Goal: Task Accomplishment & Management: Use online tool/utility

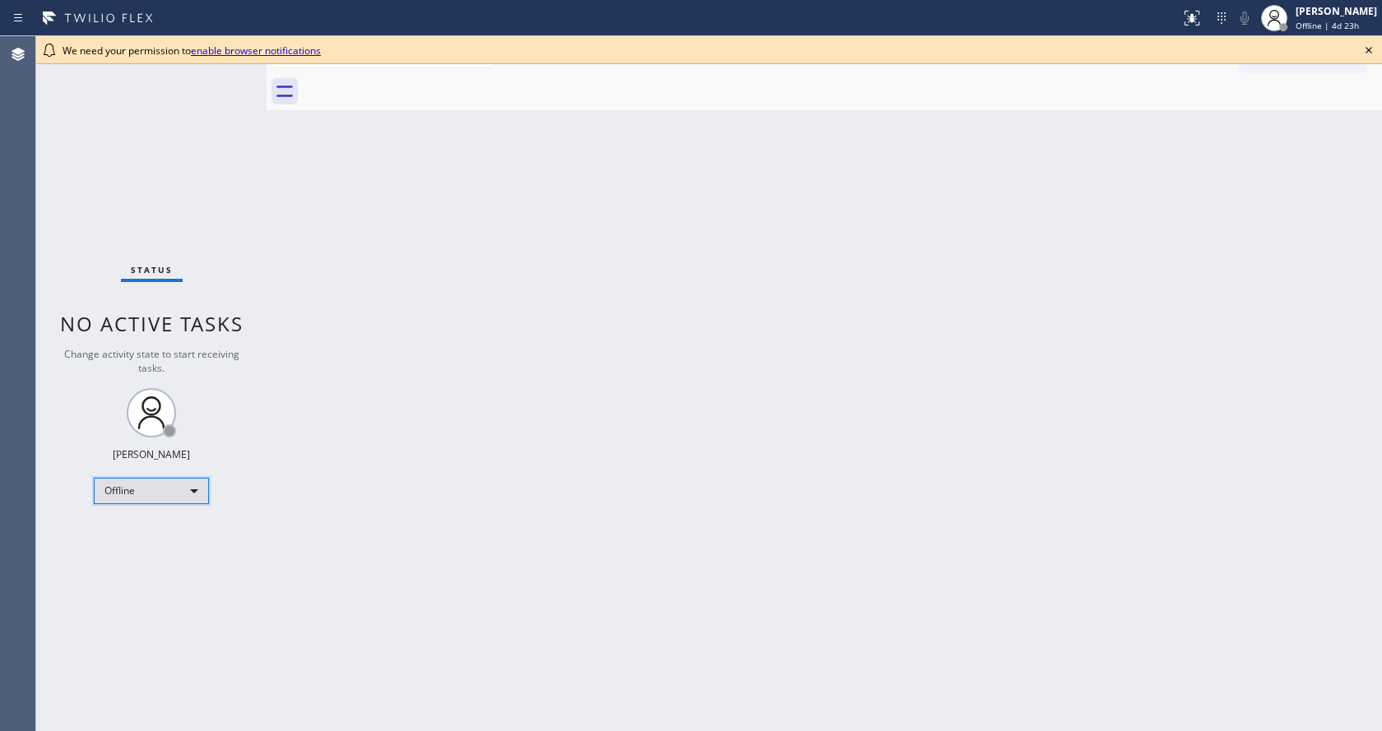
click at [190, 499] on div "Offline" at bounding box center [151, 491] width 115 height 26
click at [134, 539] on li "Available" at bounding box center [151, 535] width 112 height 20
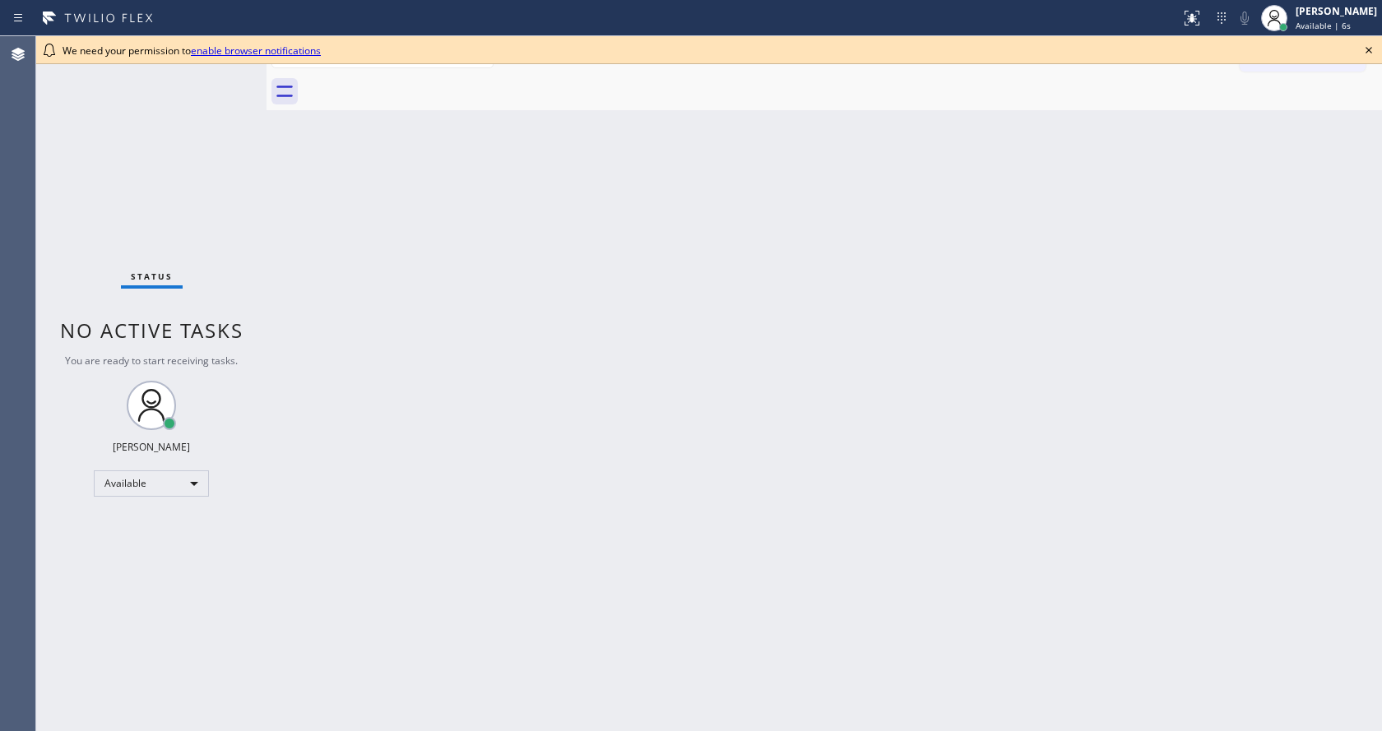
click at [251, 46] on link "enable browser notifications" at bounding box center [256, 51] width 130 height 14
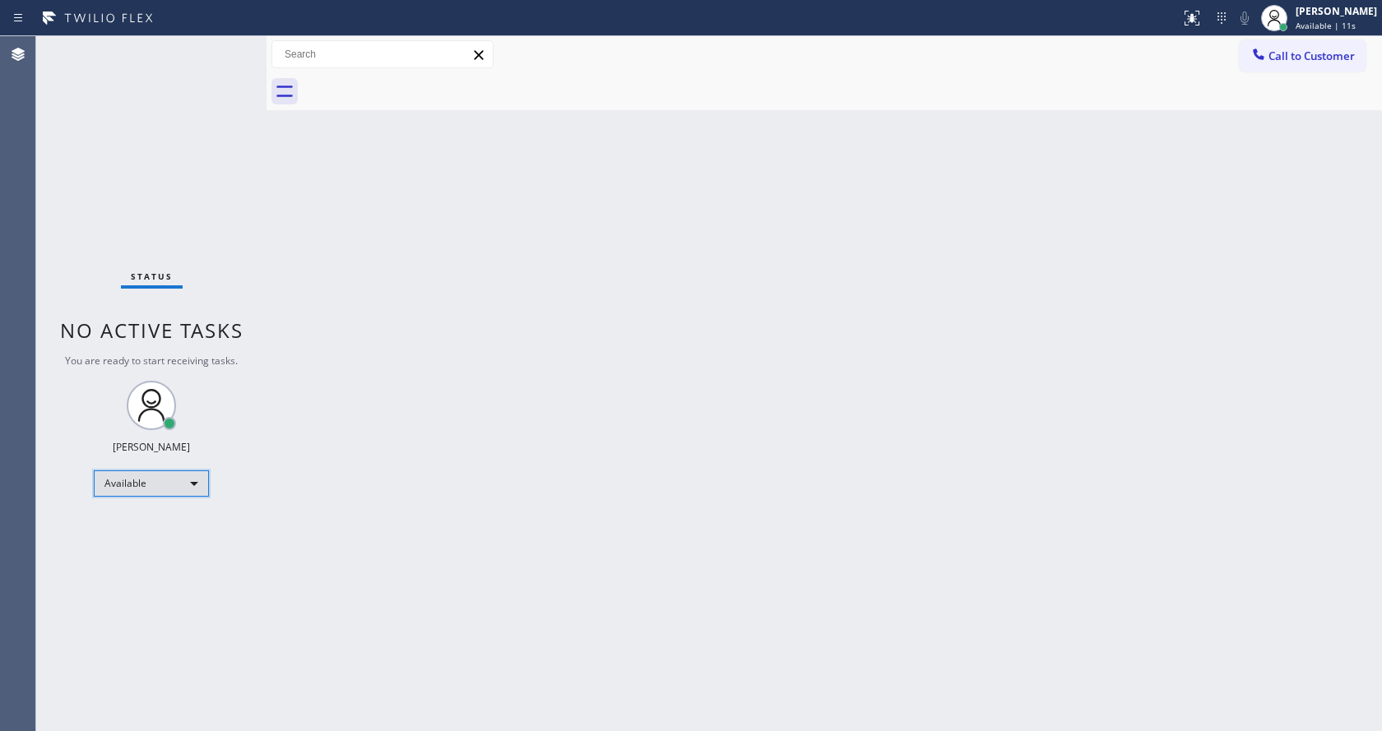
click at [188, 487] on div "Available" at bounding box center [151, 484] width 115 height 26
click at [196, 501] on li "Offline" at bounding box center [151, 507] width 112 height 20
click at [187, 493] on div "Offline" at bounding box center [151, 491] width 115 height 26
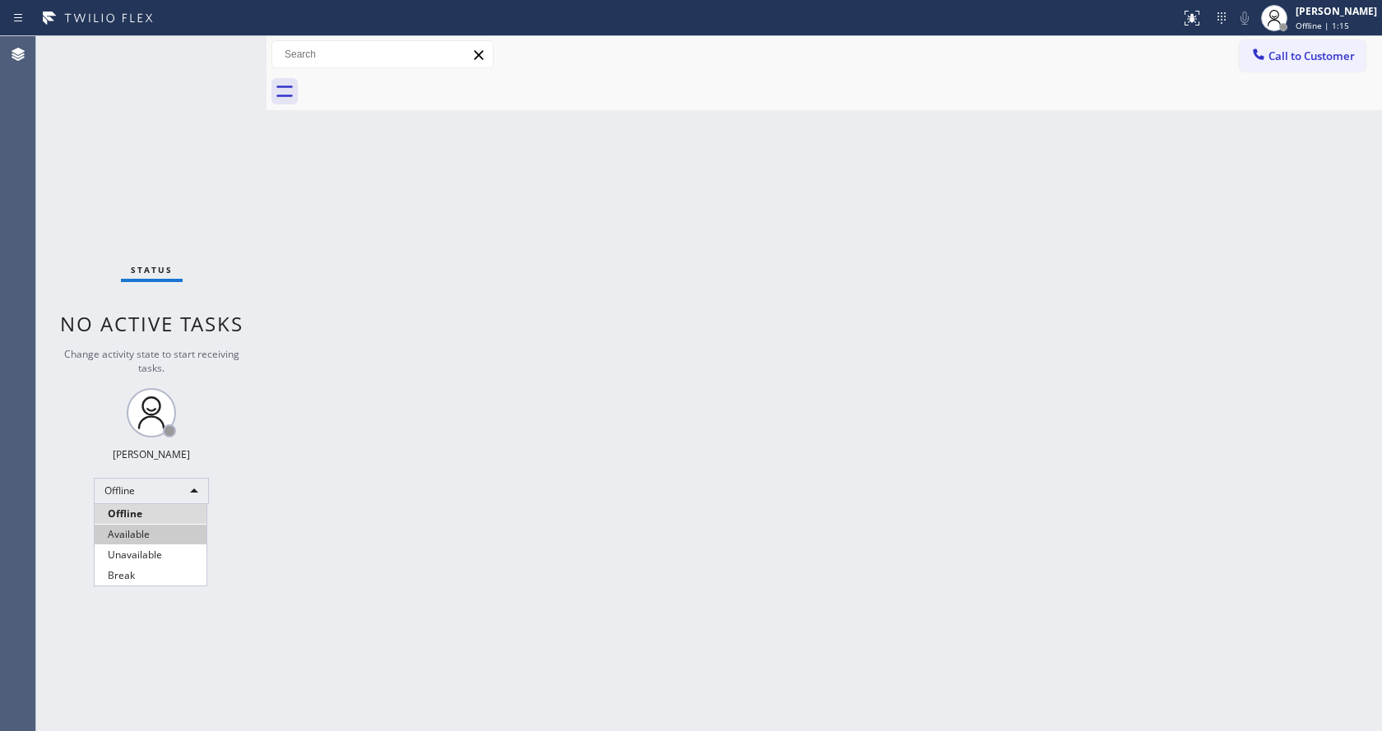
click at [171, 534] on li "Available" at bounding box center [151, 535] width 112 height 20
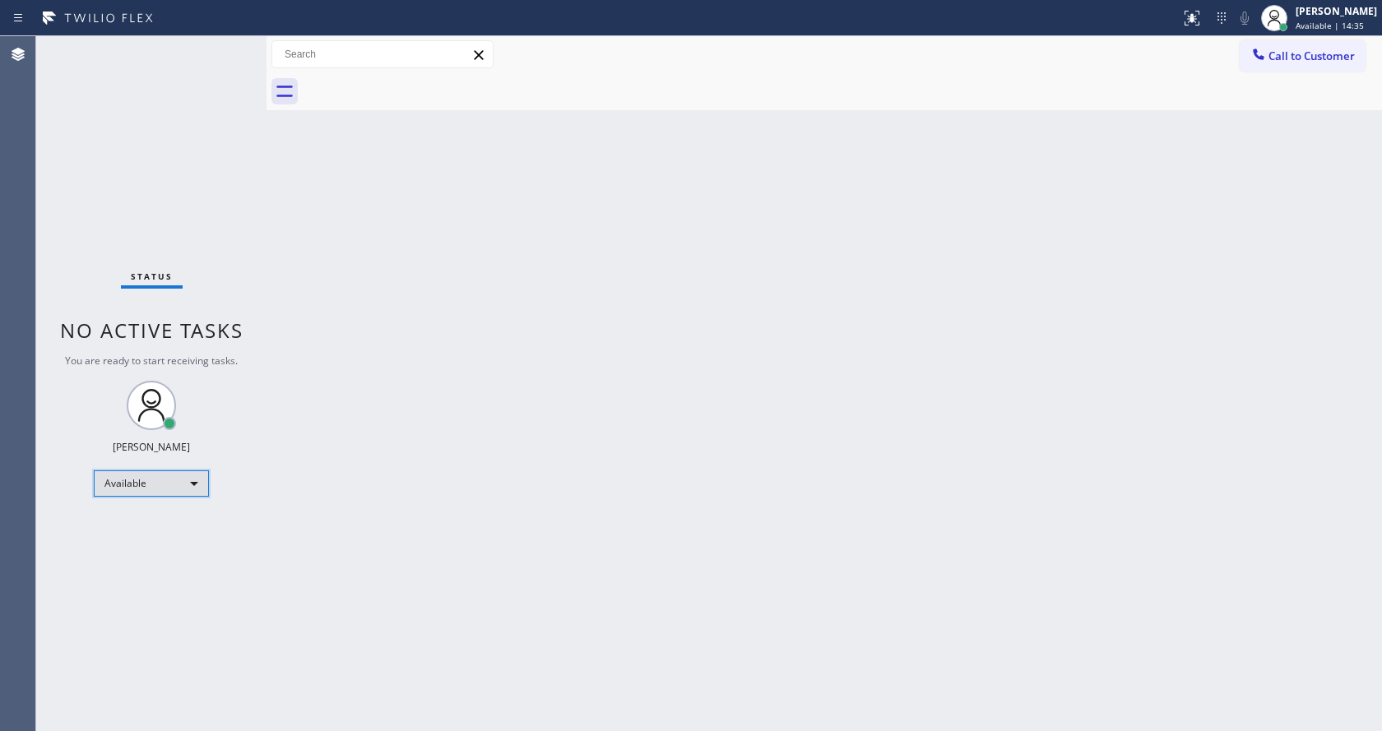
click at [197, 475] on div "Available" at bounding box center [151, 484] width 115 height 26
click at [169, 541] on li "Unavailable" at bounding box center [151, 548] width 112 height 20
click at [193, 485] on div "Unavailable" at bounding box center [151, 491] width 115 height 26
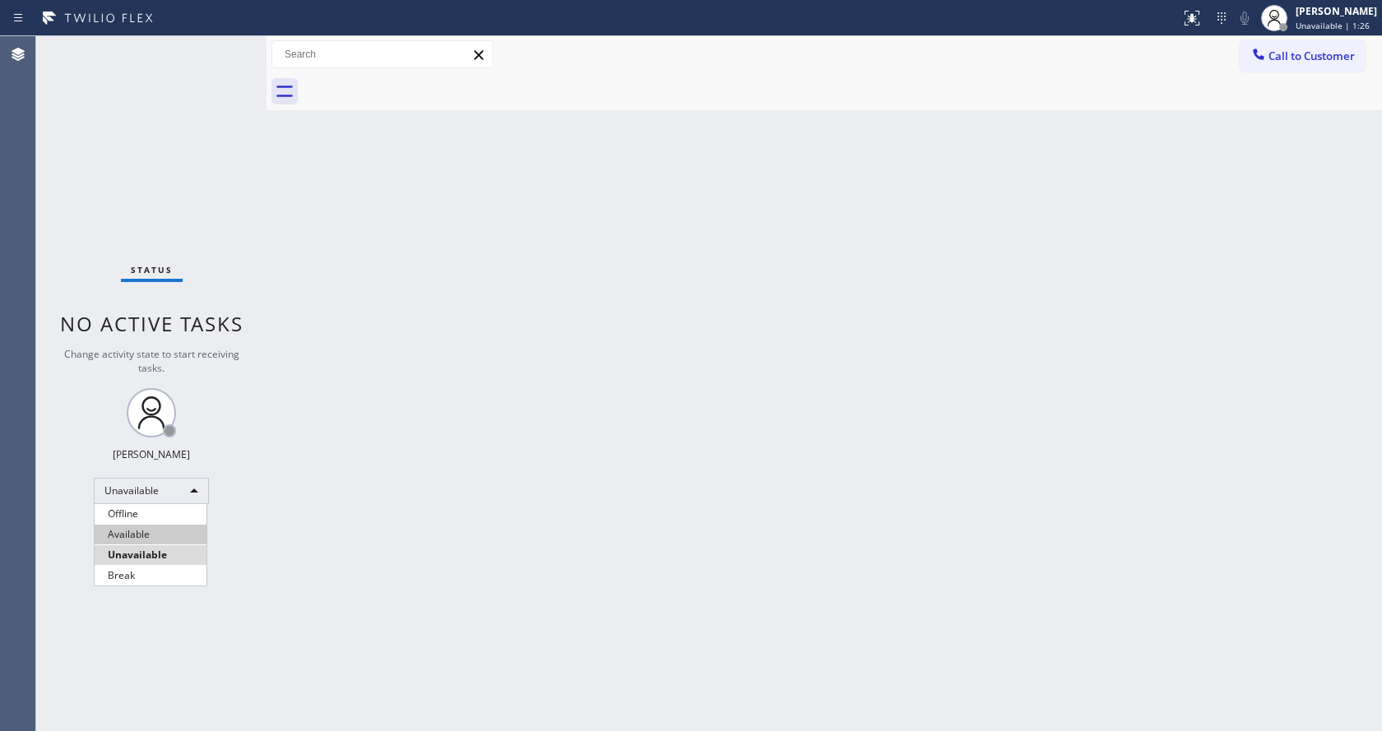
click at [160, 529] on li "Available" at bounding box center [151, 535] width 112 height 20
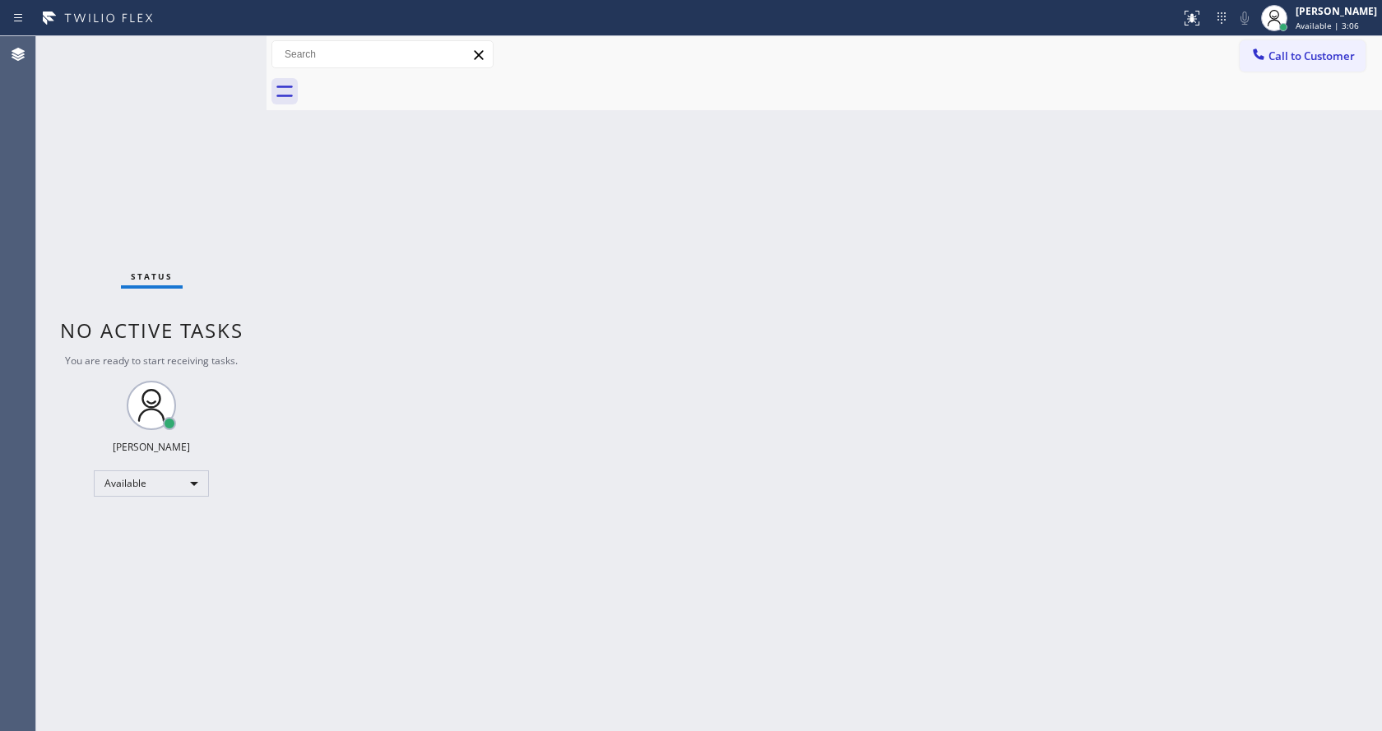
click at [1273, 479] on div "Back to Dashboard Change Sender ID Customers Technicians Select a contact Outbo…" at bounding box center [825, 383] width 1116 height 695
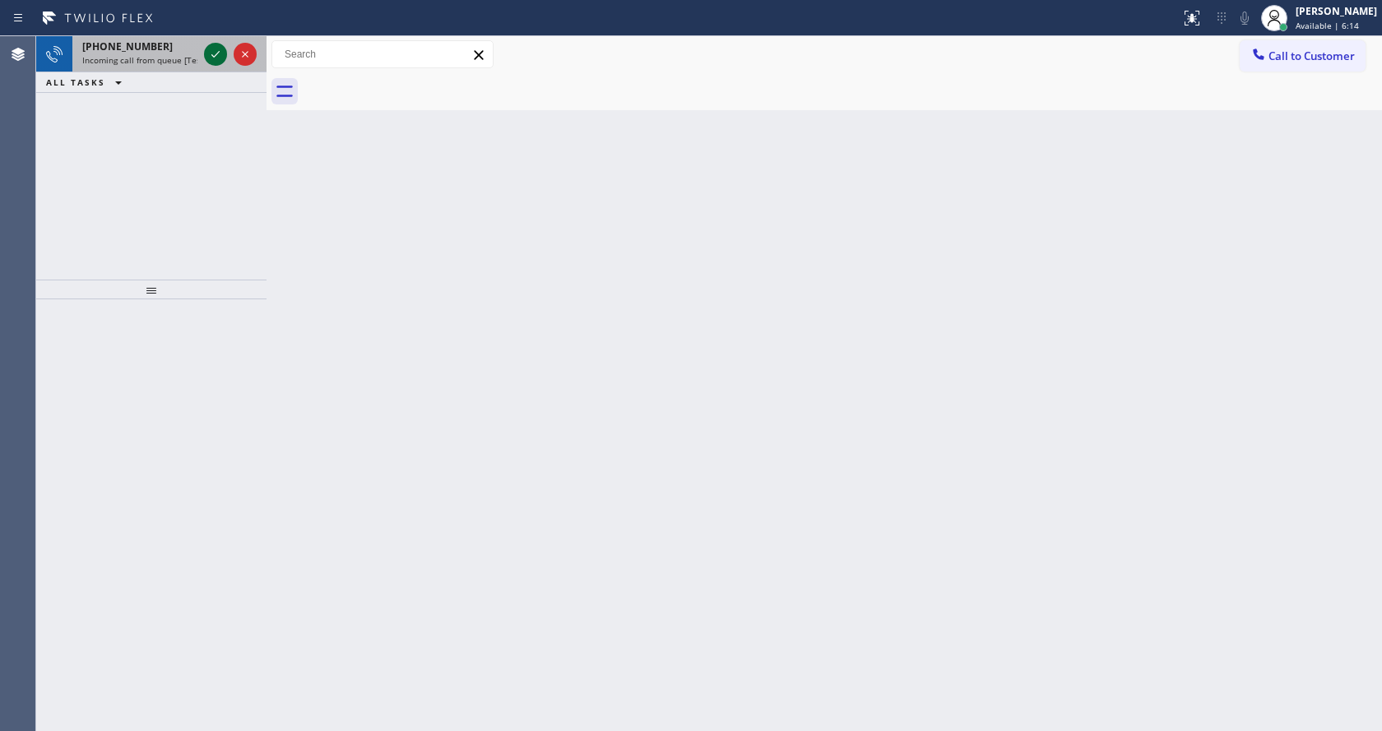
click at [215, 58] on icon at bounding box center [216, 54] width 20 height 20
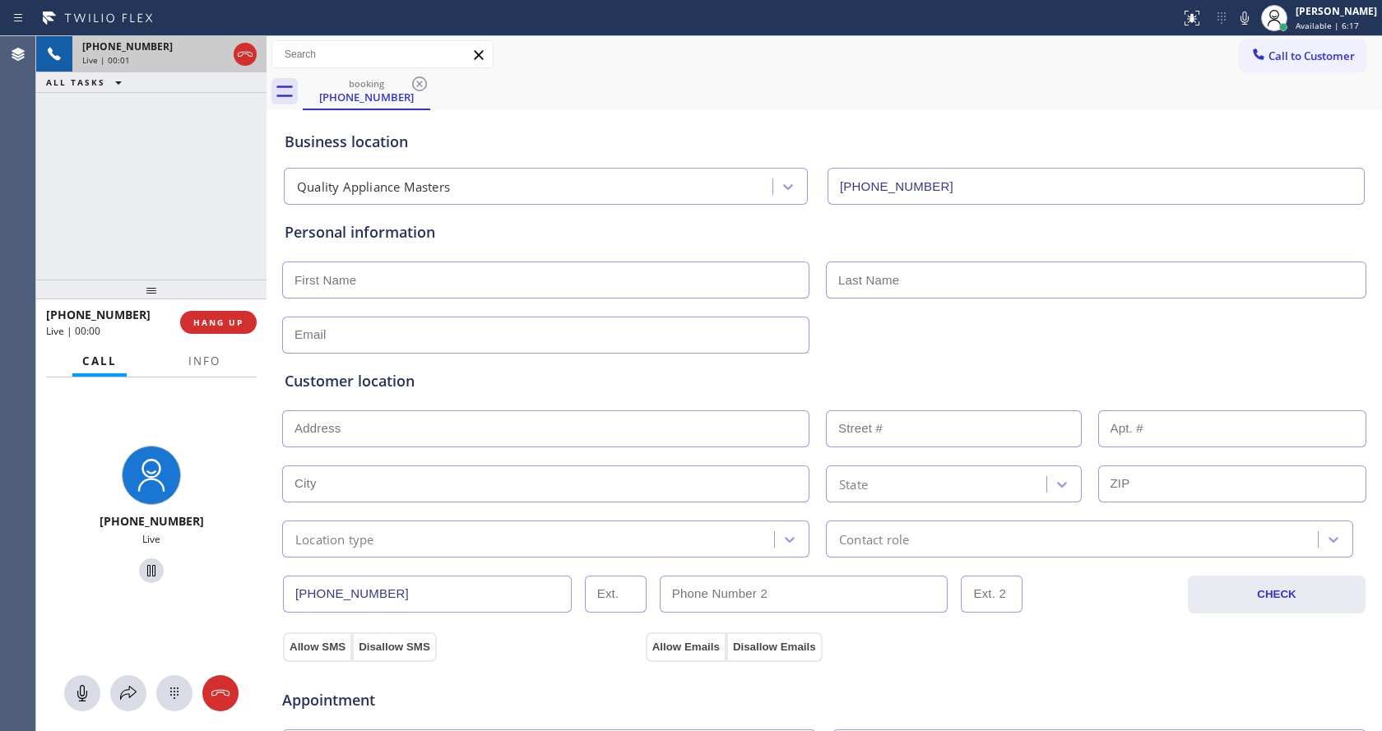
type input "[PHONE_NUMBER]"
click at [231, 319] on span "HANG UP" at bounding box center [218, 323] width 50 height 12
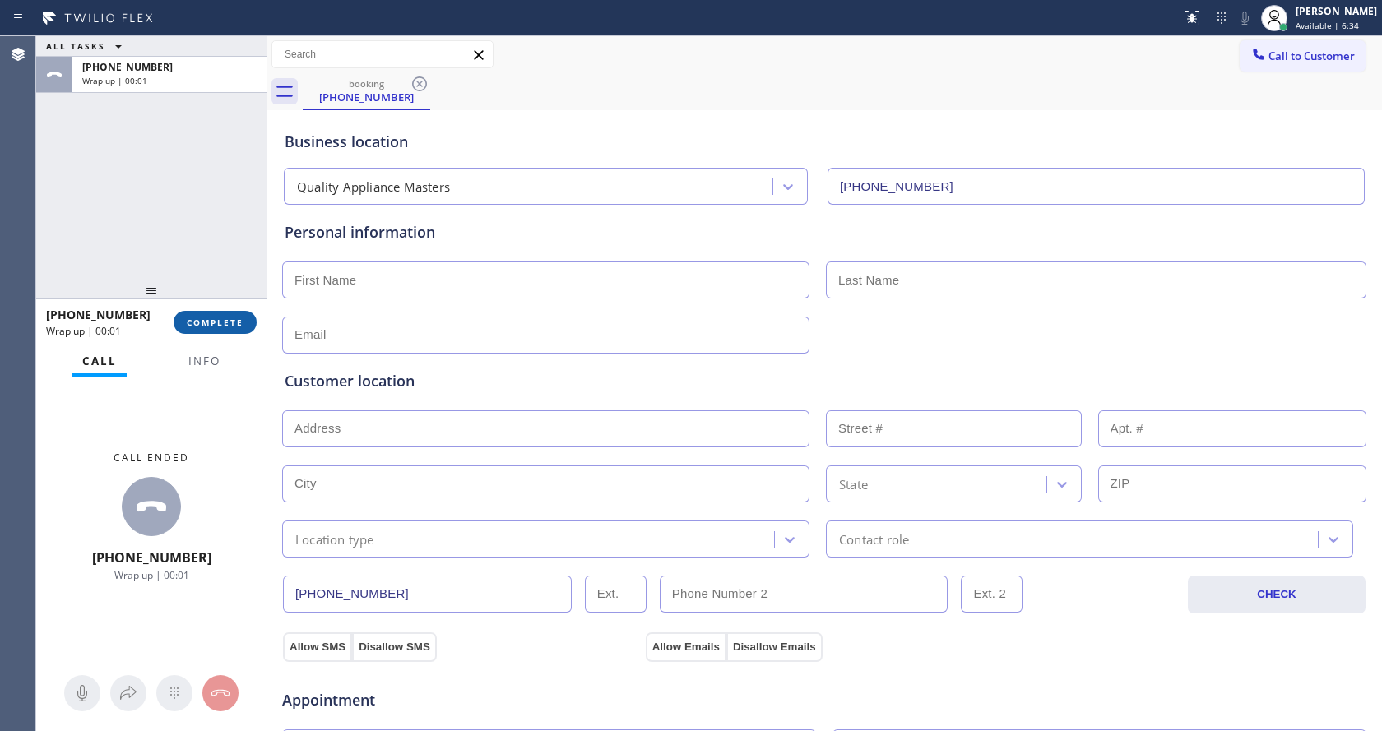
click at [234, 318] on span "COMPLETE" at bounding box center [215, 323] width 57 height 12
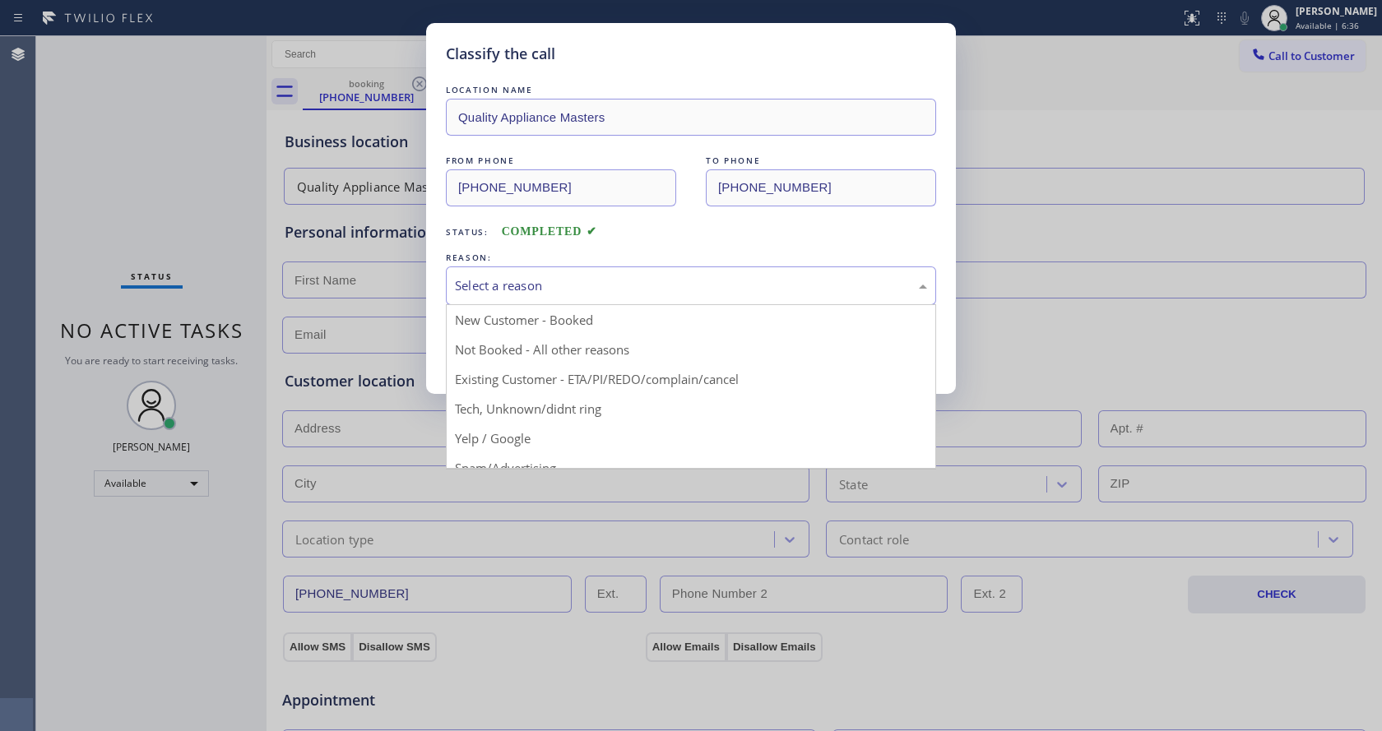
click at [630, 273] on div "Select a reason" at bounding box center [691, 286] width 490 height 39
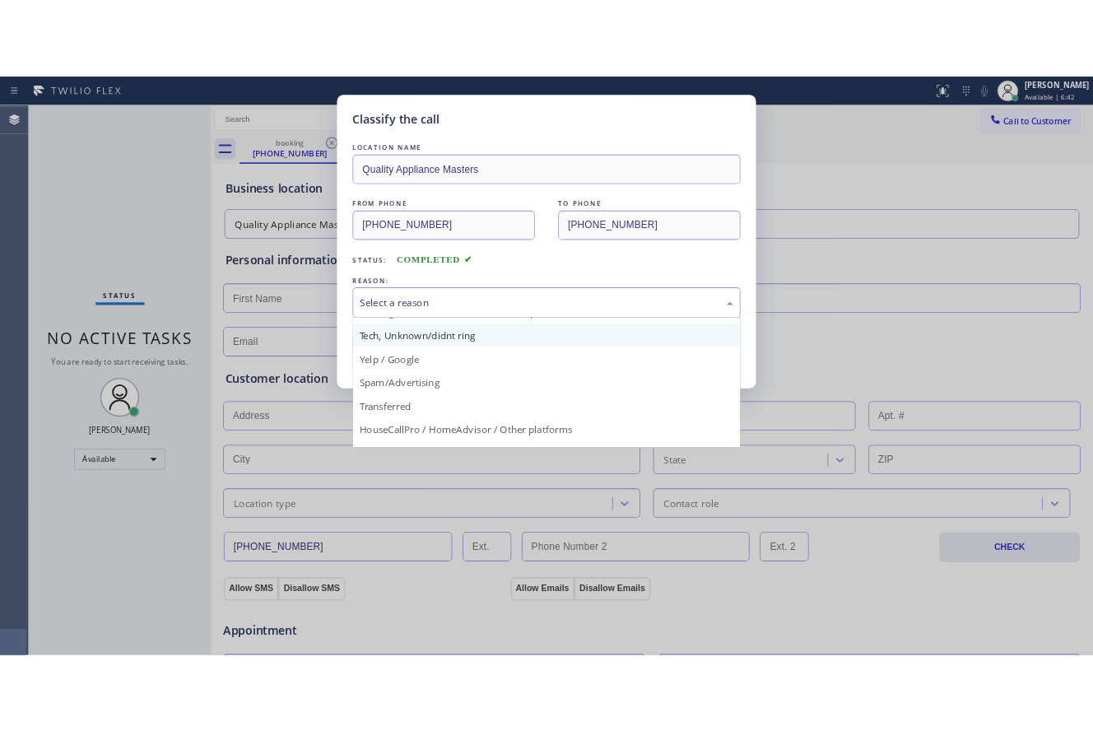
scroll to position [82, 0]
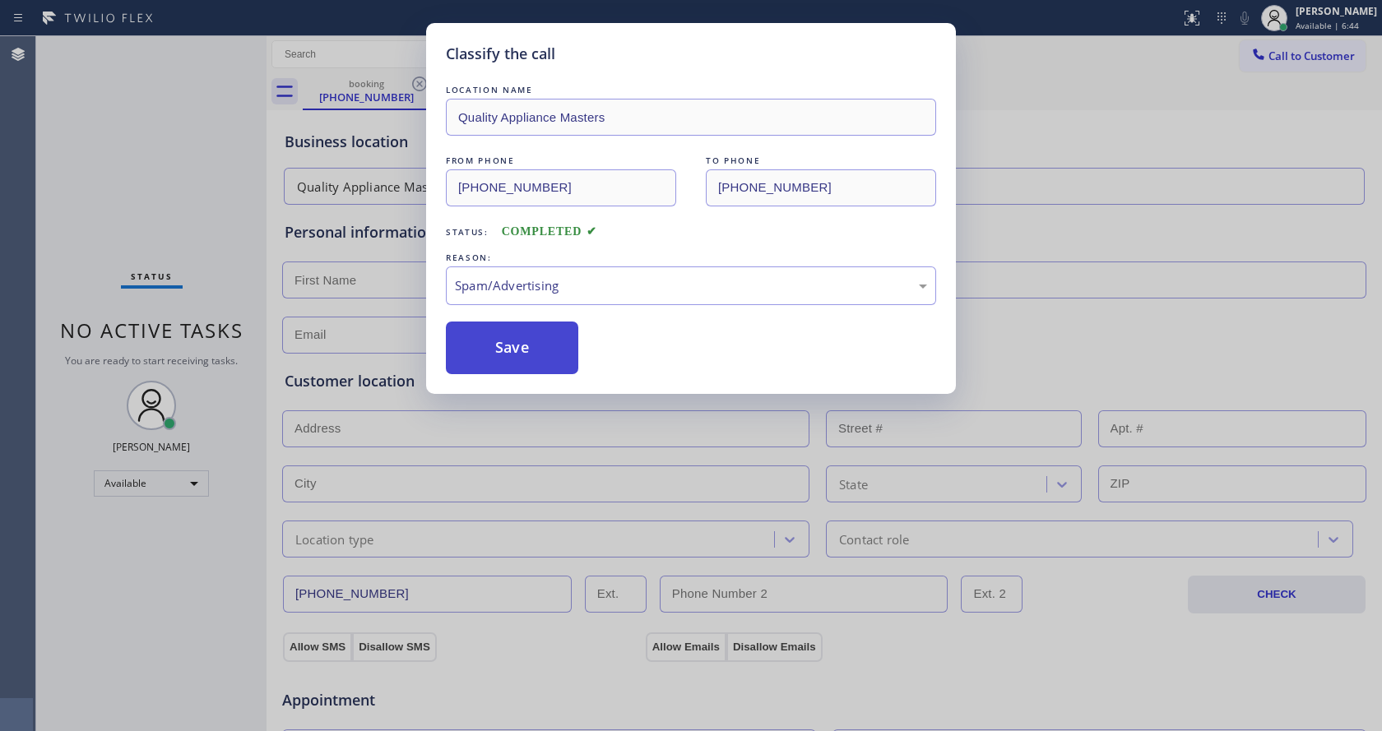
click at [520, 360] on button "Save" at bounding box center [512, 348] width 132 height 53
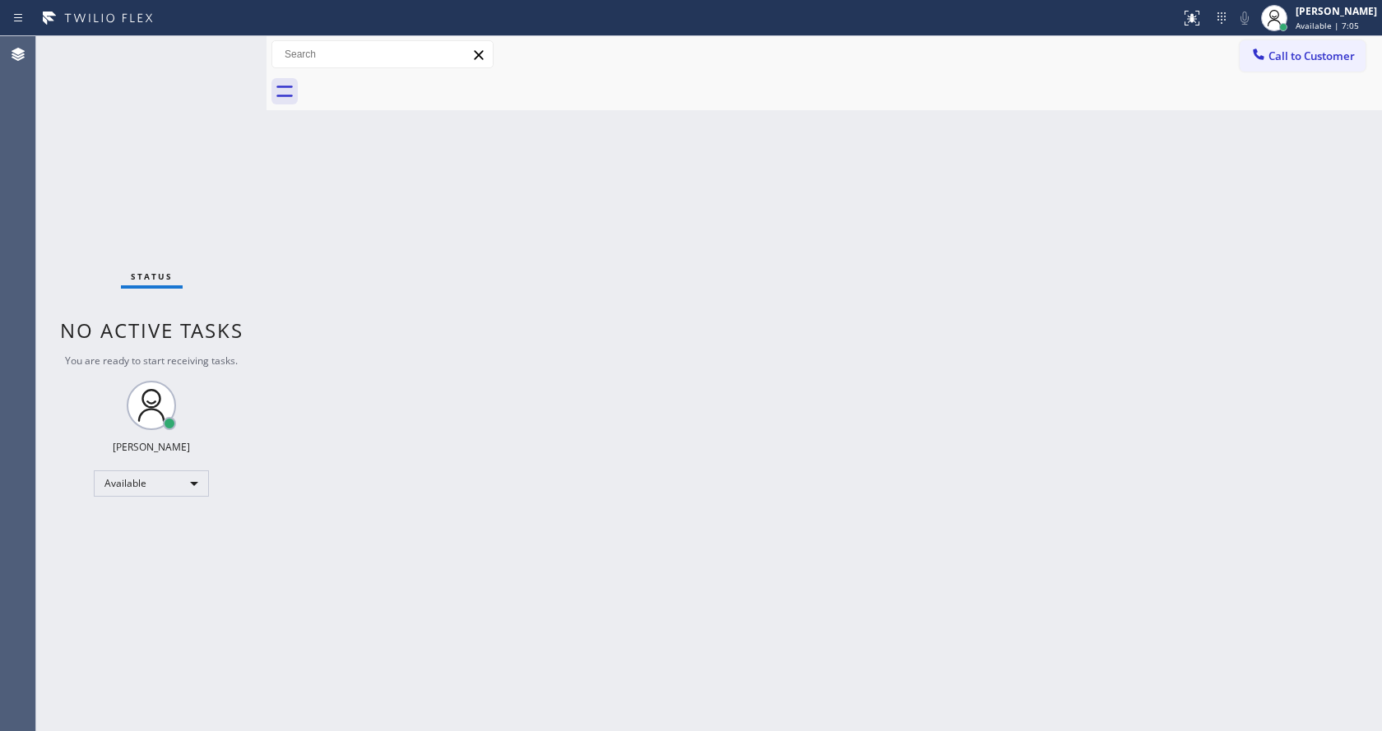
click at [387, 174] on div "Back to Dashboard Change Sender ID Customers Technicians Select a contact Outbo…" at bounding box center [825, 383] width 1116 height 695
click at [603, 282] on div "Back to Dashboard Change Sender ID Customers Technicians Select a contact Outbo…" at bounding box center [825, 383] width 1116 height 695
click at [234, 51] on div "Status No active tasks You are ready to start receiving tasks. [PERSON_NAME] Av…" at bounding box center [151, 383] width 230 height 695
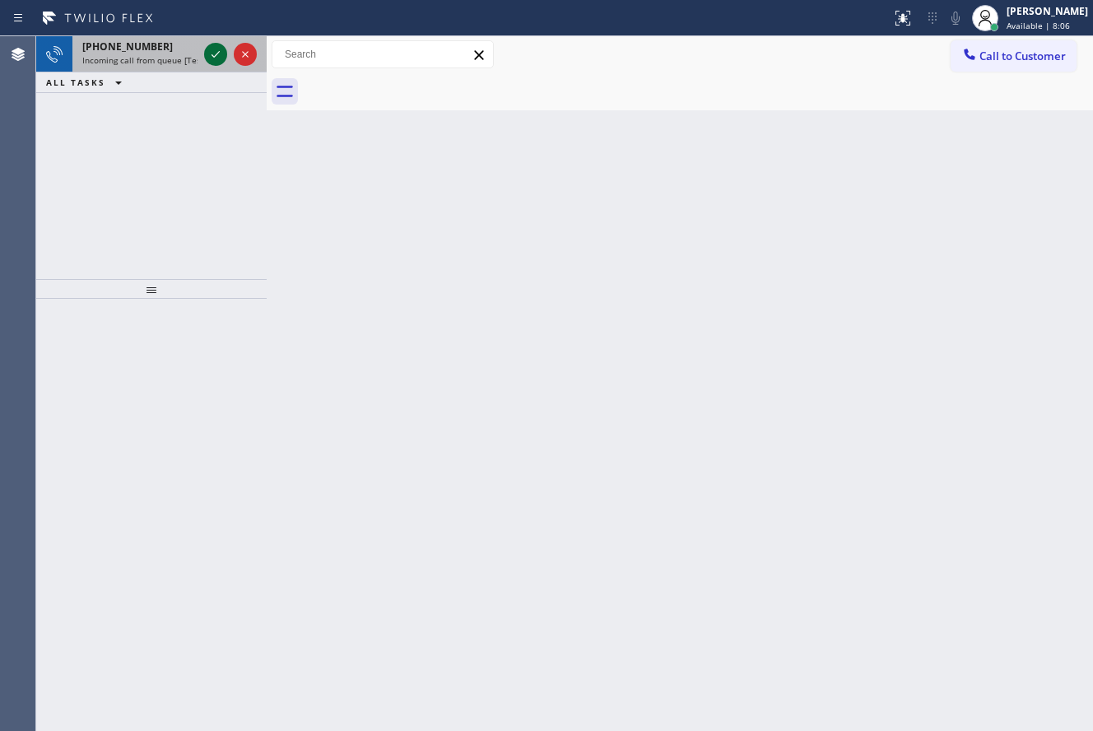
click at [217, 47] on icon at bounding box center [216, 54] width 20 height 20
click at [214, 45] on icon at bounding box center [216, 54] width 20 height 20
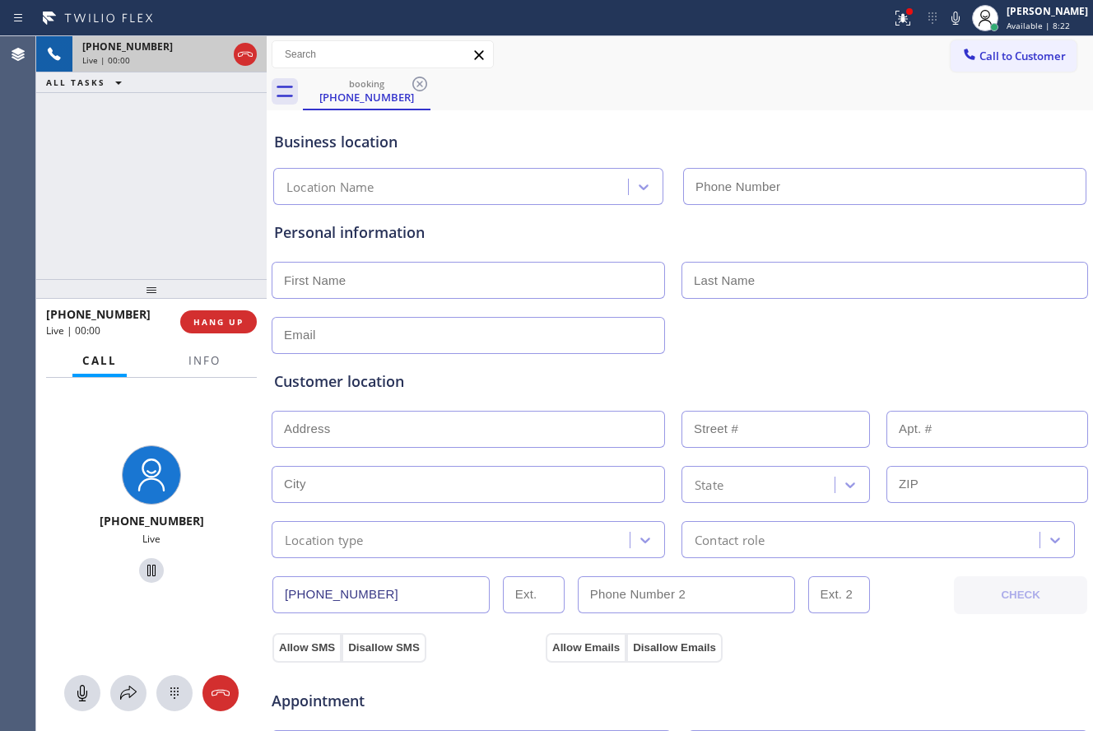
click at [211, 48] on div "[PHONE_NUMBER]" at bounding box center [154, 46] width 145 height 14
type input "[PHONE_NUMBER]"
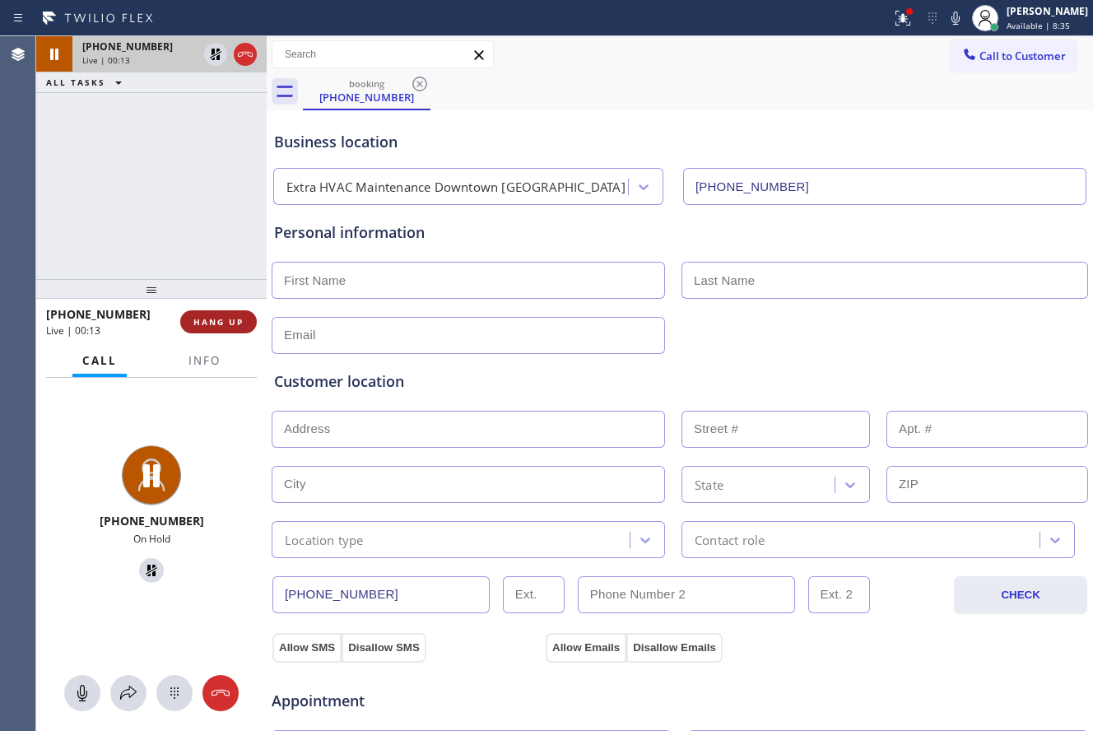
click at [235, 319] on span "HANG UP" at bounding box center [218, 322] width 50 height 12
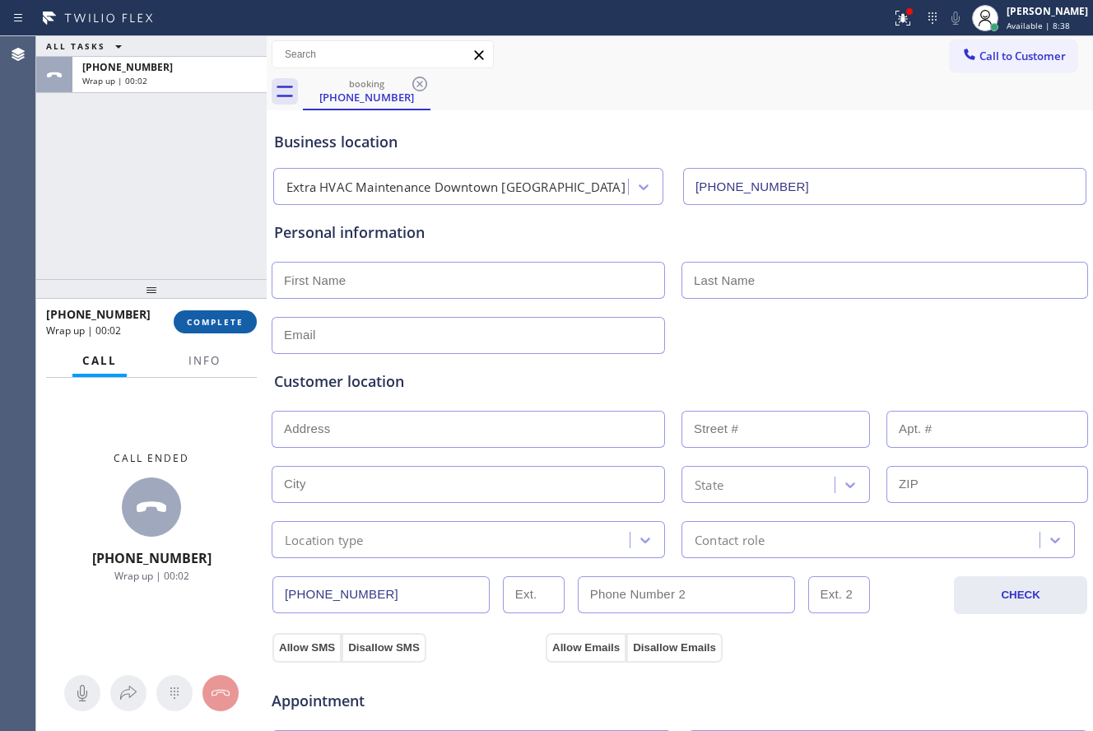
click at [235, 319] on span "COMPLETE" at bounding box center [215, 322] width 57 height 12
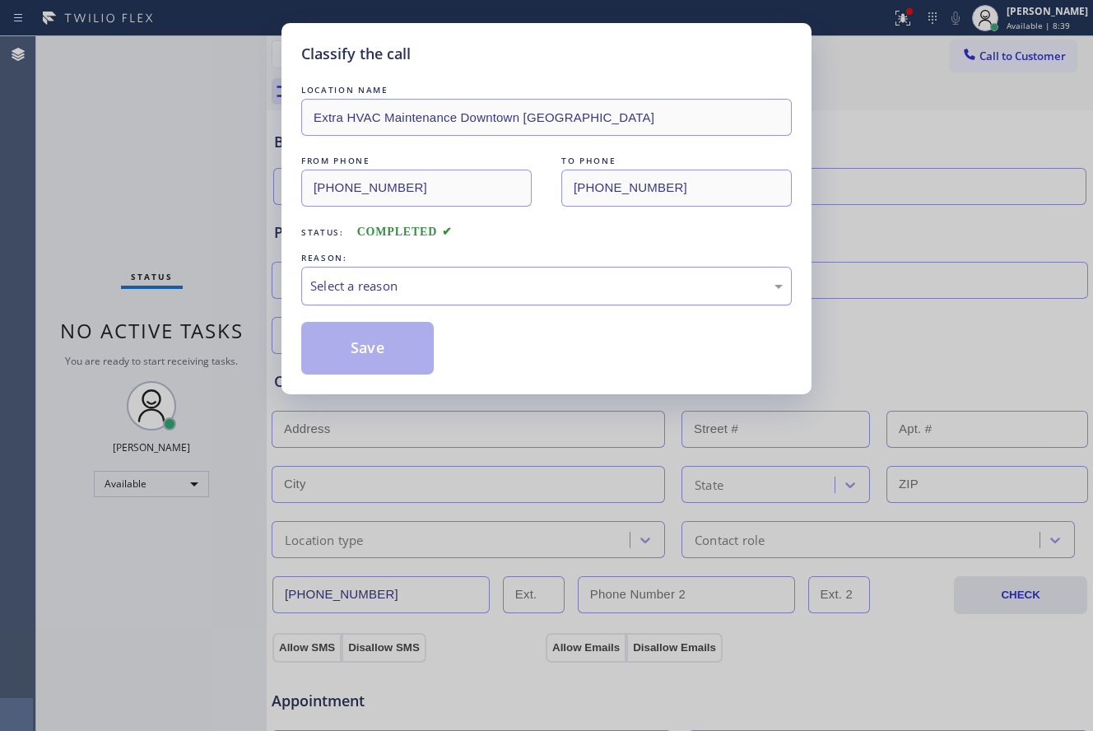
click at [439, 280] on div "Select a reason" at bounding box center [546, 285] width 472 height 19
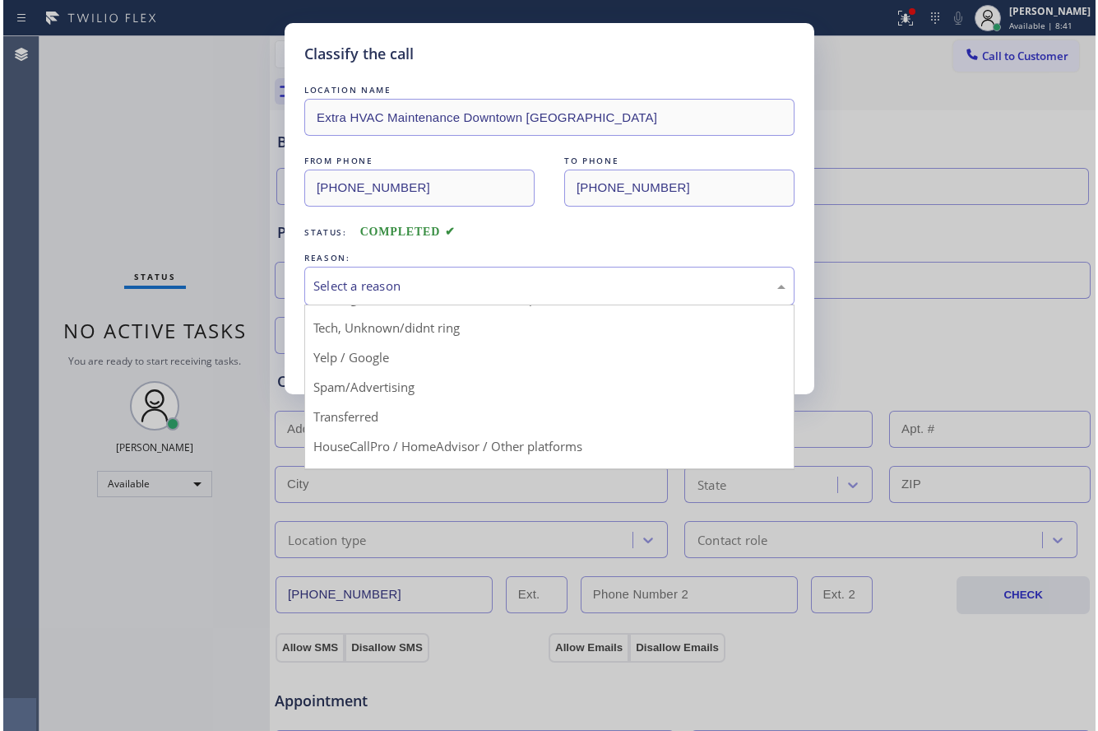
scroll to position [82, 0]
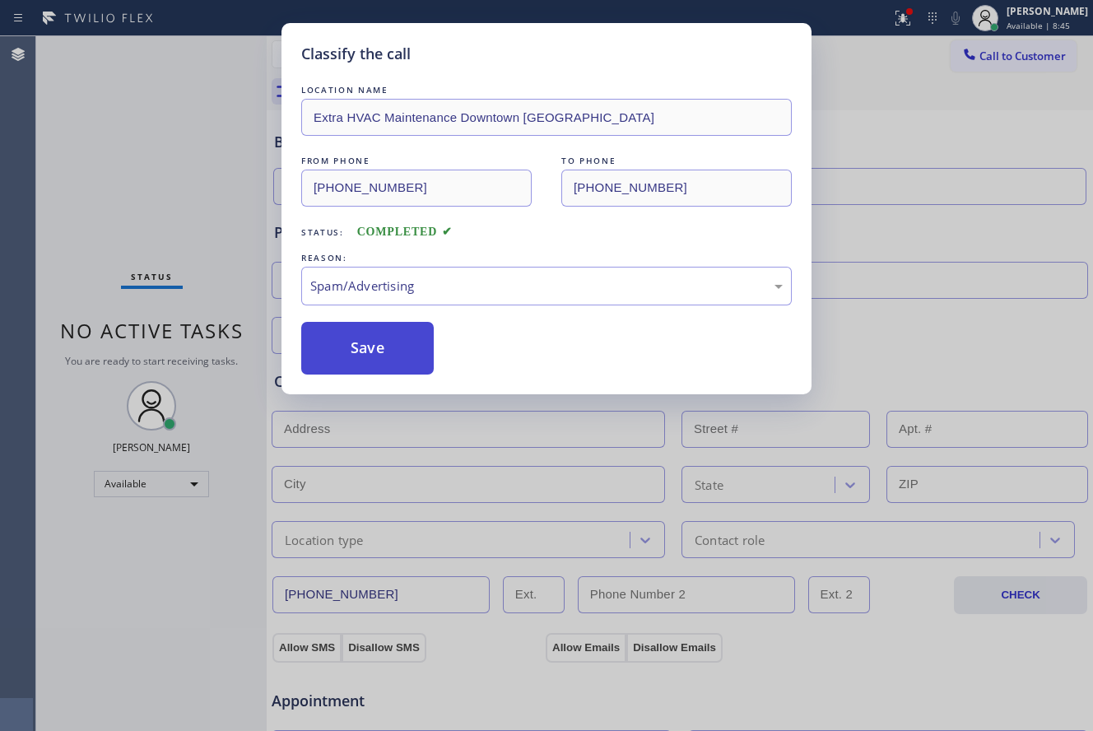
click at [343, 337] on button "Save" at bounding box center [367, 348] width 132 height 53
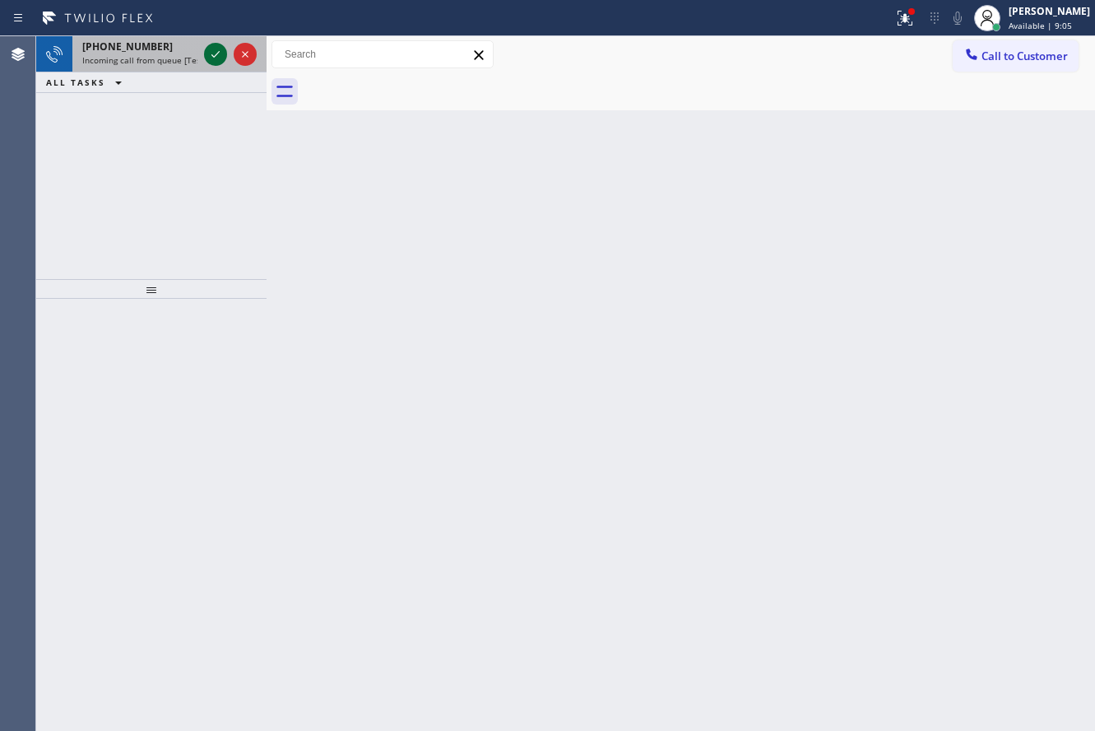
click at [209, 57] on icon at bounding box center [216, 54] width 20 height 20
click at [221, 60] on icon at bounding box center [216, 54] width 20 height 20
click at [218, 53] on icon at bounding box center [215, 54] width 8 height 7
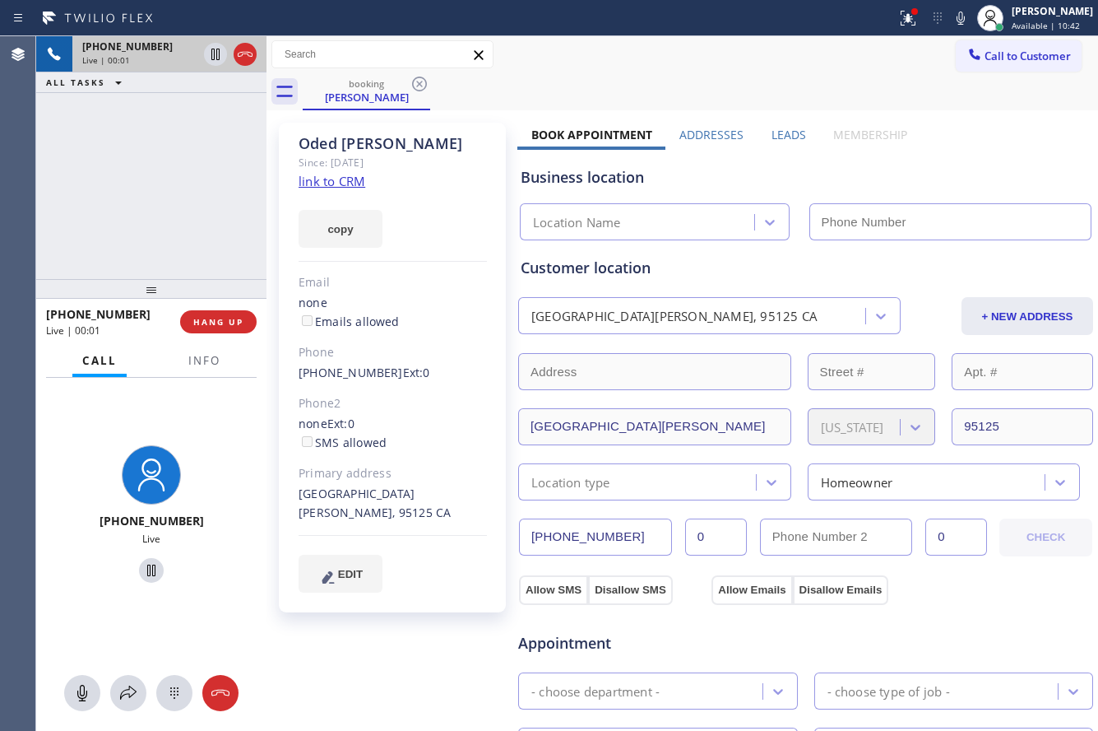
type input "[PHONE_NUMBER]"
click at [346, 177] on link "link to CRM" at bounding box center [332, 181] width 67 height 16
click at [957, 14] on icon at bounding box center [961, 18] width 8 height 13
click at [955, 15] on rect at bounding box center [961, 17] width 12 height 12
click at [214, 57] on icon at bounding box center [215, 55] width 8 height 12
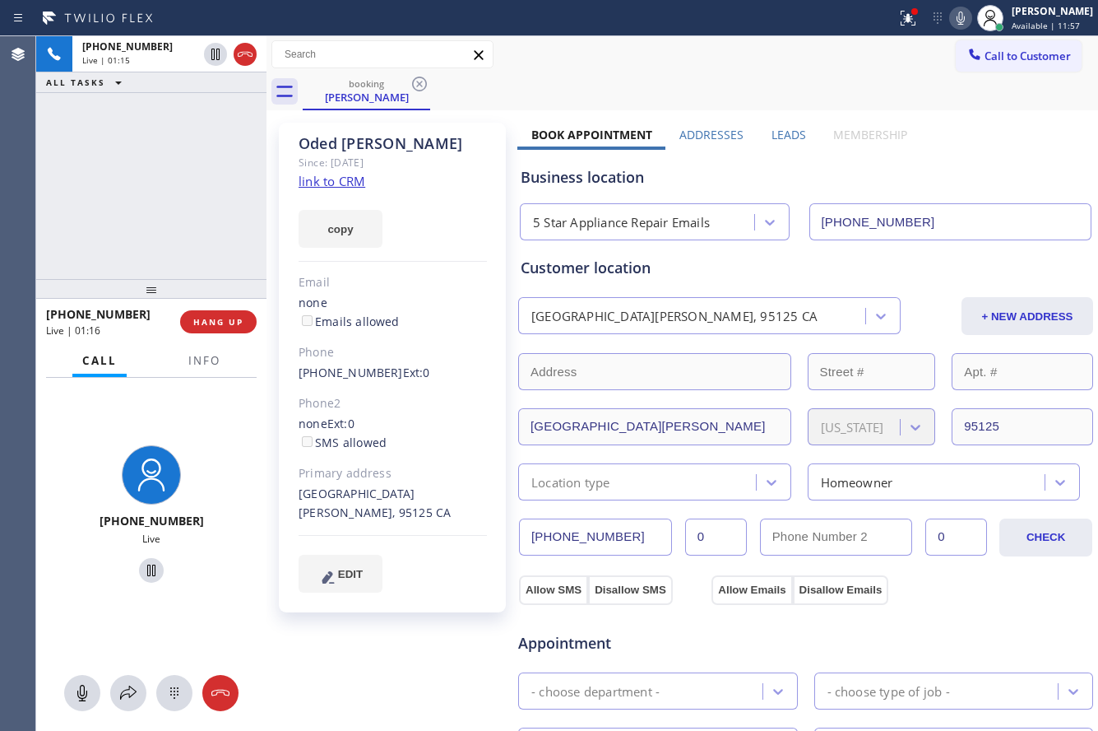
click at [953, 19] on icon at bounding box center [961, 18] width 20 height 20
click at [122, 689] on icon at bounding box center [128, 693] width 20 height 20
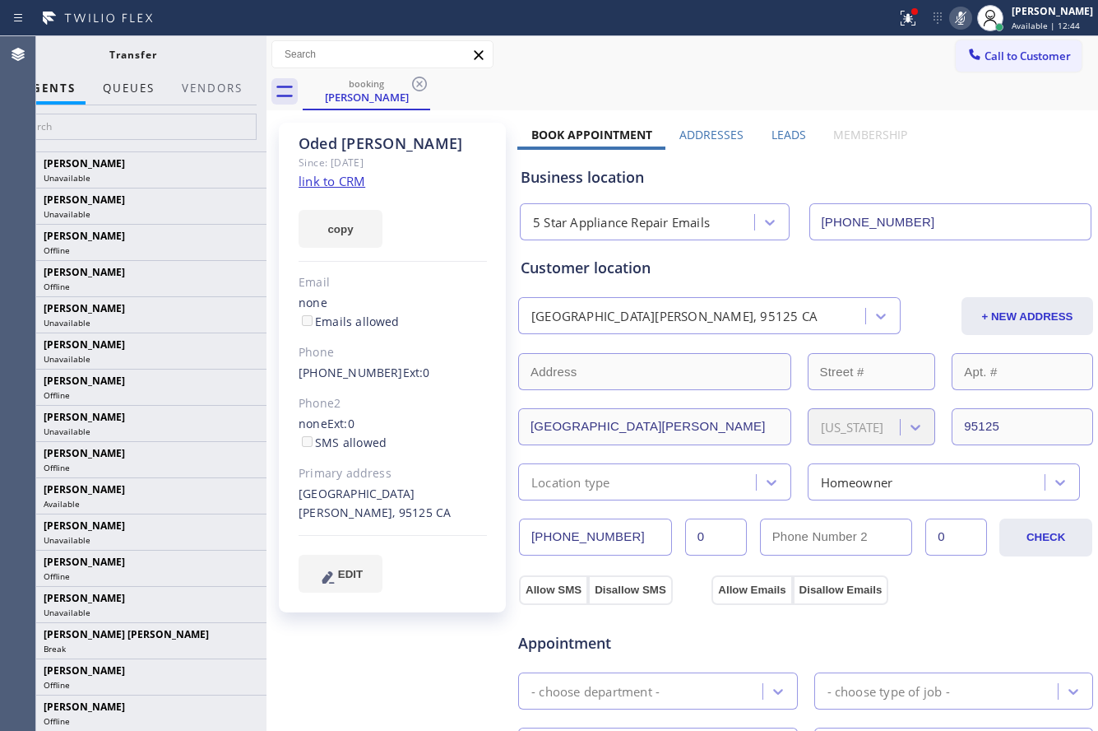
click at [150, 85] on span "QUEUES" at bounding box center [129, 88] width 52 height 15
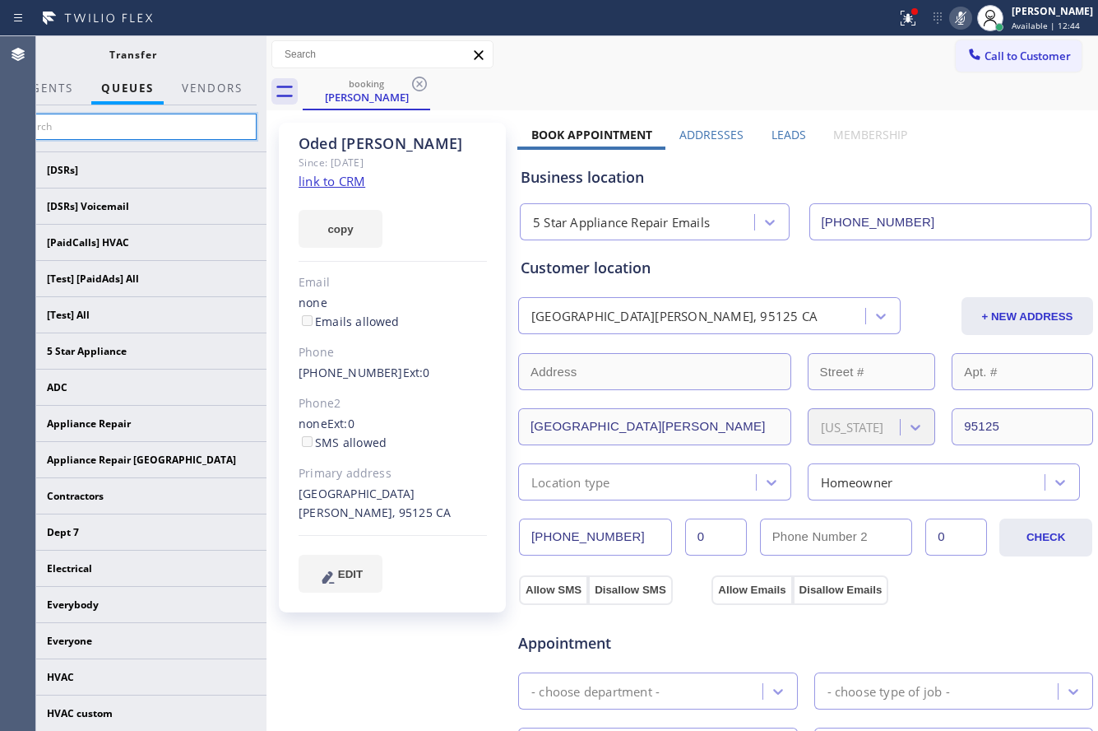
click at [126, 118] on input "text" at bounding box center [133, 127] width 248 height 26
click at [57, 88] on span "AGENTS" at bounding box center [48, 88] width 50 height 15
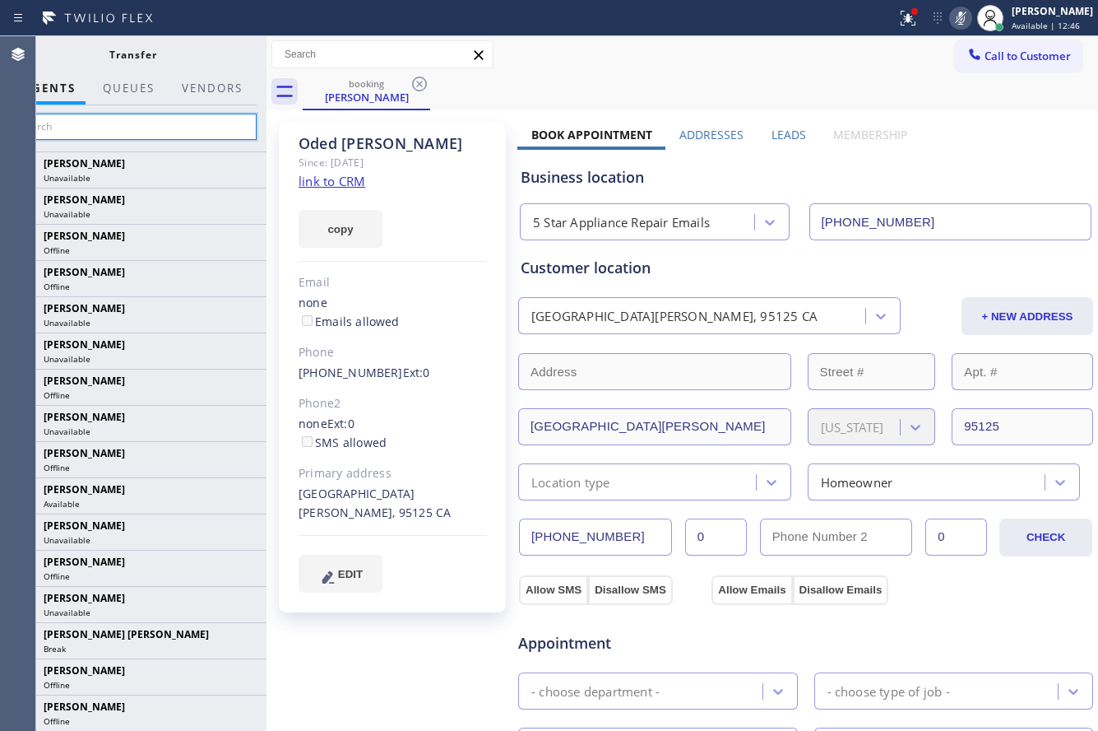
click at [81, 125] on input "text" at bounding box center [133, 127] width 248 height 26
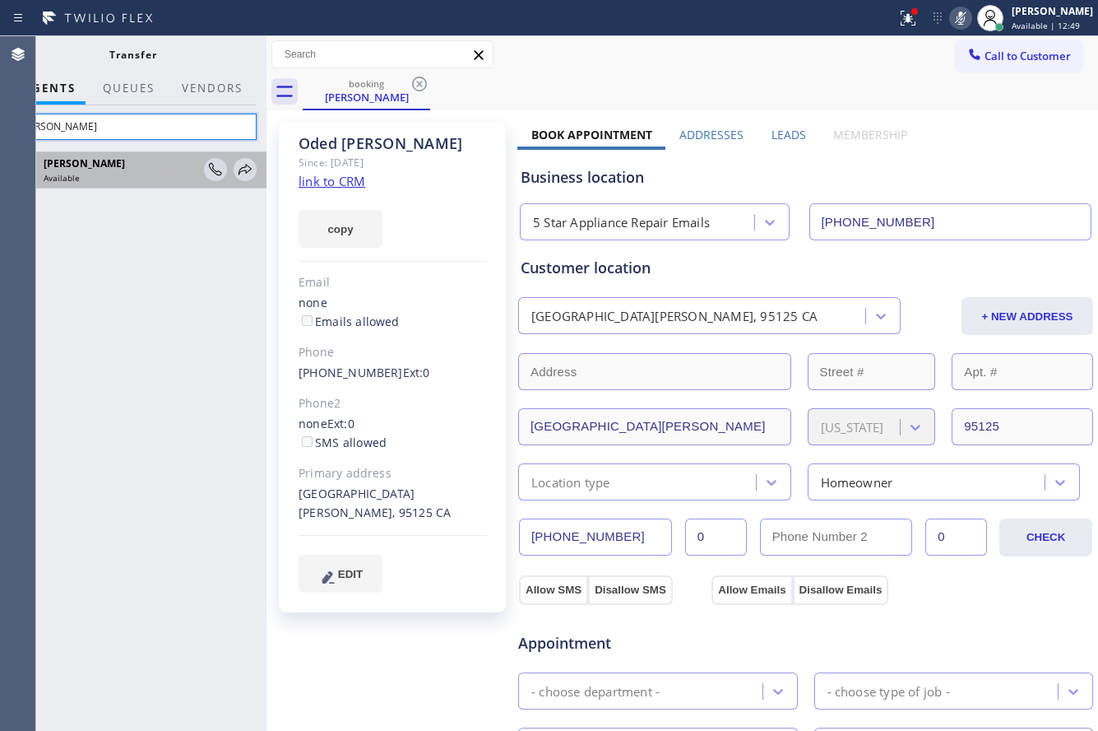
type input "[PERSON_NAME]"
click at [107, 167] on span "[PERSON_NAME]" at bounding box center [84, 163] width 81 height 14
click at [249, 170] on icon at bounding box center [245, 169] width 13 height 11
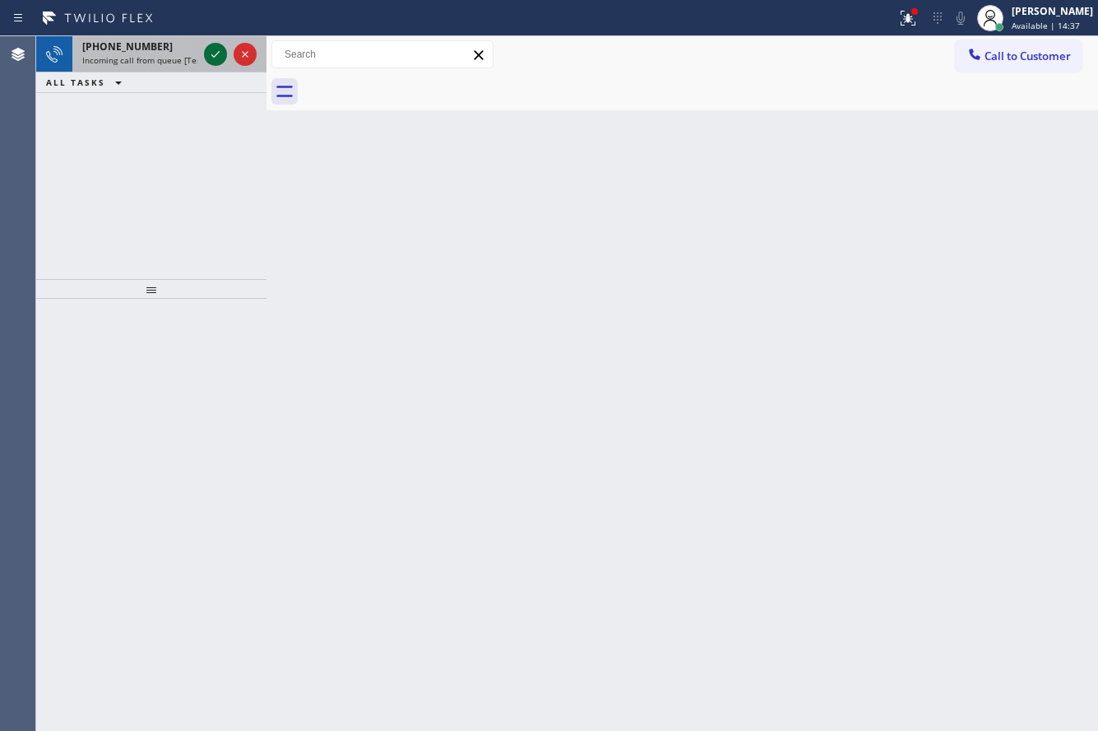
click at [207, 49] on icon at bounding box center [216, 54] width 20 height 20
click at [216, 58] on icon at bounding box center [216, 54] width 20 height 20
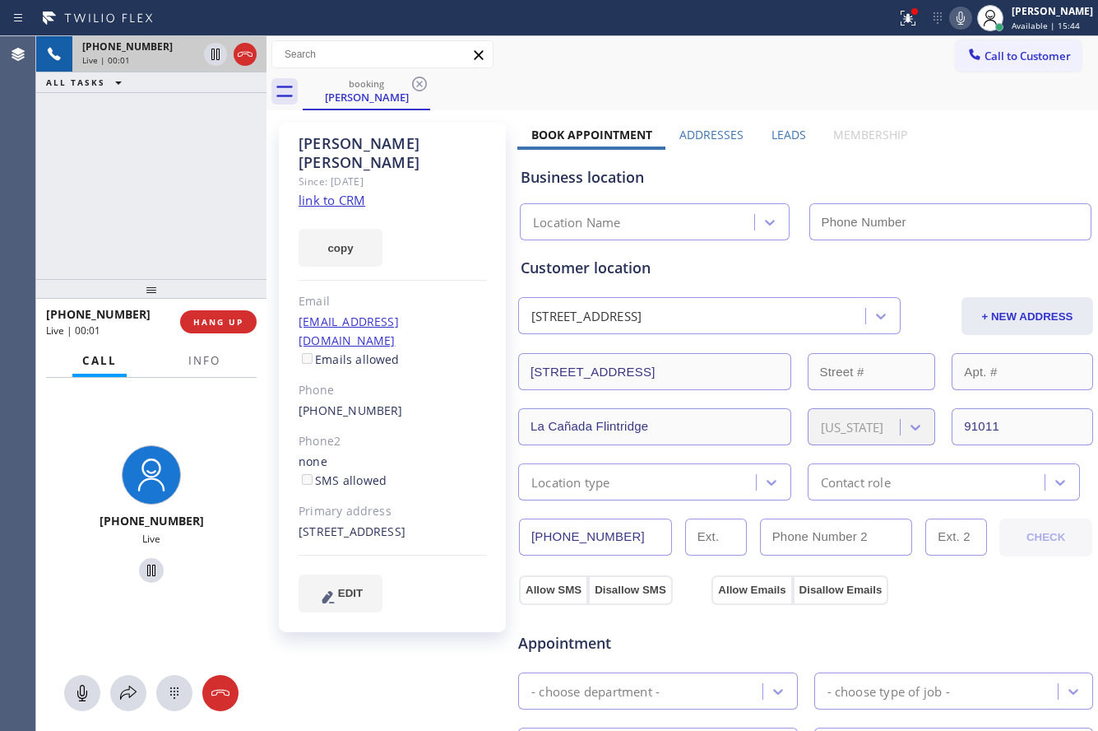
type input "[PHONE_NUMBER]"
click at [208, 319] on span "HANG UP" at bounding box center [218, 322] width 50 height 12
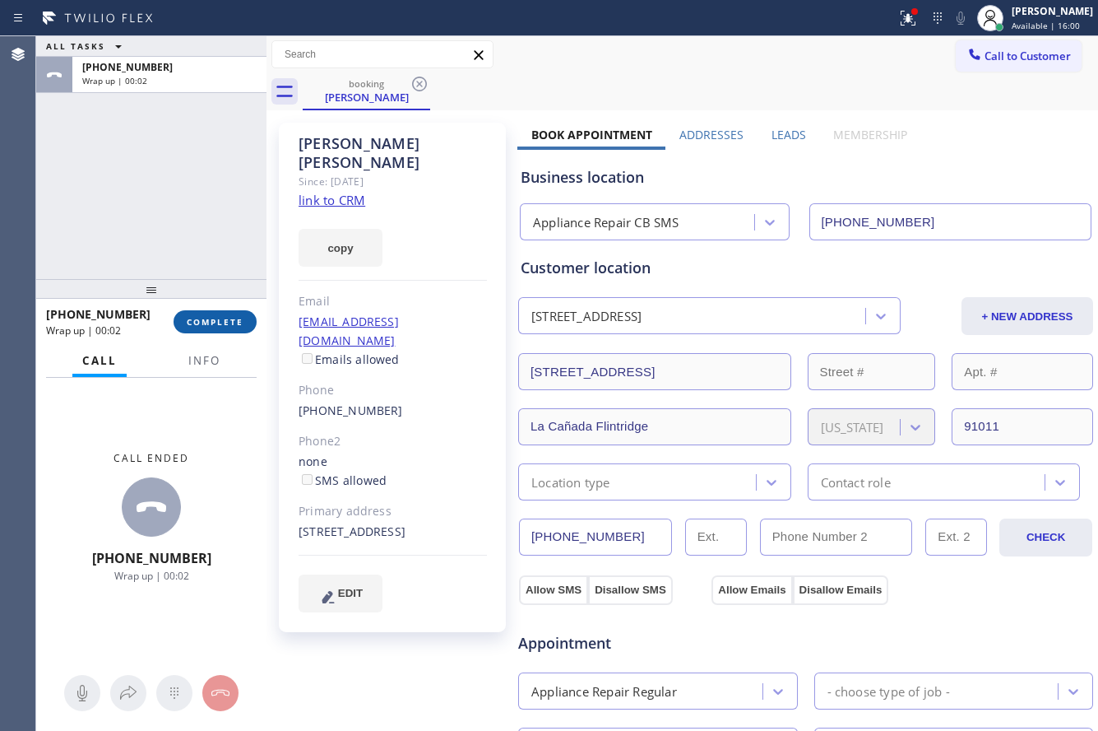
click at [235, 320] on span "COMPLETE" at bounding box center [215, 322] width 57 height 12
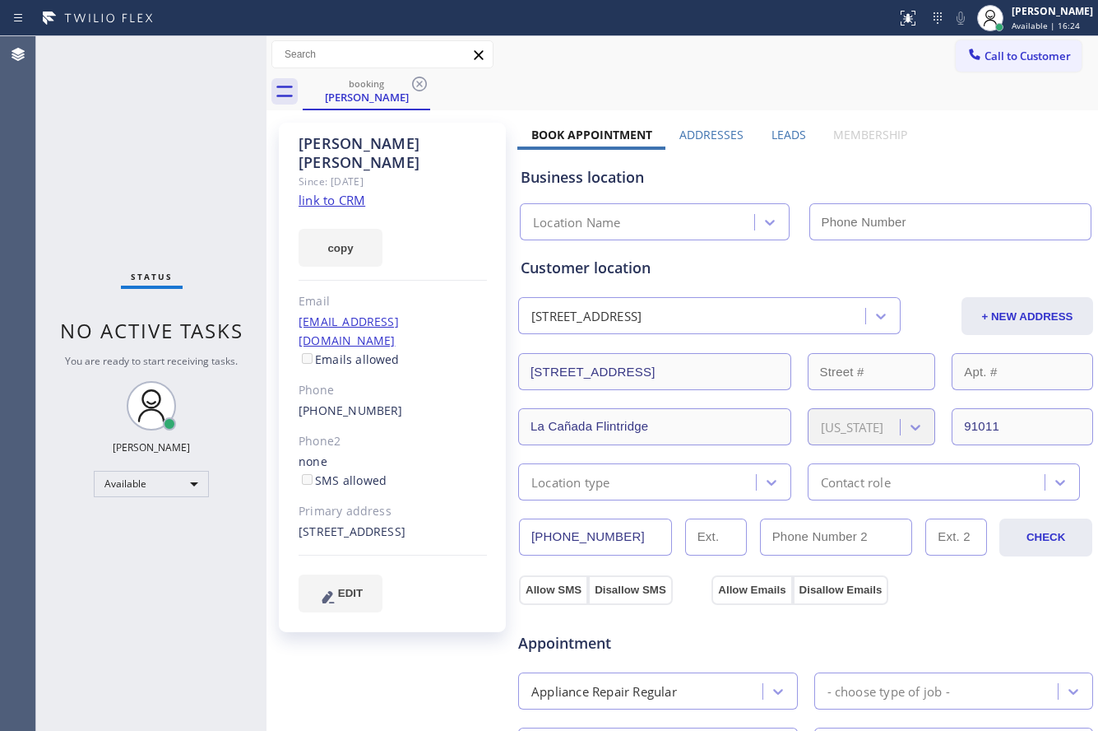
type input "[PHONE_NUMBER]"
click at [424, 85] on icon at bounding box center [420, 84] width 20 height 20
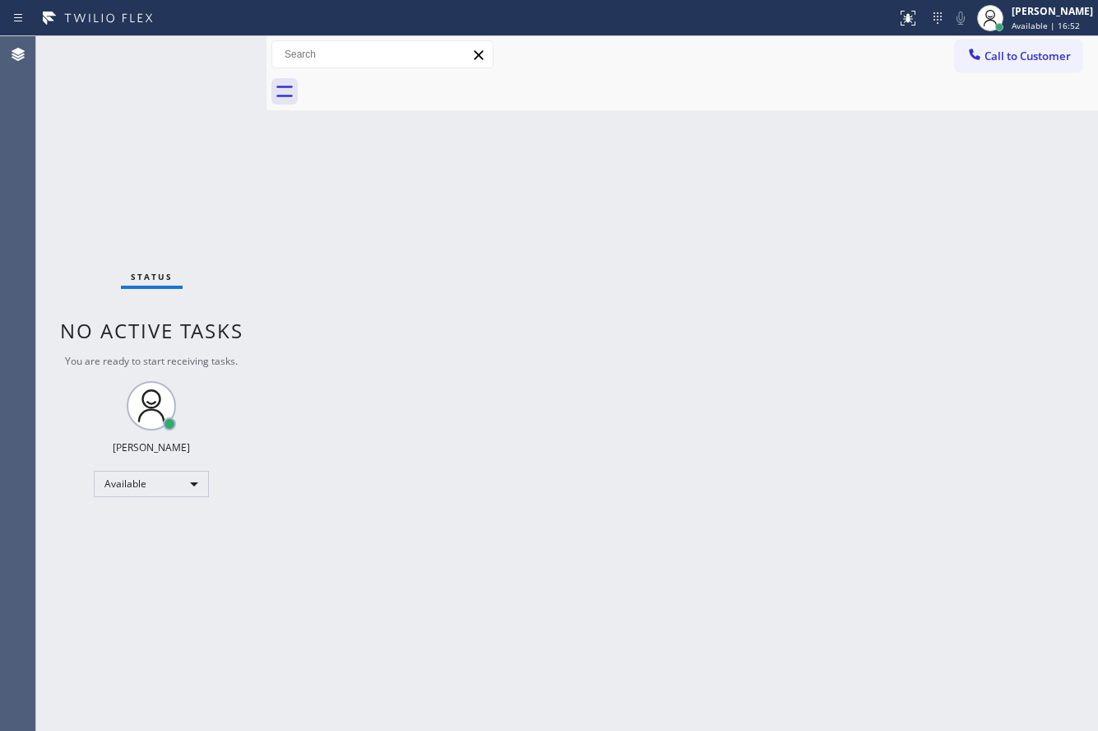
click at [526, 232] on div "Back to Dashboard Change Sender ID Customers Technicians Select a contact Outbo…" at bounding box center [683, 383] width 832 height 694
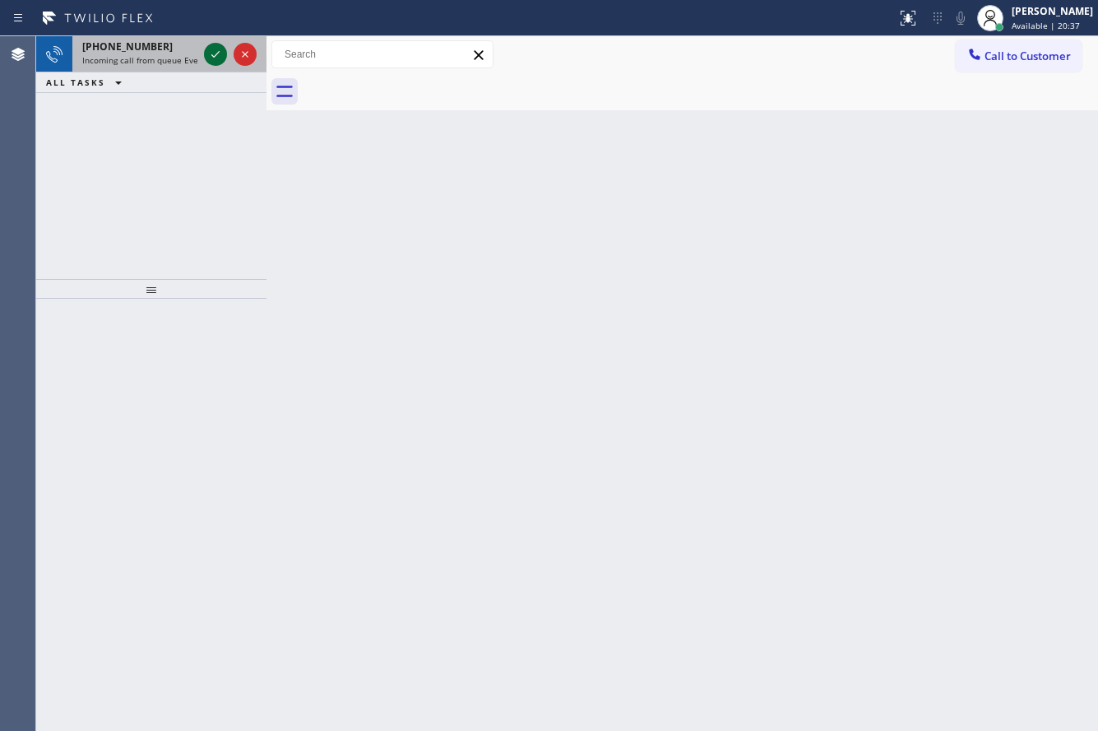
click at [210, 53] on icon at bounding box center [216, 54] width 20 height 20
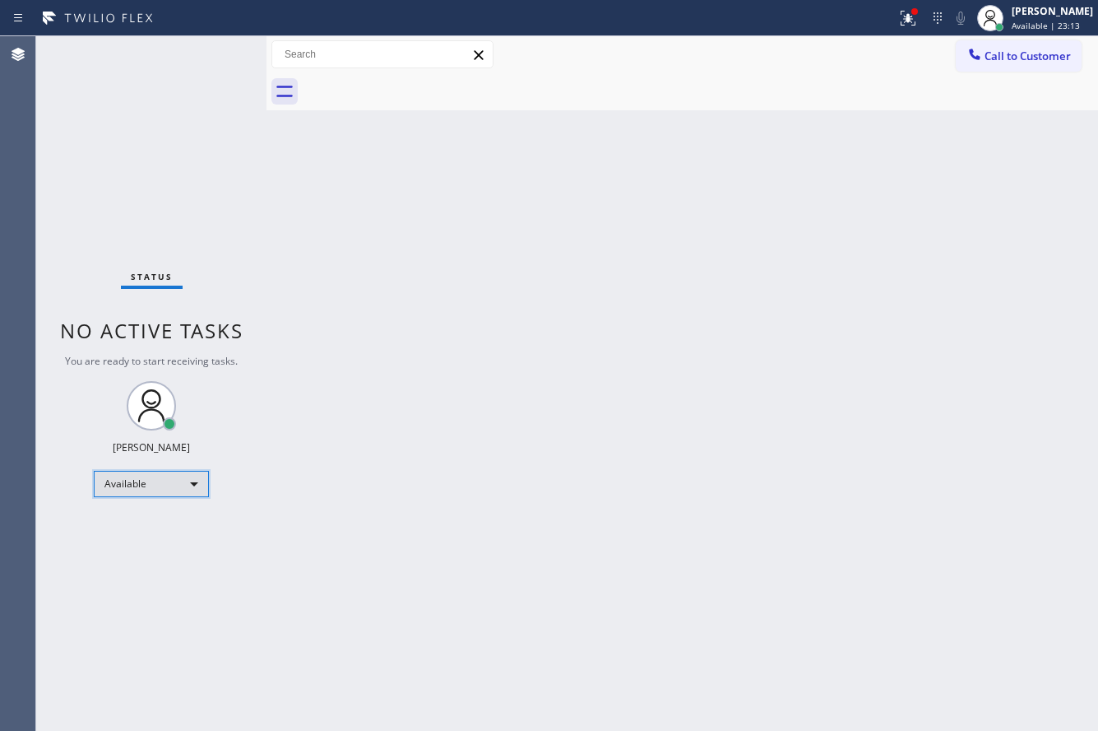
click at [197, 477] on div "Available" at bounding box center [151, 484] width 115 height 26
click at [164, 504] on li "Offline" at bounding box center [151, 507] width 112 height 20
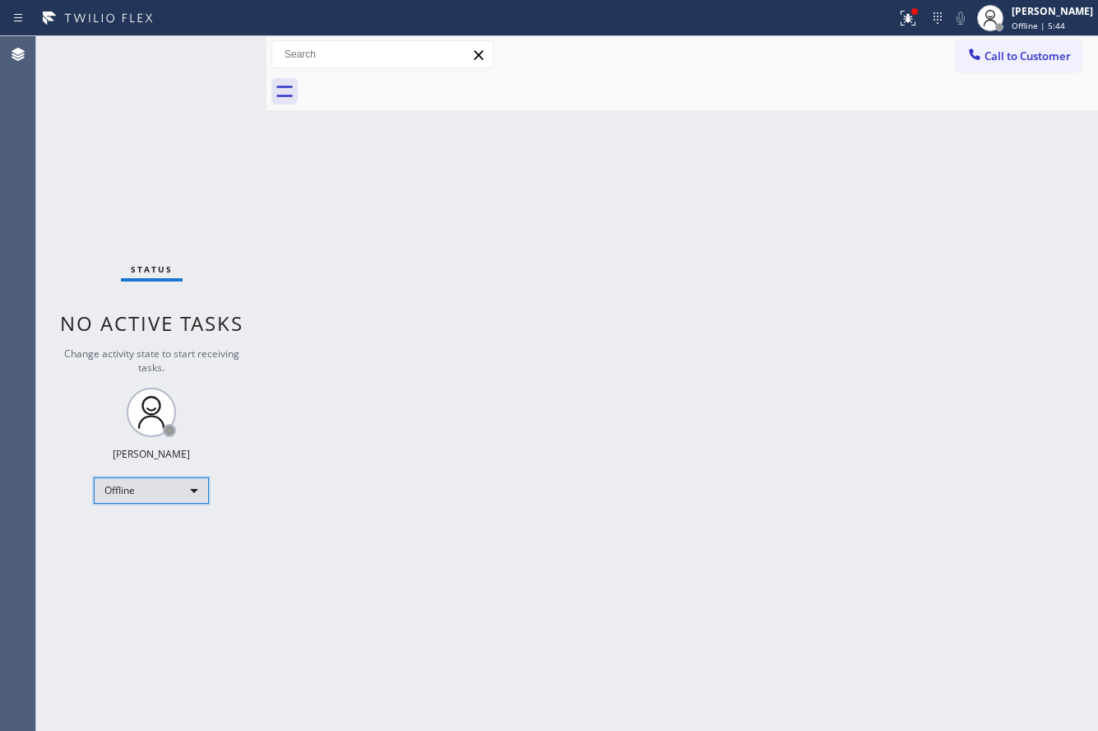
click at [185, 487] on div "Offline" at bounding box center [151, 490] width 115 height 26
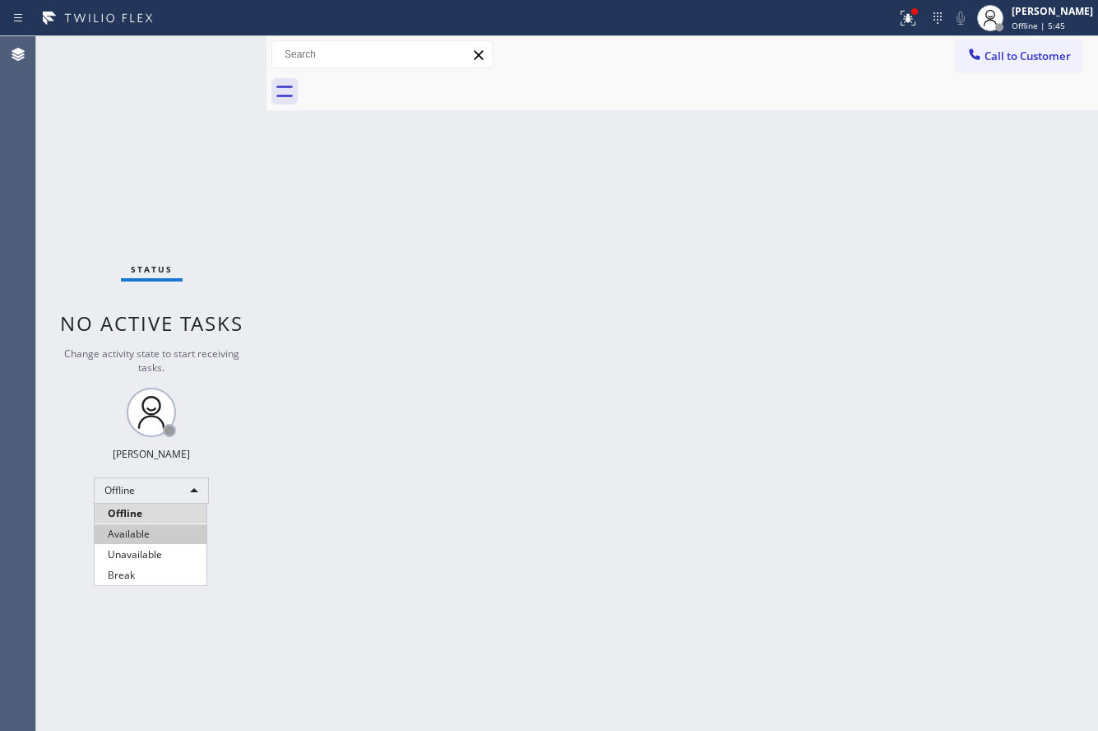
click at [171, 527] on li "Available" at bounding box center [151, 534] width 112 height 20
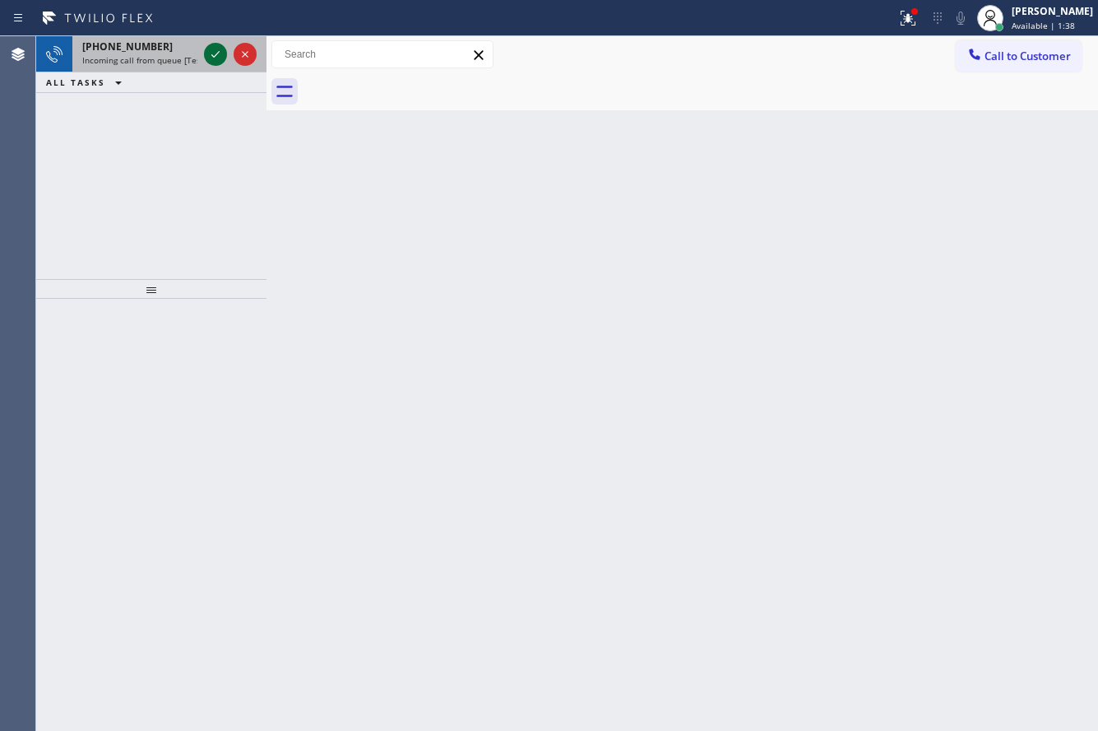
click at [215, 51] on icon at bounding box center [216, 54] width 20 height 20
click at [213, 63] on icon at bounding box center [216, 54] width 20 height 20
click at [217, 55] on icon at bounding box center [216, 54] width 20 height 20
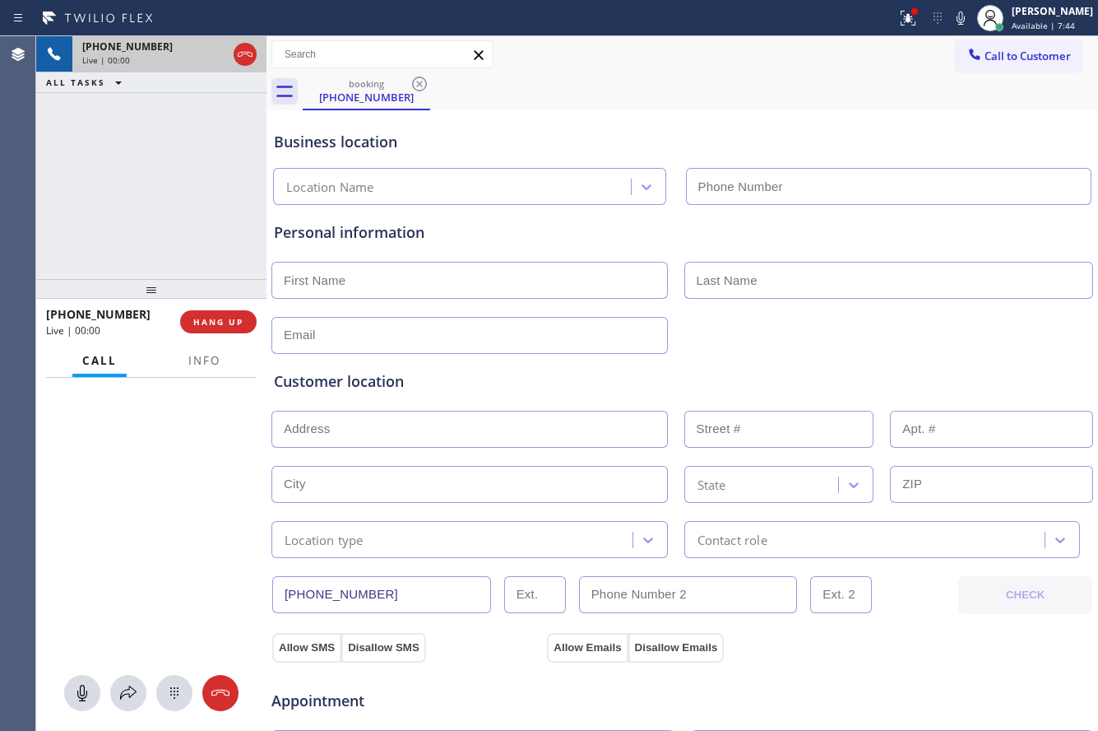
type input "(631) 203-1974"
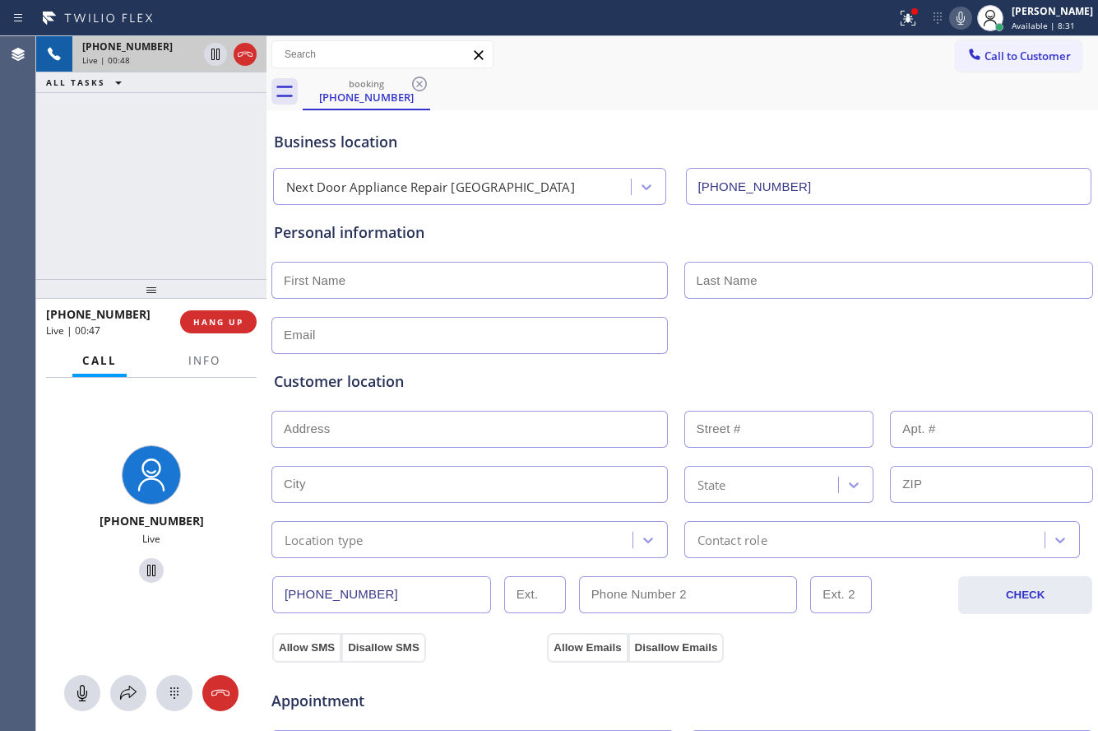
click at [951, 10] on icon at bounding box center [961, 18] width 20 height 20
click at [957, 19] on icon at bounding box center [961, 18] width 8 height 13
click at [213, 50] on icon at bounding box center [216, 54] width 20 height 20
click at [957, 22] on icon at bounding box center [961, 18] width 8 height 13
click at [210, 59] on icon at bounding box center [216, 54] width 20 height 20
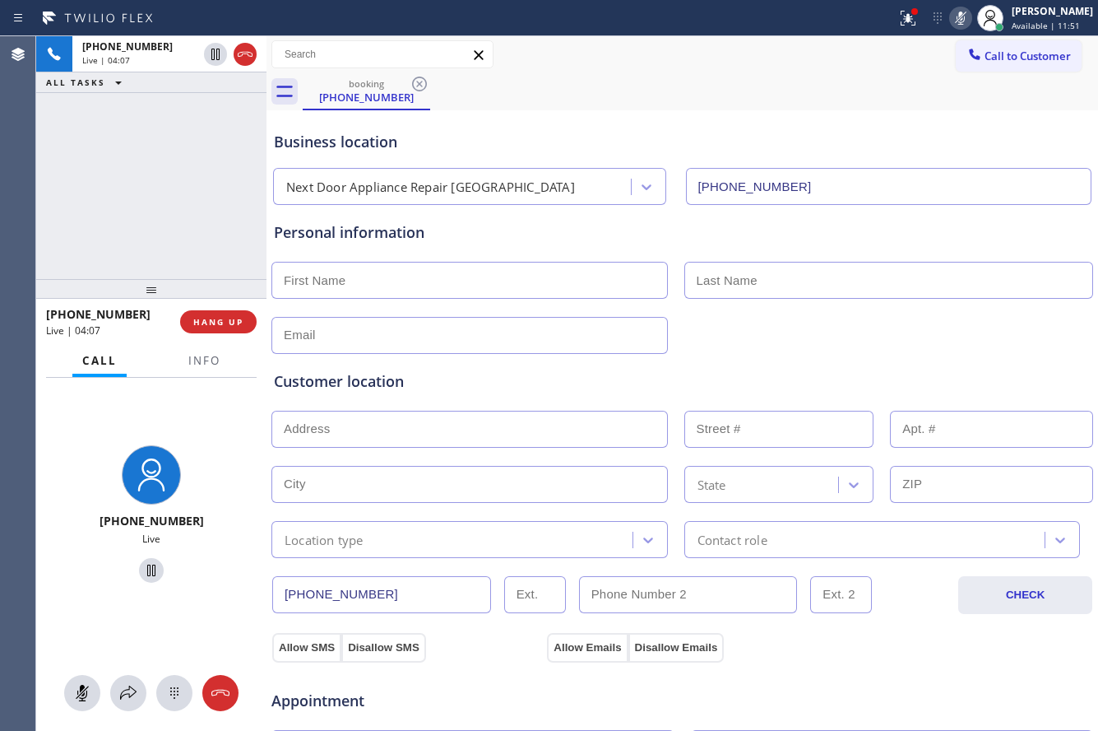
click at [957, 16] on icon at bounding box center [961, 18] width 8 height 13
click at [213, 56] on icon at bounding box center [216, 54] width 20 height 20
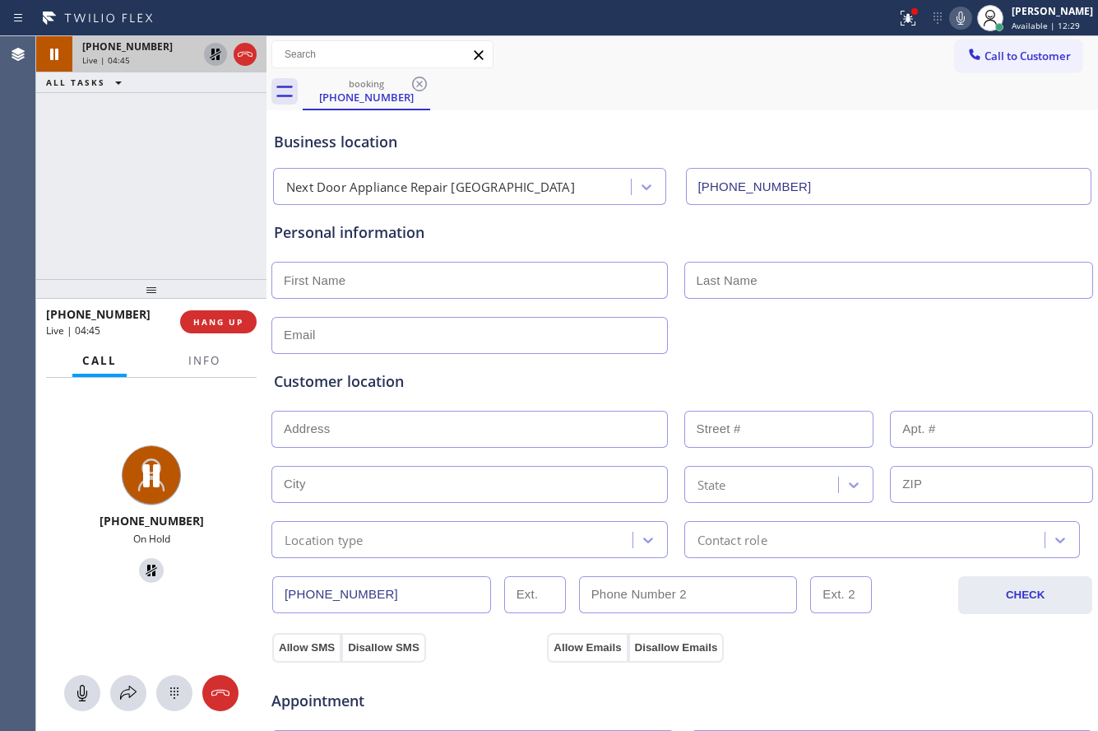
click at [953, 16] on icon at bounding box center [961, 18] width 20 height 20
click at [215, 53] on icon at bounding box center [216, 55] width 12 height 12
click at [956, 10] on icon at bounding box center [961, 18] width 20 height 20
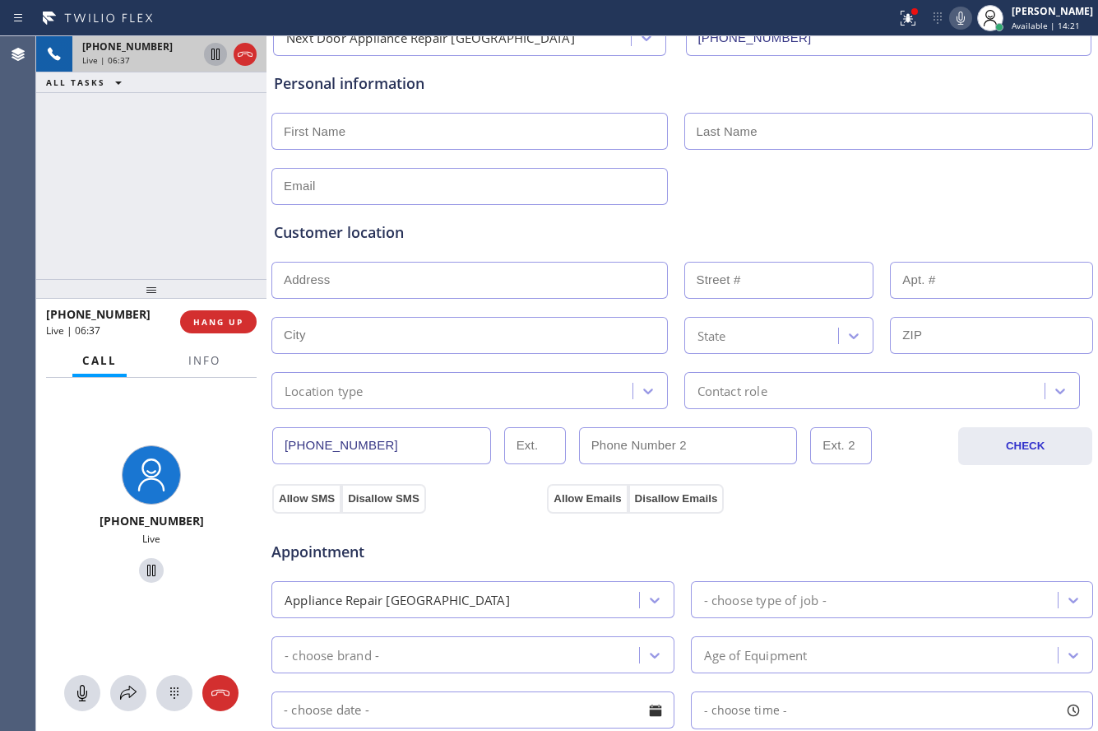
scroll to position [165, 0]
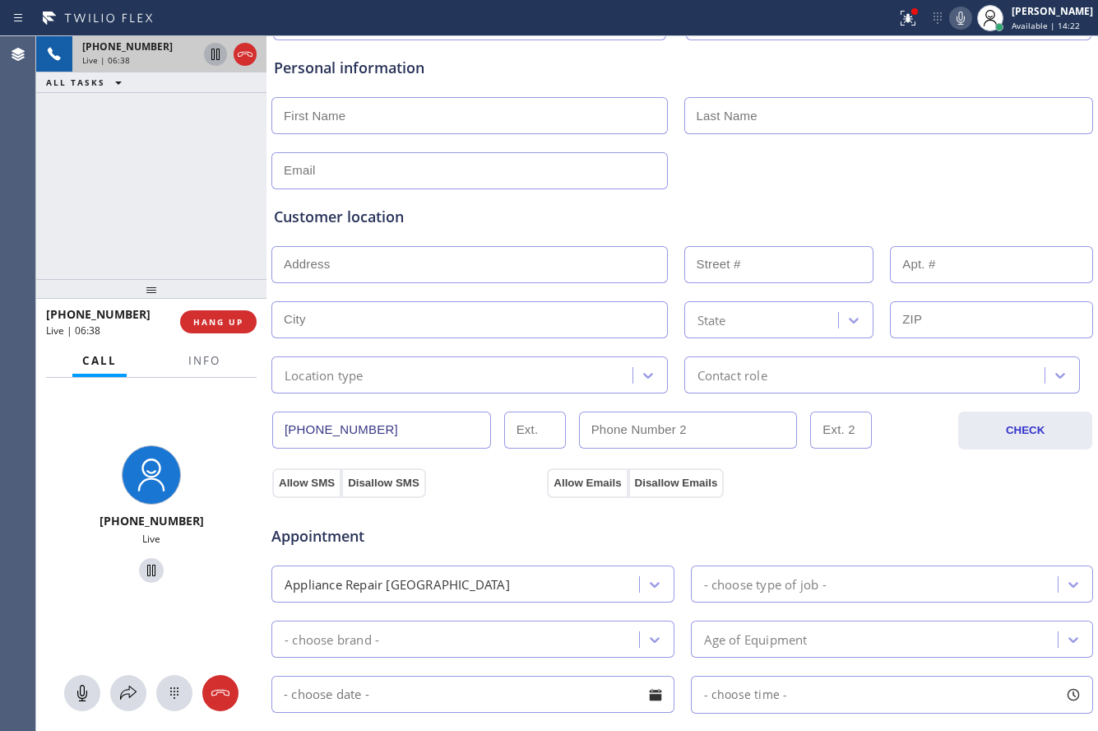
click at [917, 532] on div "Appointment" at bounding box center [682, 526] width 825 height 42
click at [213, 49] on icon at bounding box center [215, 55] width 8 height 12
click at [956, 19] on icon at bounding box center [961, 18] width 20 height 20
click at [211, 57] on icon at bounding box center [216, 54] width 20 height 20
click at [958, 16] on icon at bounding box center [961, 18] width 20 height 20
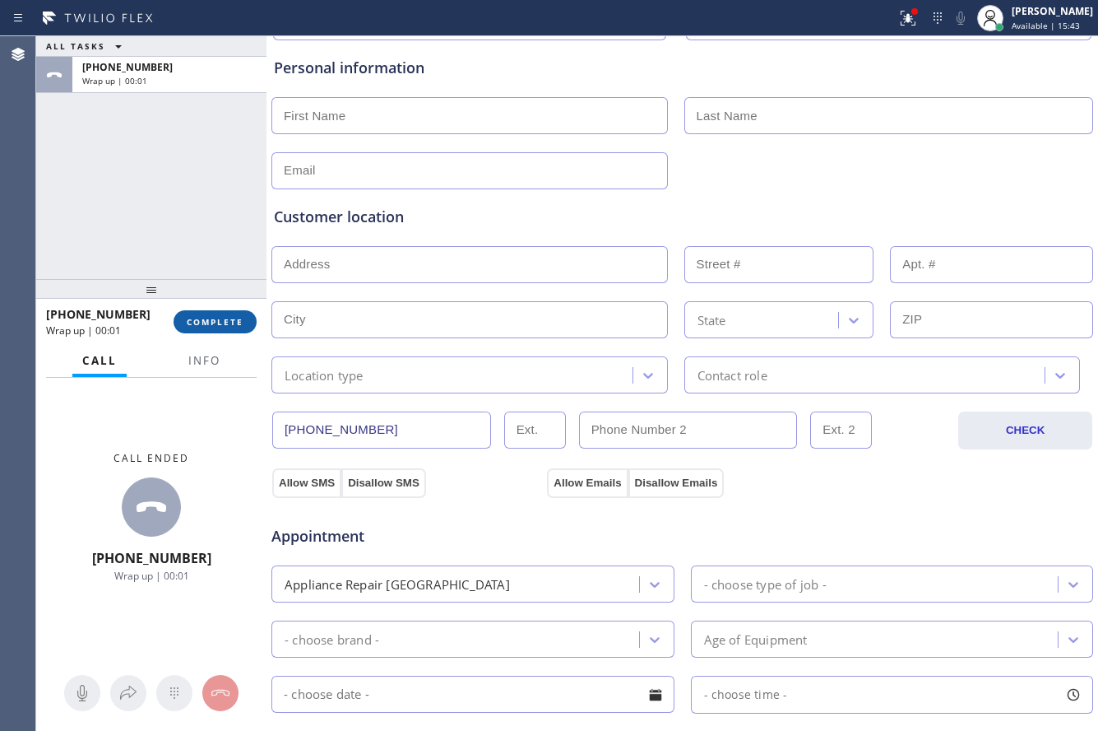
click at [219, 318] on span "COMPLETE" at bounding box center [215, 322] width 57 height 12
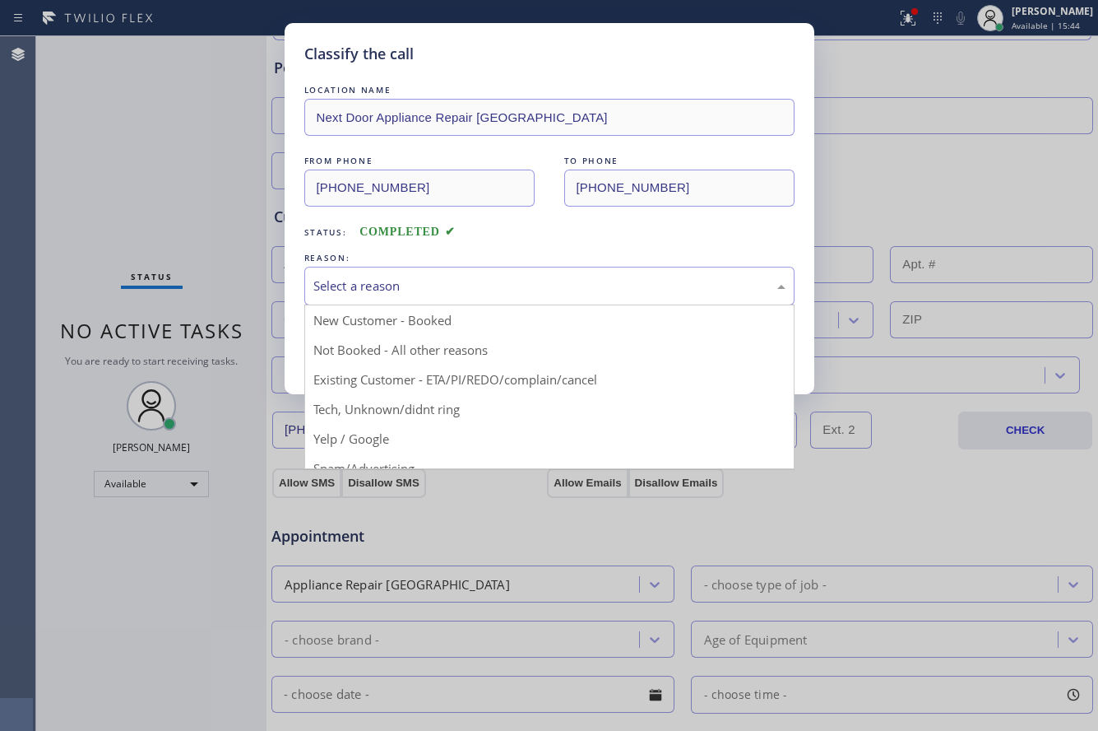
click at [504, 298] on div "Select a reason" at bounding box center [549, 286] width 490 height 39
click at [996, 313] on div "Classify the call LOCATION NAME Next Door Appliance Repair Long Island FROM PHO…" at bounding box center [549, 365] width 1098 height 731
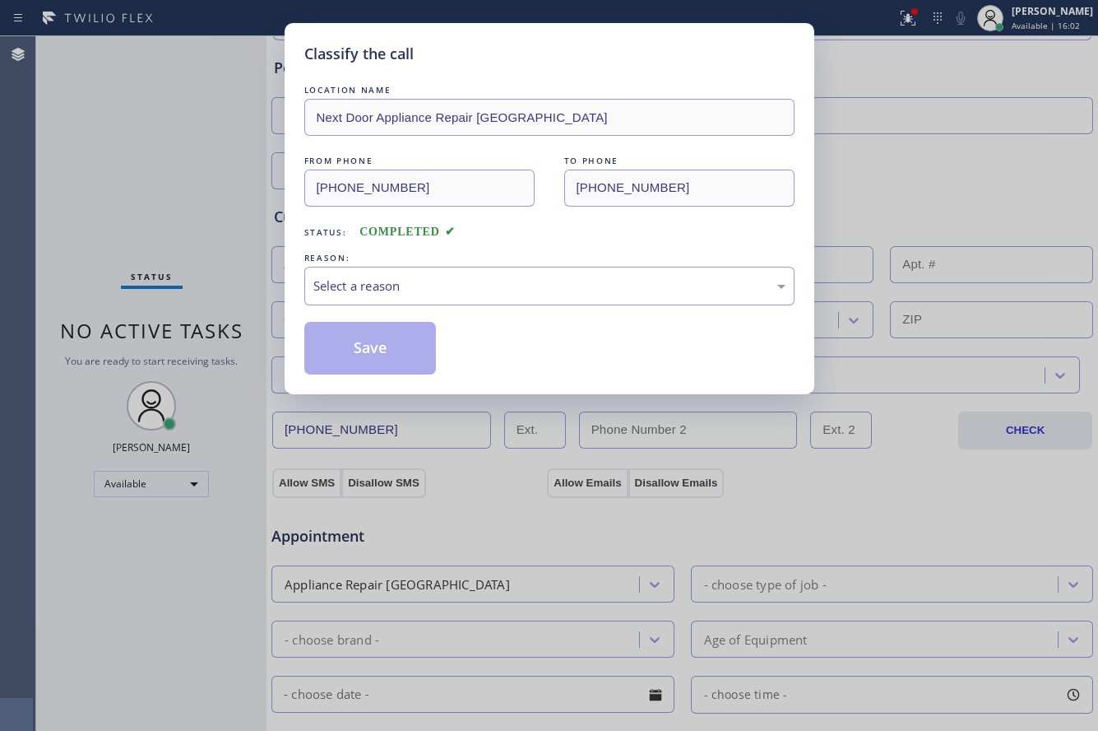
click at [461, 205] on div "FROM PHONE (631) 457-2598 TO PHONE (631) 203-1974" at bounding box center [549, 179] width 490 height 54
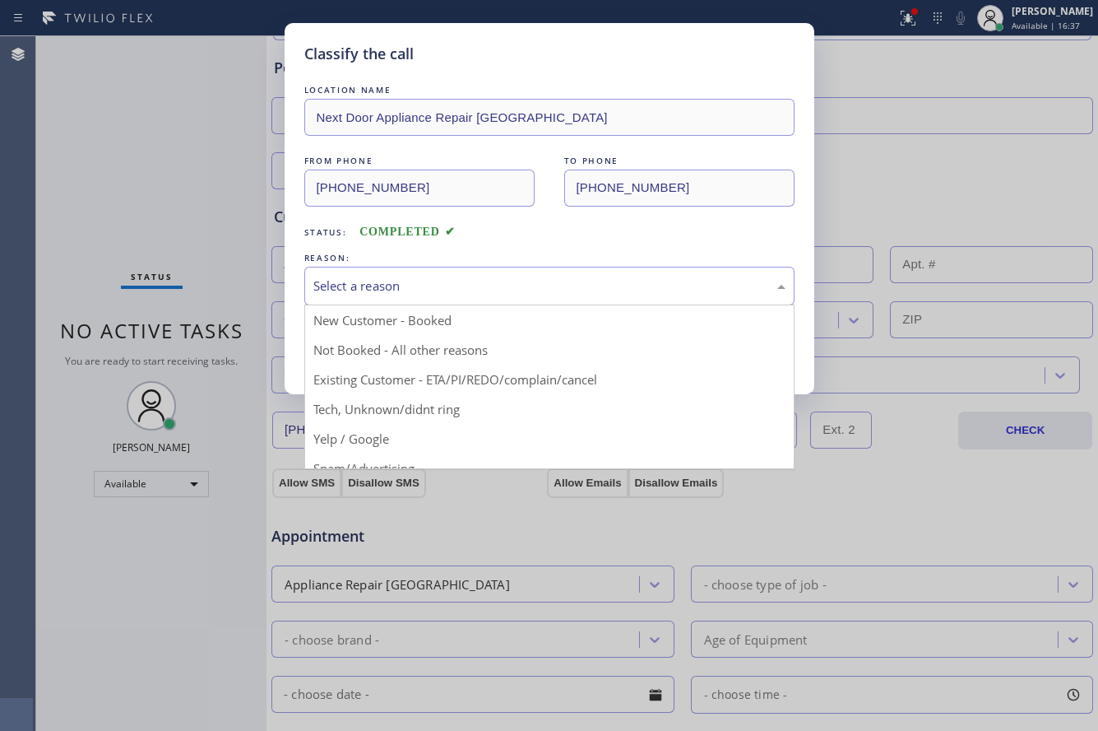
click at [378, 271] on div "Select a reason" at bounding box center [549, 286] width 490 height 39
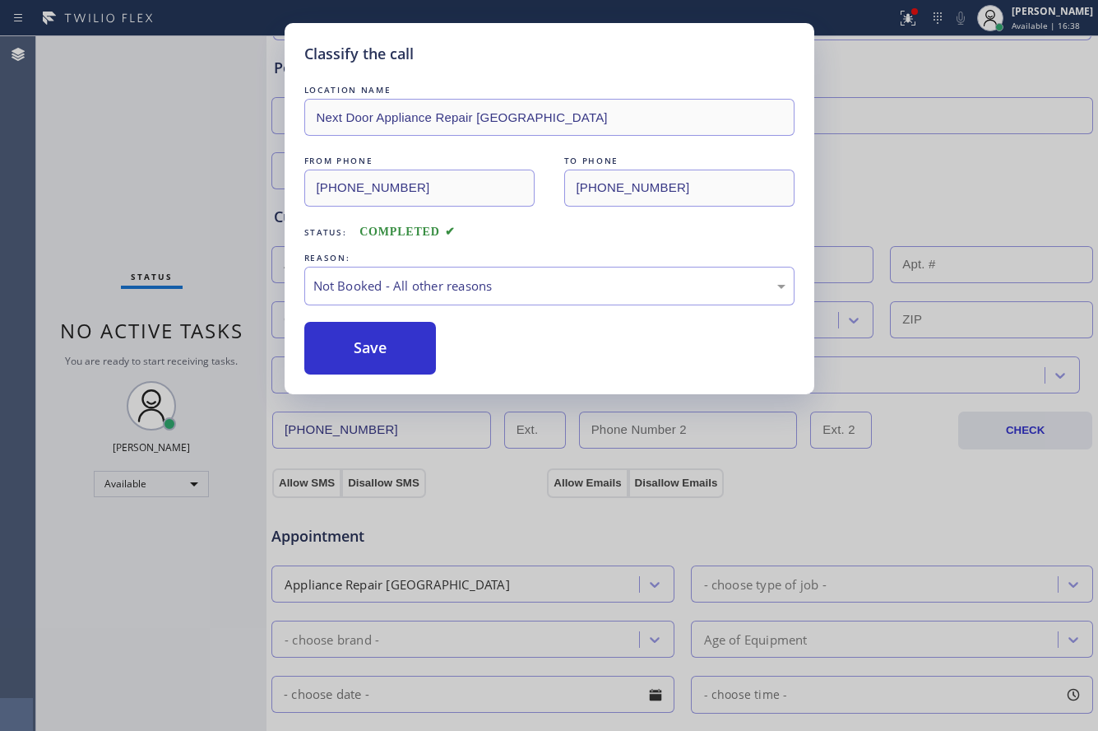
click at [364, 341] on button "Save" at bounding box center [370, 348] width 132 height 53
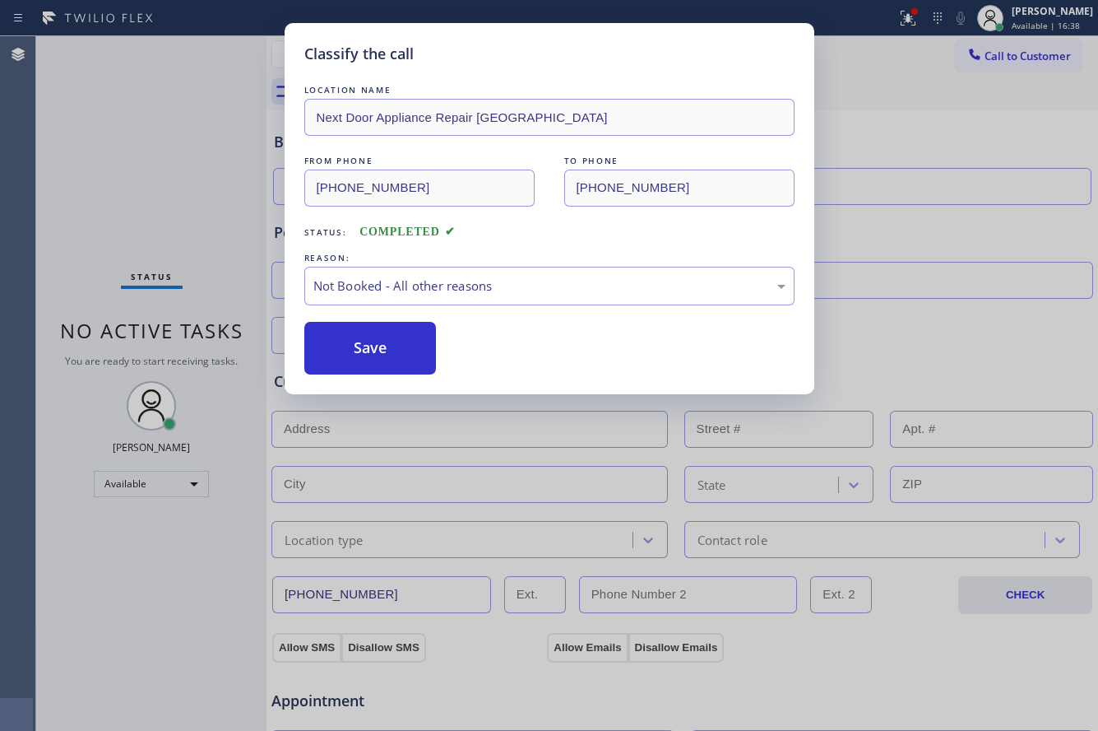
click at [364, 341] on button "Save" at bounding box center [370, 348] width 132 height 53
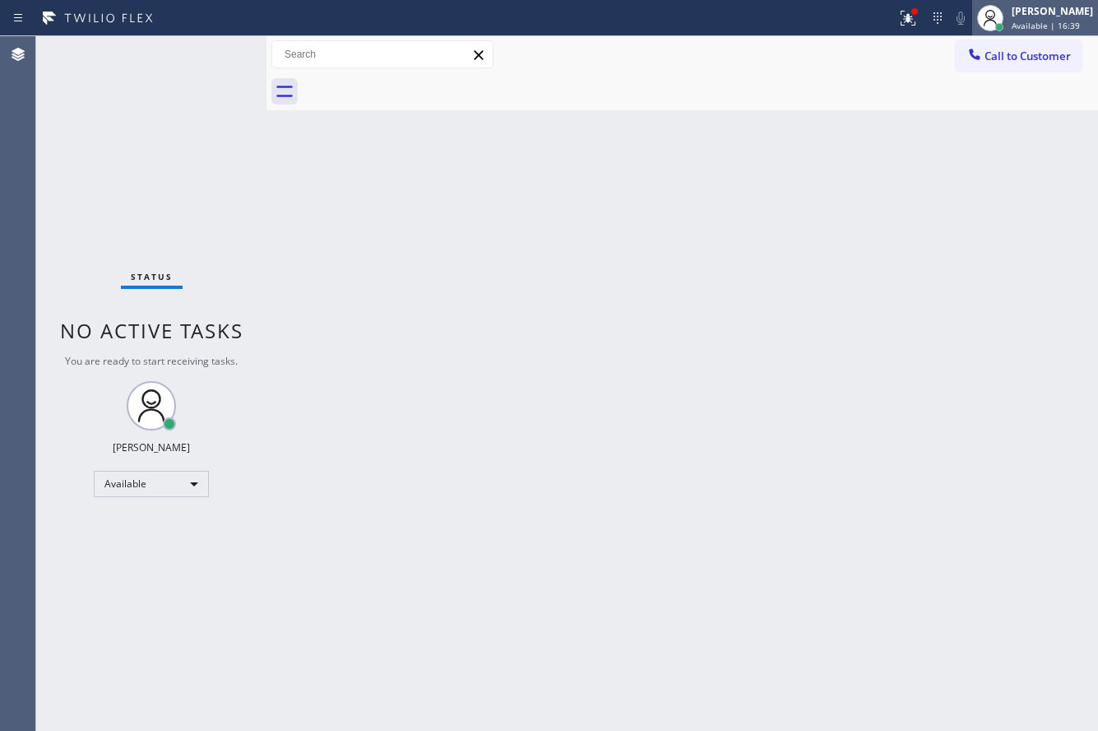
click at [1018, 18] on div "Zachi Kyte Varona Available | 16:39" at bounding box center [1054, 17] width 90 height 29
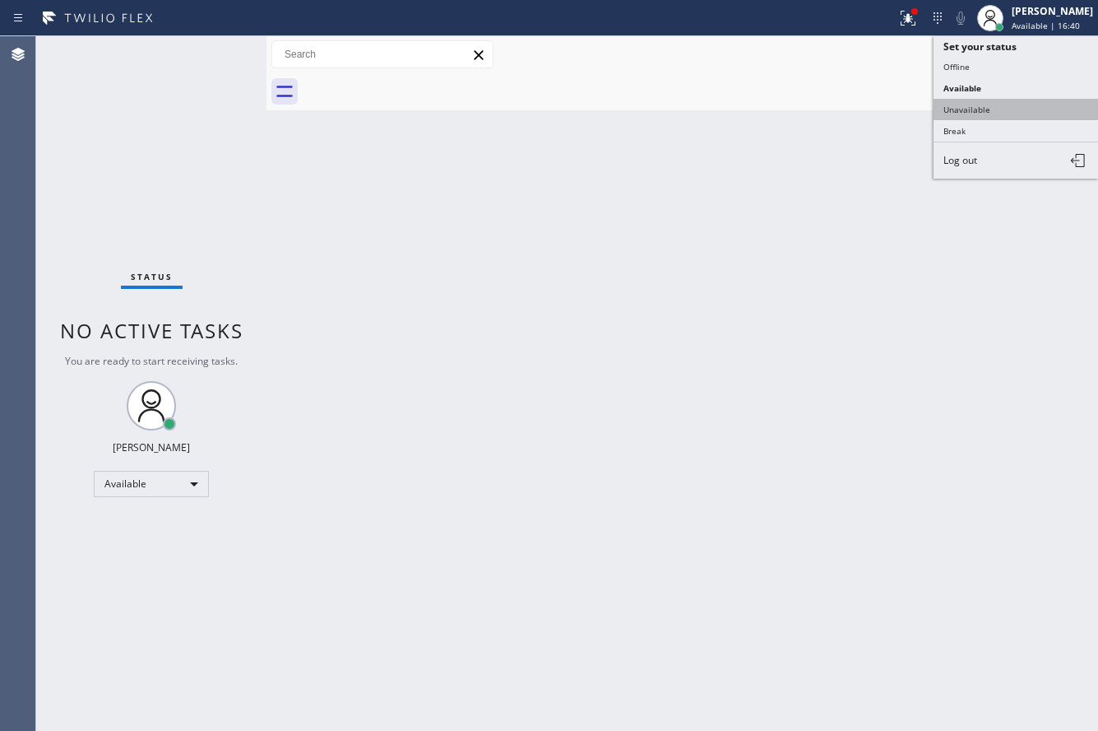
click at [1019, 108] on button "Unavailable" at bounding box center [1016, 109] width 165 height 21
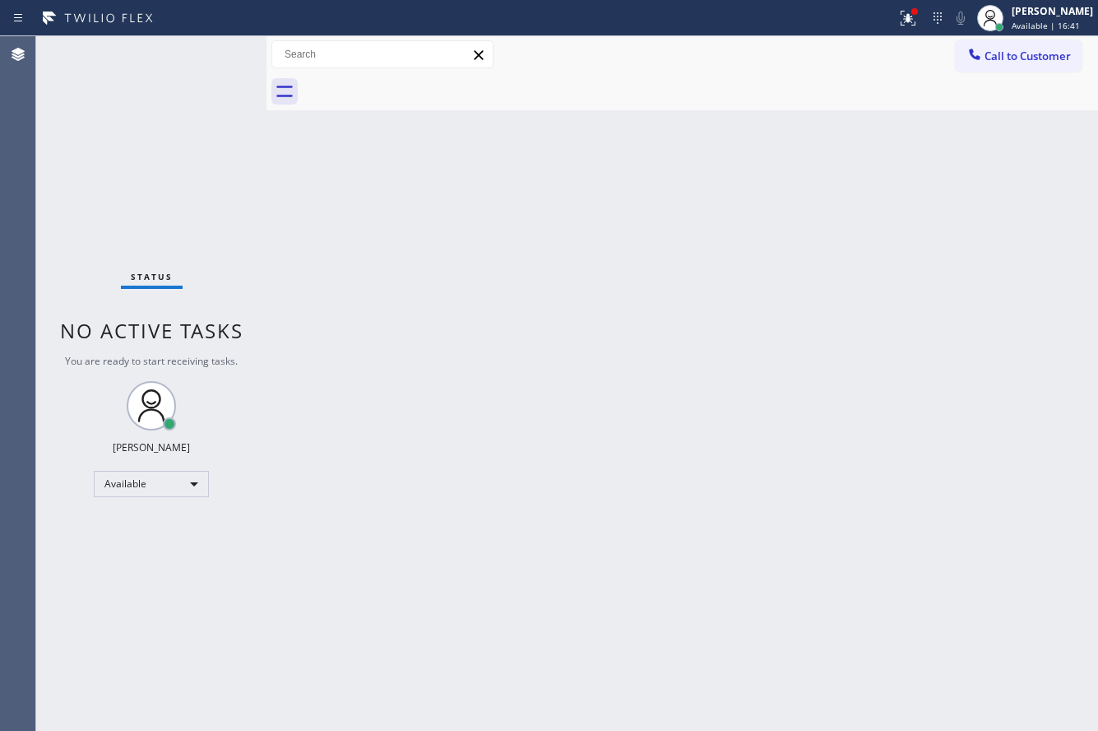
click at [750, 216] on div "Back to Dashboard Change Sender ID Customers Technicians Select a contact Outbo…" at bounding box center [683, 383] width 832 height 694
click at [520, 188] on div "Back to Dashboard Change Sender ID Customers Technicians Select a contact Outbo…" at bounding box center [683, 383] width 832 height 694
drag, startPoint x: 573, startPoint y: 151, endPoint x: 575, endPoint y: 169, distance: 17.5
click at [573, 153] on div "Back to Dashboard Change Sender ID Customers Technicians Select a contact Outbo…" at bounding box center [683, 383] width 832 height 694
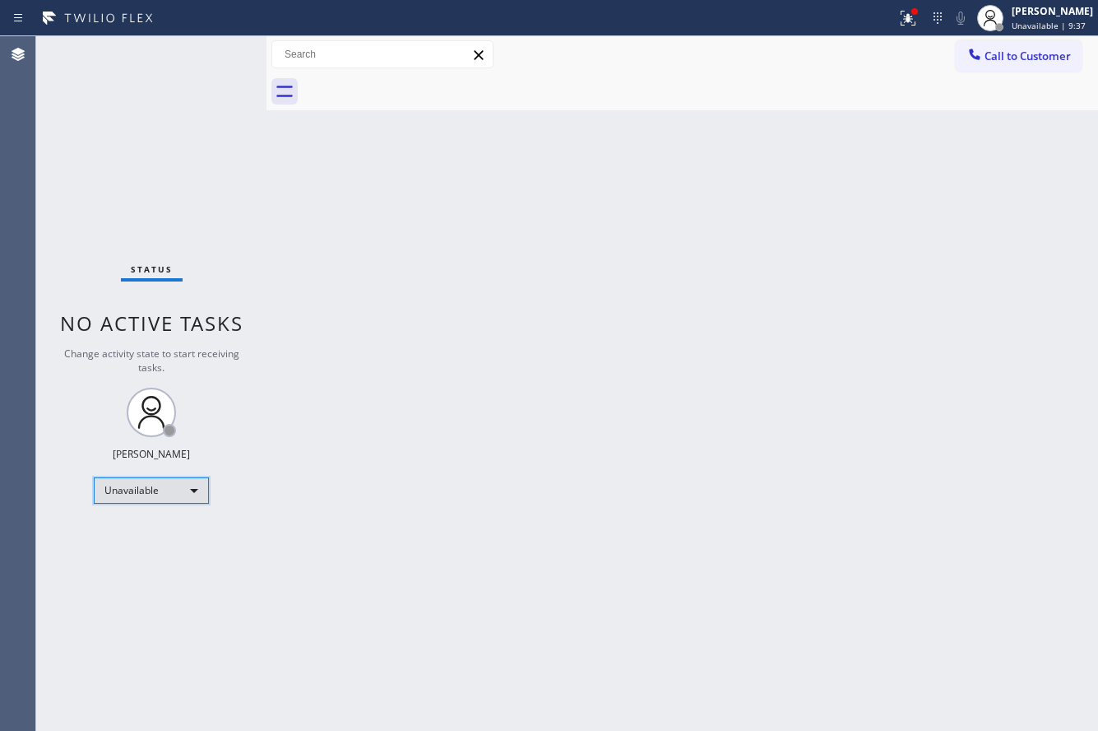
click at [188, 484] on div "Unavailable" at bounding box center [151, 490] width 115 height 26
click at [171, 533] on li "Available" at bounding box center [151, 534] width 112 height 20
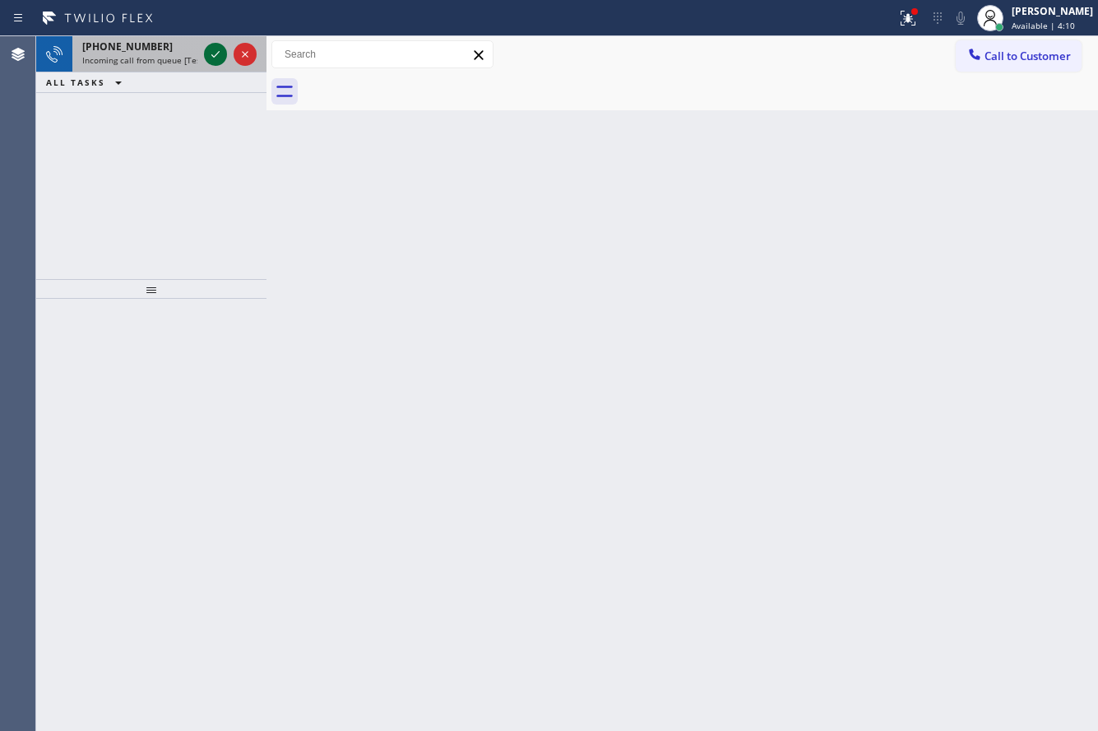
click at [210, 53] on icon at bounding box center [216, 54] width 20 height 20
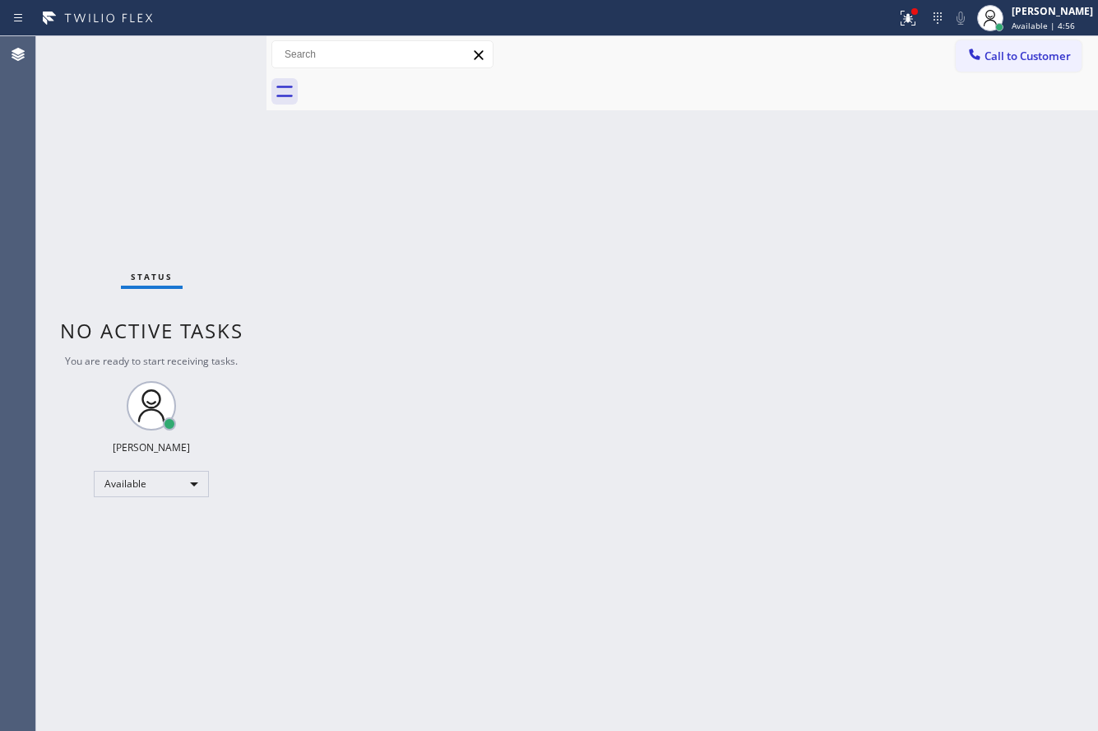
click at [555, 247] on div "Back to Dashboard Change Sender ID Customers Technicians Select a contact Outbo…" at bounding box center [683, 383] width 832 height 694
click at [284, 97] on icon at bounding box center [285, 91] width 26 height 26
click at [901, 20] on icon at bounding box center [906, 17] width 10 height 12
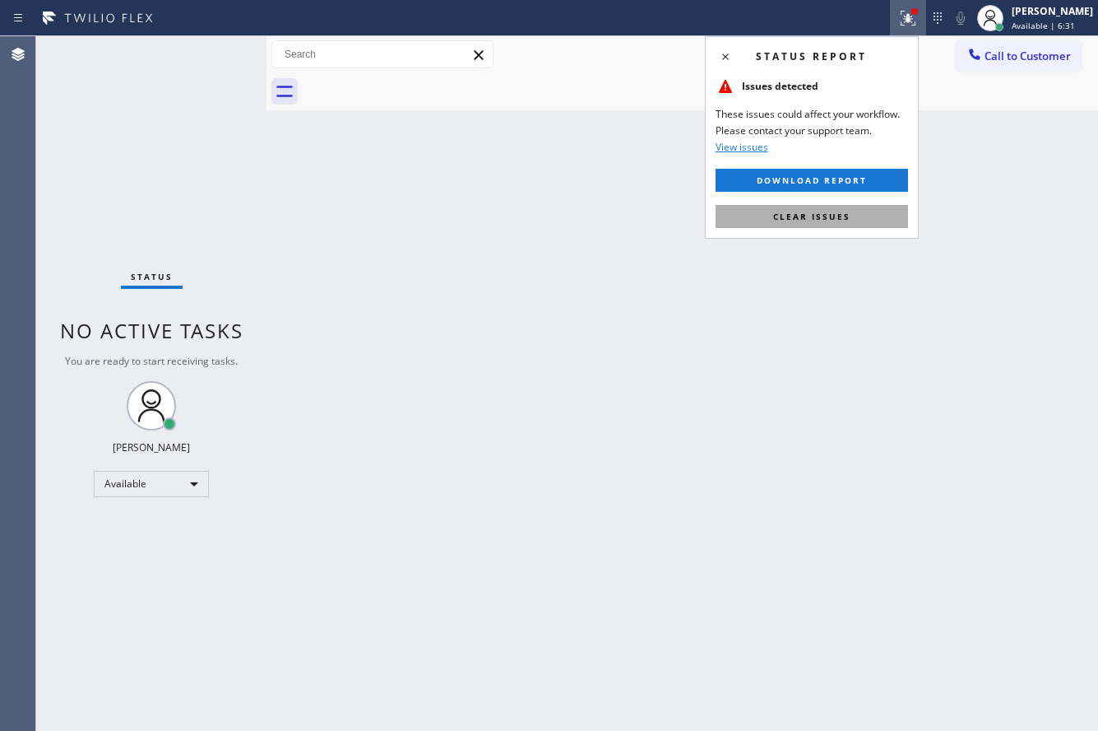
click at [819, 215] on span "Clear issues" at bounding box center [811, 217] width 77 height 12
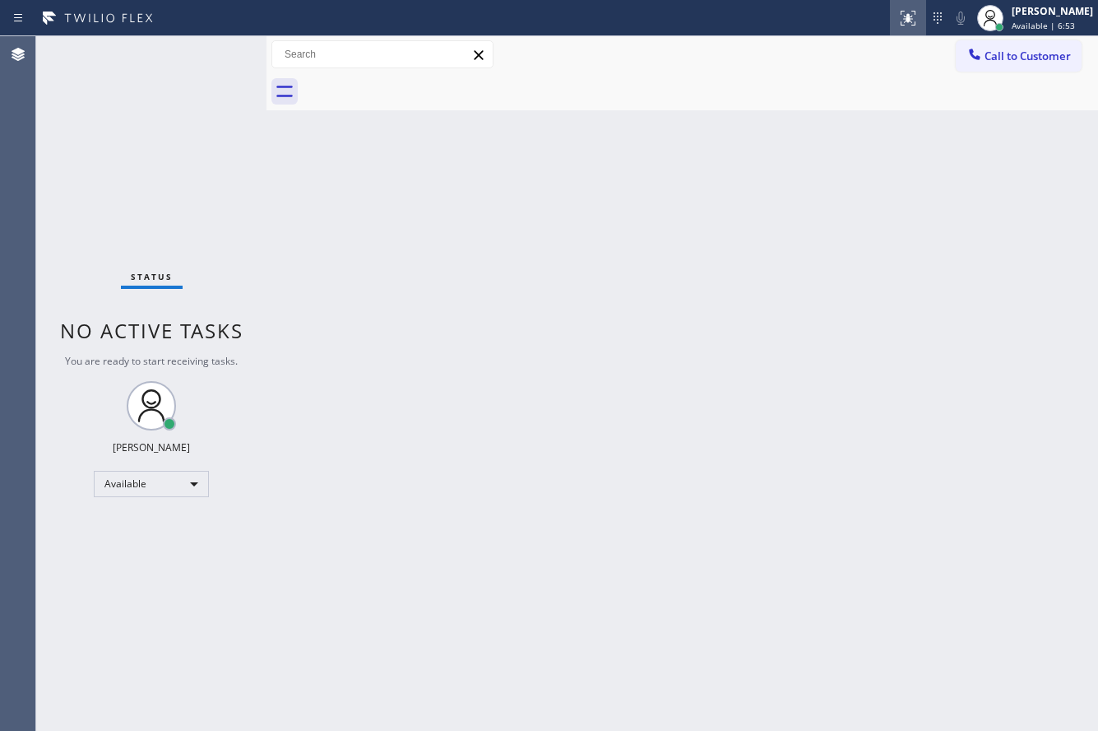
click at [901, 25] on icon at bounding box center [908, 18] width 20 height 20
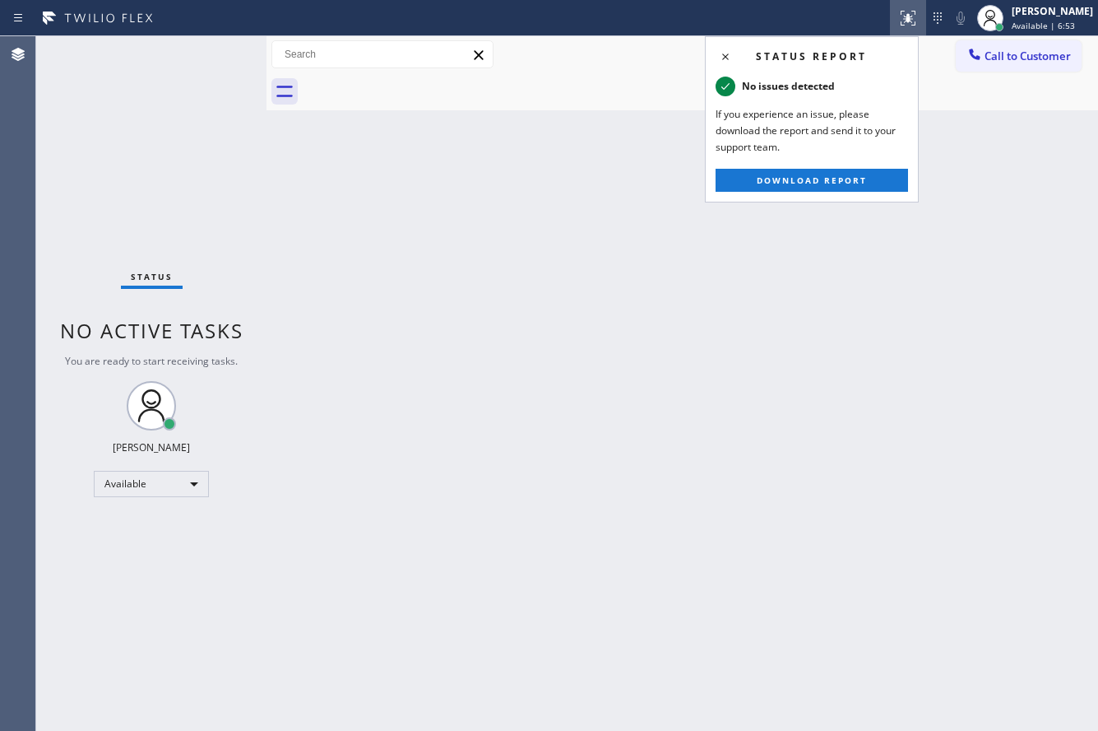
click at [901, 25] on icon at bounding box center [908, 18] width 20 height 20
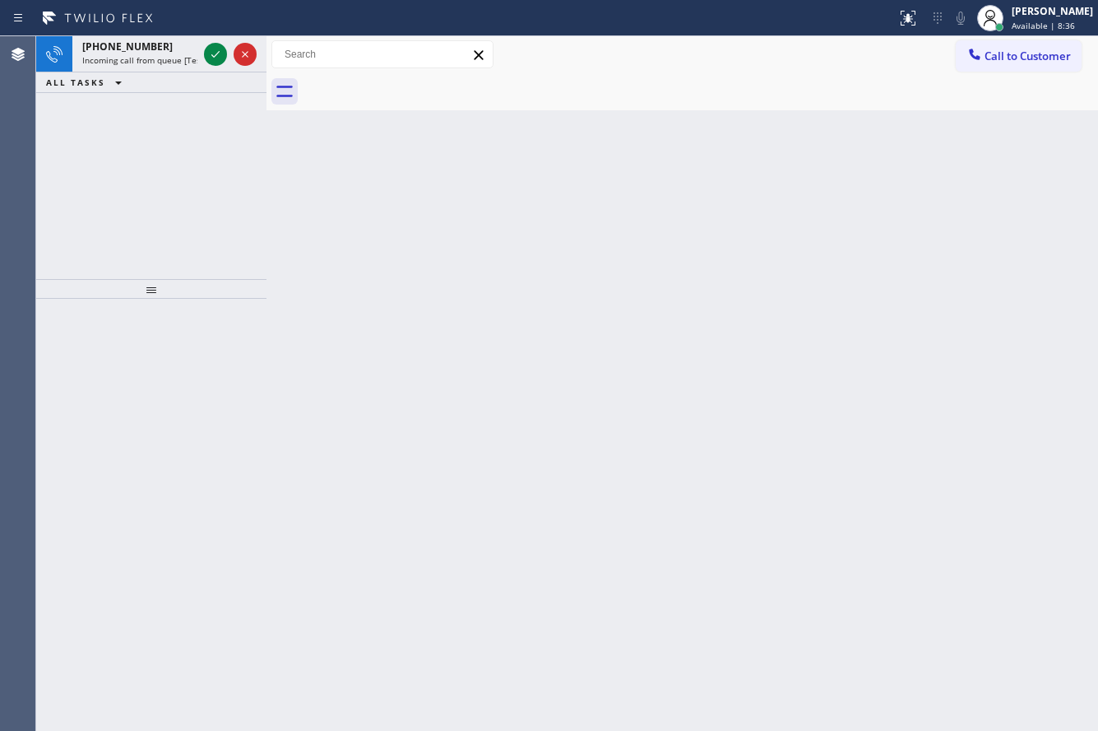
click at [485, 616] on div "Back to Dashboard Change Sender ID Customers Technicians Select a contact Outbo…" at bounding box center [683, 383] width 832 height 694
click at [211, 49] on icon at bounding box center [216, 54] width 20 height 20
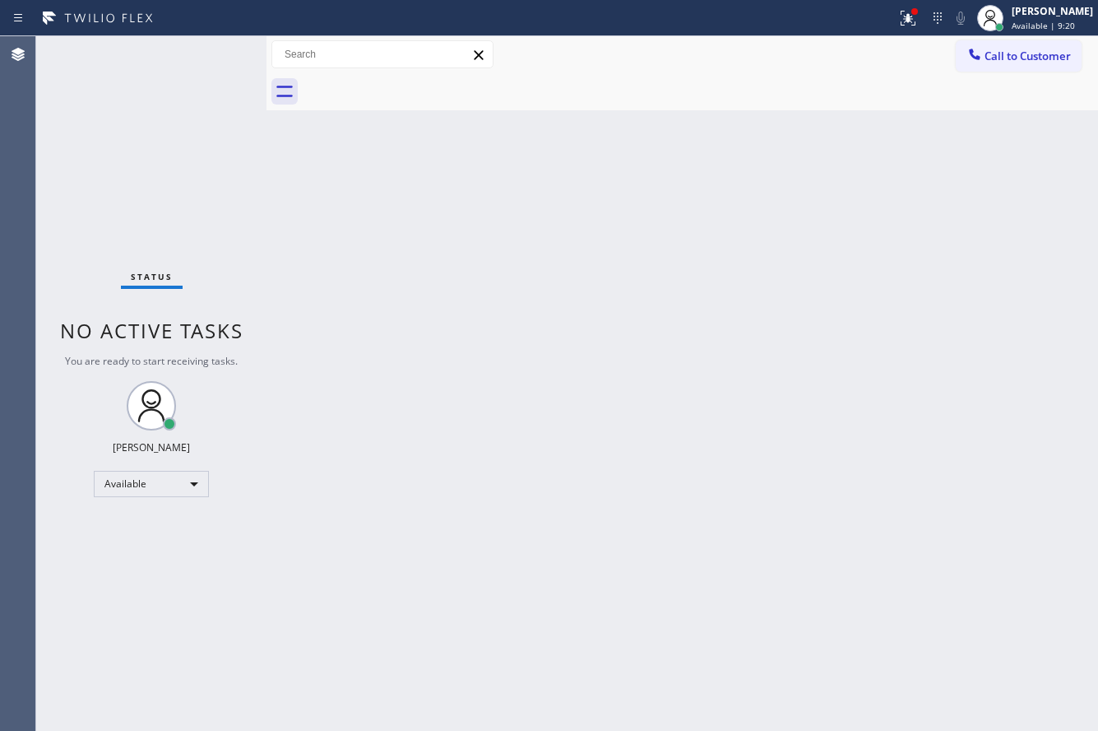
click at [441, 364] on div "Back to Dashboard Change Sender ID Customers Technicians Select a contact Outbo…" at bounding box center [683, 383] width 832 height 694
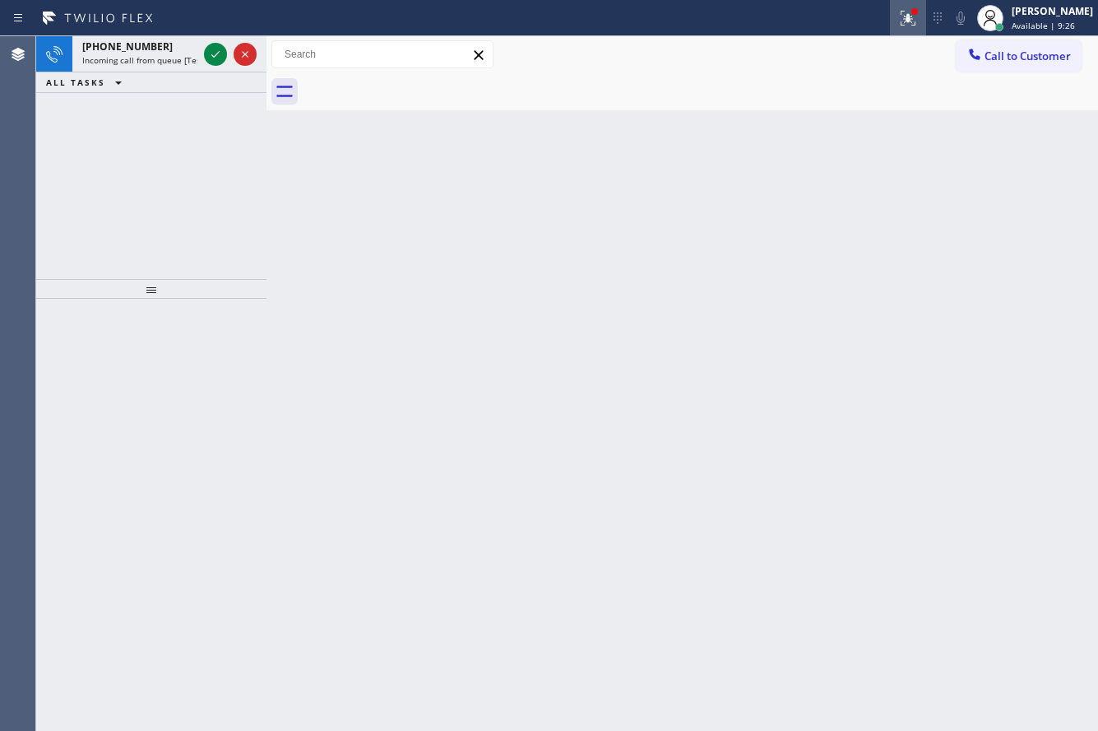
click at [908, 20] on icon at bounding box center [908, 18] width 20 height 20
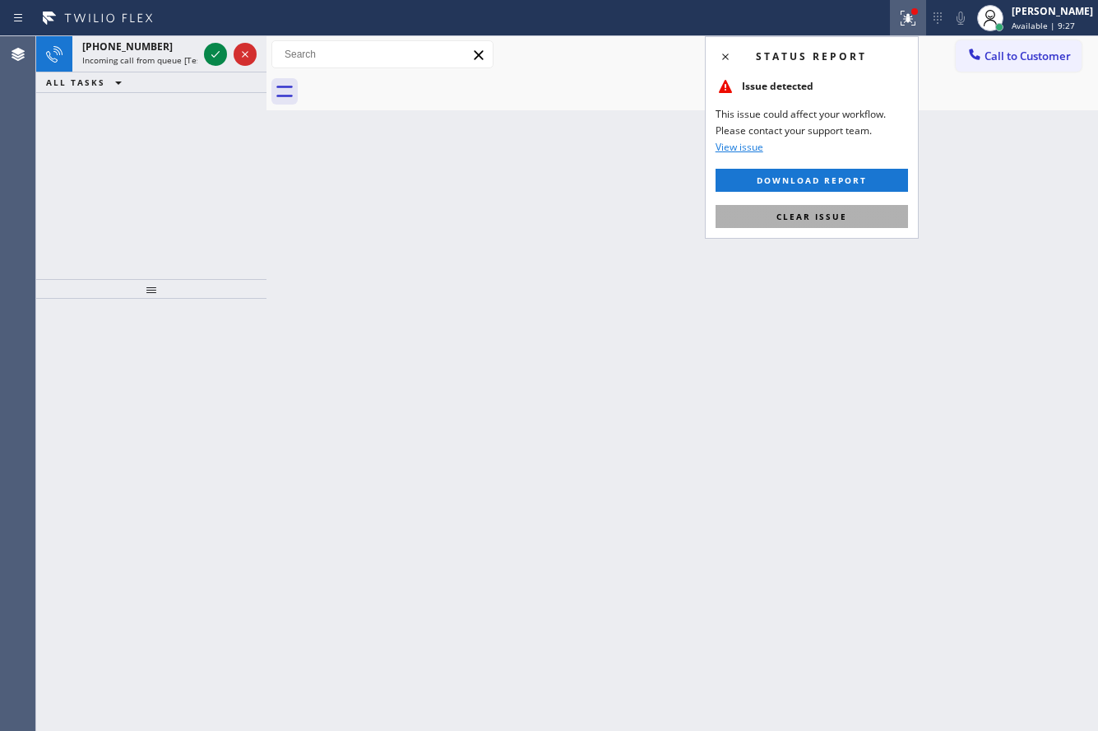
click at [830, 211] on span "Clear issue" at bounding box center [812, 217] width 71 height 12
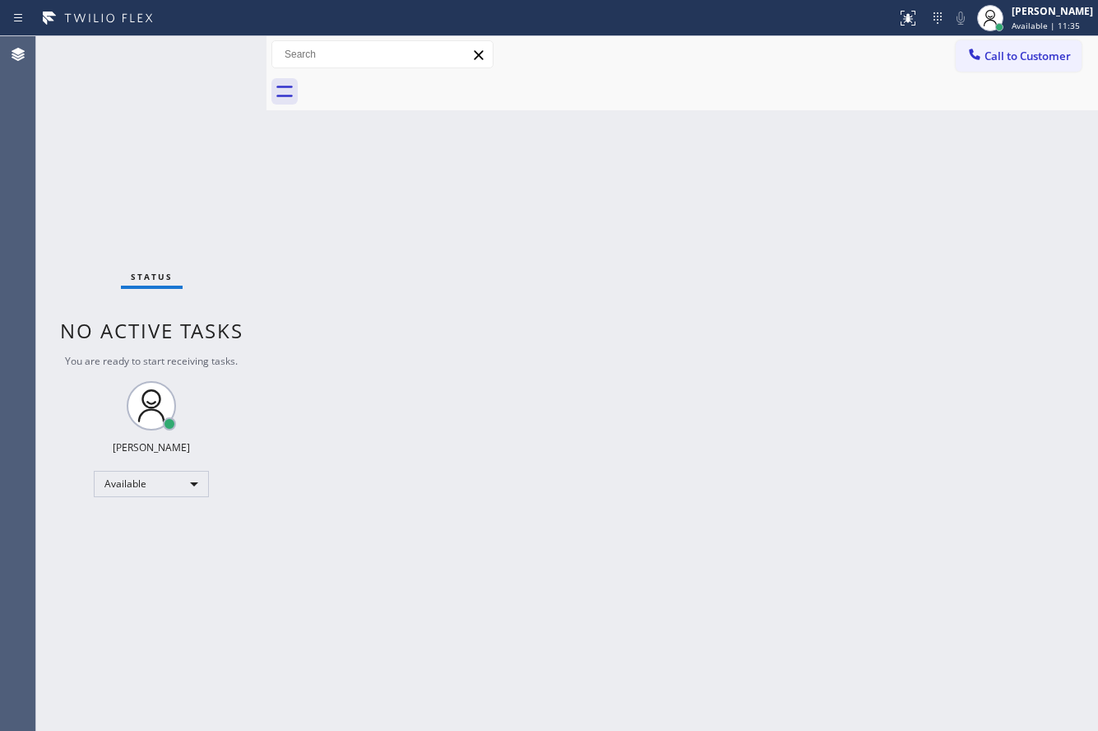
click at [1025, 202] on div "Back to Dashboard Change Sender ID Customers Technicians Select a contact Outbo…" at bounding box center [683, 383] width 832 height 694
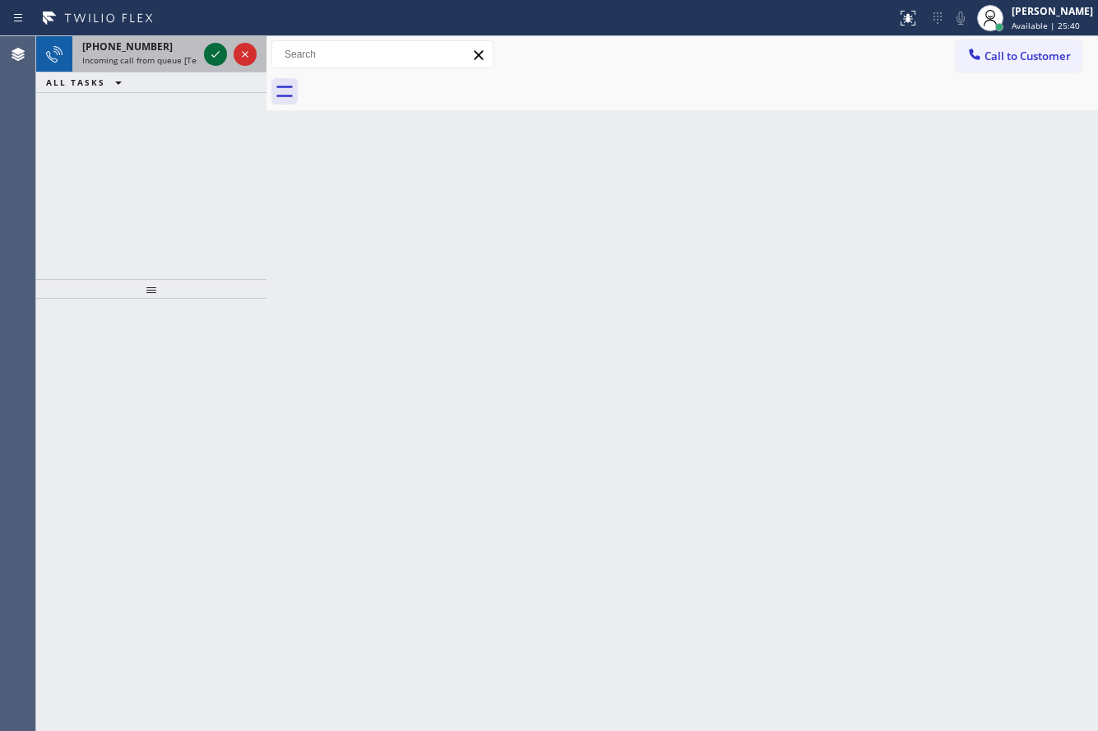
click at [208, 59] on icon at bounding box center [216, 54] width 20 height 20
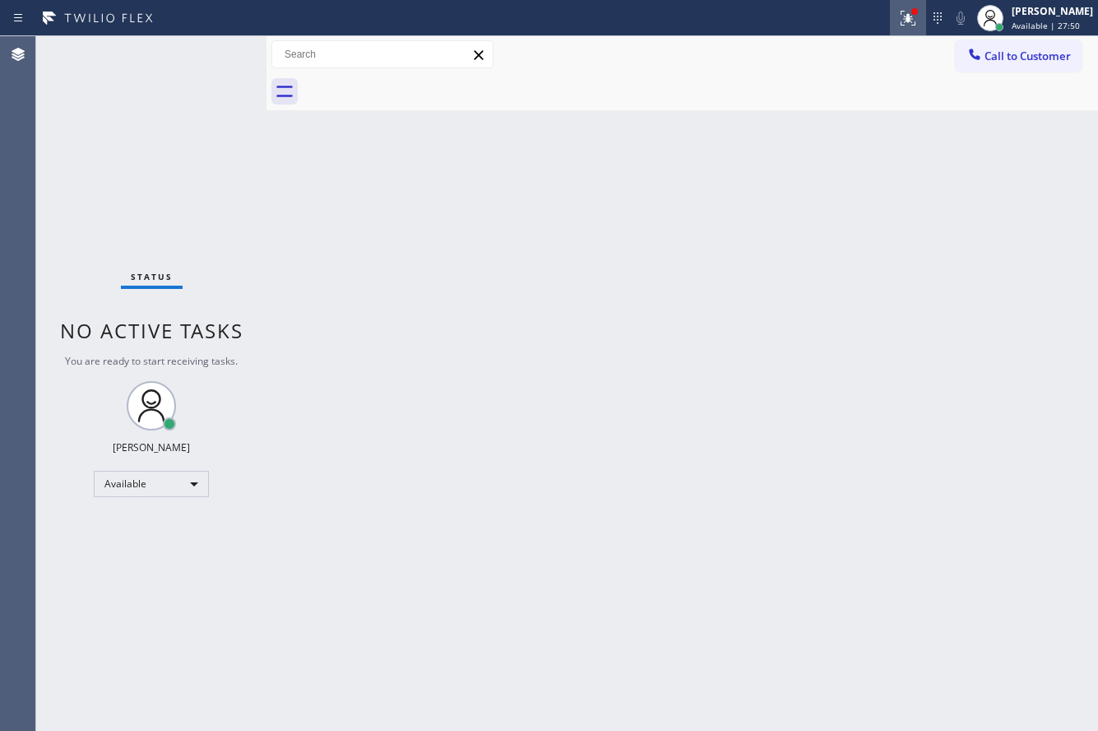
click at [898, 8] on icon at bounding box center [908, 18] width 20 height 20
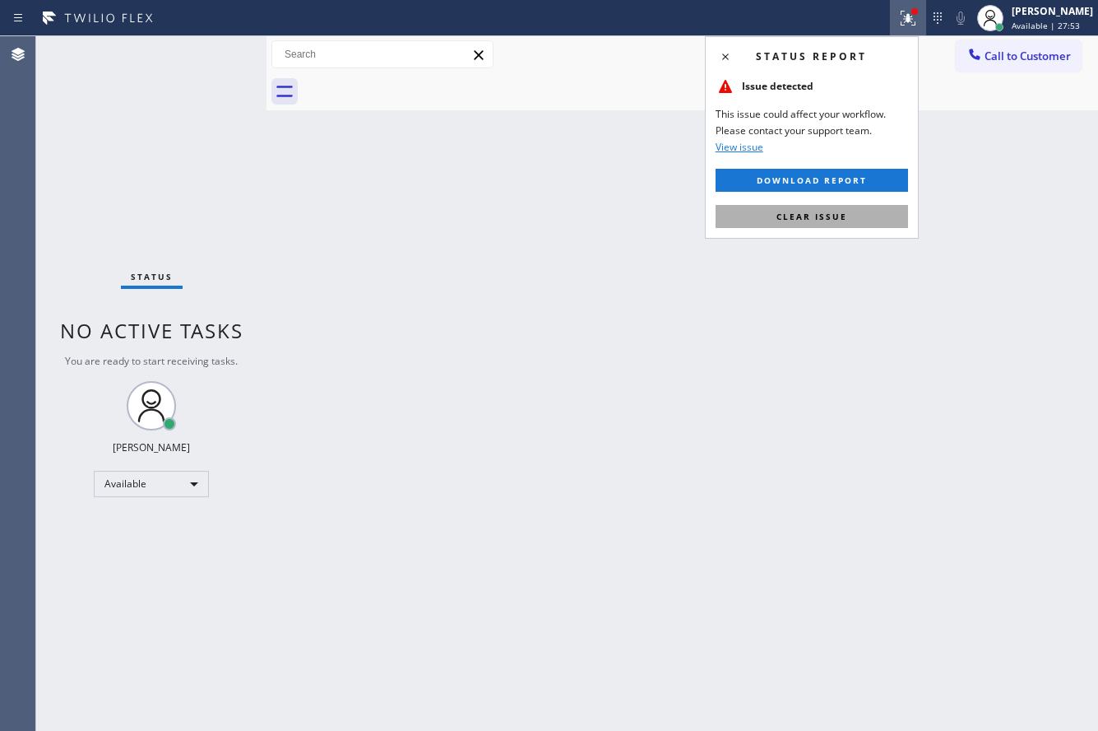
click at [830, 214] on span "Clear issue" at bounding box center [812, 217] width 71 height 12
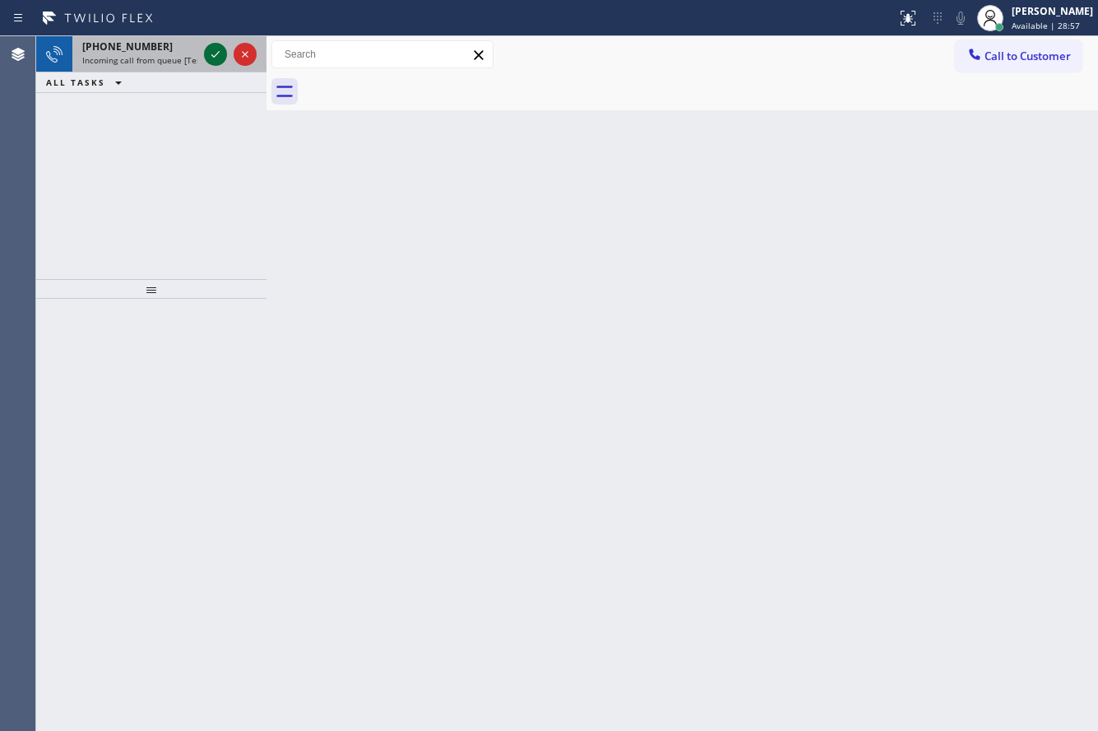
click at [213, 55] on icon at bounding box center [216, 54] width 20 height 20
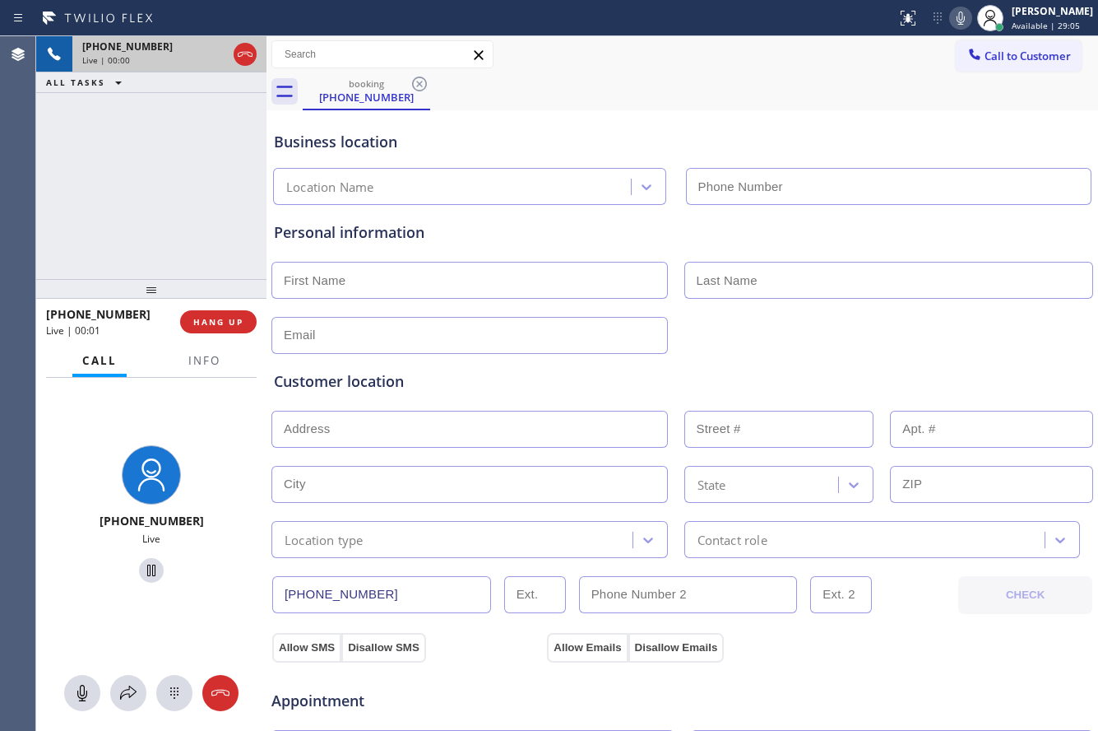
type input "(213) 474-7849"
click at [212, 55] on icon at bounding box center [215, 55] width 8 height 12
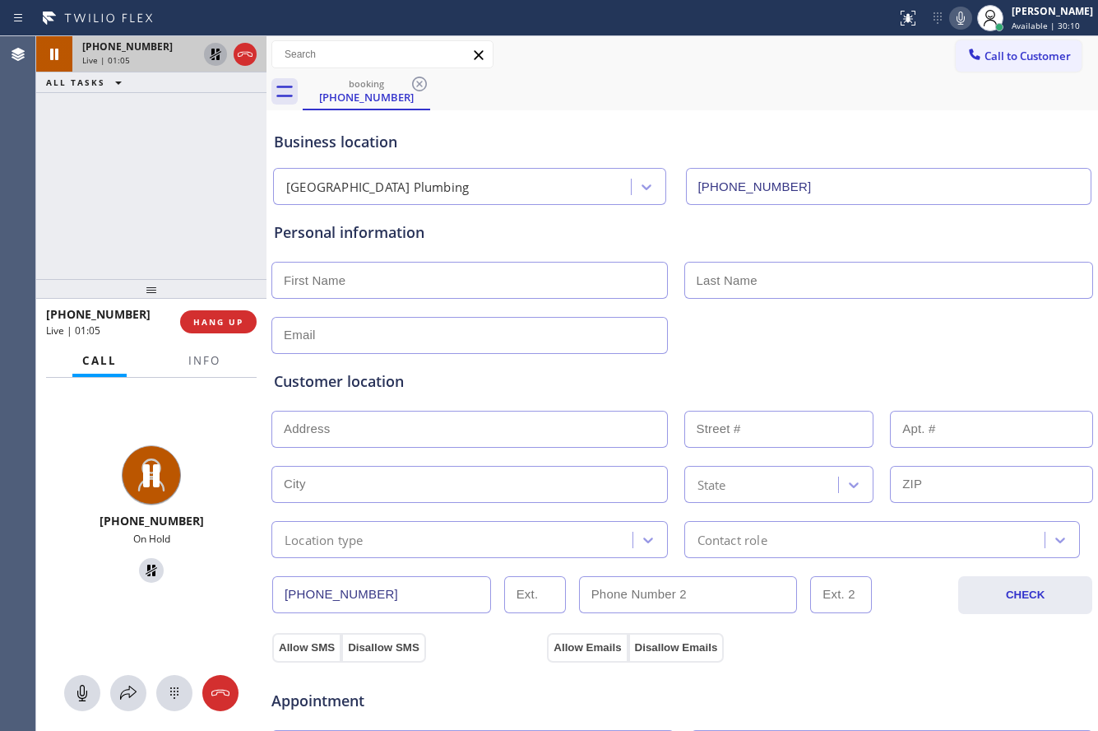
click at [951, 12] on icon at bounding box center [961, 18] width 20 height 20
click at [951, 14] on icon at bounding box center [961, 18] width 20 height 20
click at [208, 64] on div at bounding box center [230, 54] width 59 height 36
click at [213, 56] on icon at bounding box center [216, 55] width 12 height 12
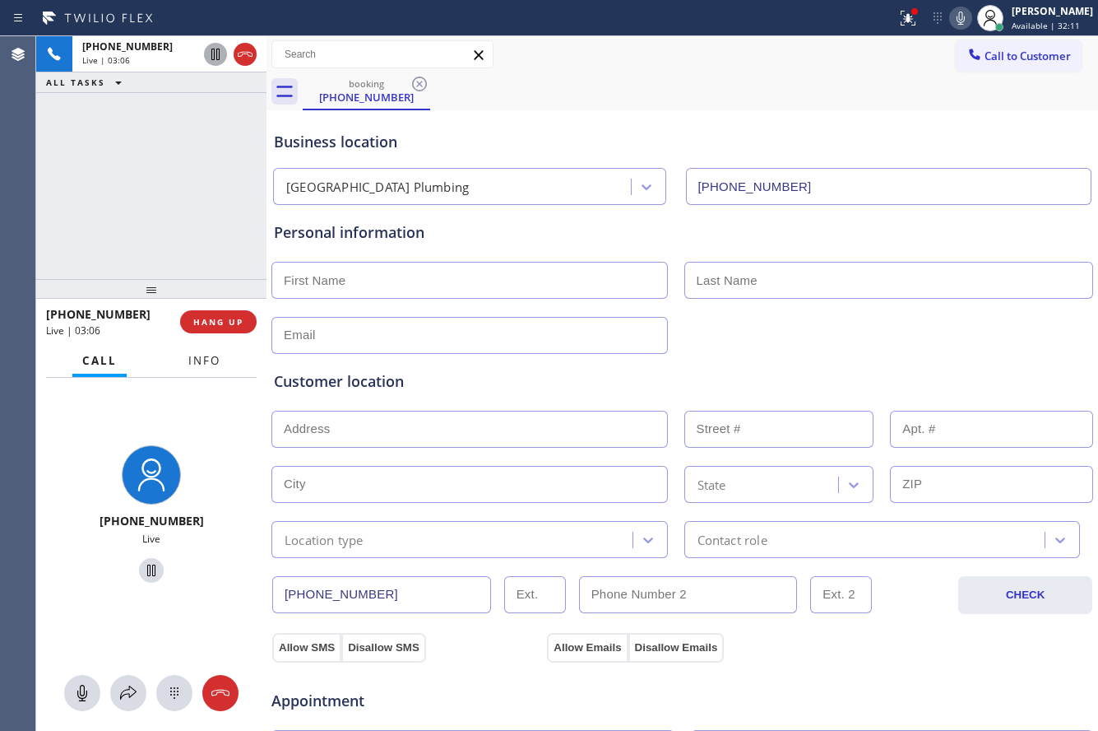
click at [206, 360] on span "Info" at bounding box center [204, 360] width 32 height 15
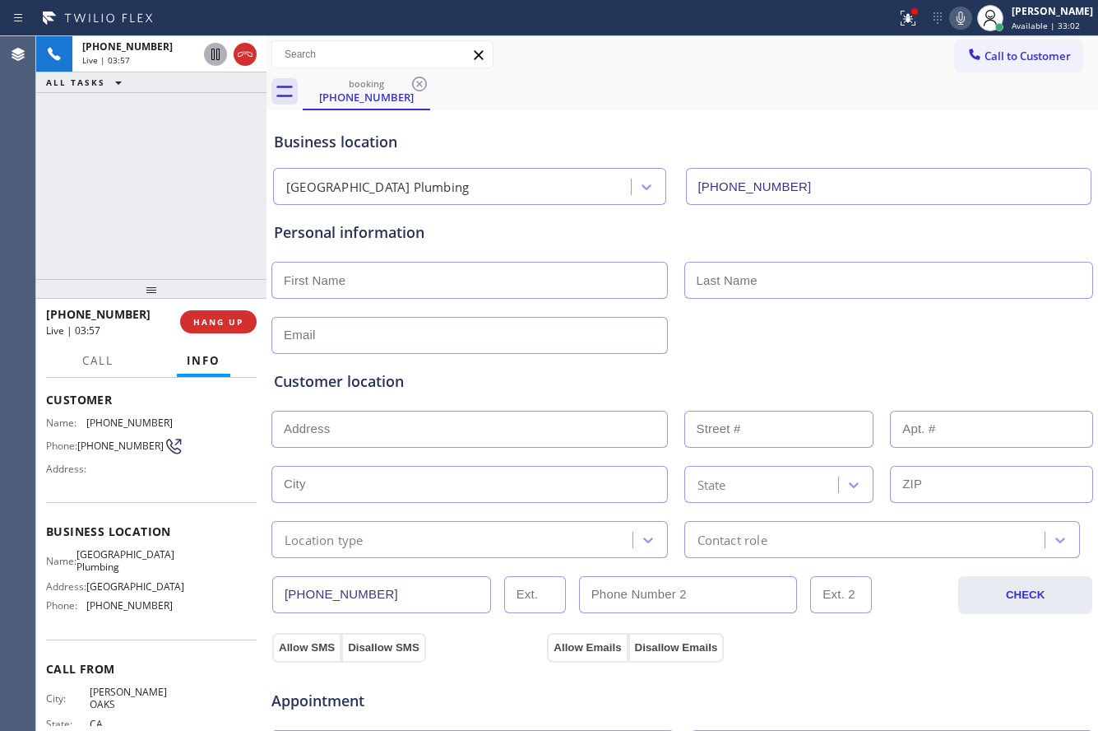
click at [373, 272] on input "text" at bounding box center [470, 280] width 397 height 37
type input "Ryan"
type input "Lopez"
click at [958, 21] on icon at bounding box center [961, 18] width 20 height 20
click at [211, 55] on icon at bounding box center [215, 55] width 8 height 12
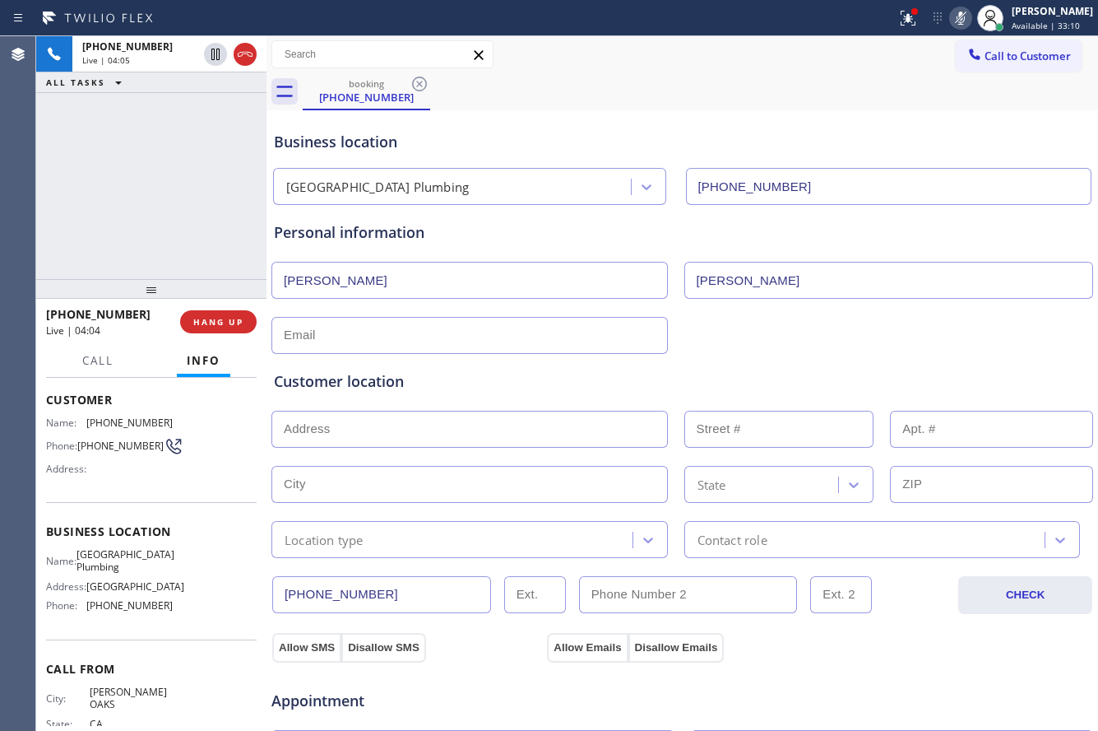
click at [642, 118] on div "Business location University Park Plumbing (213) 474-7849" at bounding box center [683, 159] width 824 height 91
click at [72, 262] on div "+18184589344 Live | 04:46 ALL TASKS ALL TASKS ACTIVE TASKS TASKS IN WRAP UP" at bounding box center [151, 157] width 230 height 243
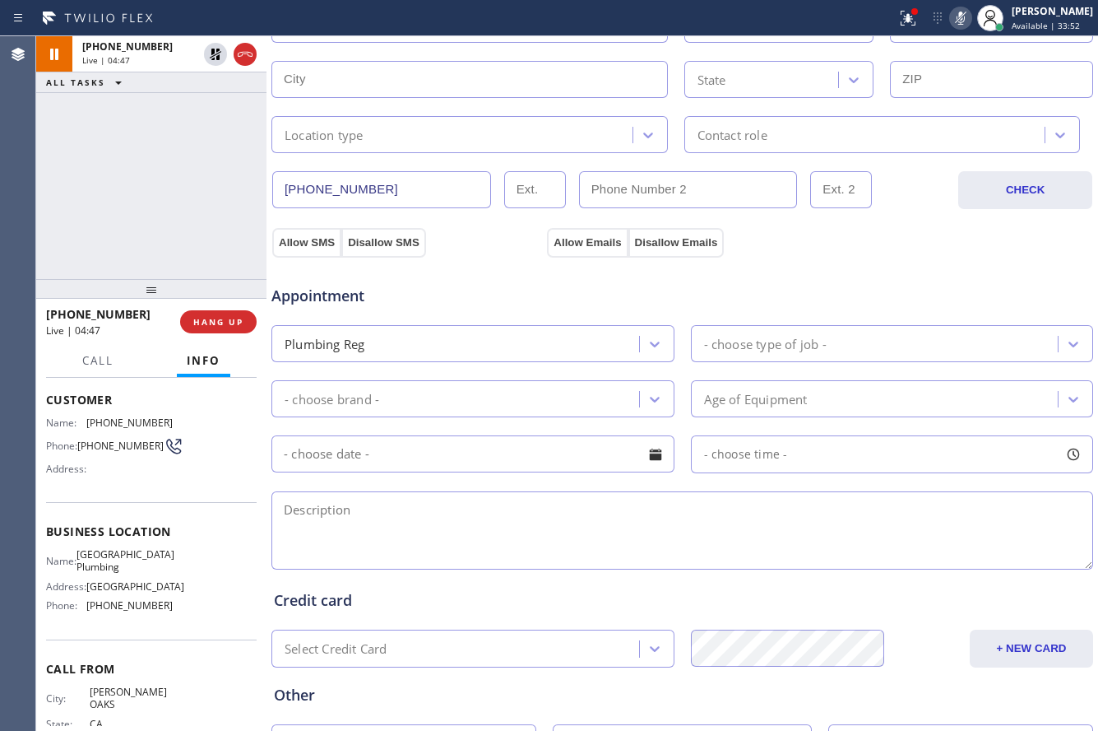
scroll to position [545, 0]
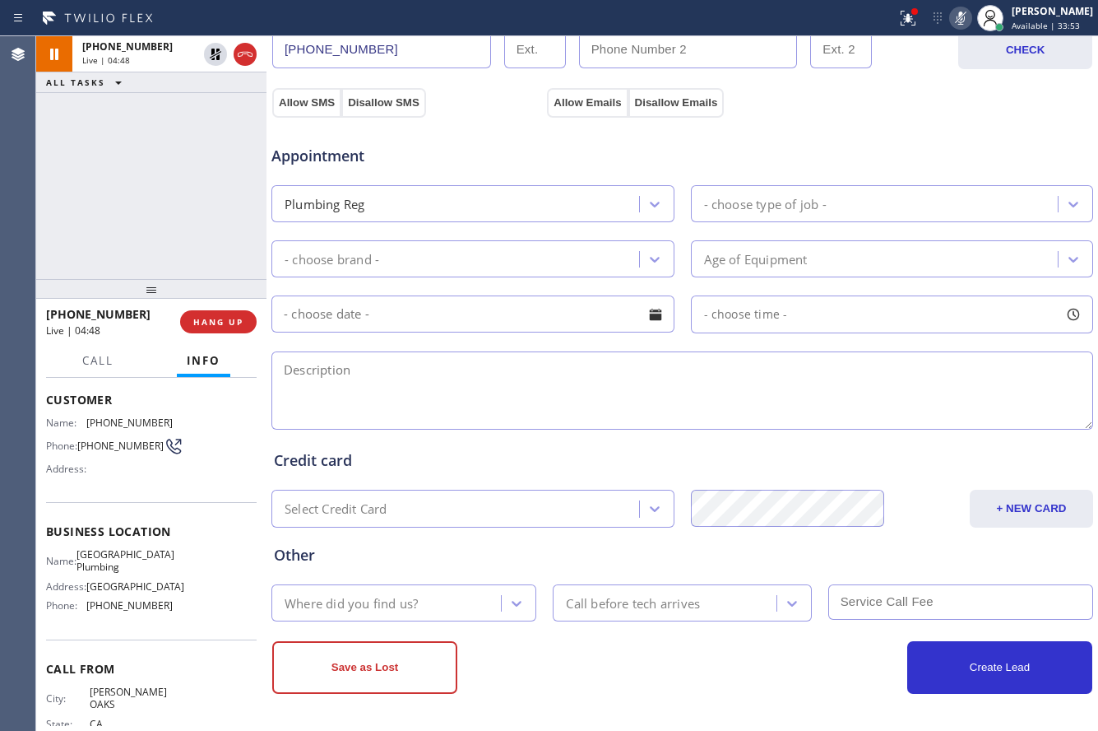
click at [860, 216] on div "- choose type of job -" at bounding box center [877, 203] width 363 height 29
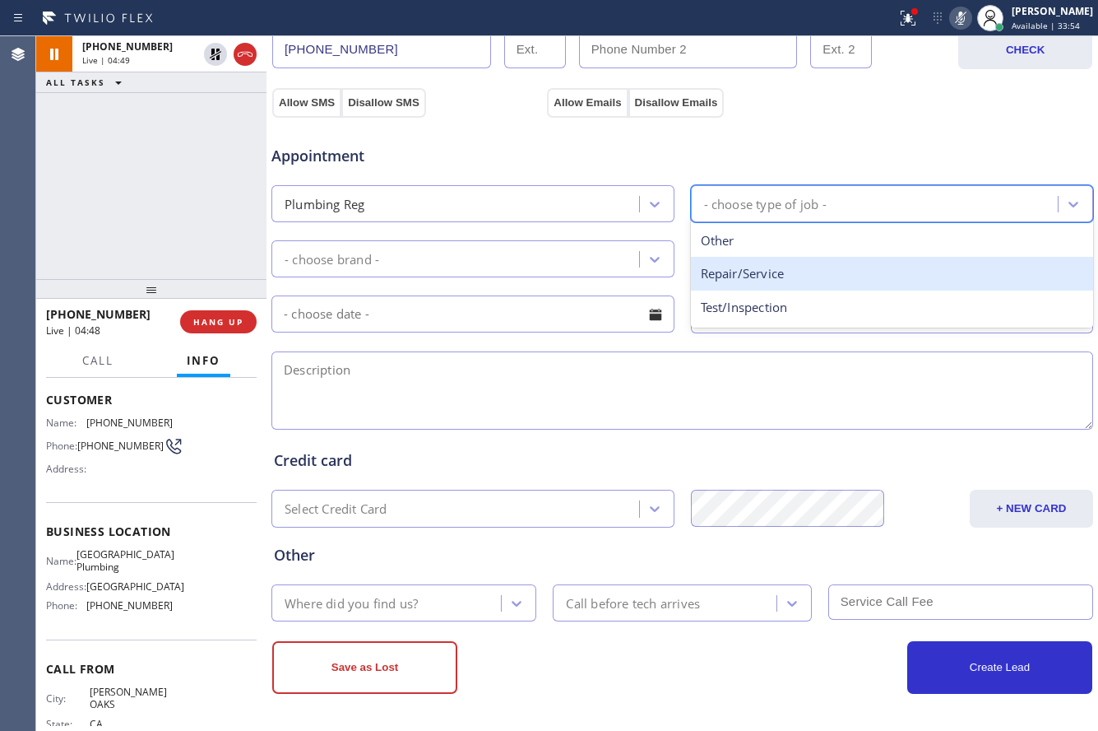
click at [827, 262] on div "Repair/Service" at bounding box center [892, 274] width 403 height 34
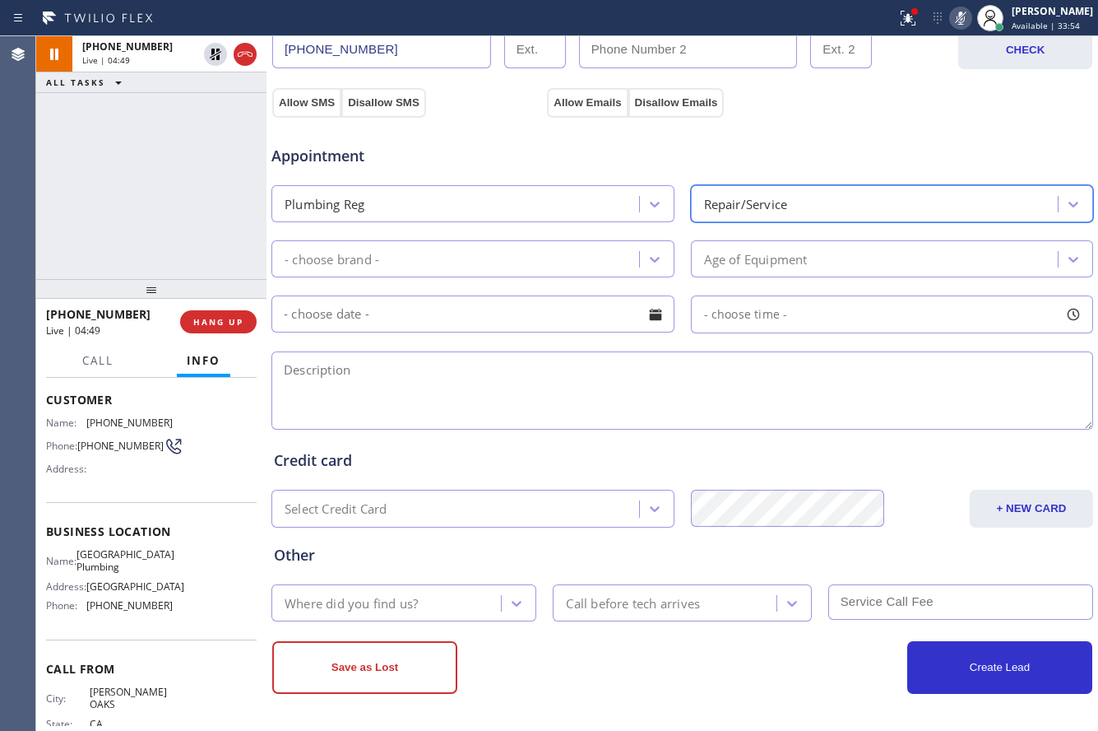
click at [447, 261] on div "- choose brand -" at bounding box center [457, 258] width 363 height 29
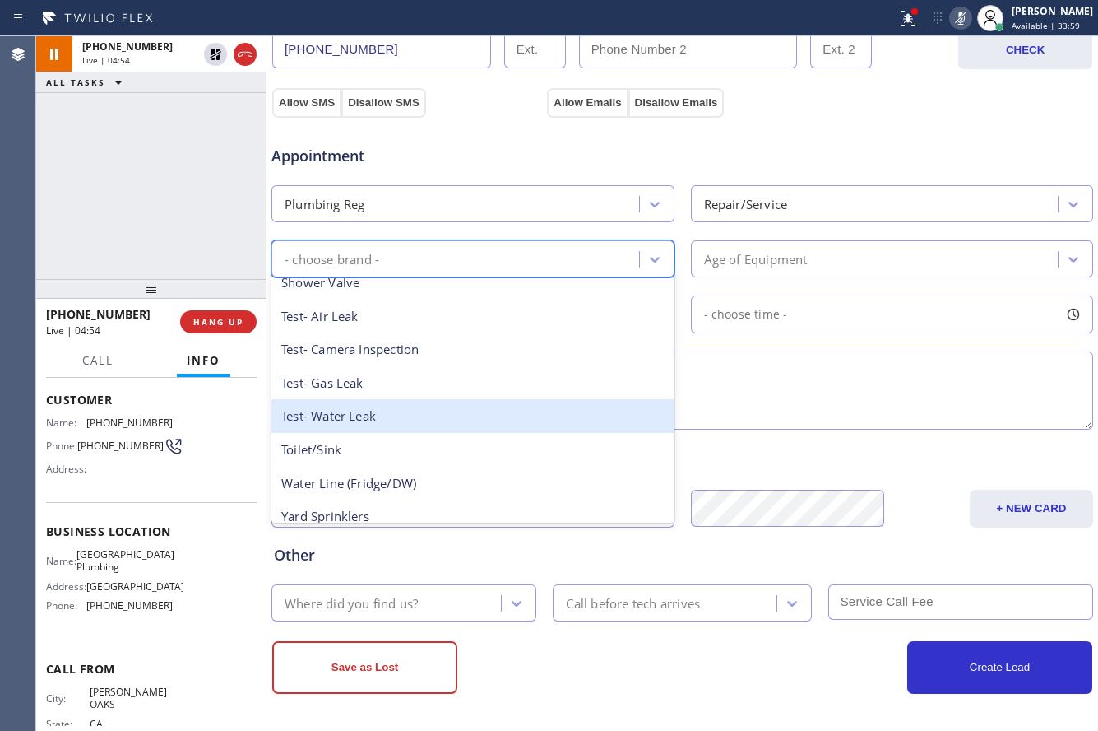
scroll to position [261, 0]
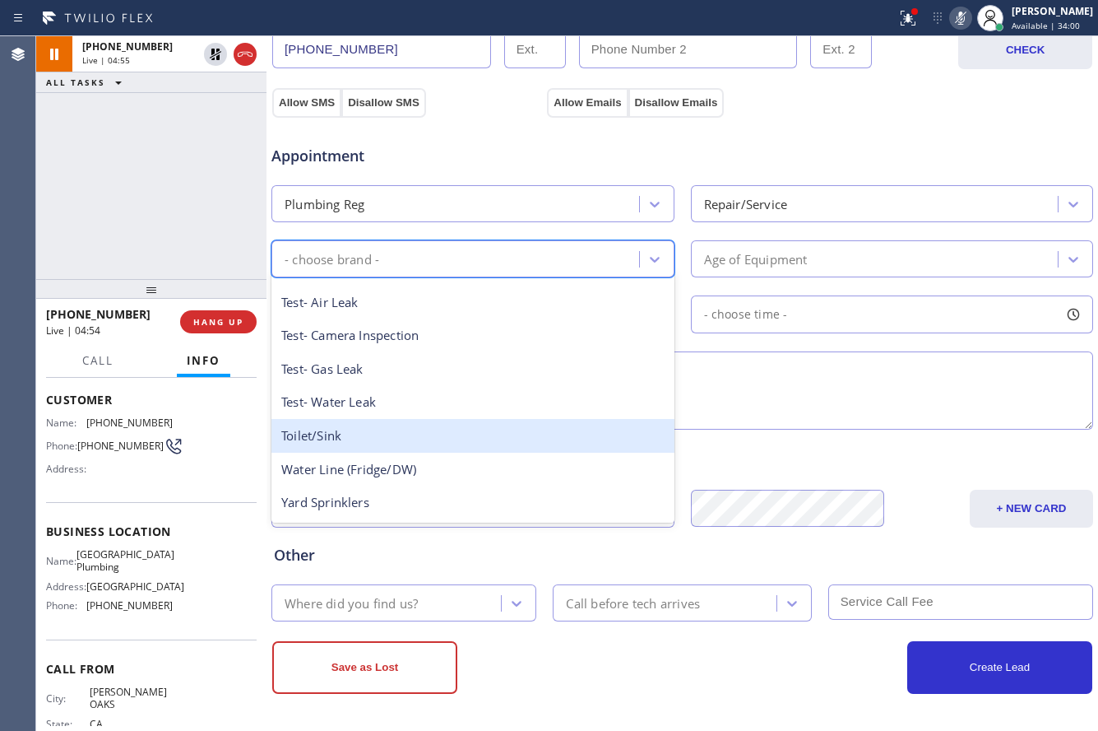
click at [425, 445] on div "Toilet/Sink" at bounding box center [473, 436] width 403 height 34
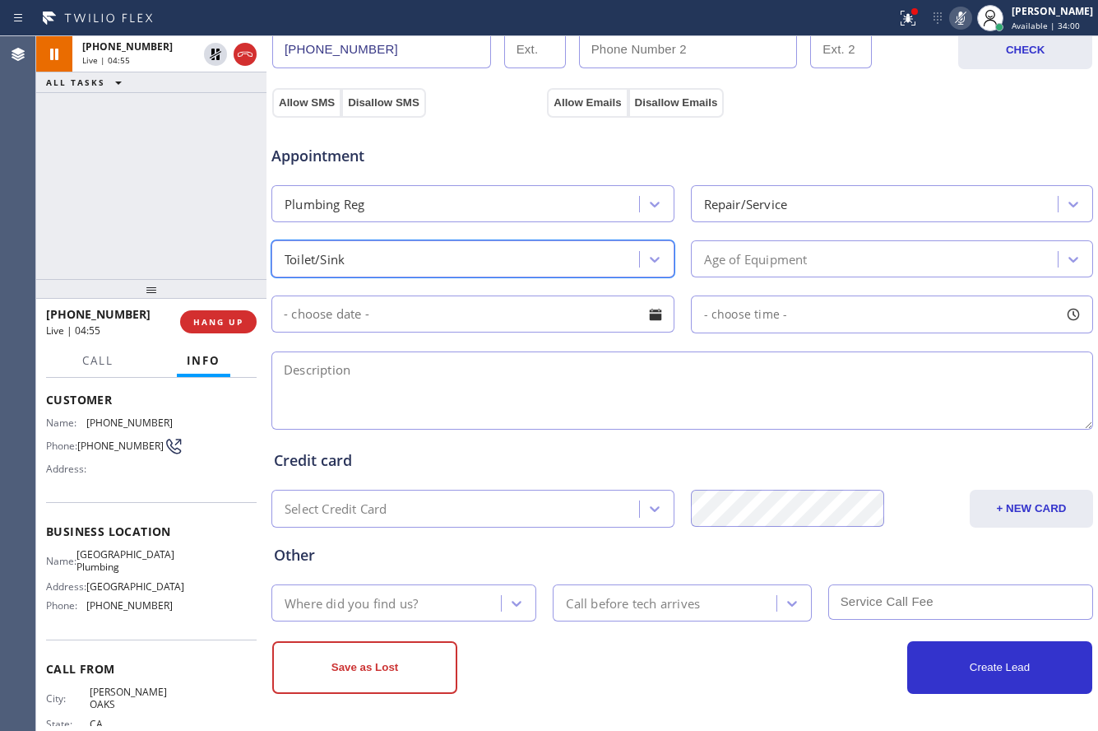
click at [726, 271] on div "Age of Equipment" at bounding box center [877, 258] width 363 height 29
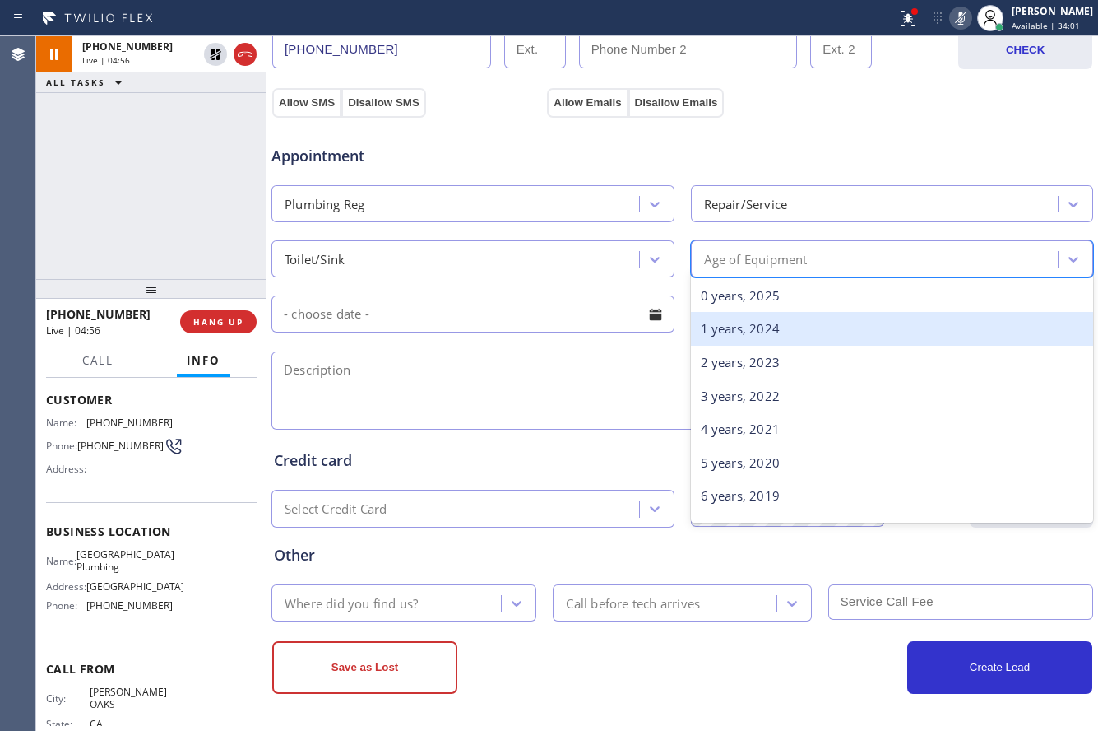
click at [732, 327] on div "1 years, 2024" at bounding box center [892, 329] width 403 height 34
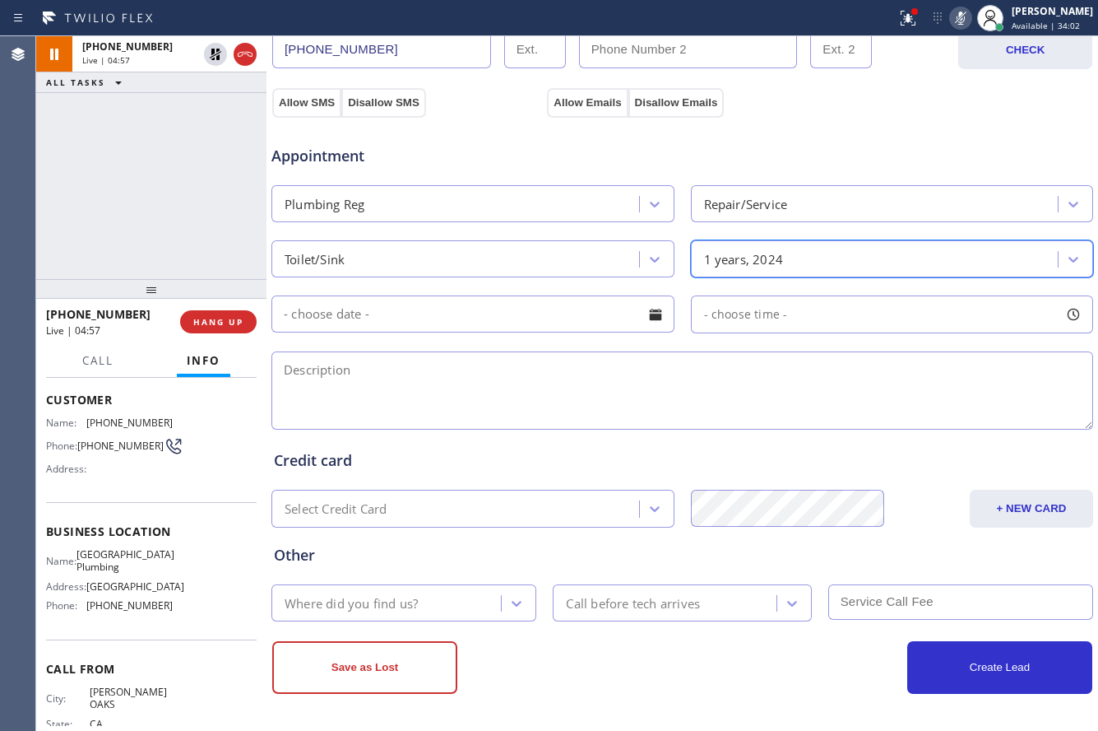
click at [472, 328] on input "text" at bounding box center [473, 313] width 403 height 37
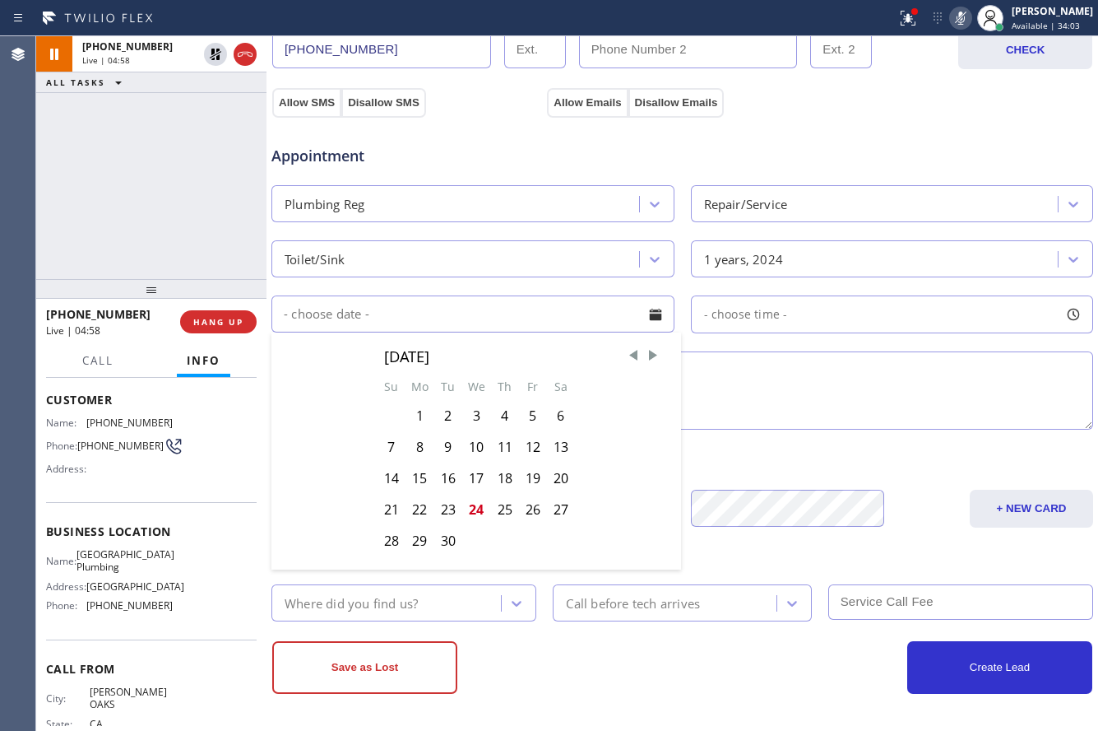
click at [472, 328] on input "text" at bounding box center [473, 313] width 403 height 37
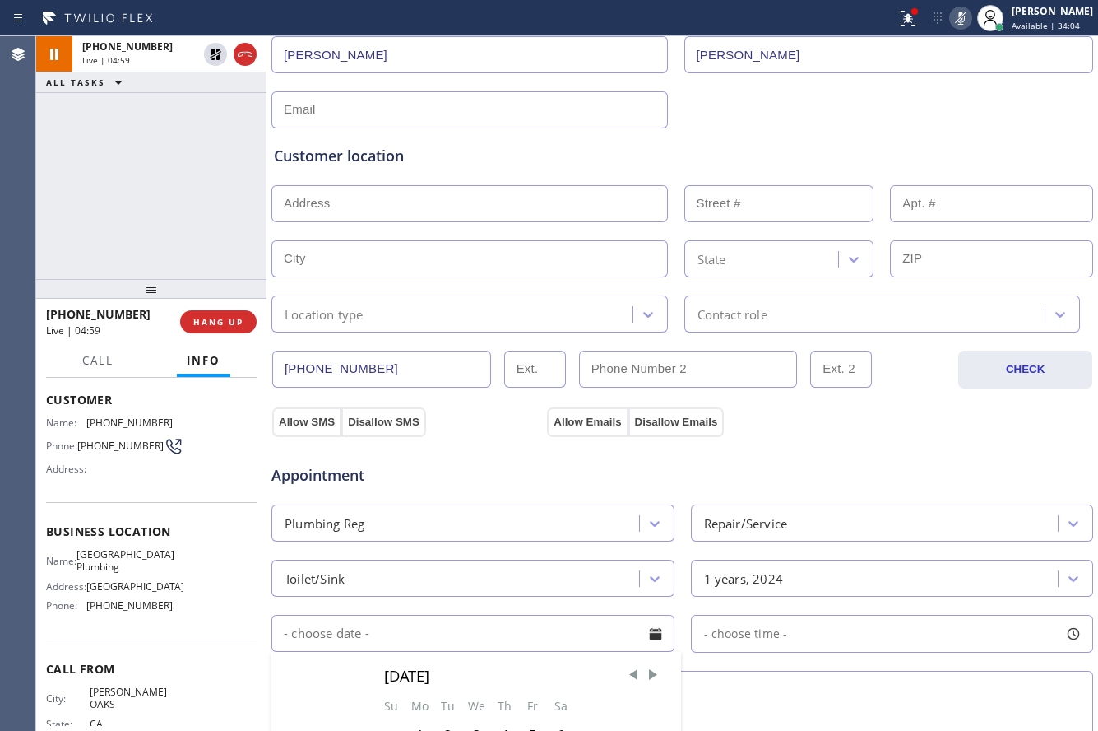
scroll to position [51, 0]
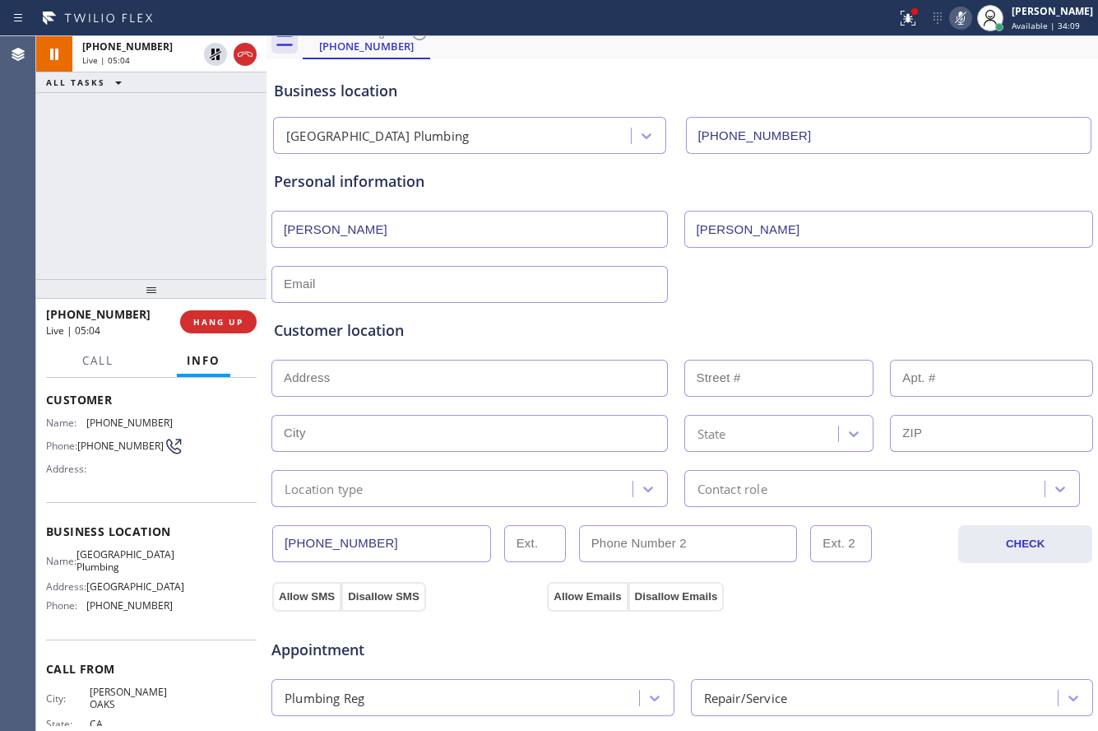
click at [373, 390] on div "Business location University Park Plumbing (213) 474-7849 Personal information …" at bounding box center [683, 625] width 824 height 1124
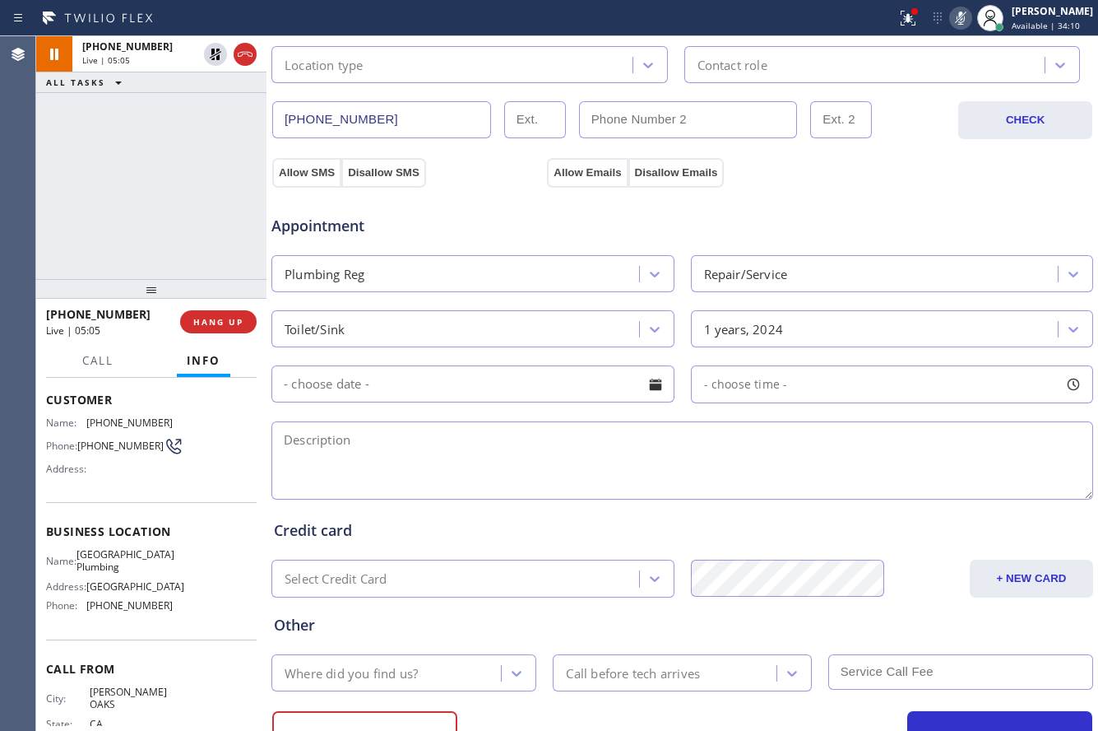
paste input "525 S Ardmore AveLos Angeles, CA 90020"
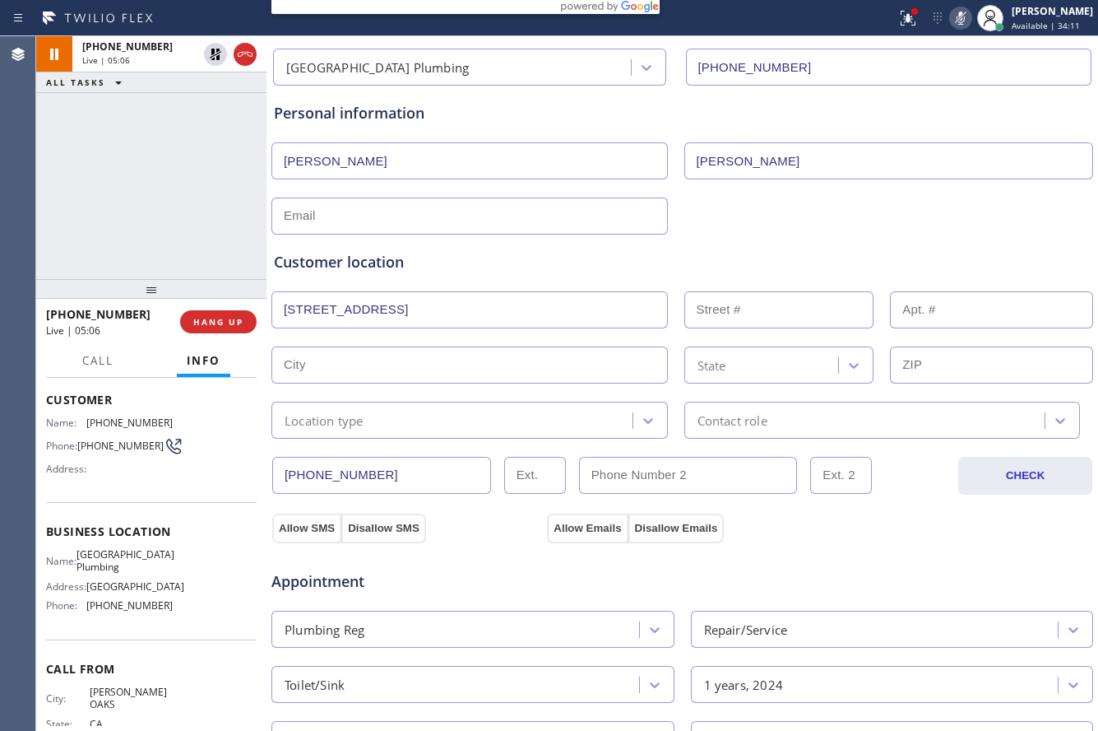
scroll to position [56, 0]
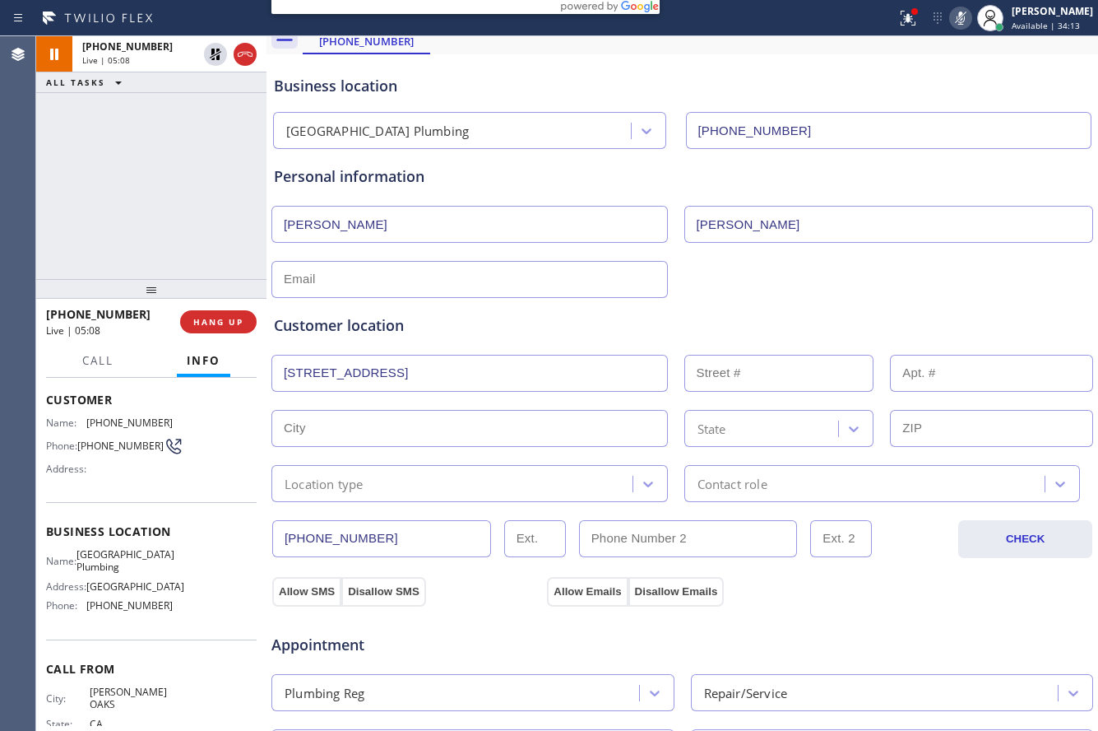
click at [544, 383] on input "525 S Ardmore AveLos Angeles, CA 90020" at bounding box center [470, 373] width 397 height 37
type input "525 S Ardmore Ave"
type input "525"
type input "Los Angeles"
type input "90020"
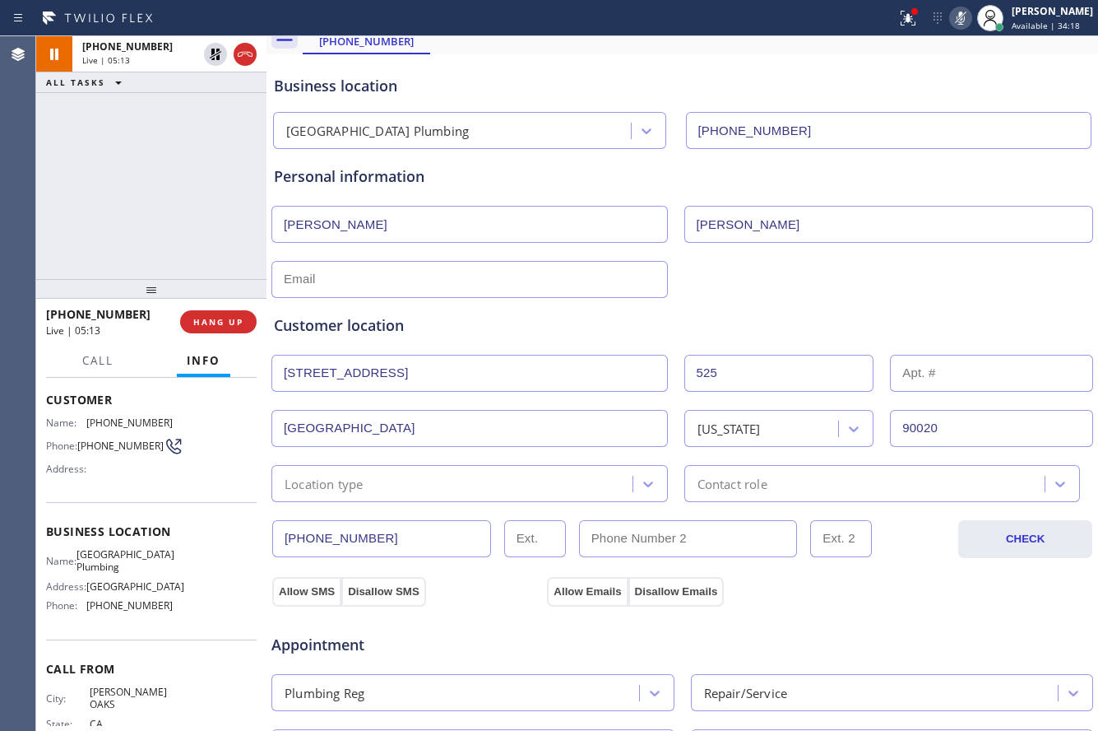
click at [667, 311] on div "Customer location >> ADD NEW ADDRESS << + NEW ADDRESS 525 S Ardmore Ave 525 Los…" at bounding box center [683, 400] width 824 height 204
click at [871, 317] on div "Customer location" at bounding box center [682, 325] width 817 height 22
click at [109, 185] on div "+18184589344 Live | 05:19 ALL TASKS ALL TASKS ACTIVE TASKS TASKS IN WRAP UP" at bounding box center [151, 157] width 230 height 243
click at [216, 61] on icon at bounding box center [216, 54] width 20 height 20
click at [954, 22] on icon at bounding box center [961, 18] width 20 height 20
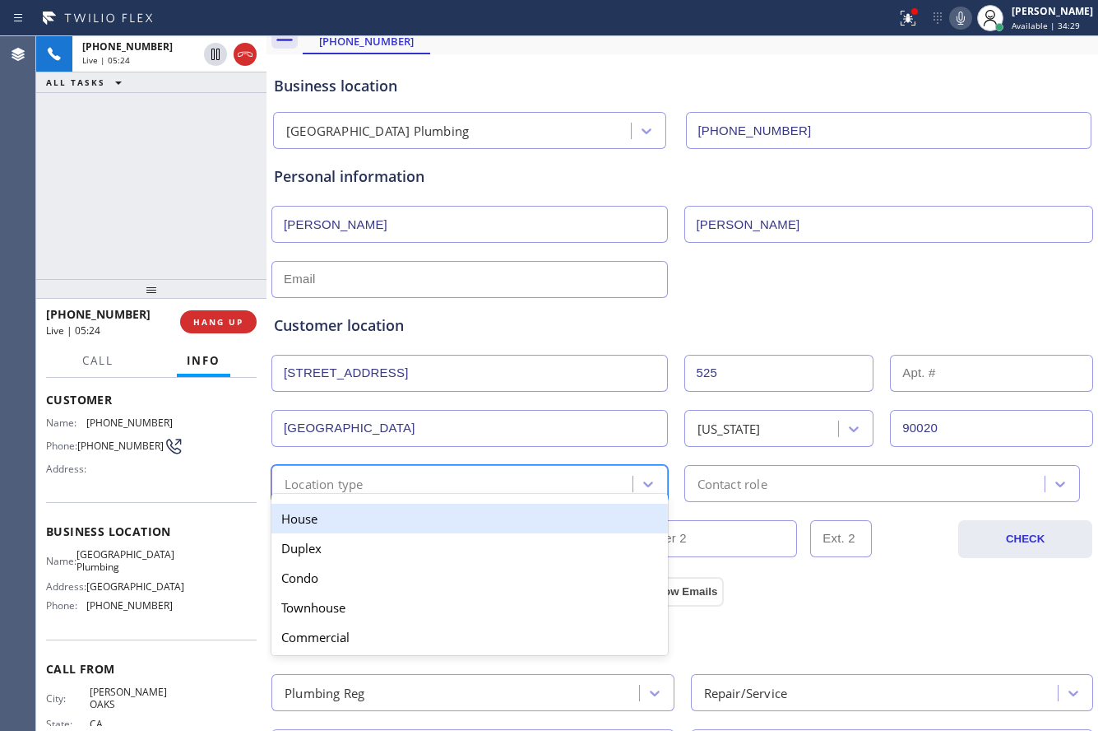
click at [551, 476] on div "Location type" at bounding box center [454, 483] width 356 height 29
click at [450, 508] on div "House" at bounding box center [470, 519] width 397 height 30
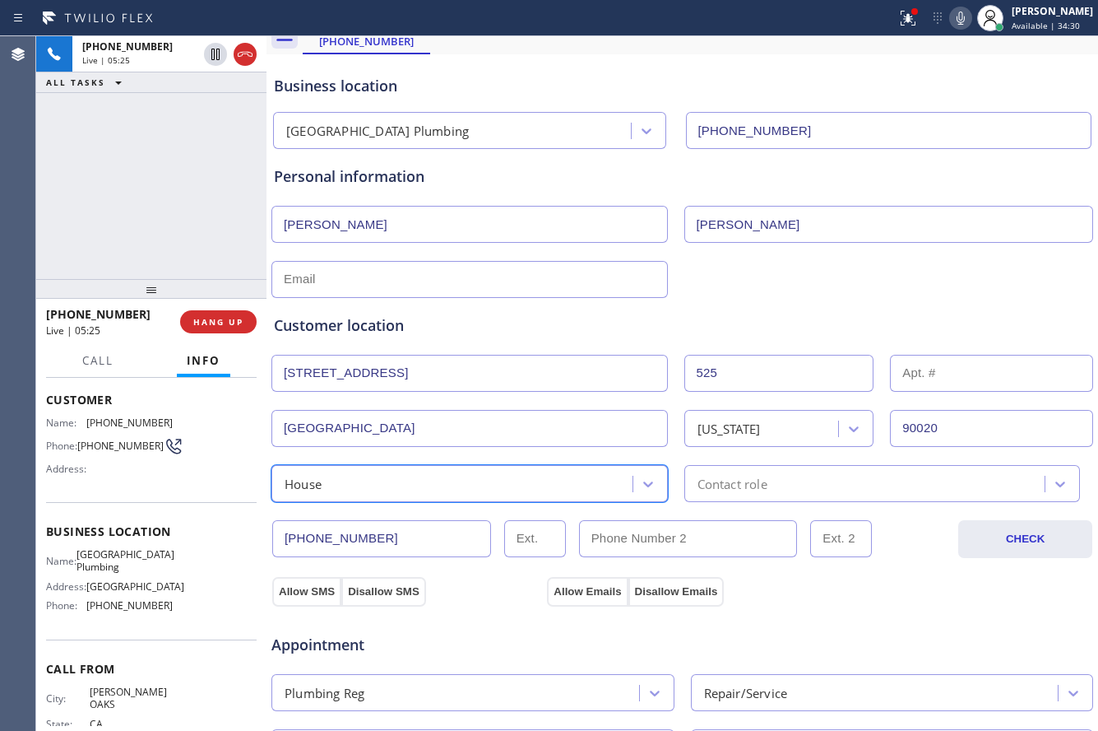
click at [774, 481] on div "Contact role" at bounding box center [867, 483] width 356 height 29
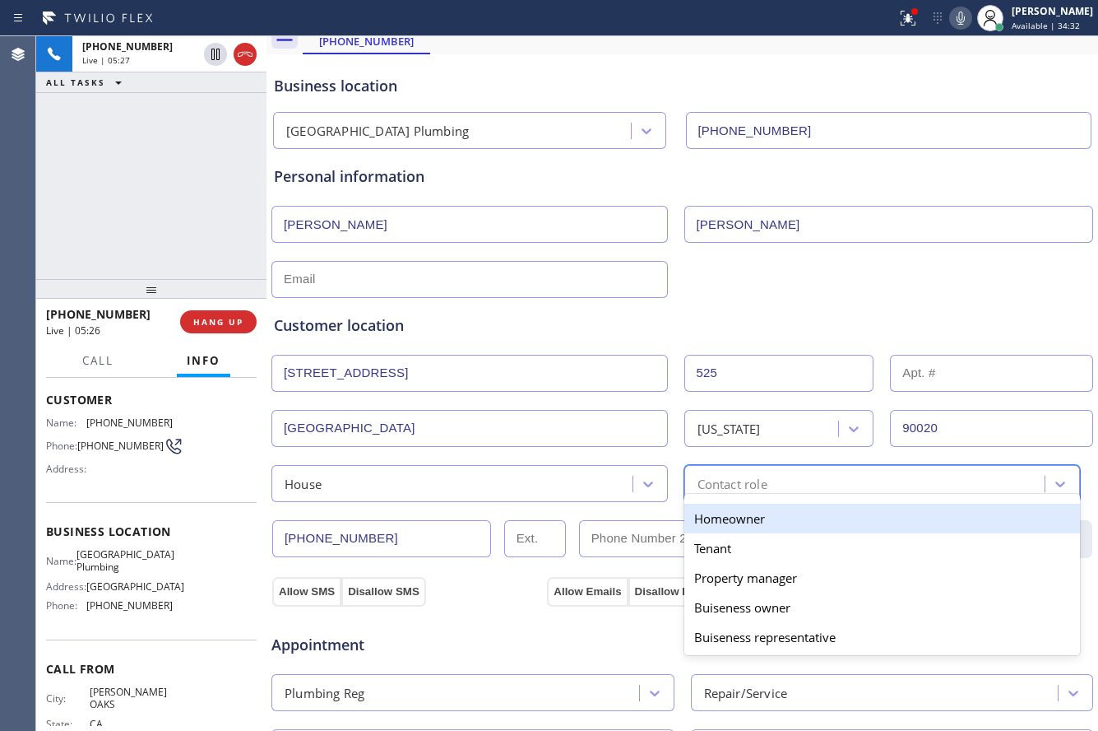
click at [769, 510] on div "Homeowner" at bounding box center [883, 519] width 397 height 30
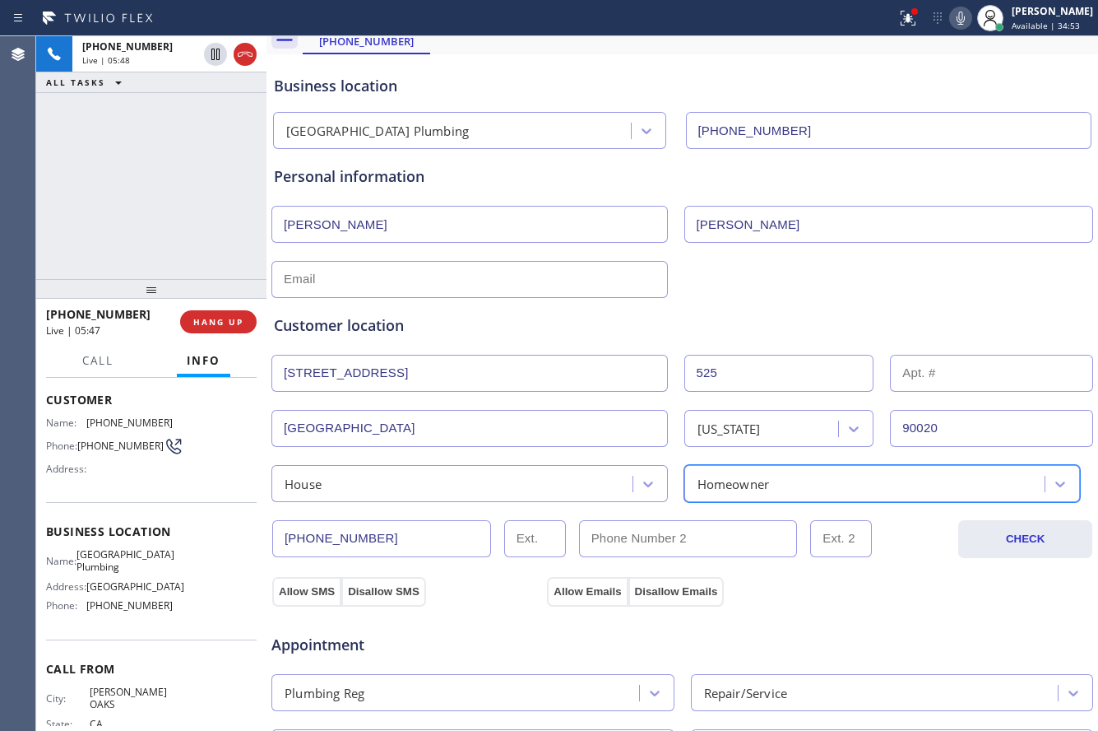
click at [940, 376] on input "text" at bounding box center [991, 373] width 203 height 37
type input "234"
click at [828, 305] on div "Customer location >> ADD NEW ADDRESS << + NEW ADDRESS 525 S Ardmore Ave 525 234…" at bounding box center [683, 400] width 824 height 204
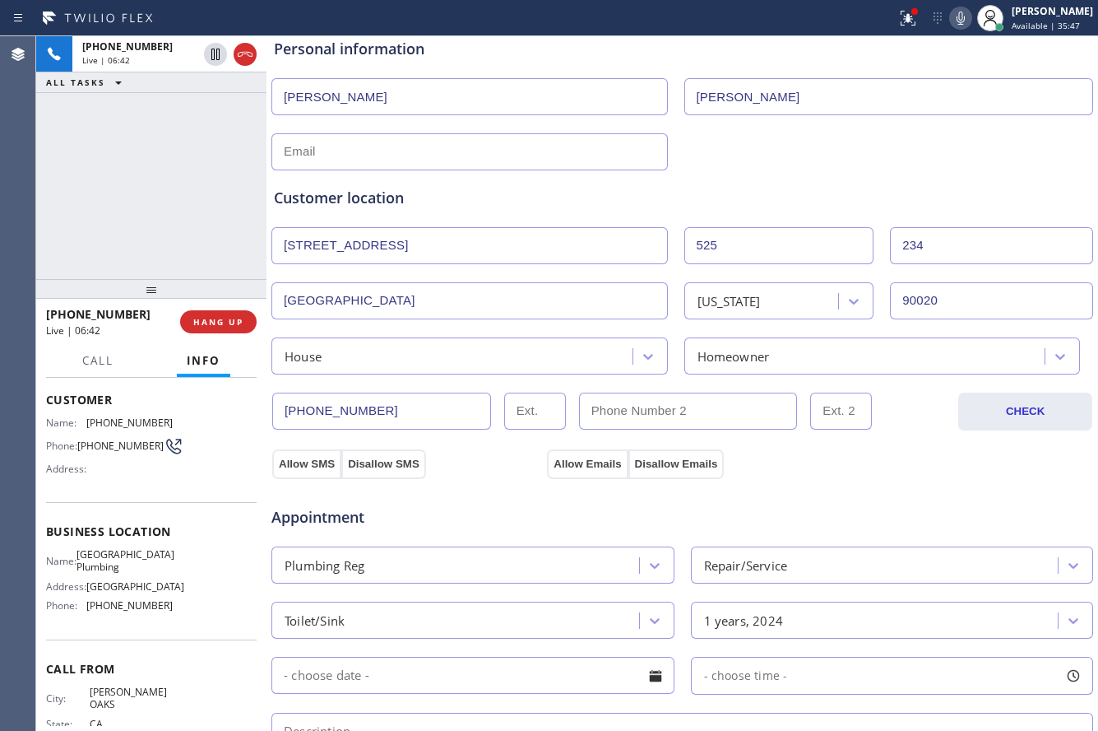
scroll to position [221, 0]
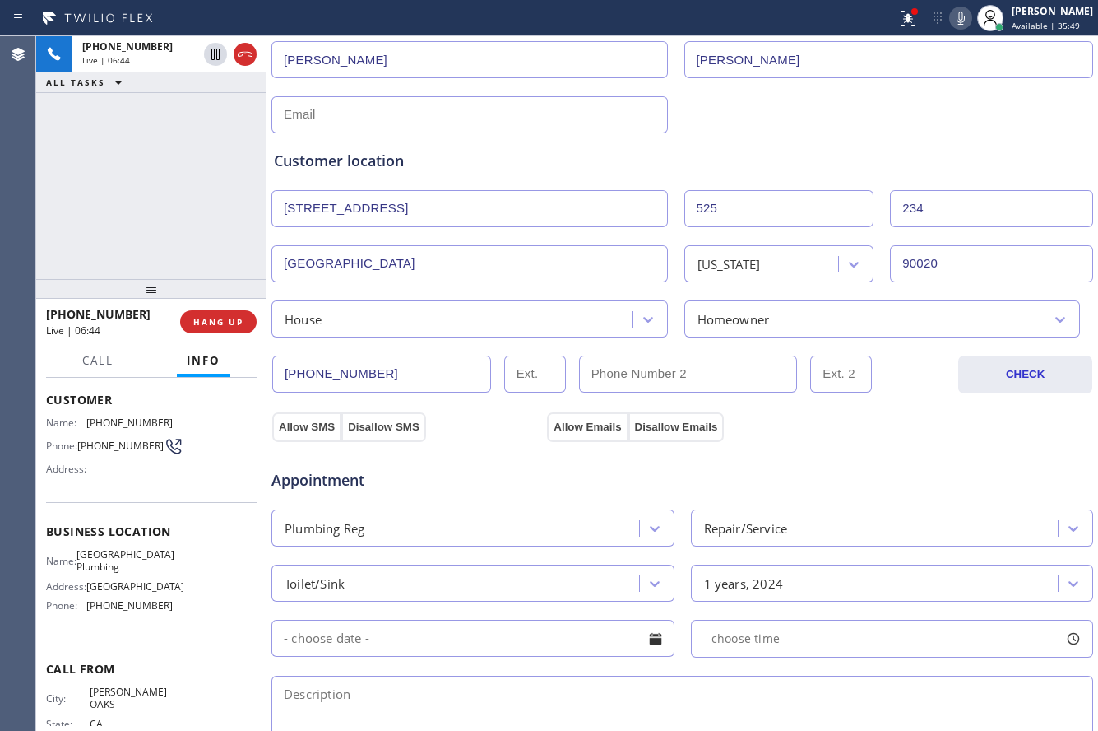
click at [579, 323] on div "House" at bounding box center [454, 318] width 356 height 29
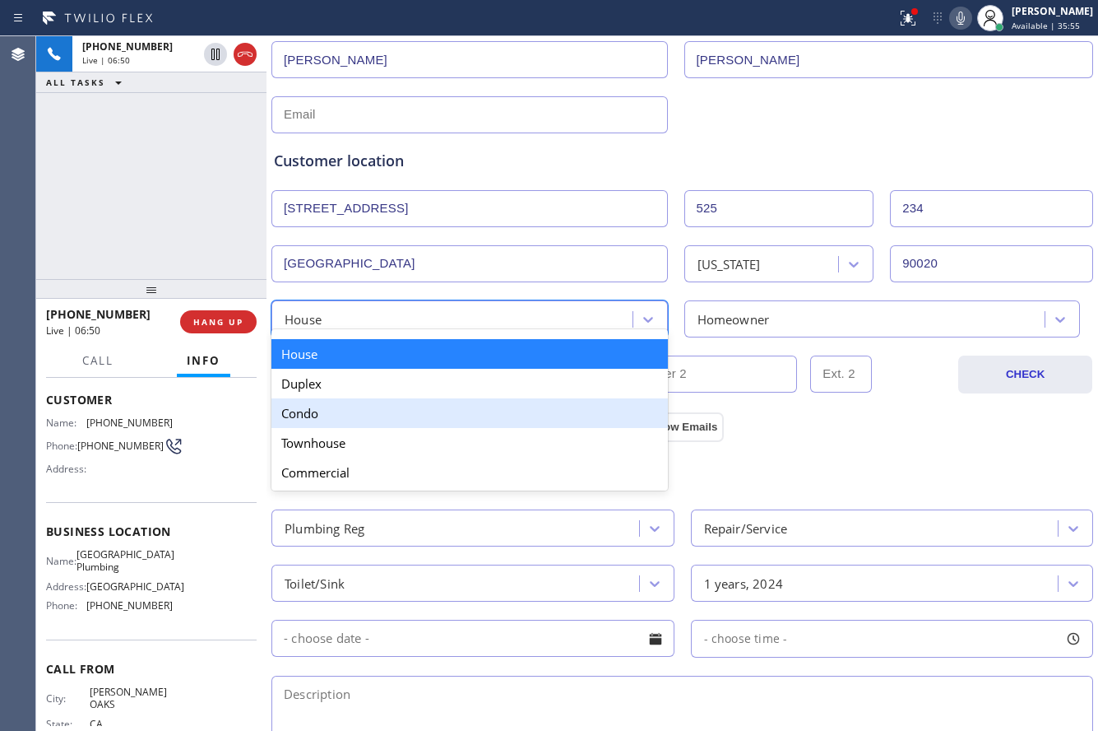
click at [453, 425] on div "Condo" at bounding box center [470, 413] width 397 height 30
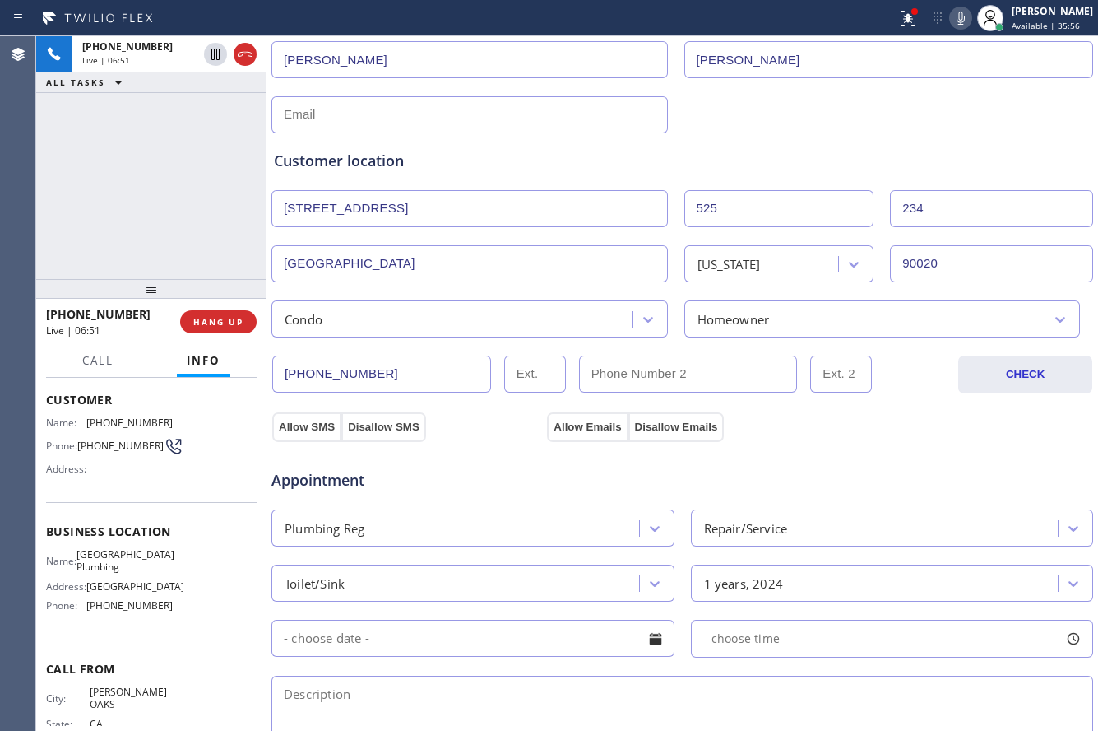
click at [490, 473] on span "Appointment" at bounding box center [408, 480] width 272 height 22
click at [309, 420] on button "Allow SMS" at bounding box center [306, 427] width 69 height 30
click at [603, 429] on button "Allow Emails" at bounding box center [587, 427] width 81 height 30
click at [532, 462] on div "Appointment" at bounding box center [407, 472] width 275 height 39
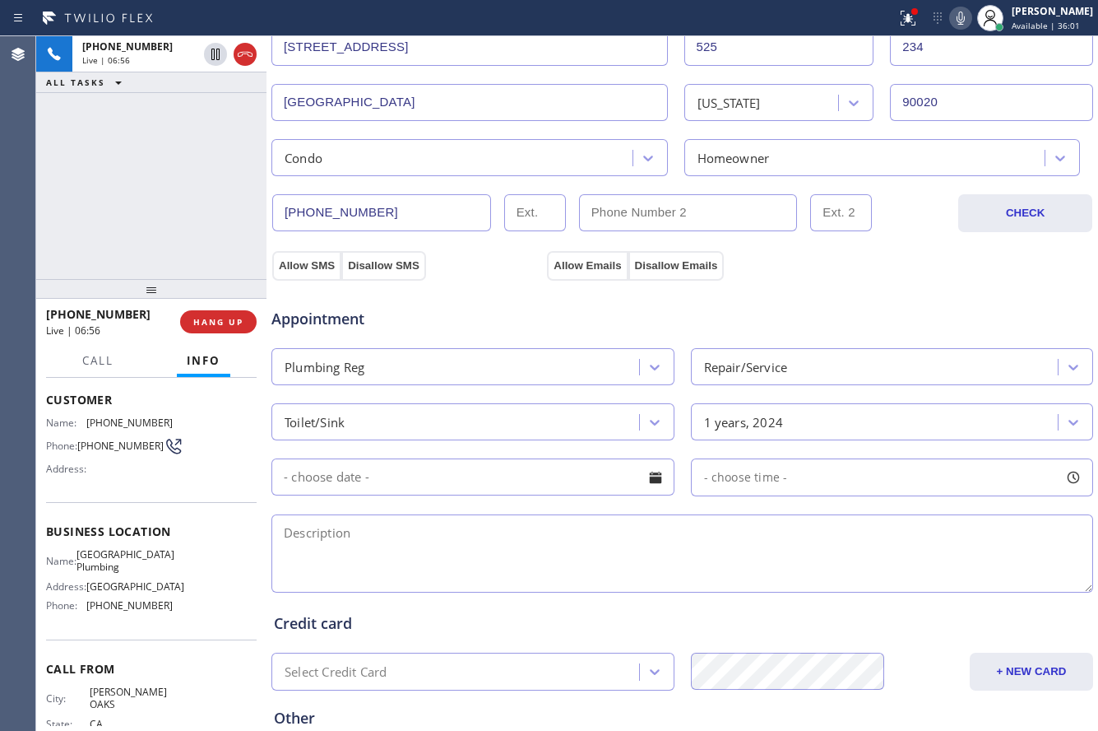
scroll to position [385, 0]
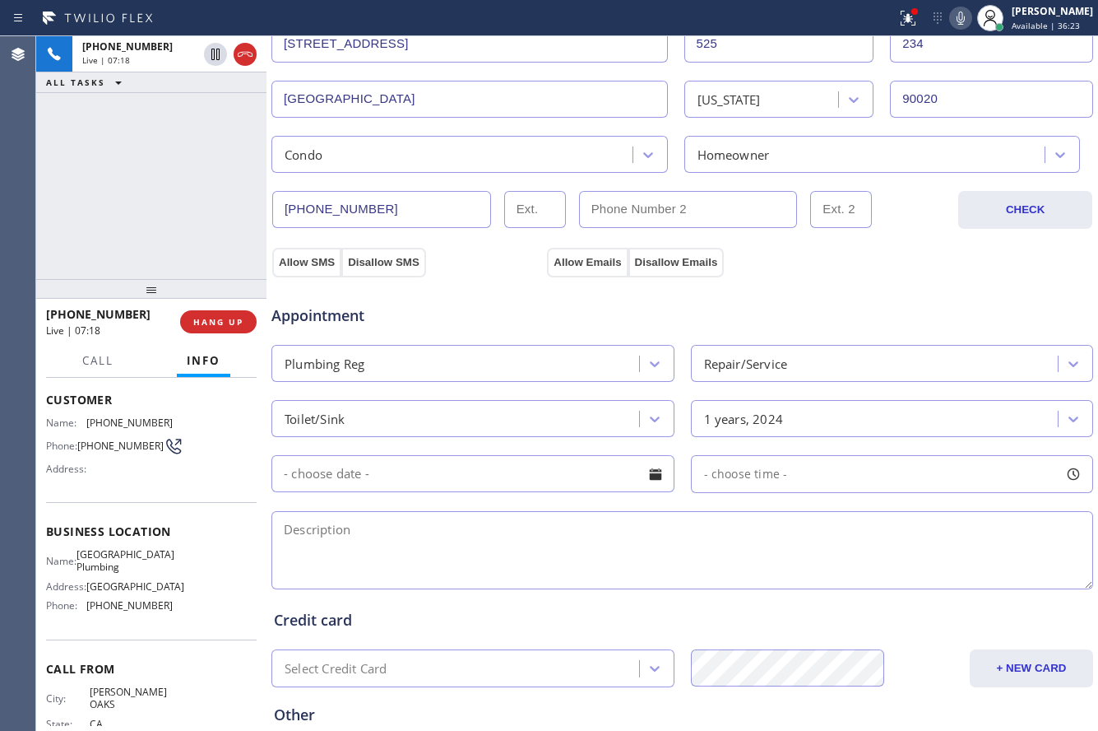
click at [869, 288] on div "Appointment" at bounding box center [682, 306] width 825 height 42
click at [884, 281] on div "Appointment Plumbing Reg Repair/Service Toilet/Sink 1 years, 2024 - choose time…" at bounding box center [683, 434] width 824 height 316
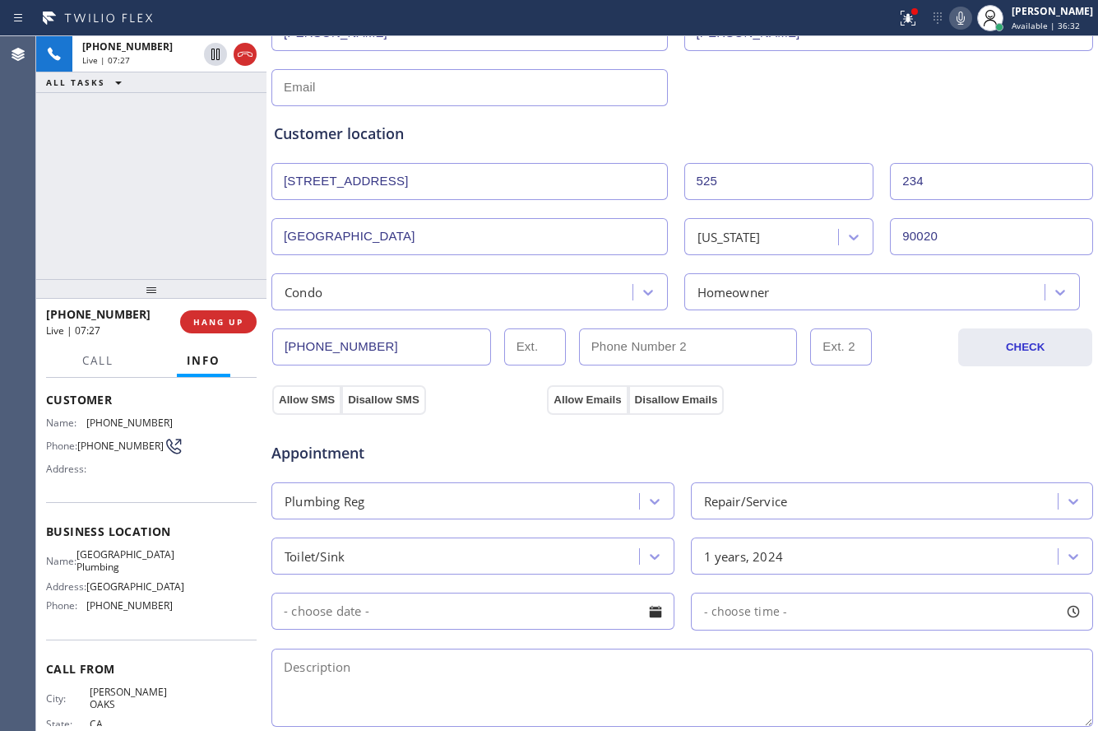
scroll to position [221, 0]
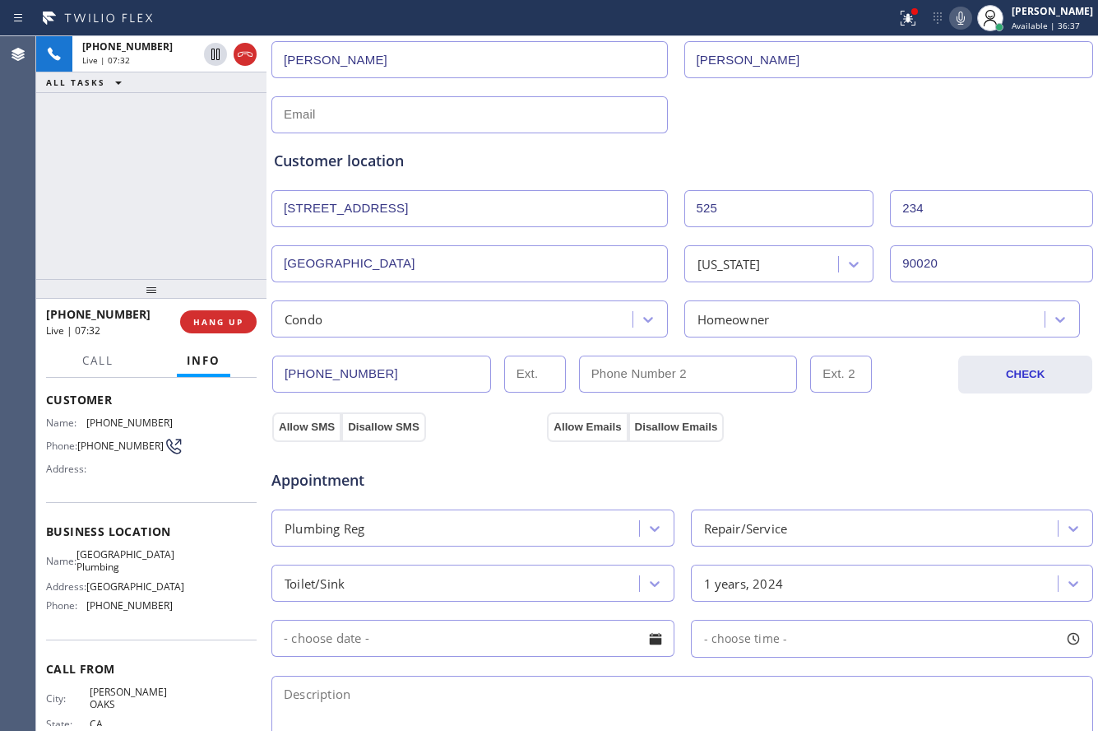
click at [299, 436] on div "Appointment Plumbing Reg Repair/Service Toilet/Sink 1 years, 2024 - choose time…" at bounding box center [683, 595] width 824 height 323
click at [335, 415] on button "Allow SMS" at bounding box center [306, 427] width 69 height 30
click at [618, 426] on button "Allow Emails" at bounding box center [587, 427] width 81 height 30
click at [901, 492] on div "Appointment Plumbing Reg Repair/Service Toilet/Sink 1 years, 2024 - choose time…" at bounding box center [682, 603] width 817 height 308
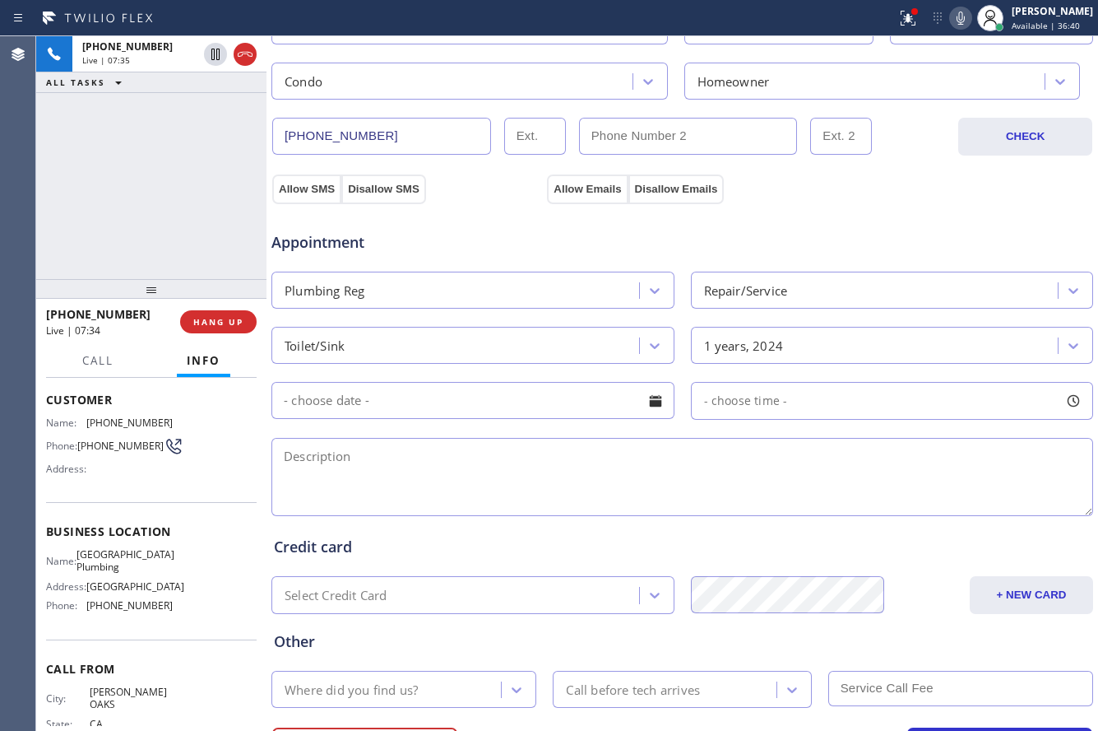
scroll to position [467, 0]
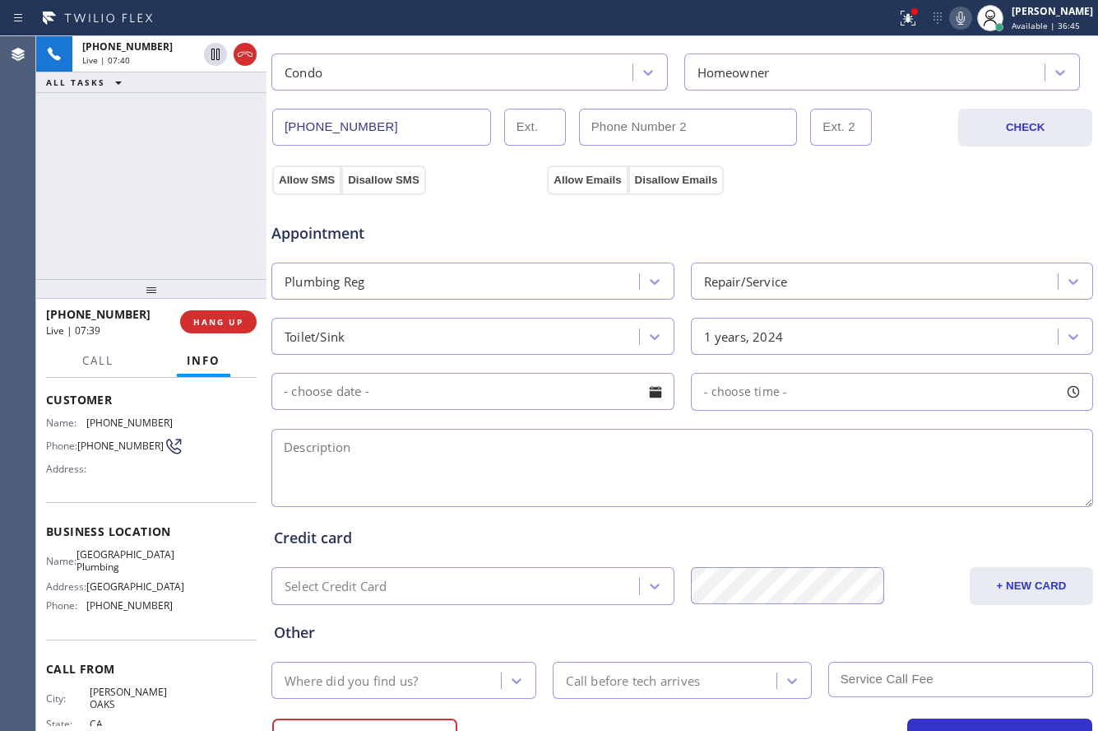
click at [957, 17] on icon at bounding box center [961, 18] width 8 height 13
click at [951, 17] on icon at bounding box center [961, 18] width 20 height 20
click at [896, 216] on div "Appointment" at bounding box center [682, 223] width 825 height 42
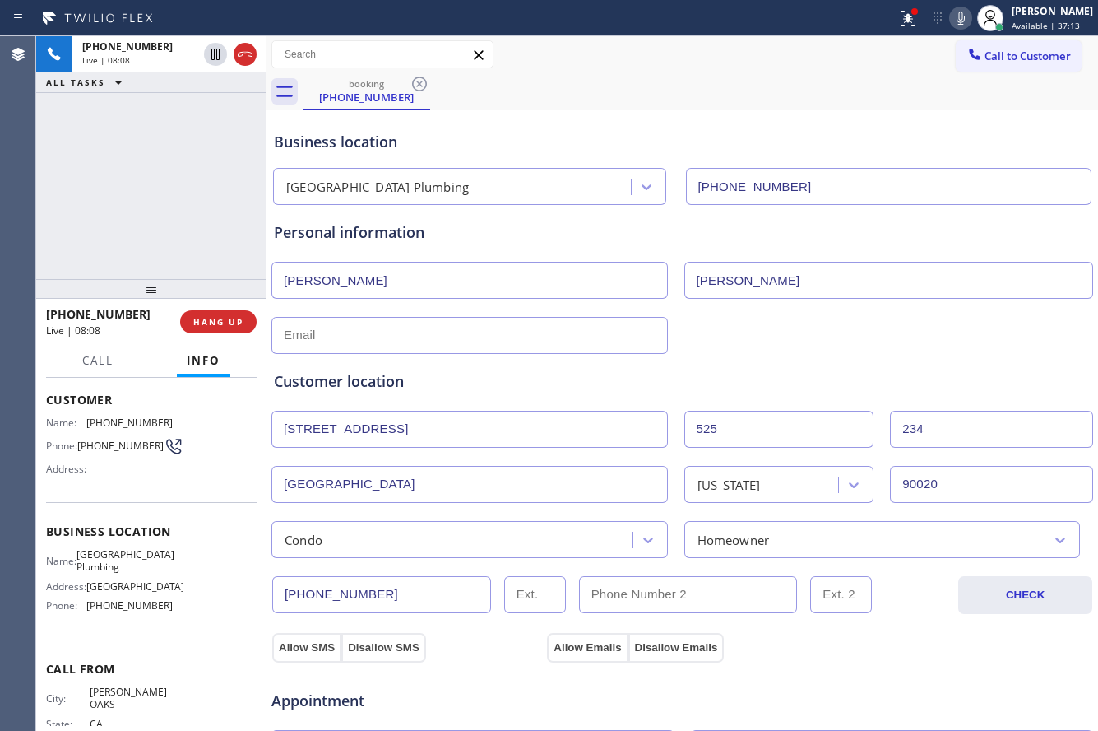
click at [1009, 338] on div at bounding box center [682, 333] width 825 height 40
click at [810, 352] on div "Customer location >> ADD NEW ADDRESS << + NEW ADDRESS 525 S Ardmore Ave 525 234…" at bounding box center [683, 452] width 824 height 211
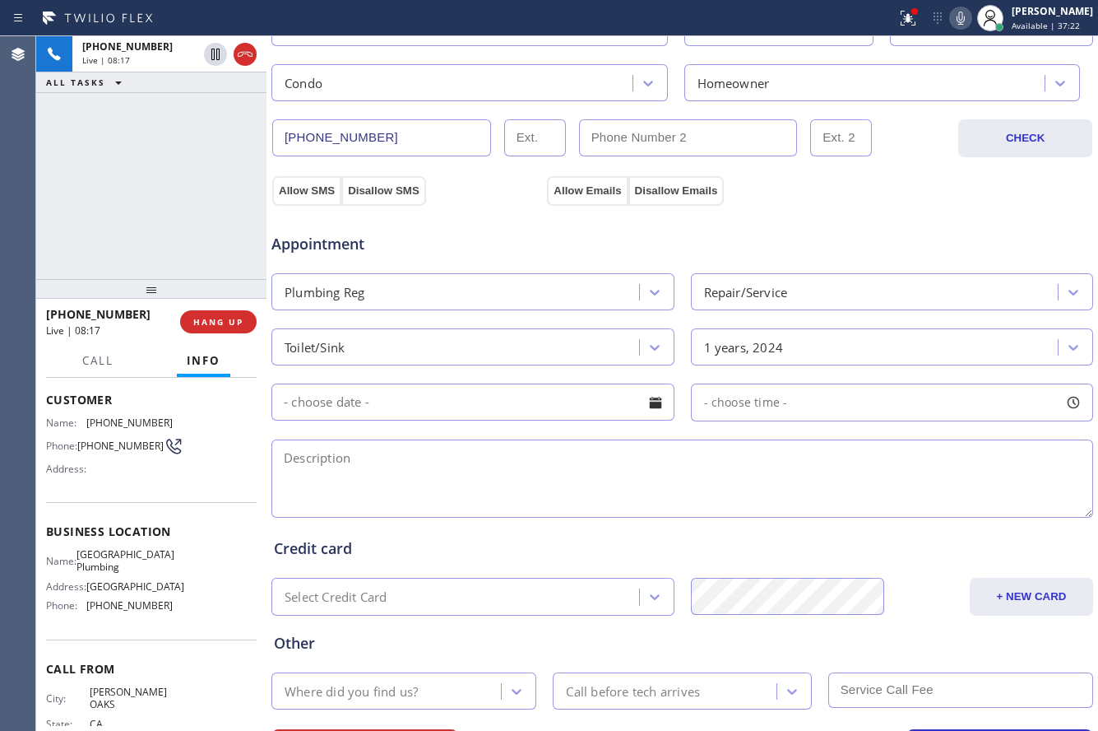
scroll to position [494, 0]
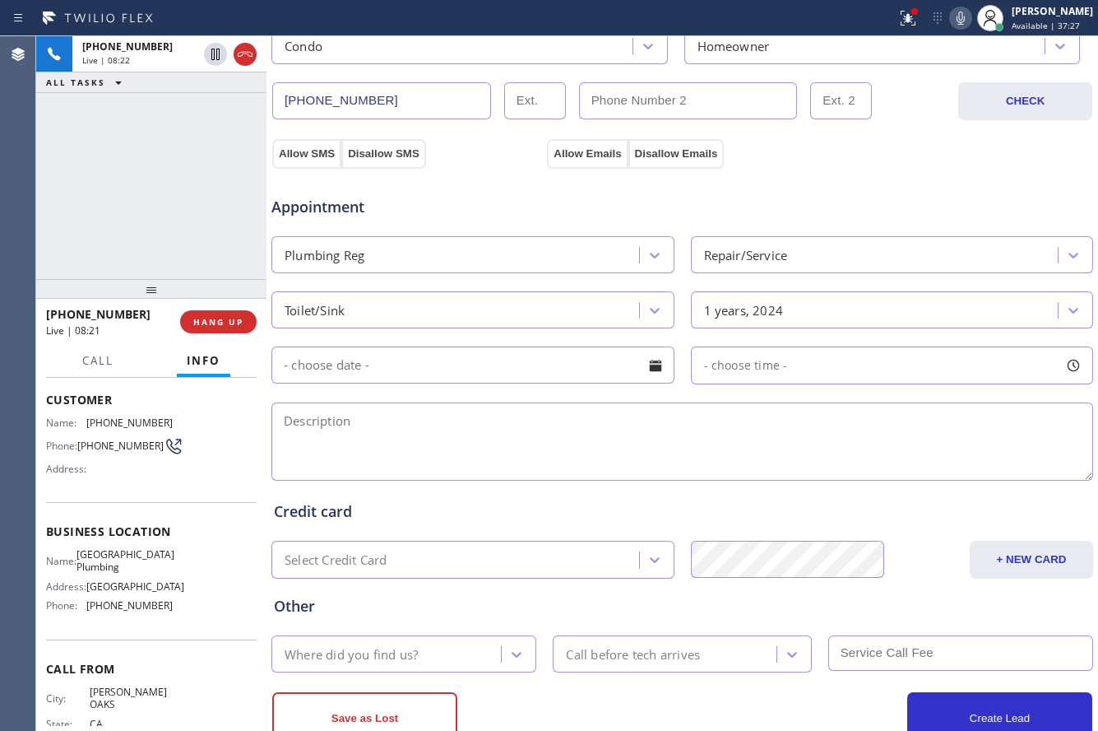
click at [579, 375] on input "text" at bounding box center [473, 364] width 403 height 37
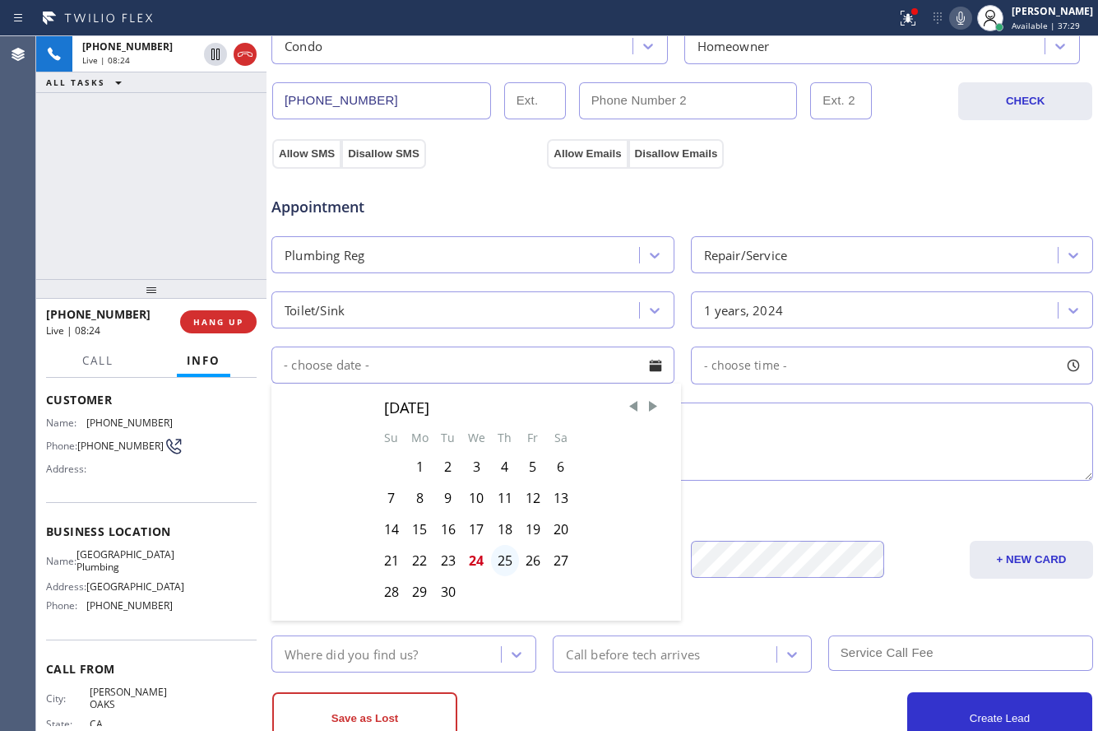
click at [494, 560] on div "25" at bounding box center [505, 560] width 28 height 31
type input "09/25/2025"
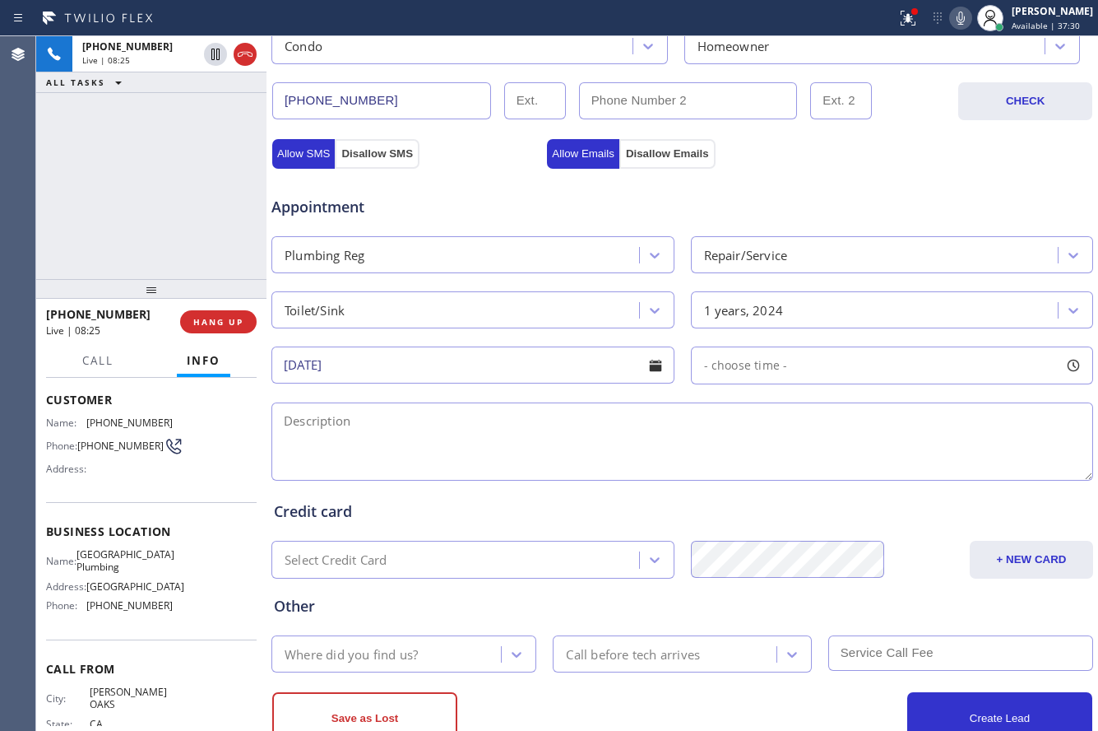
click at [736, 370] on span "- choose time -" at bounding box center [746, 365] width 84 height 16
drag, startPoint x: 703, startPoint y: 466, endPoint x: 809, endPoint y: 494, distance: 109.0
click at [809, 494] on div "FROM TILL 8:00 AM 12:00 PM" at bounding box center [880, 443] width 378 height 118
drag, startPoint x: 703, startPoint y: 467, endPoint x: 735, endPoint y: 467, distance: 32.1
click at [735, 467] on div at bounding box center [736, 465] width 20 height 35
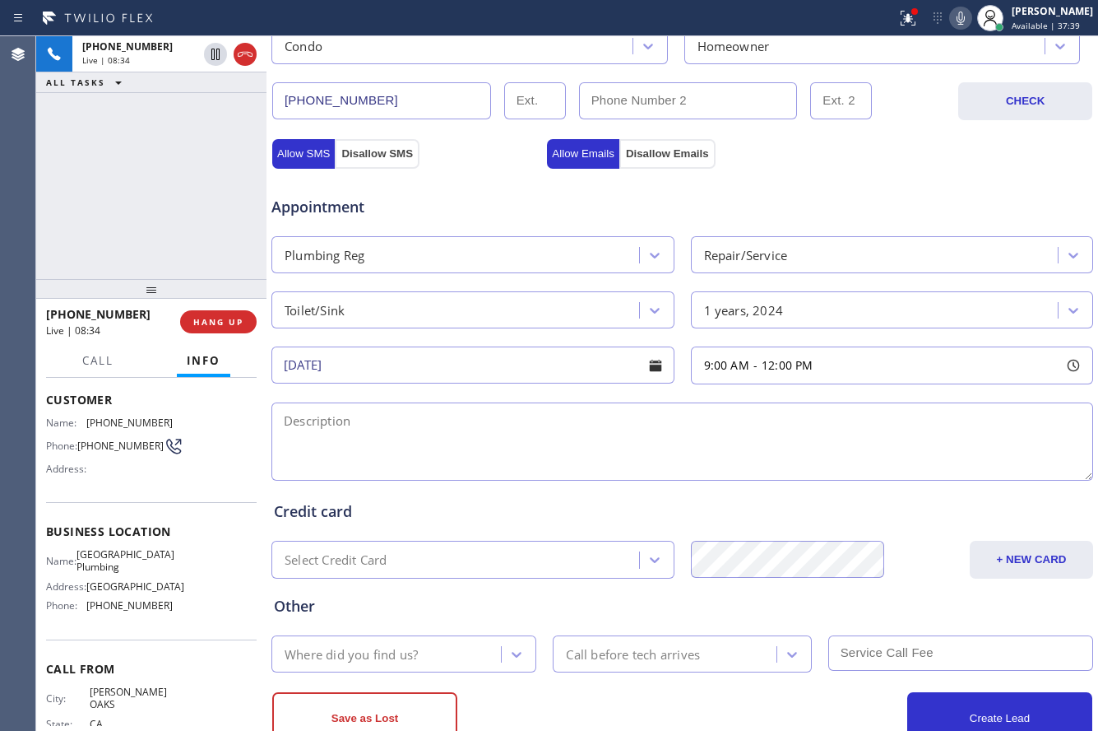
click at [642, 439] on textarea at bounding box center [683, 441] width 822 height 78
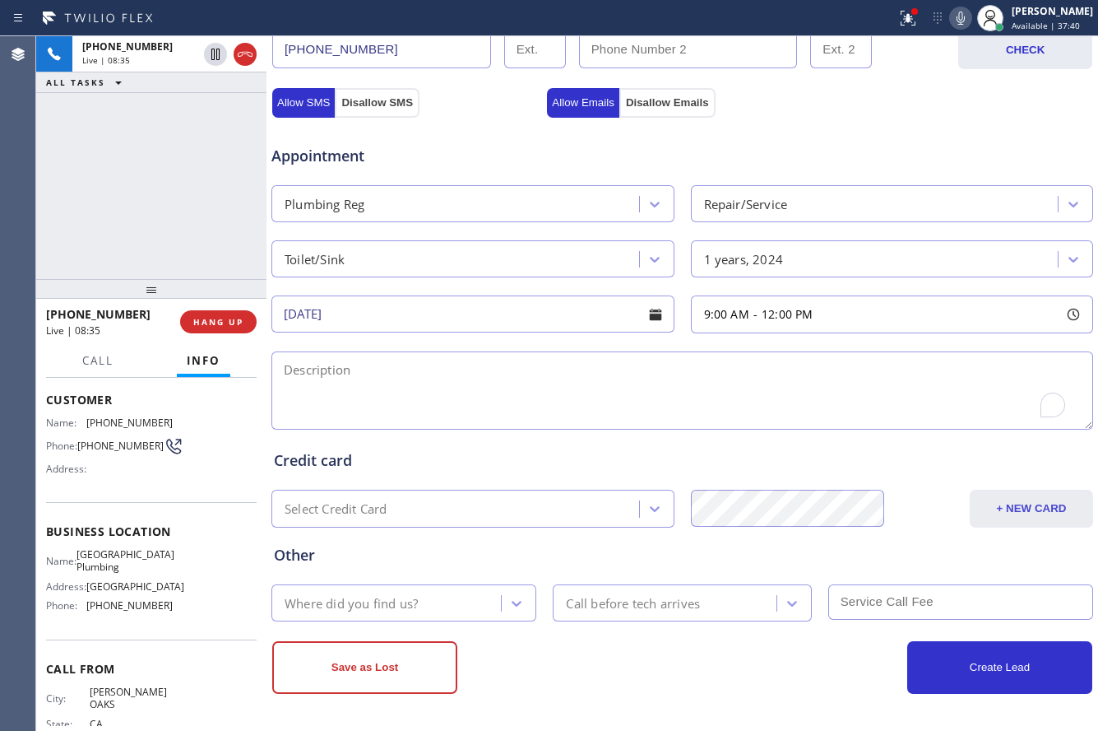
click at [987, 504] on button "+ NEW CARD" at bounding box center [1031, 509] width 123 height 38
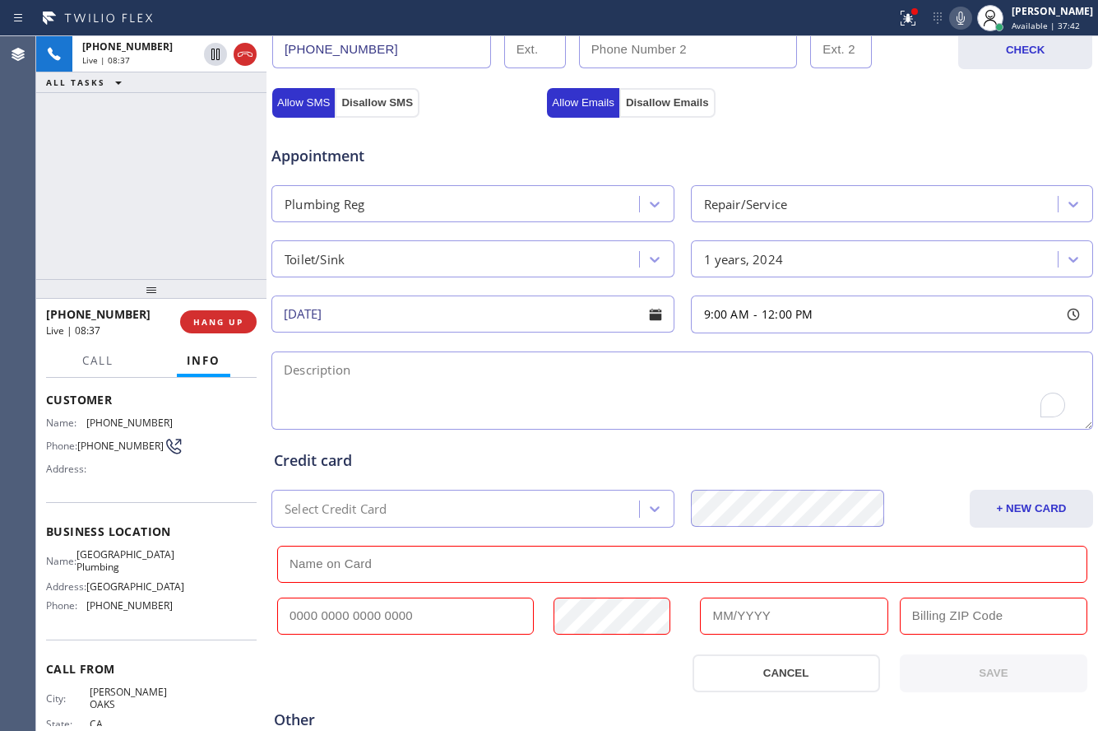
click at [475, 550] on input "text" at bounding box center [682, 564] width 810 height 37
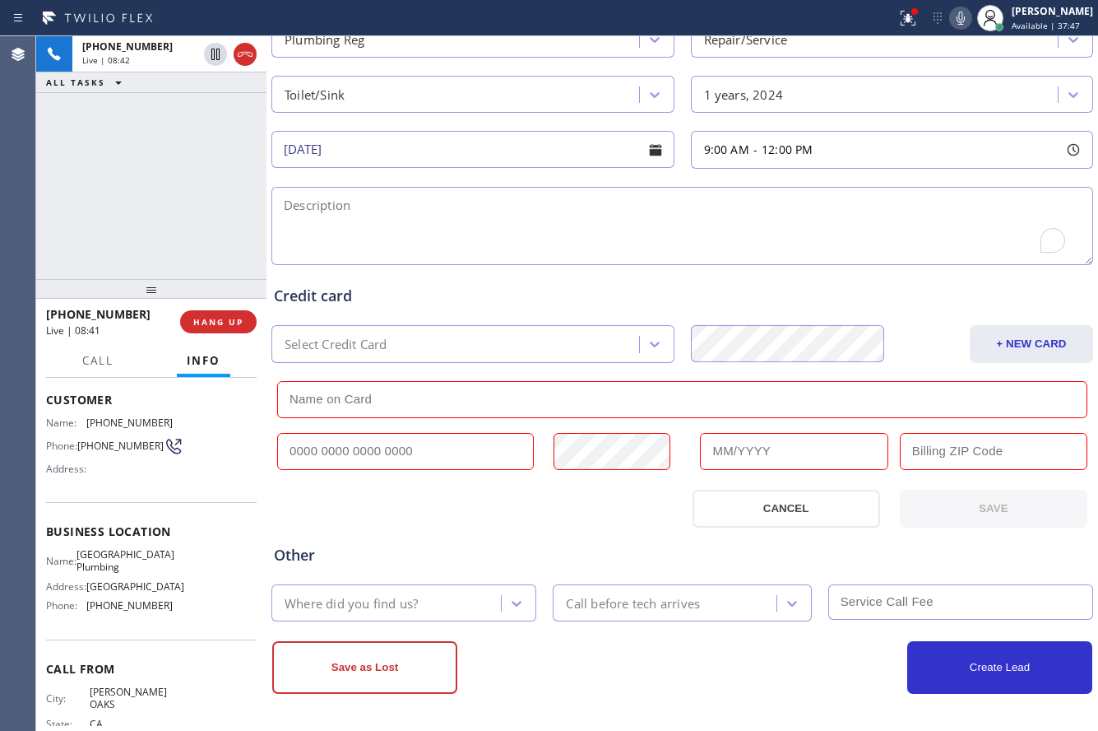
click at [449, 450] on input "text" at bounding box center [405, 451] width 257 height 37
type input "3716 9602 3821 008"
click at [504, 391] on input "text" at bounding box center [682, 399] width 810 height 37
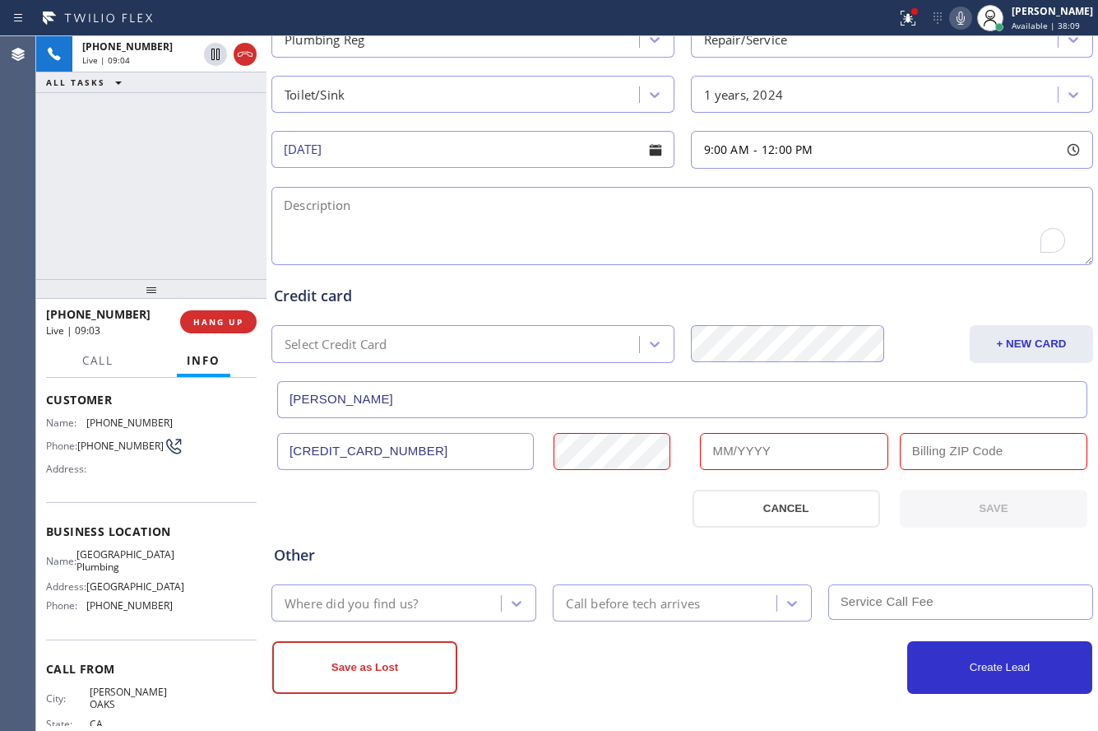
type input "Ryan Lopez"
click at [722, 452] on input "text" at bounding box center [794, 451] width 188 height 37
type input "09/2029"
click at [969, 452] on input "text" at bounding box center [994, 451] width 188 height 37
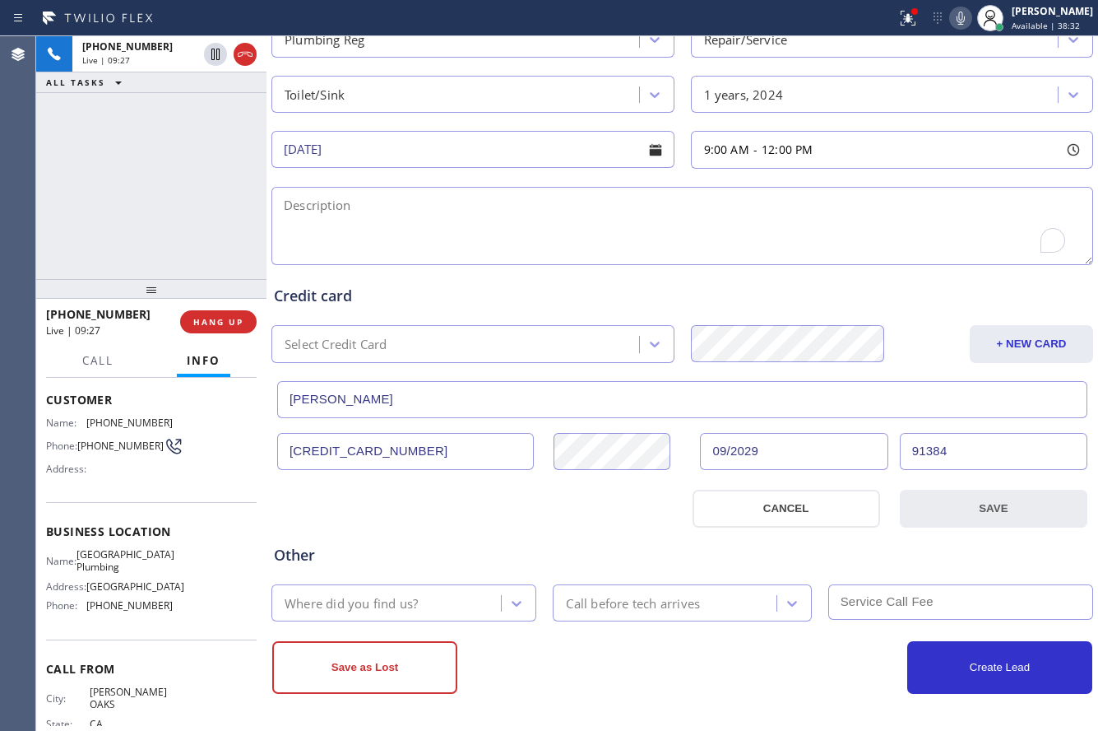
type input "91384"
click at [1005, 504] on button "SAVE" at bounding box center [994, 509] width 188 height 38
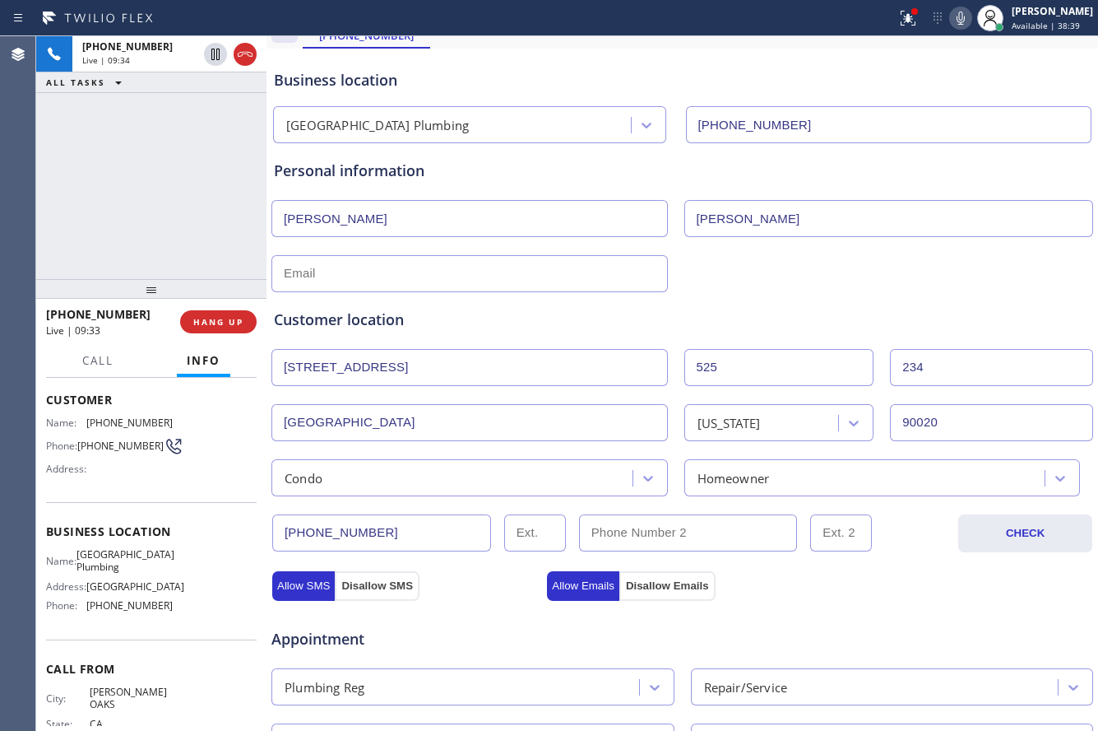
scroll to position [0, 0]
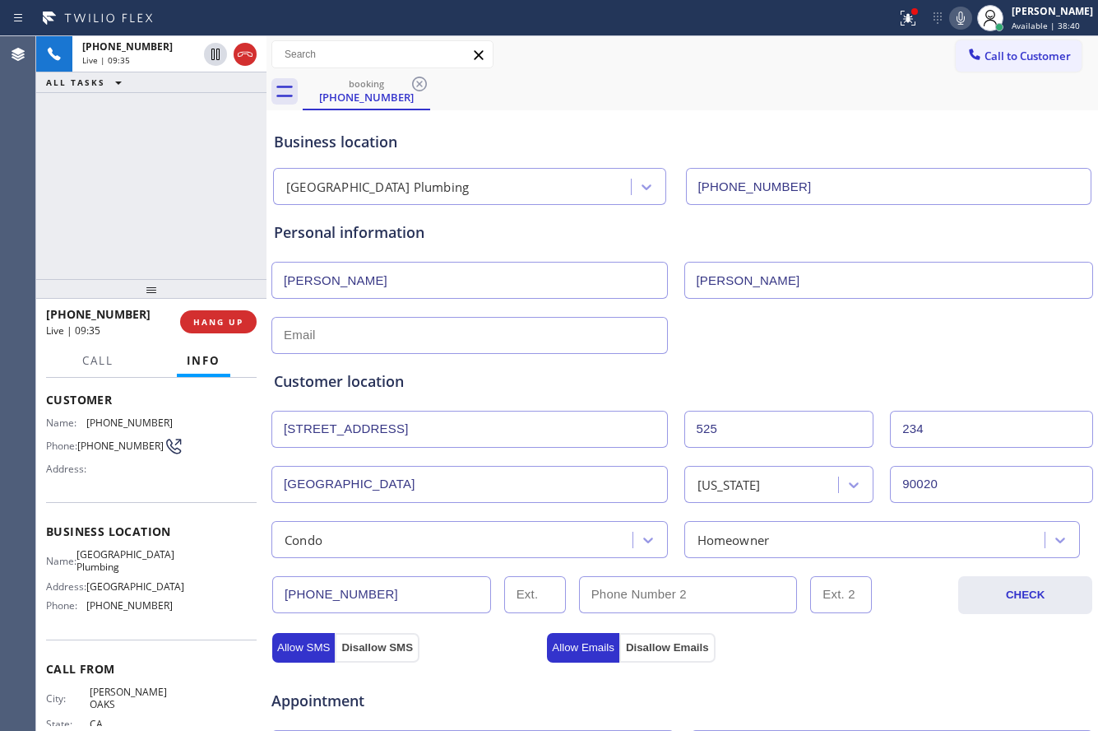
click at [488, 337] on input "text" at bounding box center [470, 335] width 397 height 37
type input "ryanclopezhome@gmail.com"
click at [820, 344] on div "ryanclopezhome@gmail.com" at bounding box center [682, 333] width 825 height 40
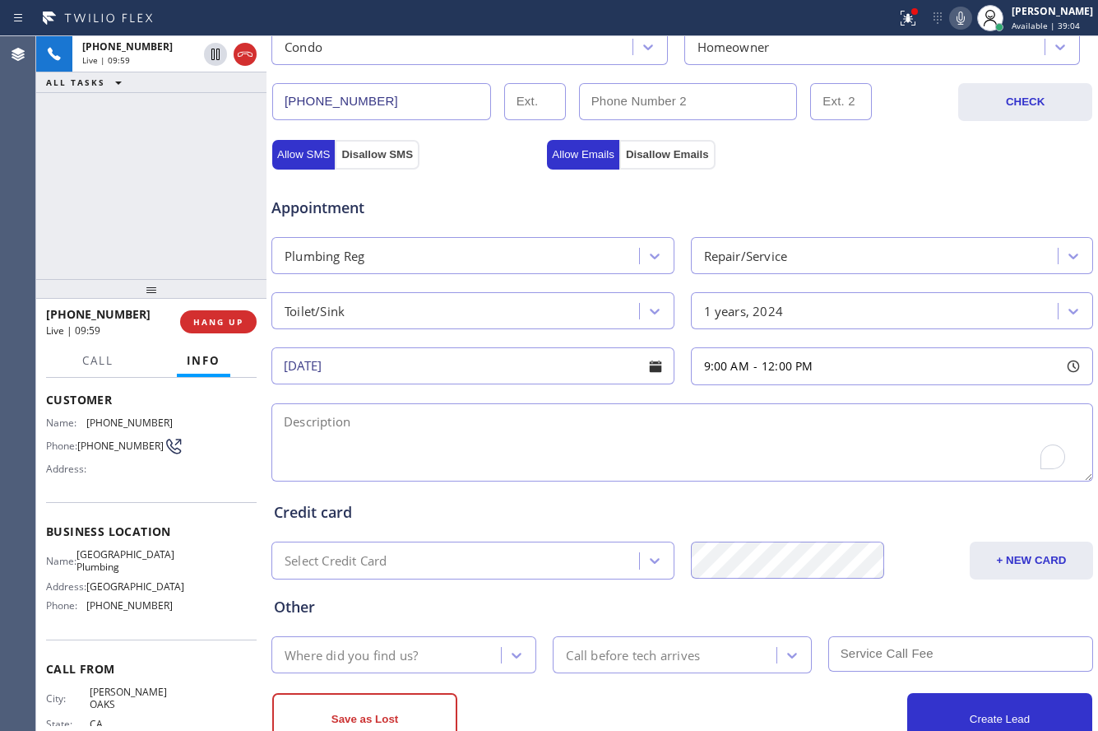
scroll to position [494, 0]
click at [662, 435] on textarea "To enrich screen reader interactions, please activate Accessibility in Grammarl…" at bounding box center [683, 441] width 822 height 78
paste textarea "clogged issue, a silver thing that goes above the drain needs to be secured, to…"
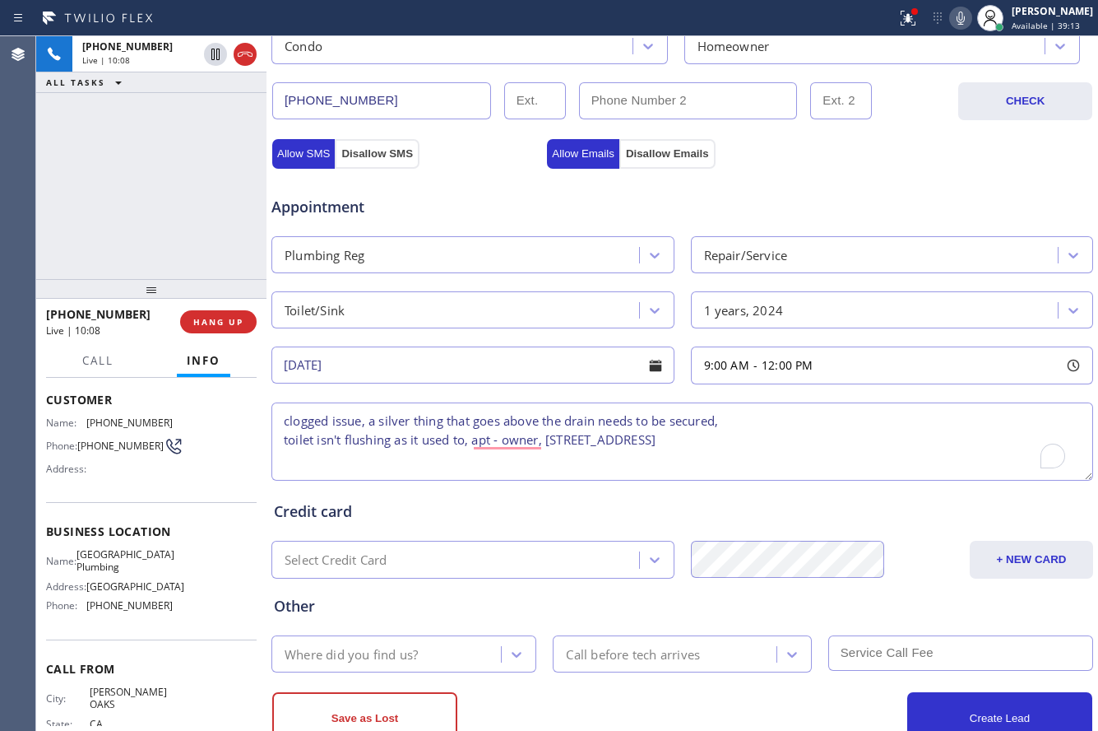
click at [284, 439] on textarea "clogged issue, a silver thing that goes above the drain needs to be secured, to…" at bounding box center [683, 441] width 822 height 78
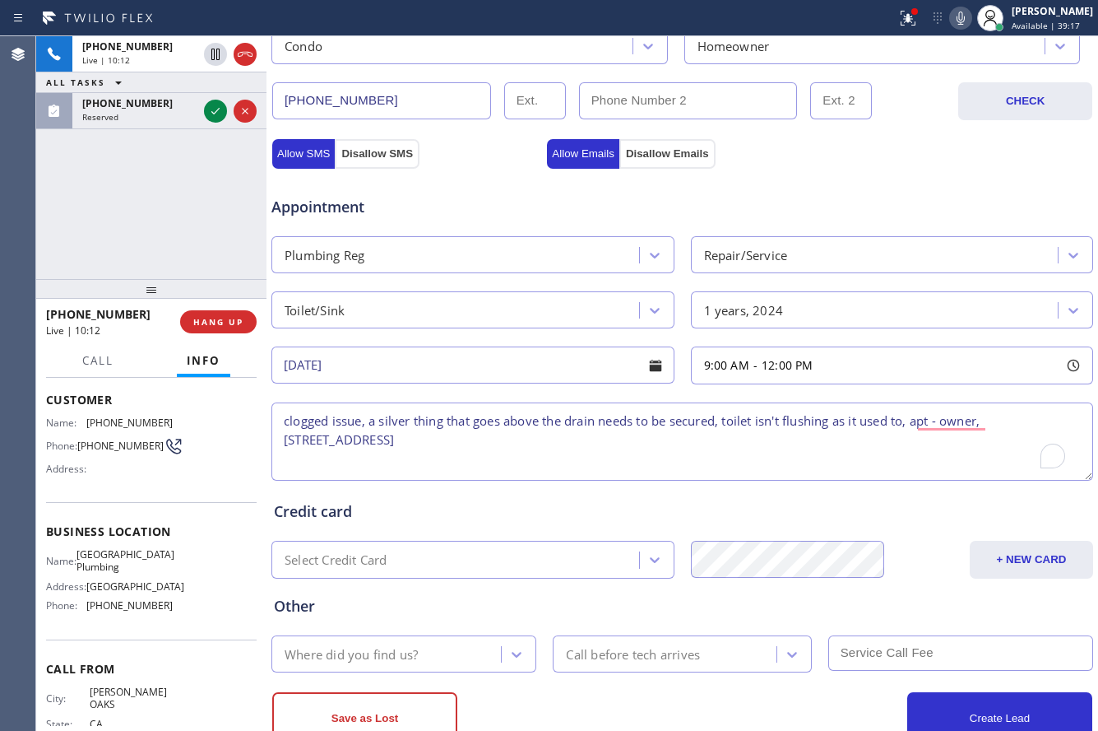
click at [499, 448] on textarea "clogged issue, a silver thing that goes above the drain needs to be secured, to…" at bounding box center [683, 441] width 822 height 78
type textarea "clogged issue, a silver thing that goes above the drain needs to be secured, to…"
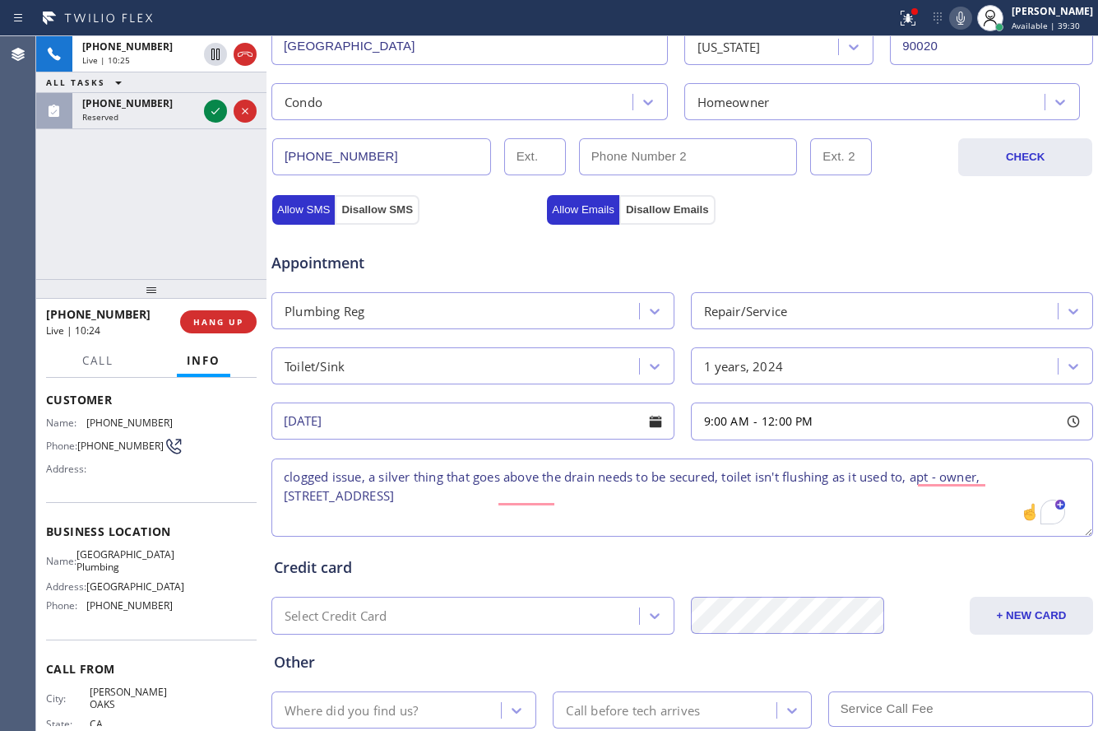
scroll to position [411, 0]
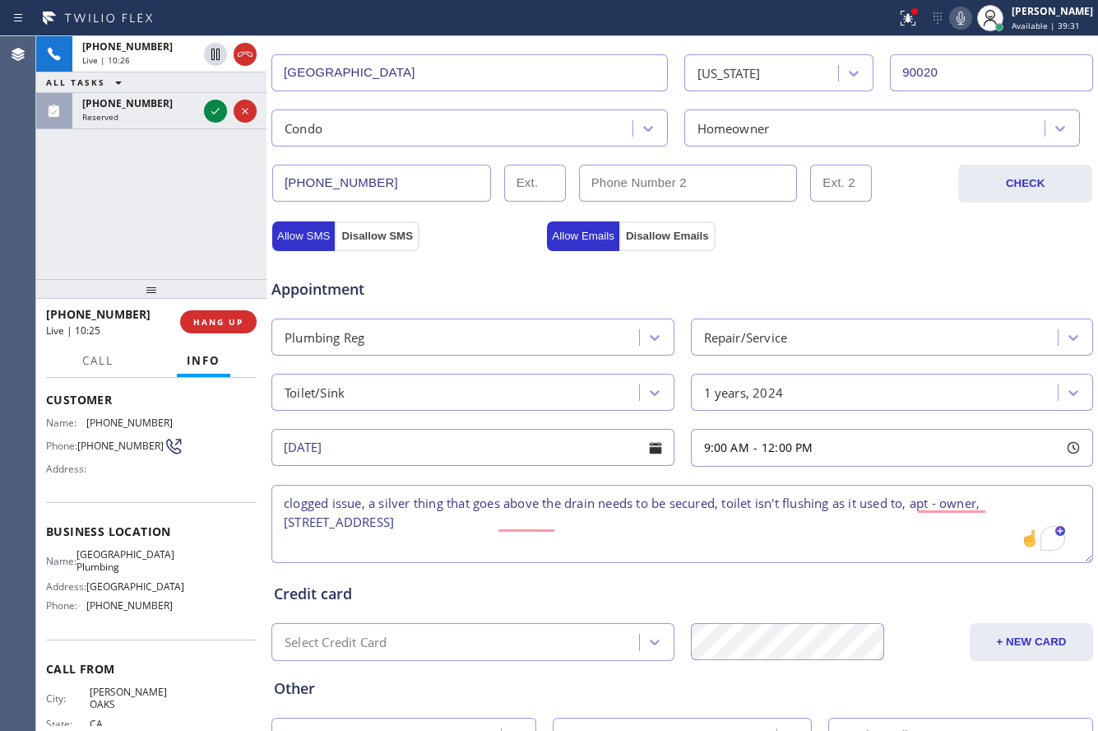
drag, startPoint x: 423, startPoint y: 183, endPoint x: 272, endPoint y: 191, distance: 151.6
click at [272, 191] on div "(818) 458-9344" at bounding box center [614, 184] width 686 height 38
paste input "310) 469-1869"
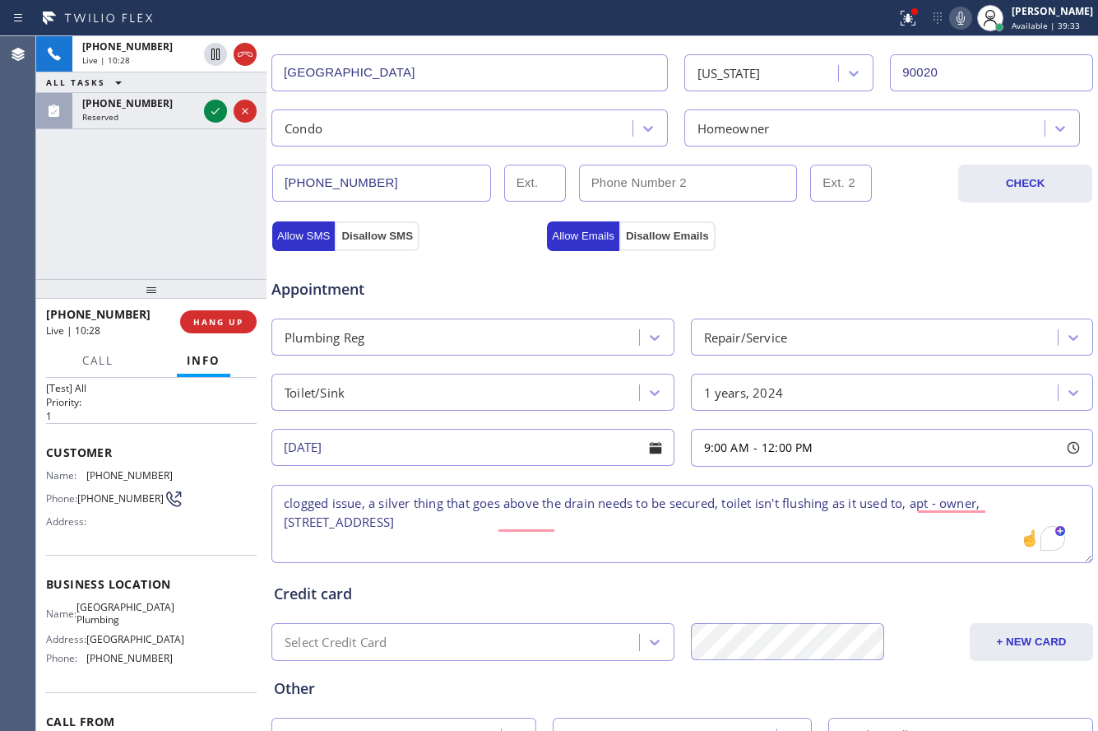
scroll to position [0, 0]
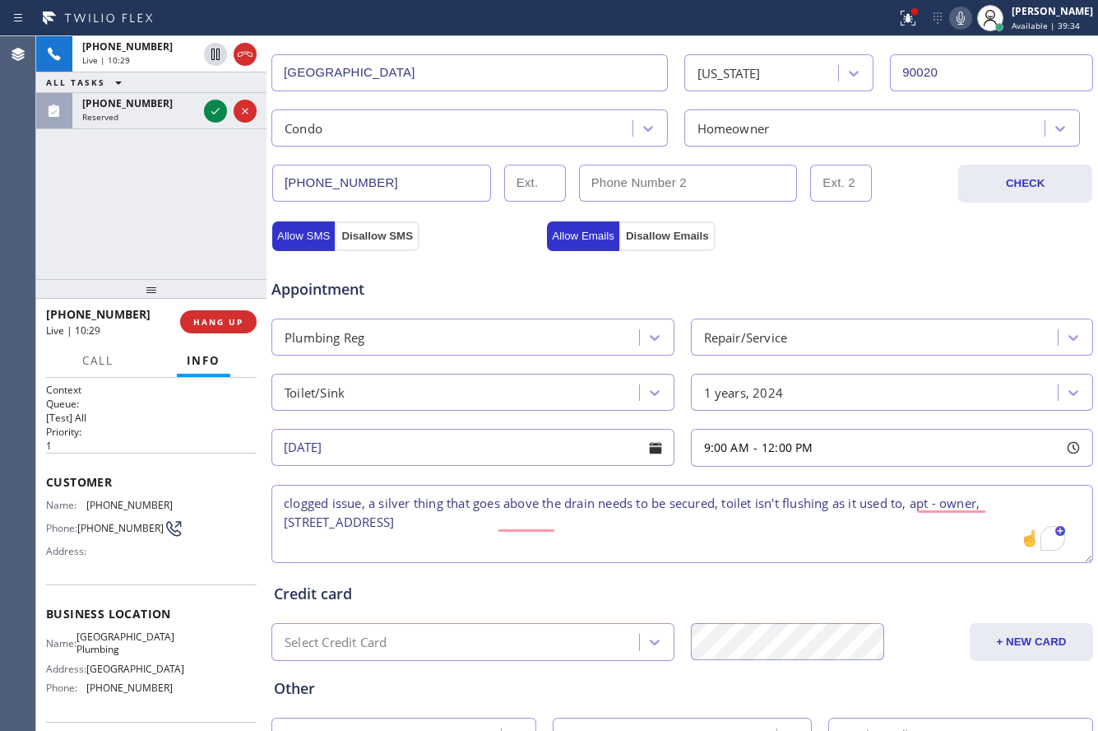
type input "(310) 469-1869"
drag, startPoint x: 77, startPoint y: 524, endPoint x: 109, endPoint y: 541, distance: 35.7
click at [109, 538] on div "Phone: (818) 458-9344" at bounding box center [109, 528] width 127 height 20
copy div "(818) 458-9344"
click at [657, 177] on input "(___) ___-____" at bounding box center [688, 183] width 219 height 37
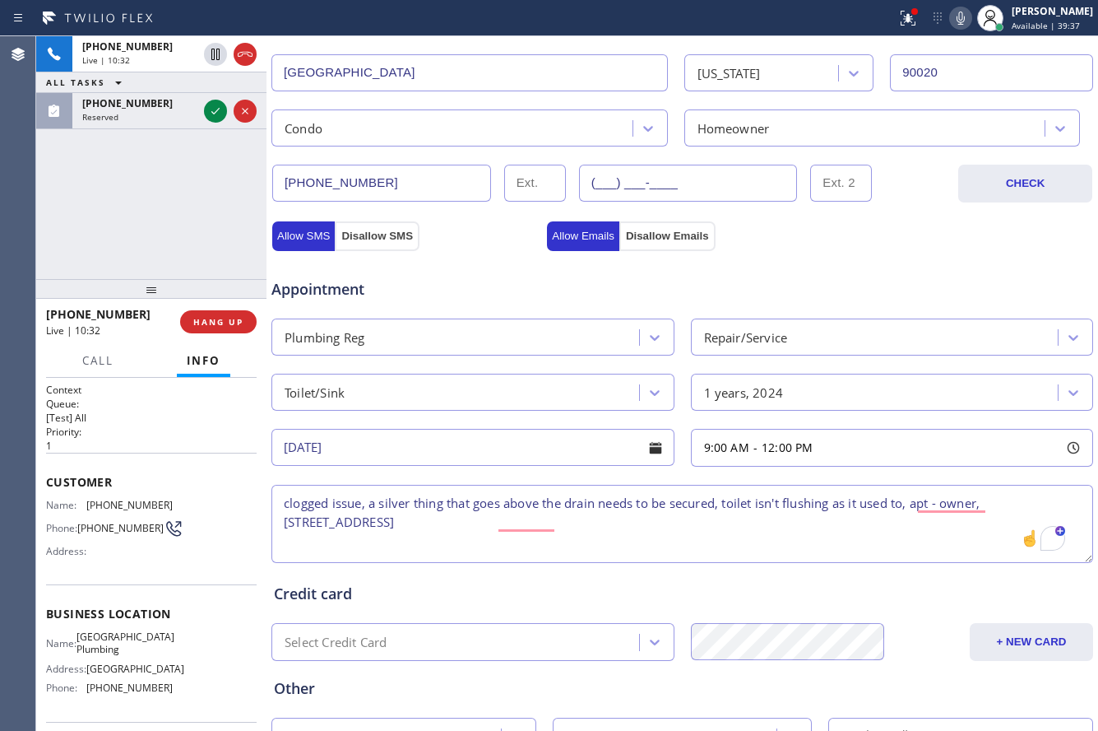
paste input "818) 458-9344"
type input "(818) 458-9344"
click at [836, 278] on div "Appointment" at bounding box center [682, 279] width 825 height 42
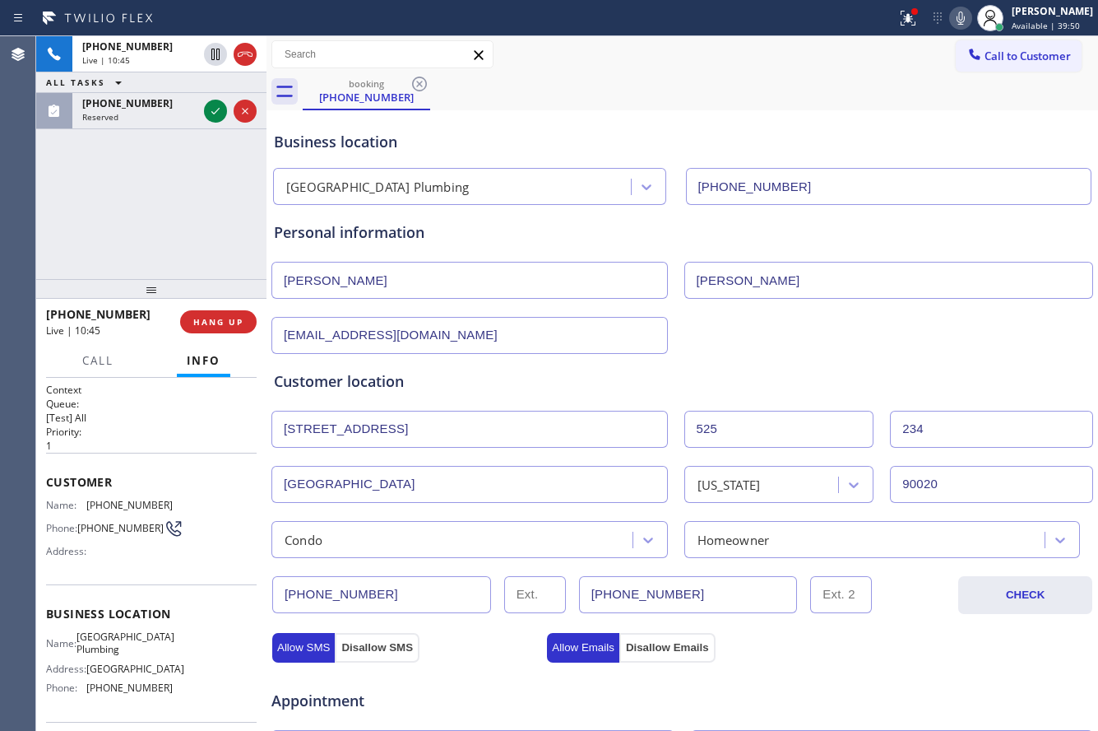
scroll to position [545, 0]
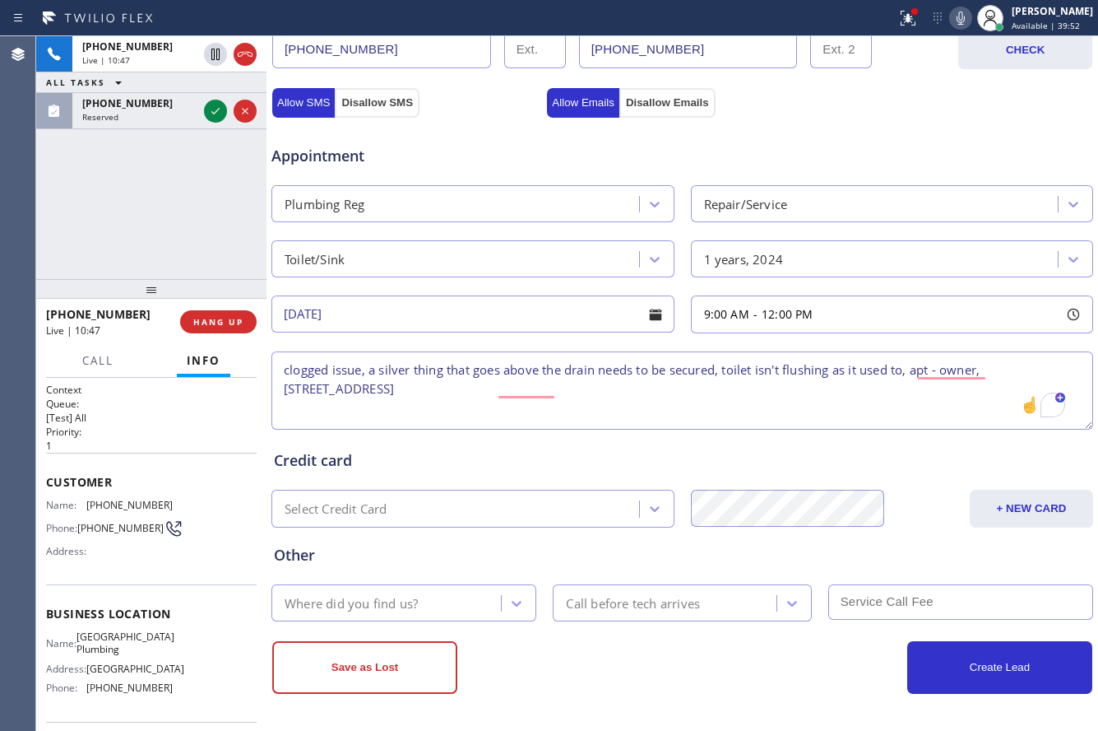
click at [375, 620] on div "Where did you find us?" at bounding box center [404, 602] width 265 height 37
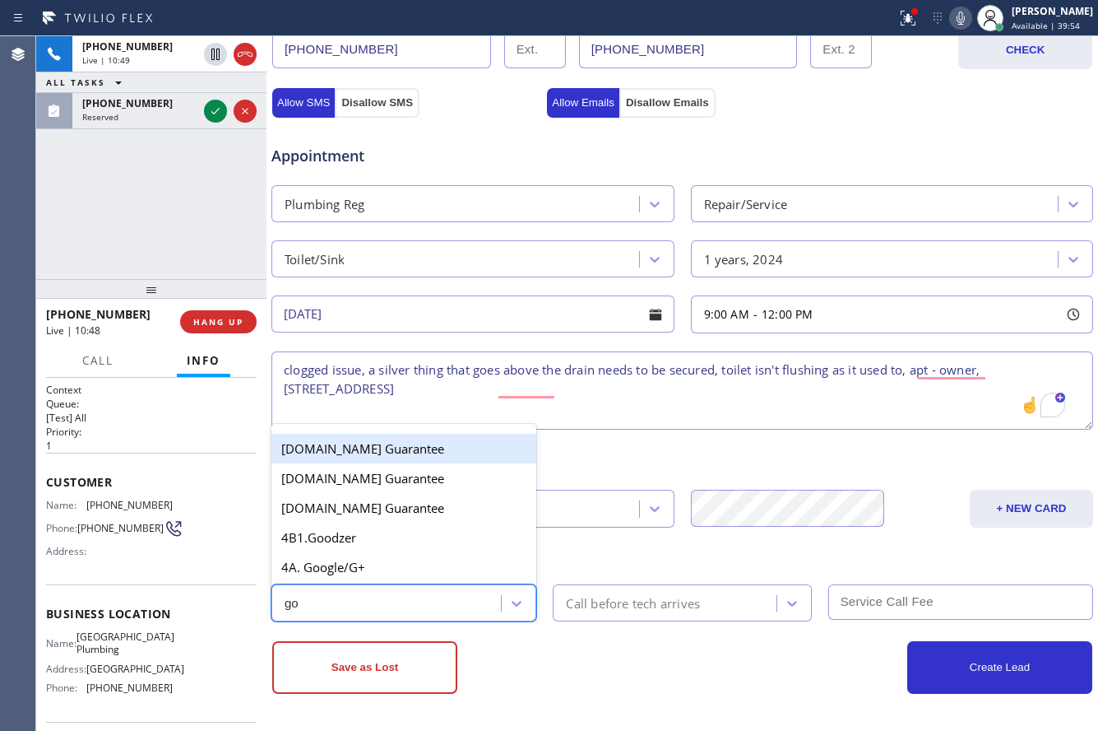
type input "goo"
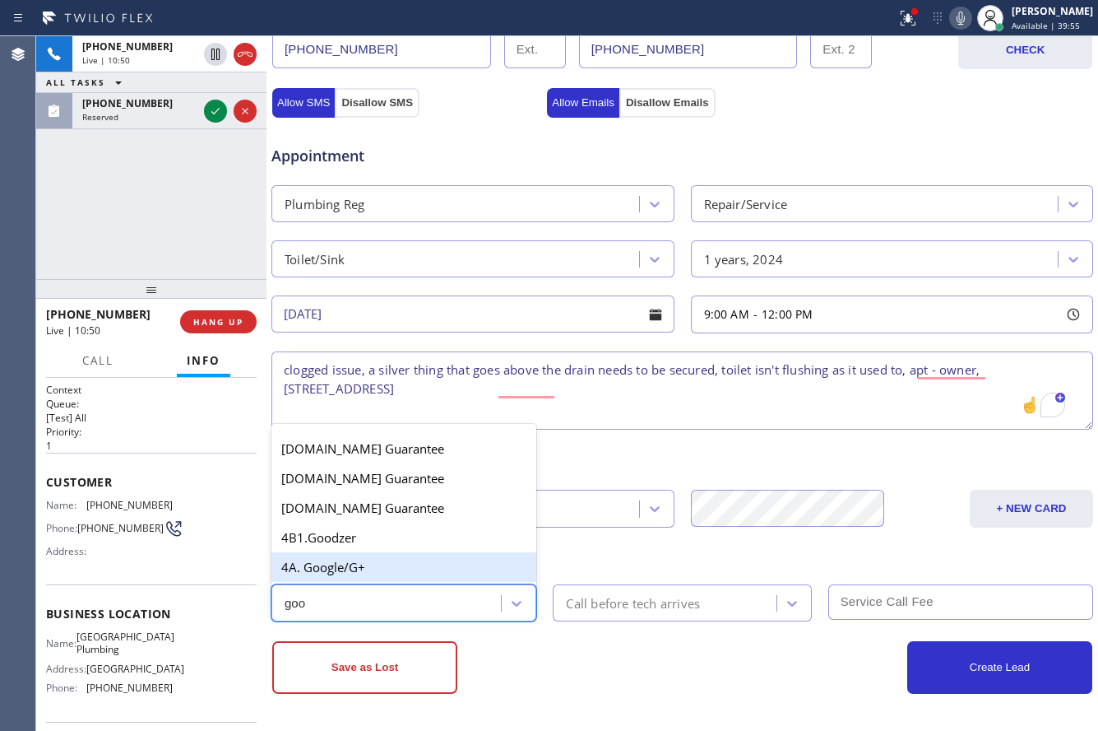
click at [392, 577] on div "4A. Google/G+" at bounding box center [404, 567] width 265 height 30
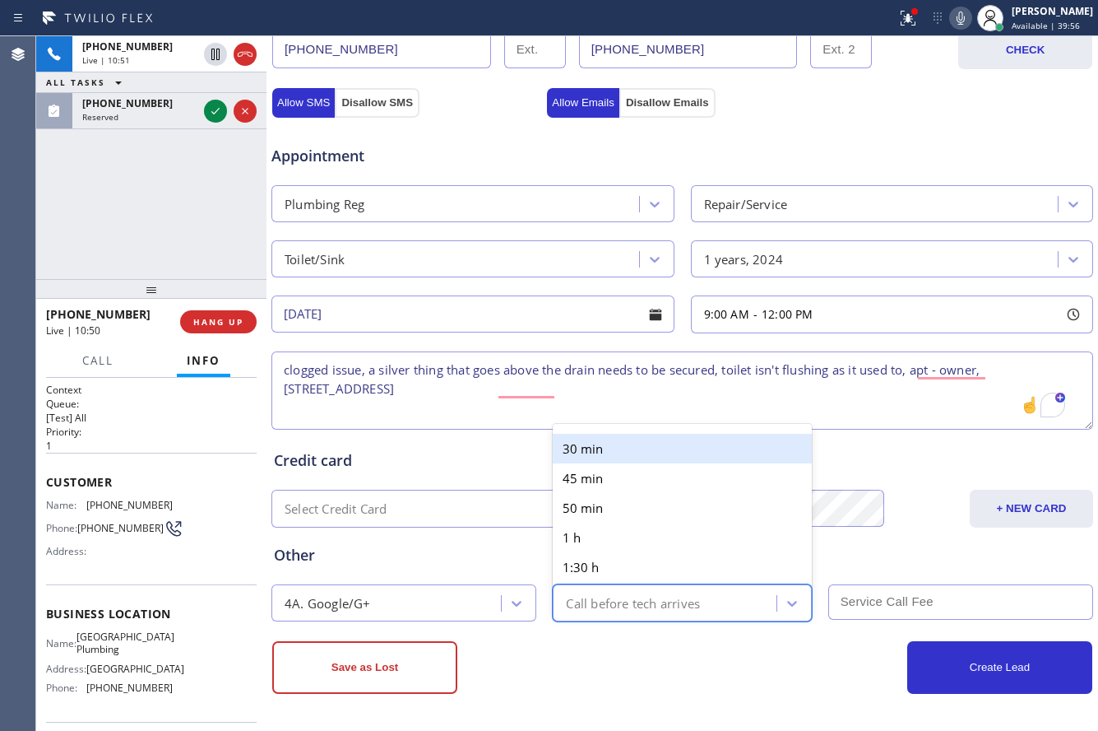
click at [610, 604] on div "Call before tech arrives" at bounding box center [633, 602] width 134 height 19
click at [643, 457] on div "30 min" at bounding box center [682, 449] width 258 height 30
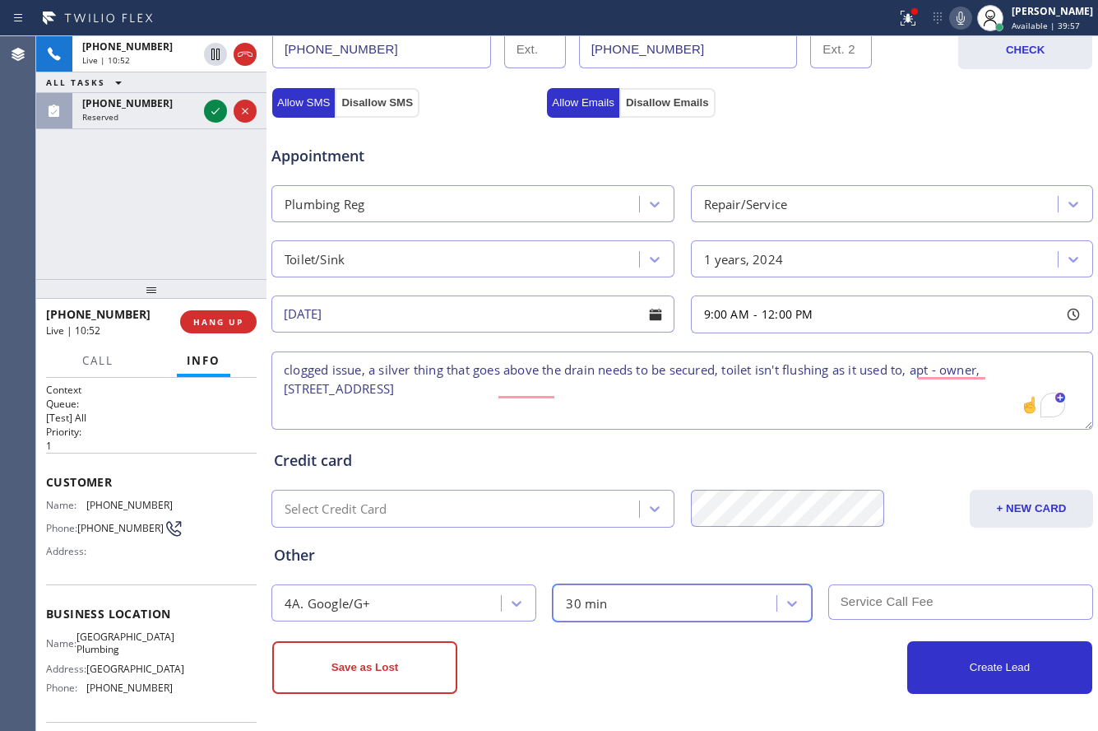
click at [854, 591] on input "text" at bounding box center [961, 601] width 265 height 35
type input "99"
click at [667, 386] on textarea "clogged issue, a silver thing that goes above the drain needs to be secured, to…" at bounding box center [683, 390] width 822 height 78
drag, startPoint x: 86, startPoint y: 643, endPoint x: 136, endPoint y: 657, distance: 51.3
click at [136, 656] on div "Name: University Park Plumbing" at bounding box center [109, 643] width 127 height 26
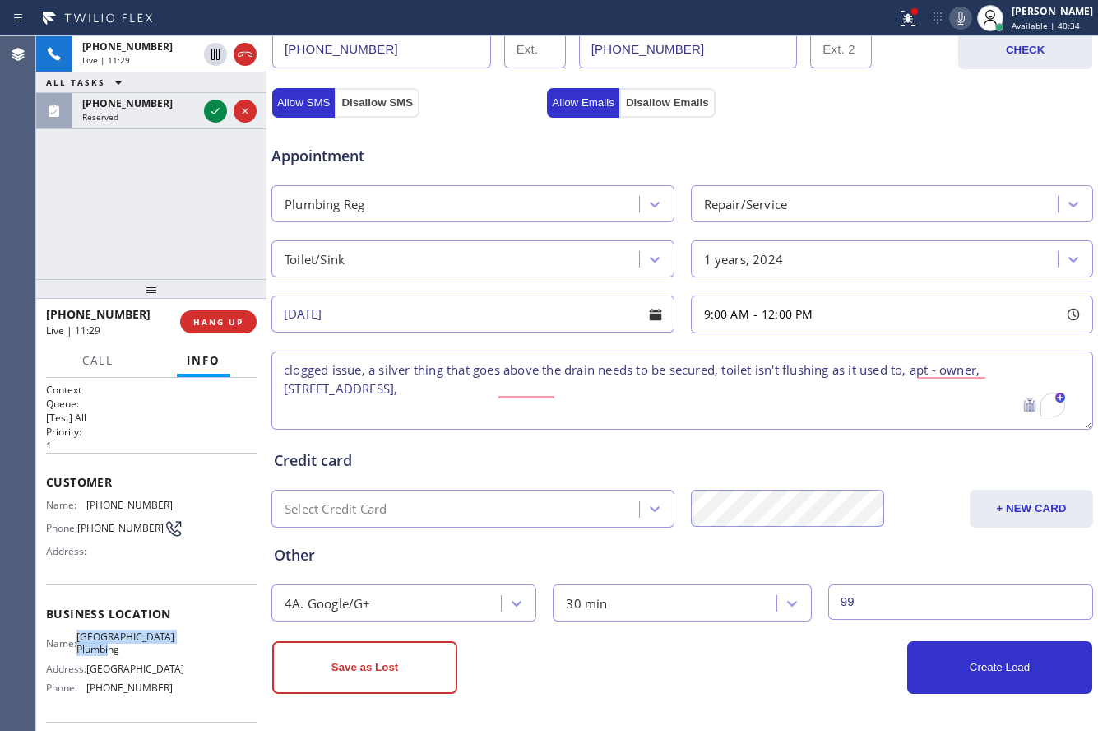
copy div "University Park Plumbing"
click at [596, 396] on textarea "clogged issue, a silver thing that goes above the drain needs to be secured, to…" at bounding box center [683, 390] width 822 height 78
paste textarea "University Park Plumbing"
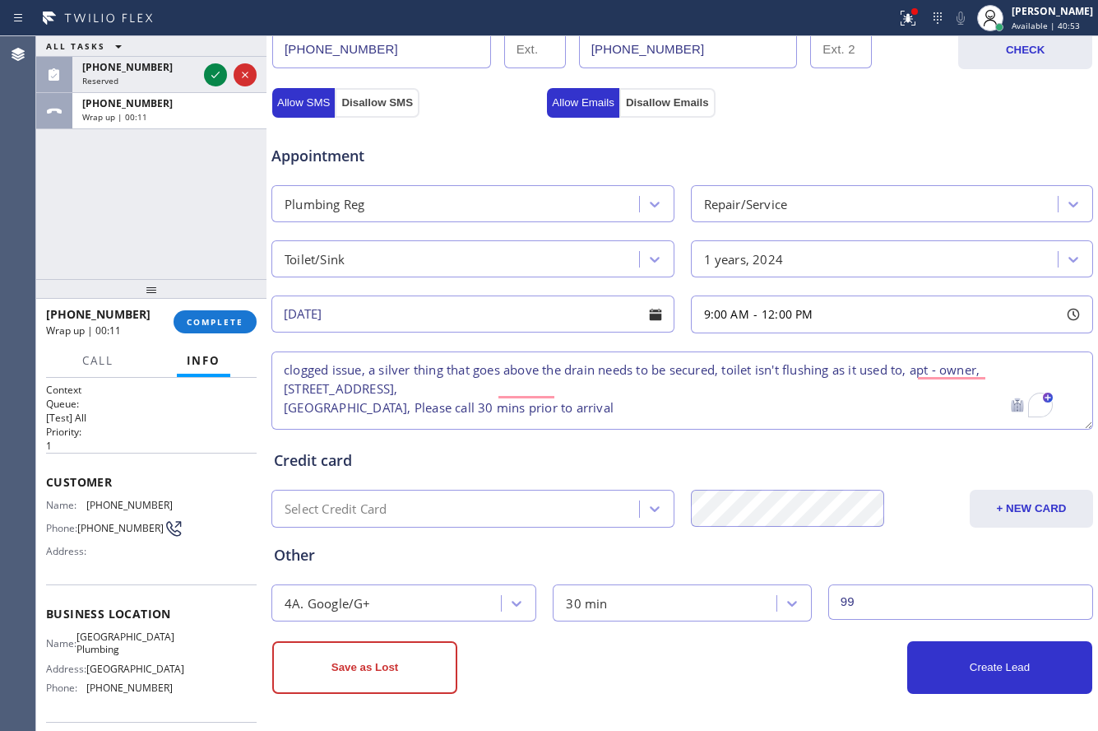
click at [285, 372] on textarea "clogged issue, a silver thing that goes above the drain needs to be secured, to…" at bounding box center [683, 390] width 822 height 78
click at [290, 414] on textarea "9-12, $99, clogged issue, a silver thing that goes above the drain needs to be …" at bounding box center [683, 390] width 822 height 78
click at [285, 411] on textarea "9-12, $99, clogged issue, a silver thing that goes above the drain needs to be …" at bounding box center [683, 390] width 822 height 78
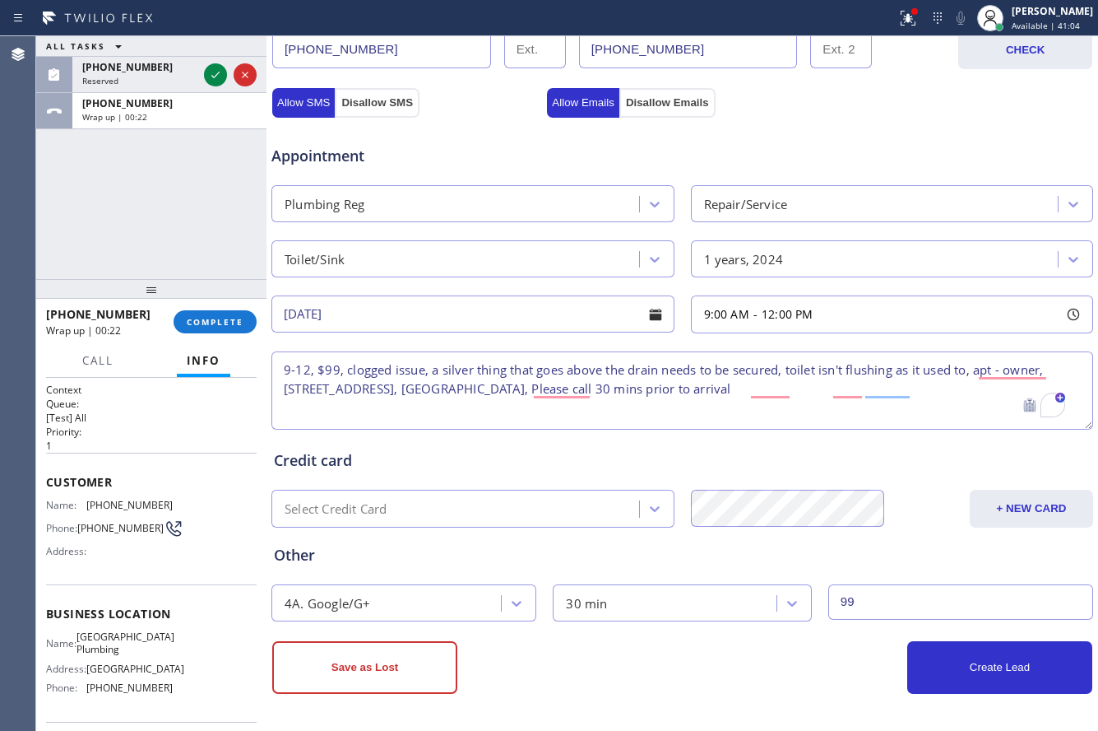
click at [954, 385] on textarea "9-12, $99, clogged issue, a silver thing that goes above the drain needs to be …" at bounding box center [683, 390] width 822 height 78
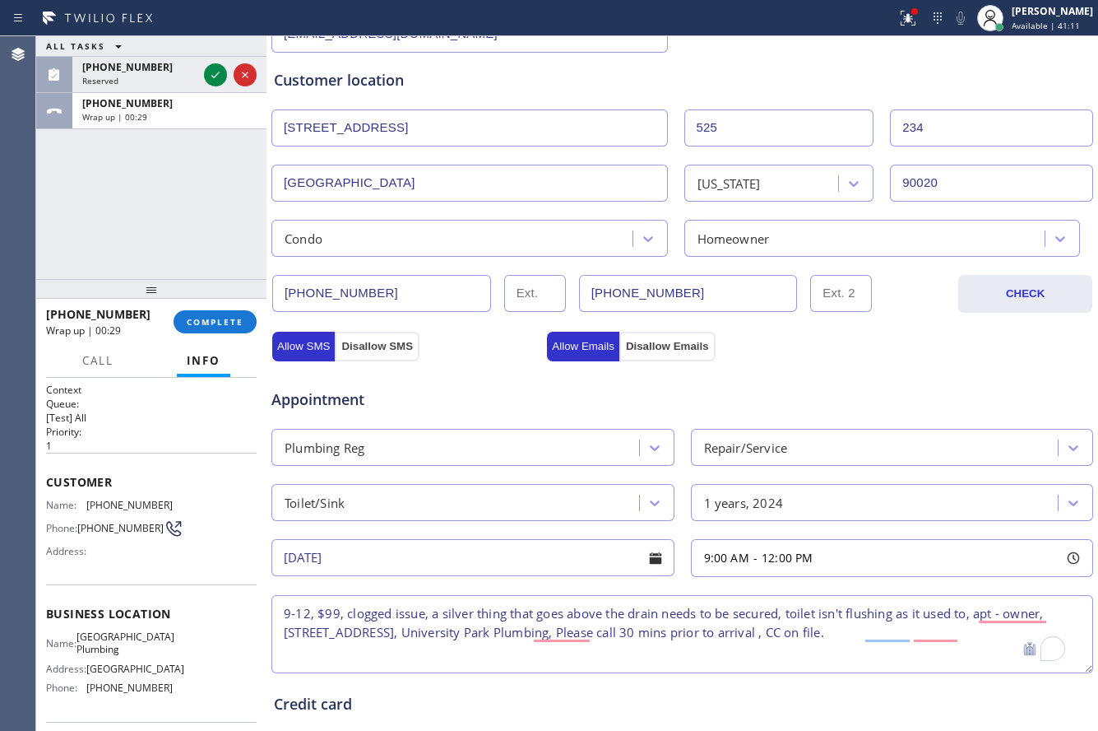
scroll to position [462, 0]
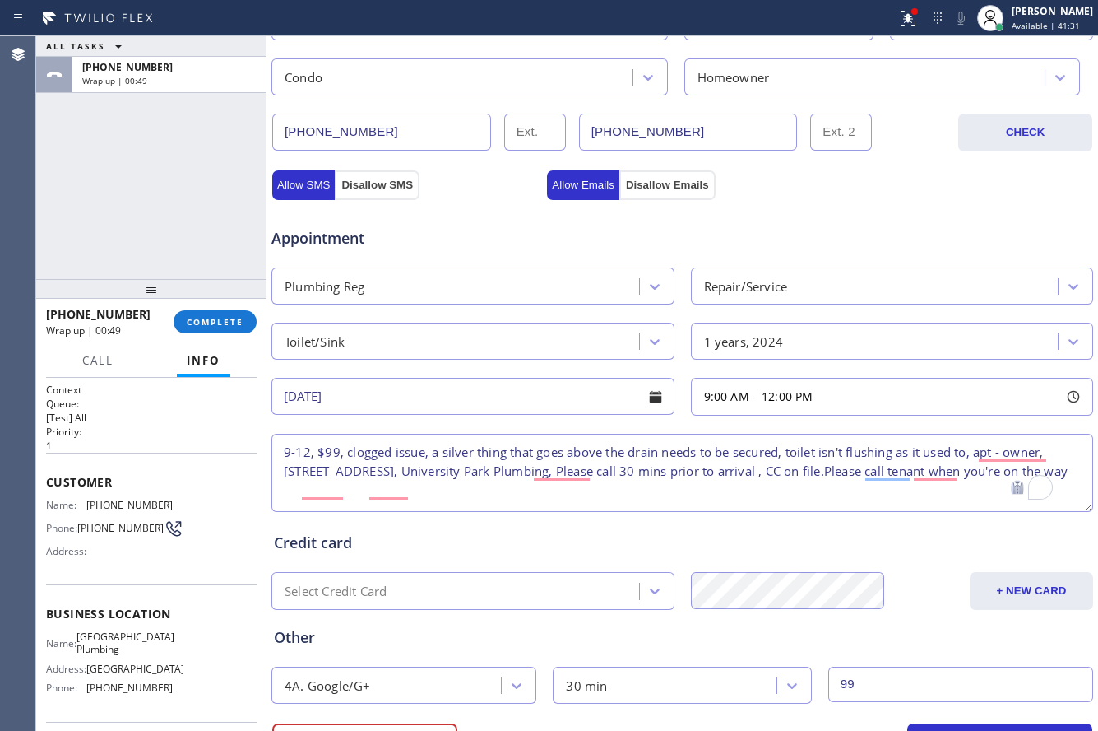
click at [591, 501] on textarea "9-12, $99, clogged issue, a silver thing that goes above the drain needs to be …" at bounding box center [683, 473] width 822 height 78
click at [596, 492] on textarea "9-12, $99, clogged issue, a silver thing that goes above the drain needs to be …" at bounding box center [683, 473] width 822 height 78
paste textarea "310 469 1869 - Michelle"
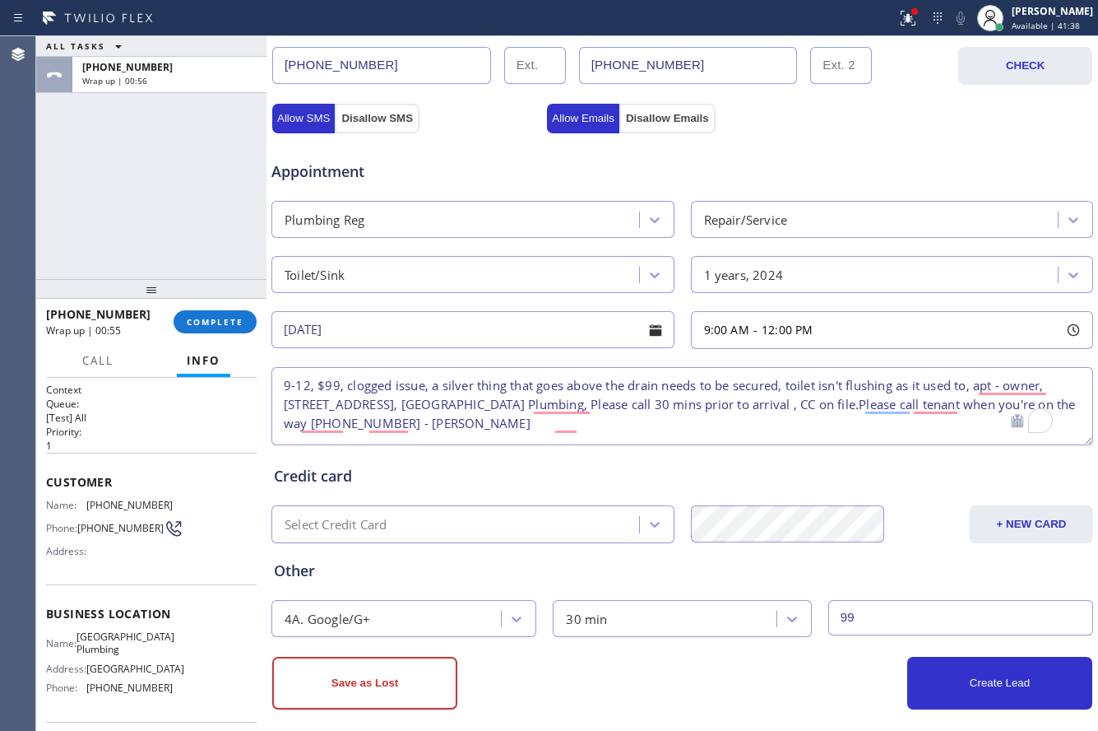
scroll to position [545, 0]
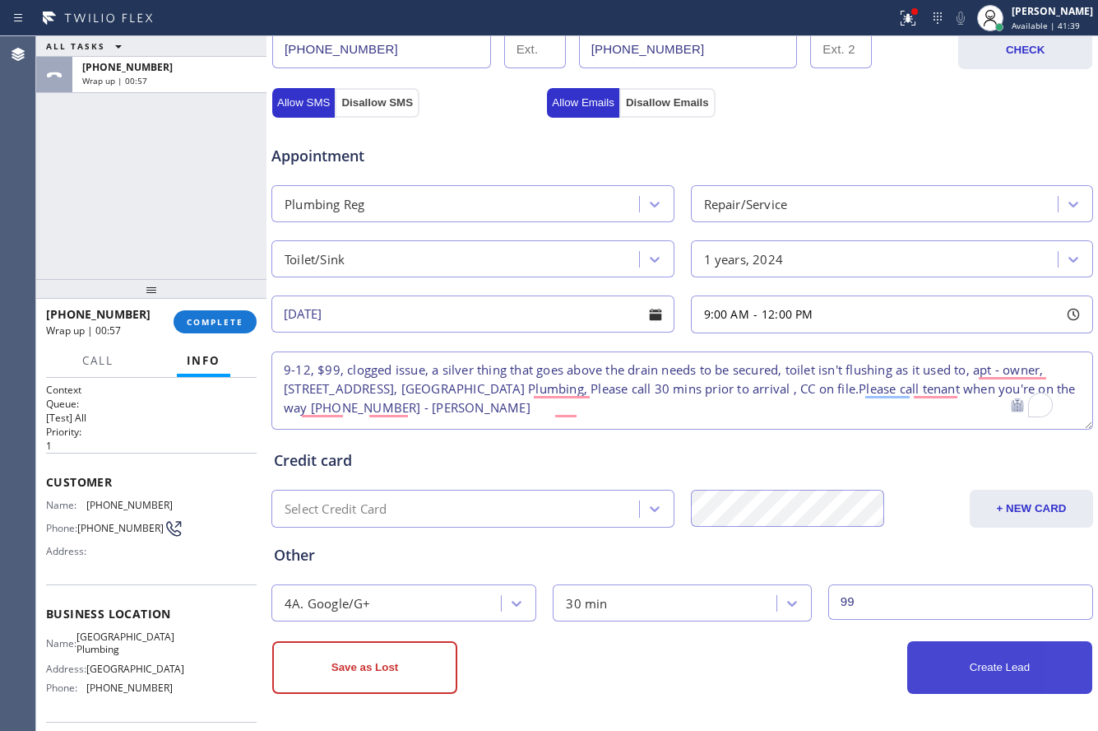
type textarea "9-12, $99, clogged issue, a silver thing that goes above the drain needs to be …"
click at [984, 647] on button "Create Lead" at bounding box center [1000, 667] width 185 height 53
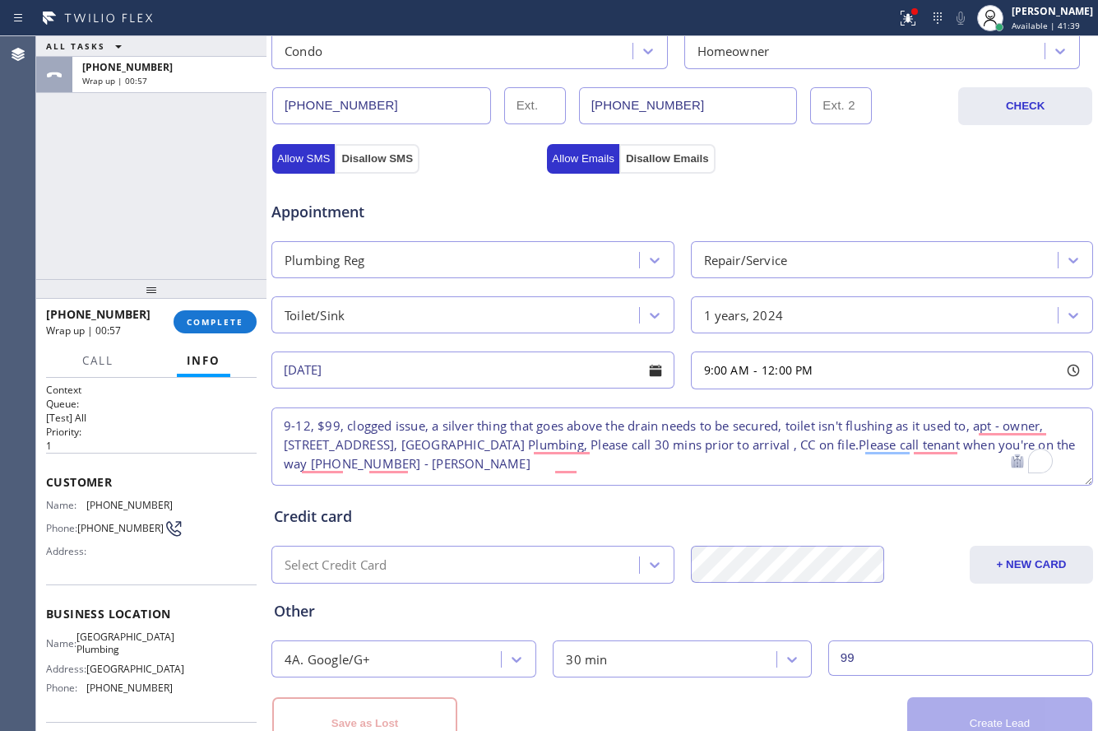
scroll to position [601, 0]
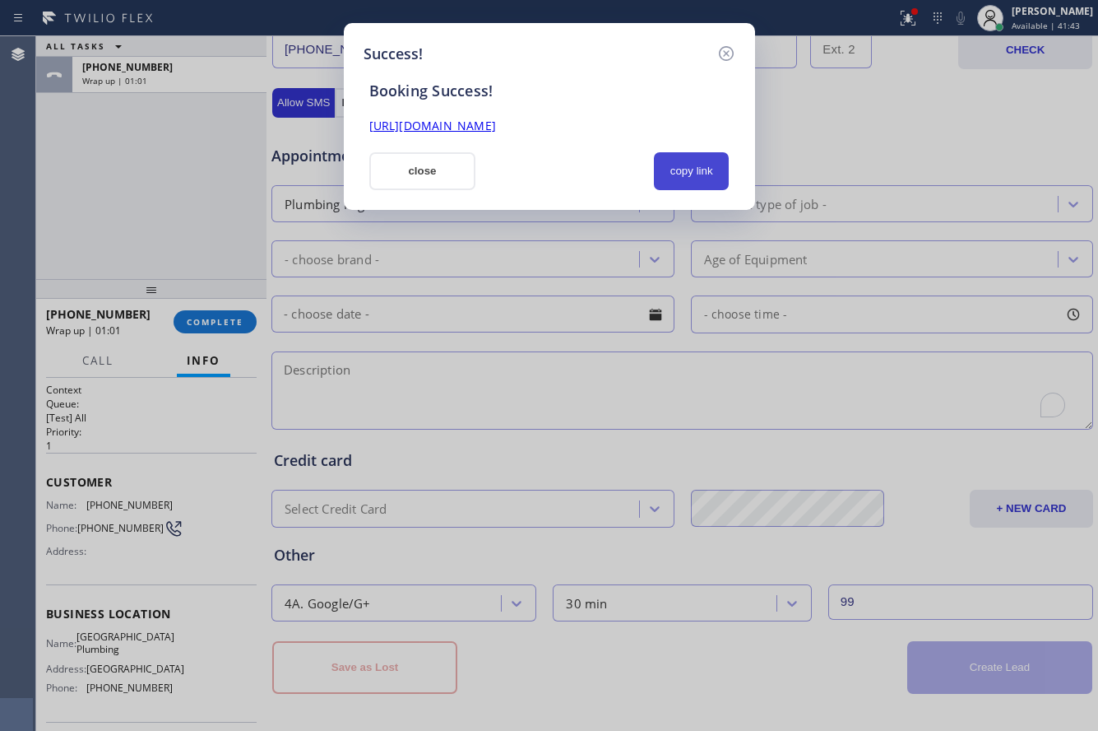
click at [683, 179] on button "copy link" at bounding box center [692, 171] width 76 height 38
click at [496, 119] on link "https://erp.apollosoft.co/customer/764348#portlet_lead" at bounding box center [432, 126] width 127 height 16
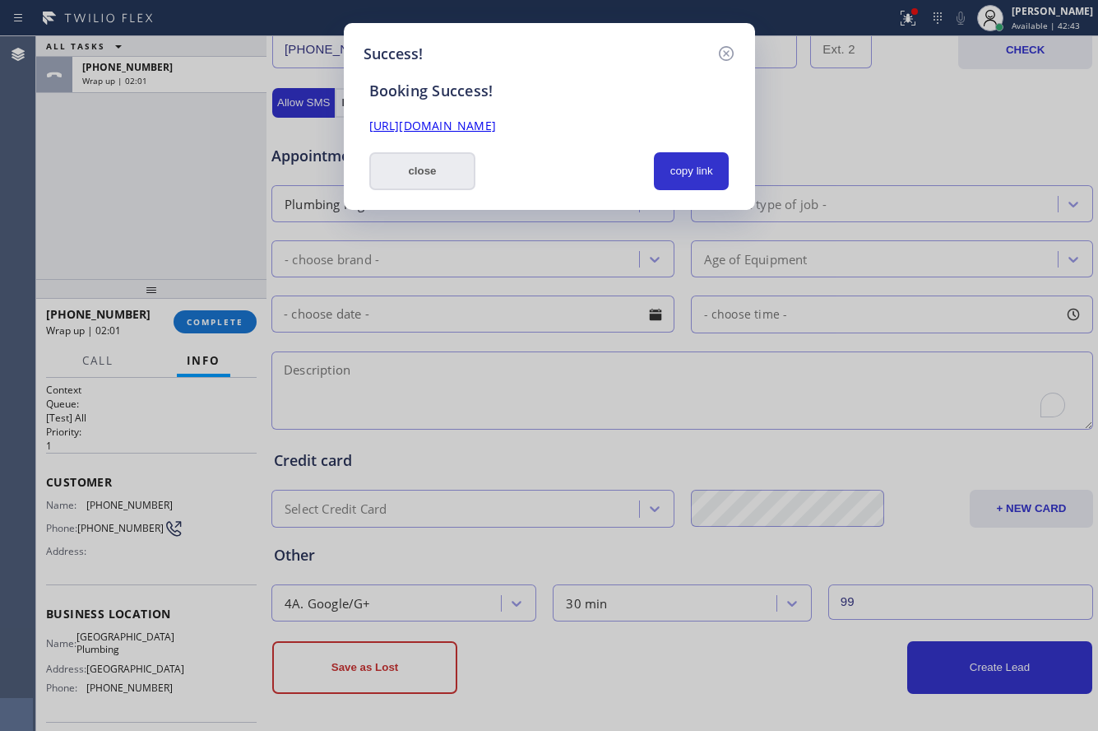
click at [422, 179] on button "close" at bounding box center [422, 171] width 107 height 38
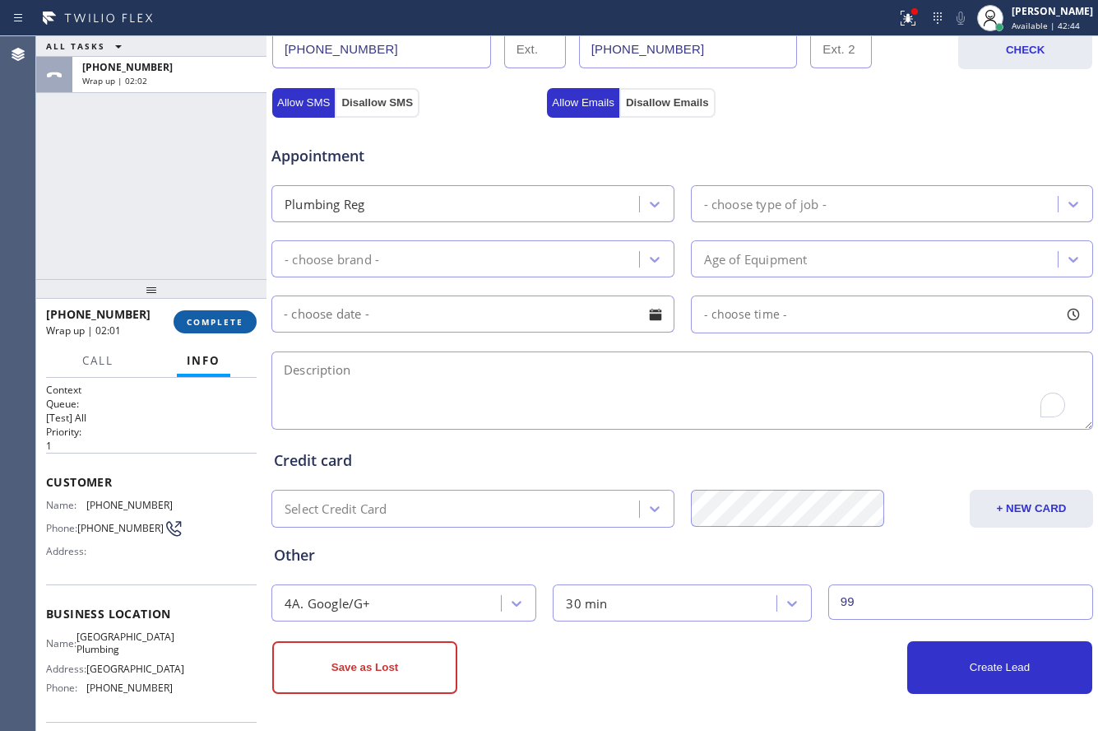
click at [219, 323] on span "COMPLETE" at bounding box center [215, 322] width 57 height 12
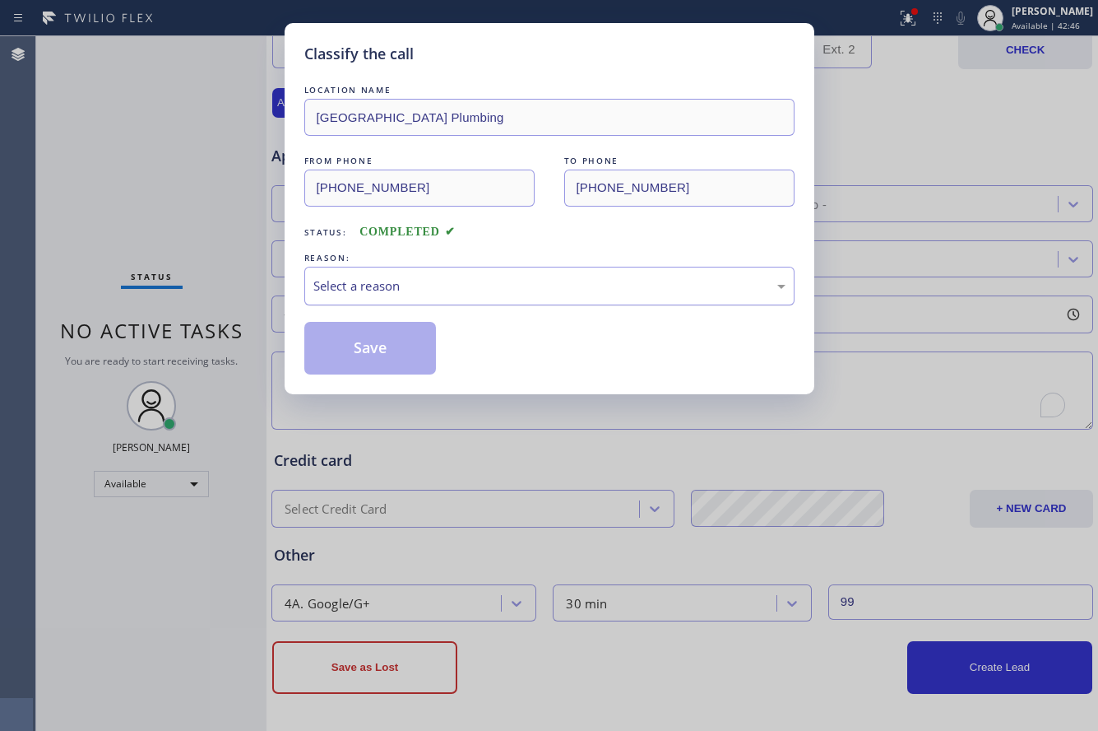
click at [499, 288] on div "Select a reason" at bounding box center [549, 285] width 472 height 19
click at [467, 294] on div "New Customer - Booked" at bounding box center [549, 285] width 472 height 19
click at [400, 344] on button "Save" at bounding box center [370, 348] width 132 height 53
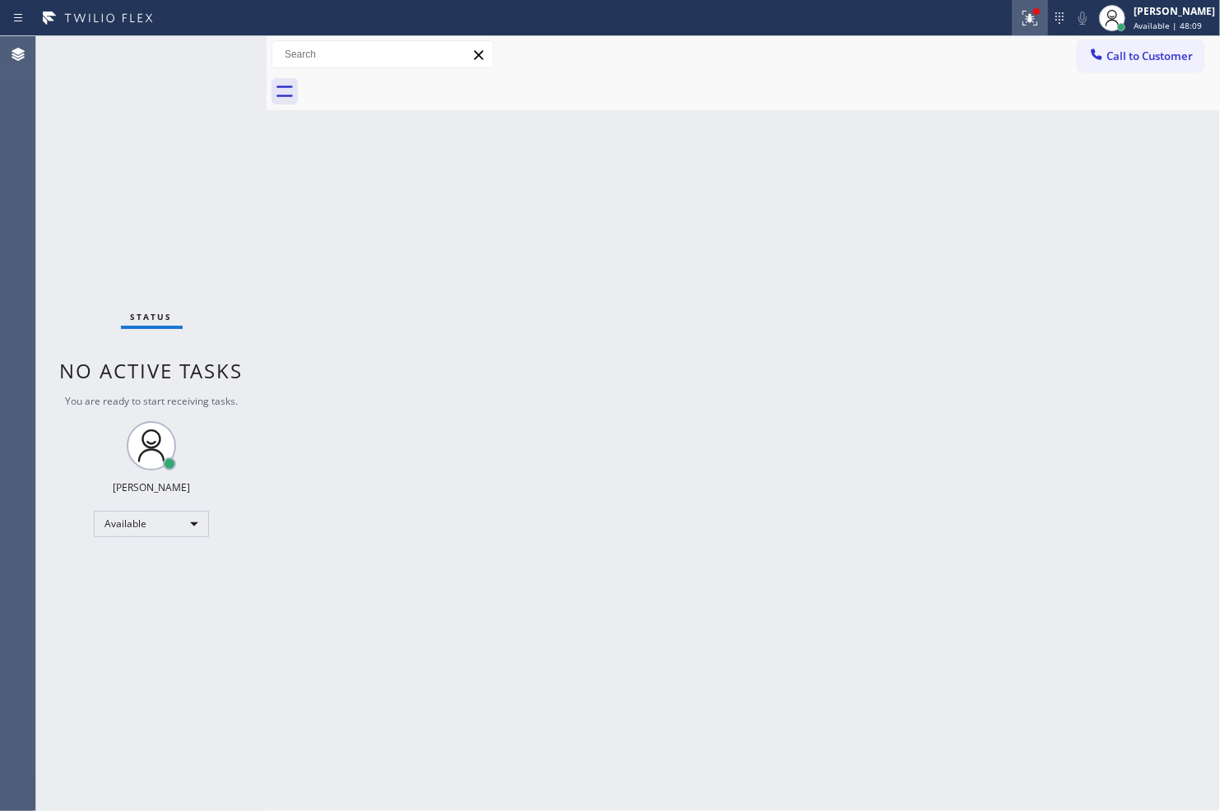
click at [1025, 20] on icon at bounding box center [1030, 18] width 20 height 20
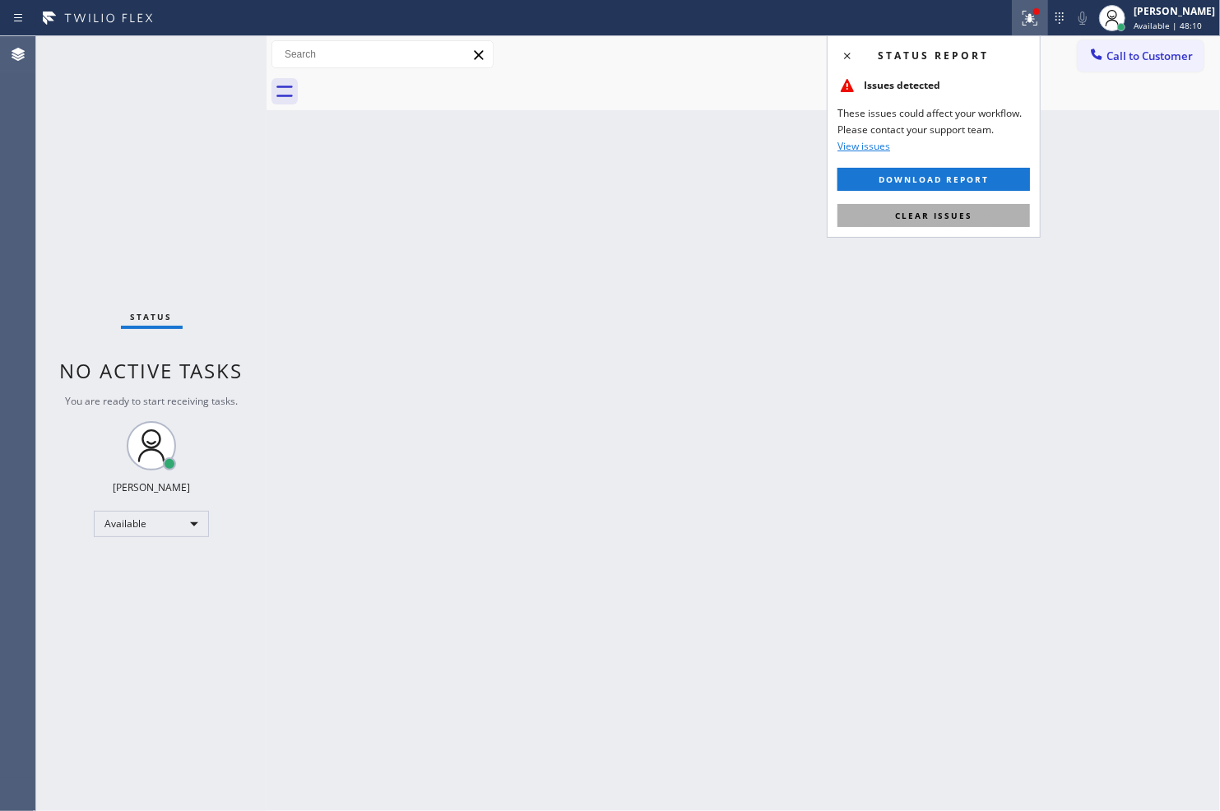
click at [963, 221] on span "Clear issues" at bounding box center [933, 216] width 77 height 12
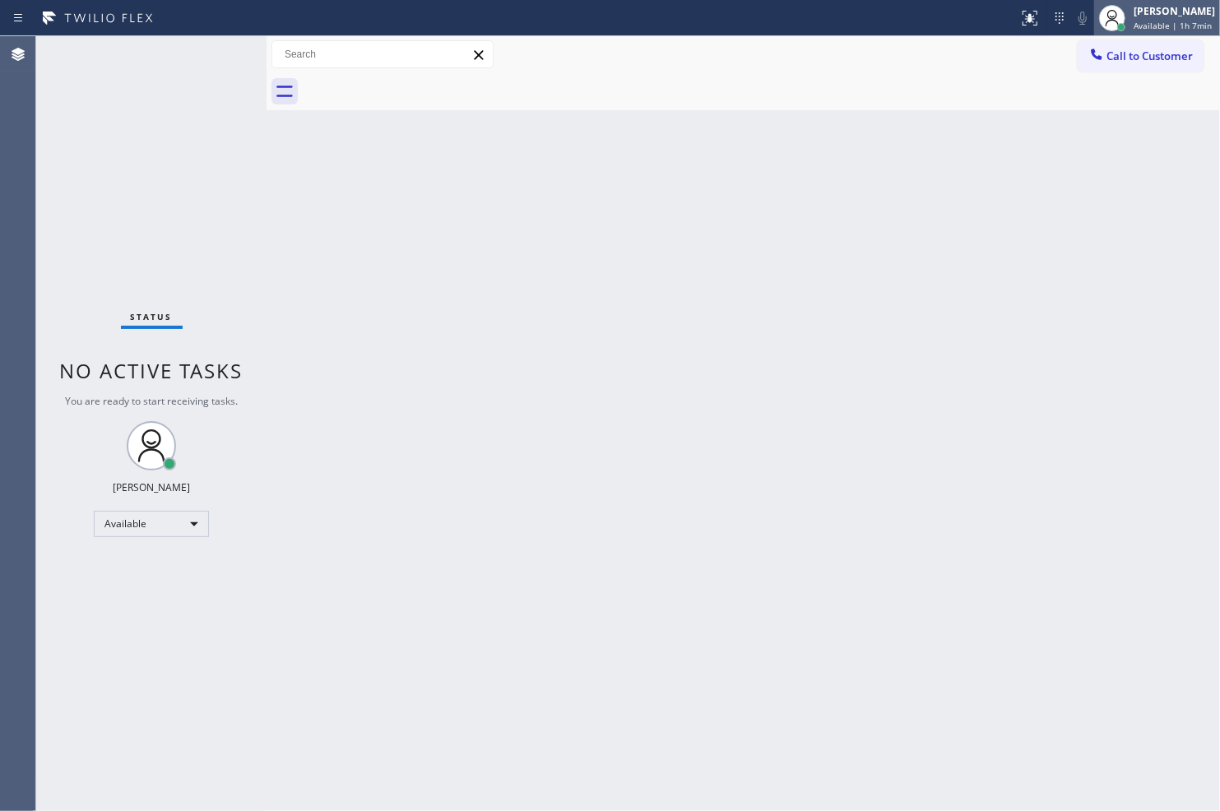
click at [1098, 29] on span "Available | 1h 7min" at bounding box center [1173, 26] width 78 height 12
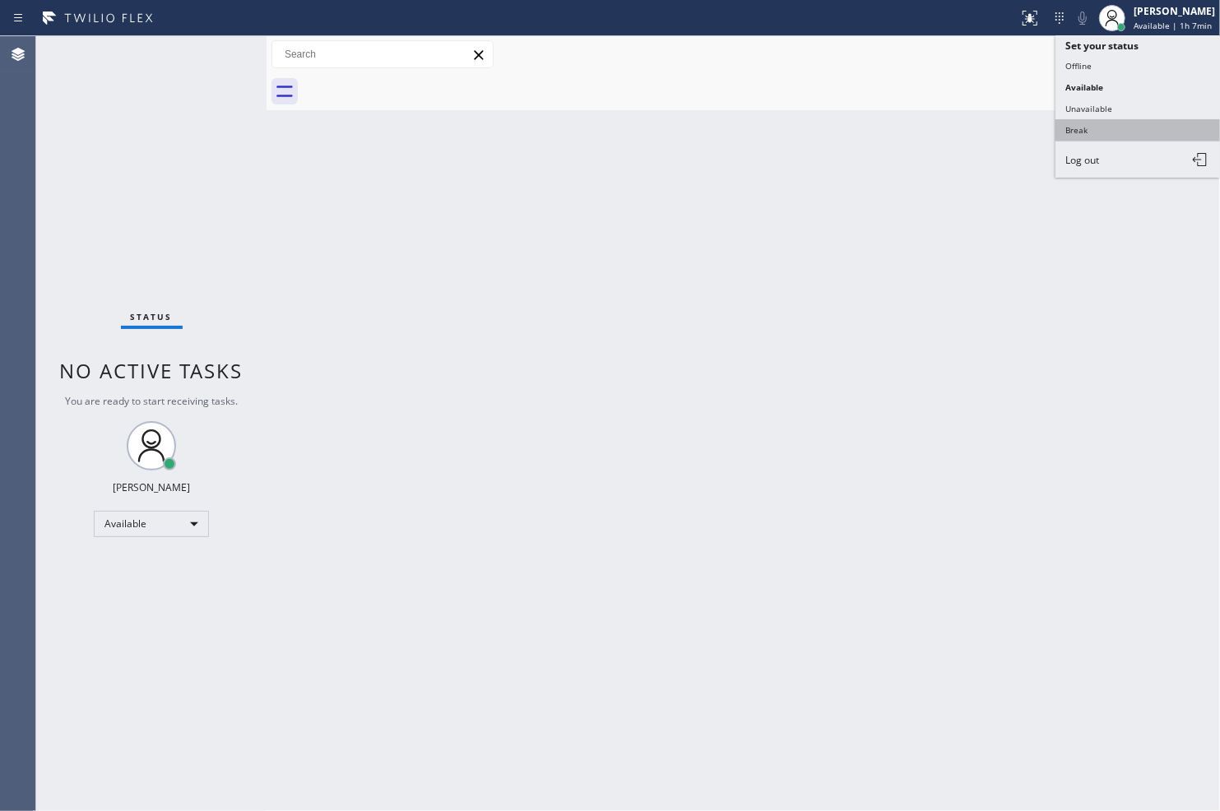
click at [1098, 123] on button "Break" at bounding box center [1138, 129] width 165 height 21
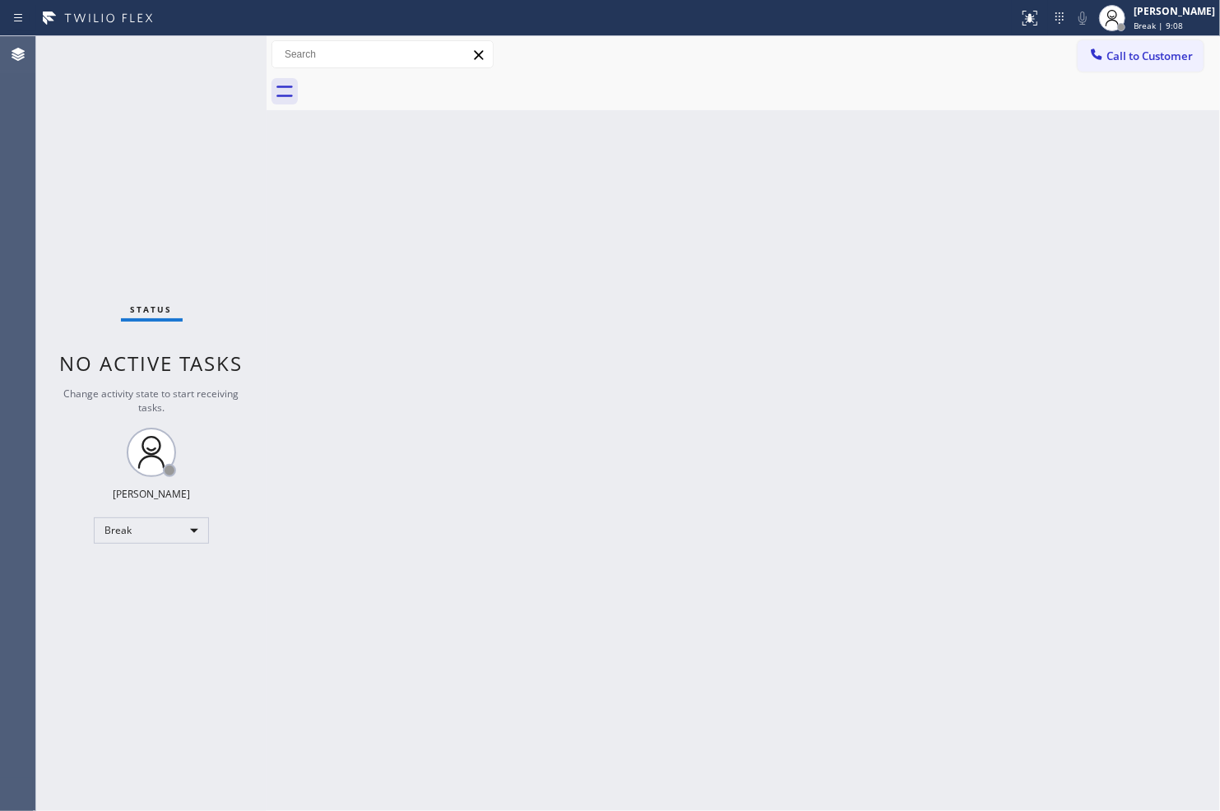
click at [1098, 179] on div "Back to Dashboard Change Sender ID Customers Technicians Select a contact Outbo…" at bounding box center [744, 423] width 954 height 775
click at [196, 522] on div "Break" at bounding box center [151, 531] width 115 height 26
click at [181, 569] on li "Available" at bounding box center [151, 574] width 112 height 20
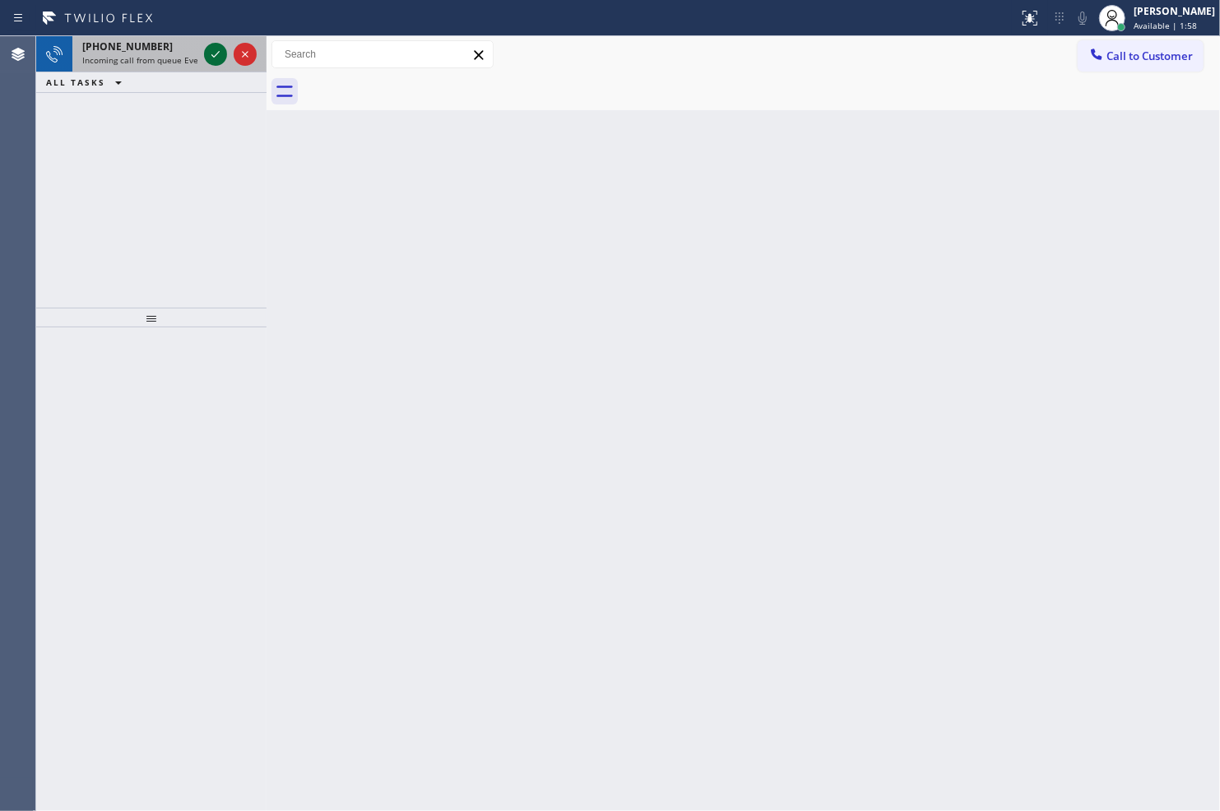
click at [212, 63] on icon at bounding box center [216, 54] width 20 height 20
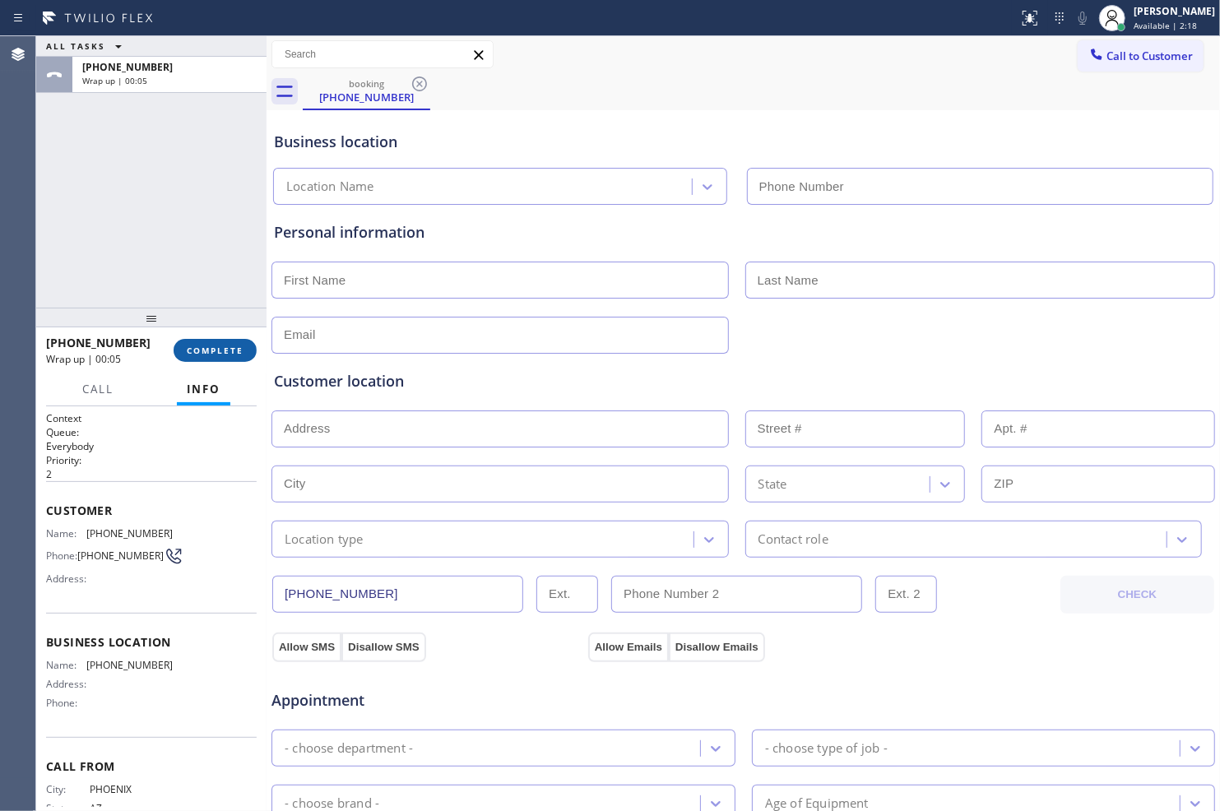
click at [230, 345] on span "COMPLETE" at bounding box center [215, 351] width 57 height 12
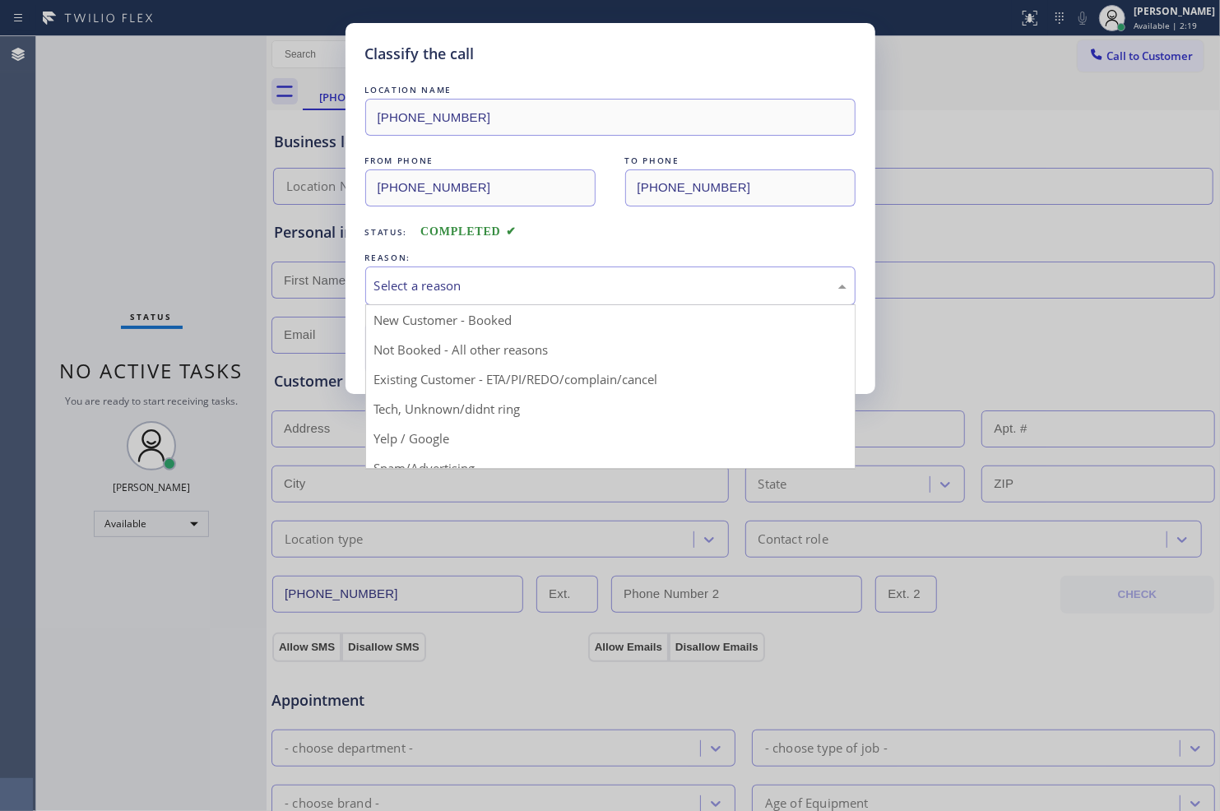
click at [467, 282] on div "Select a reason" at bounding box center [610, 285] width 472 height 19
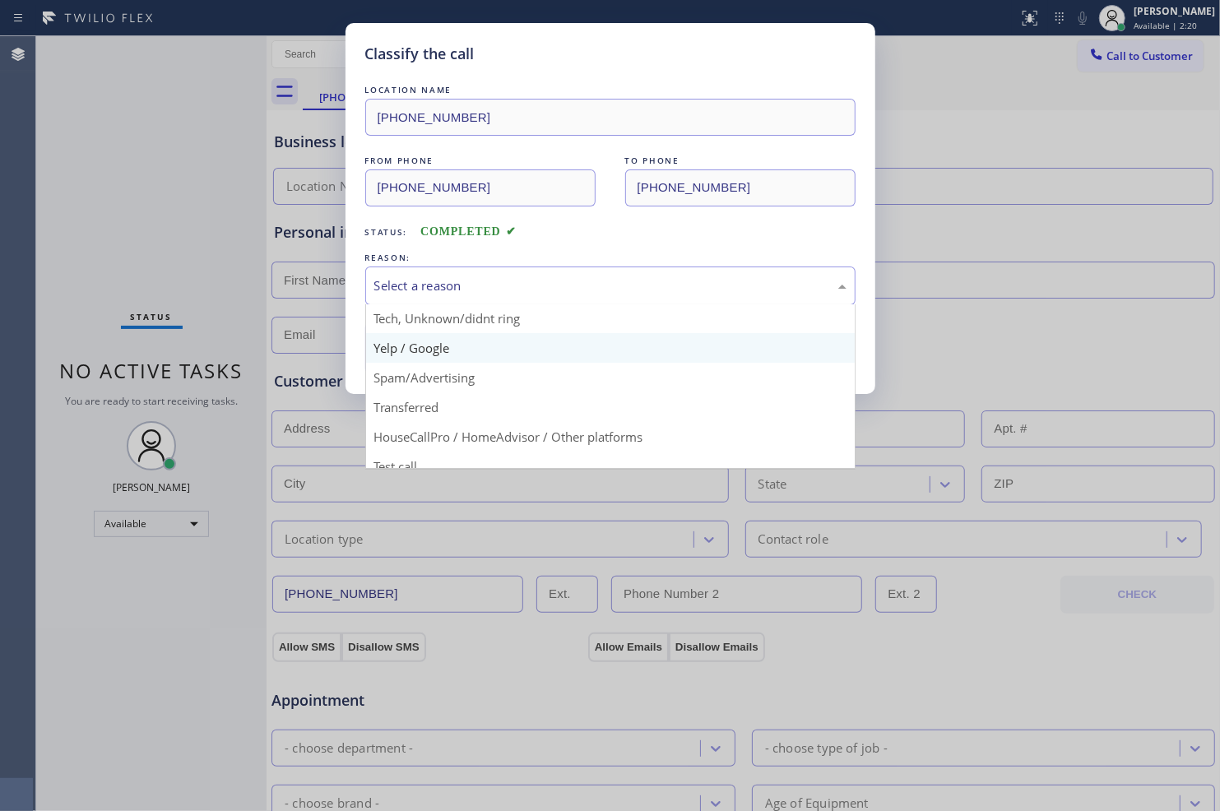
scroll to position [91, 0]
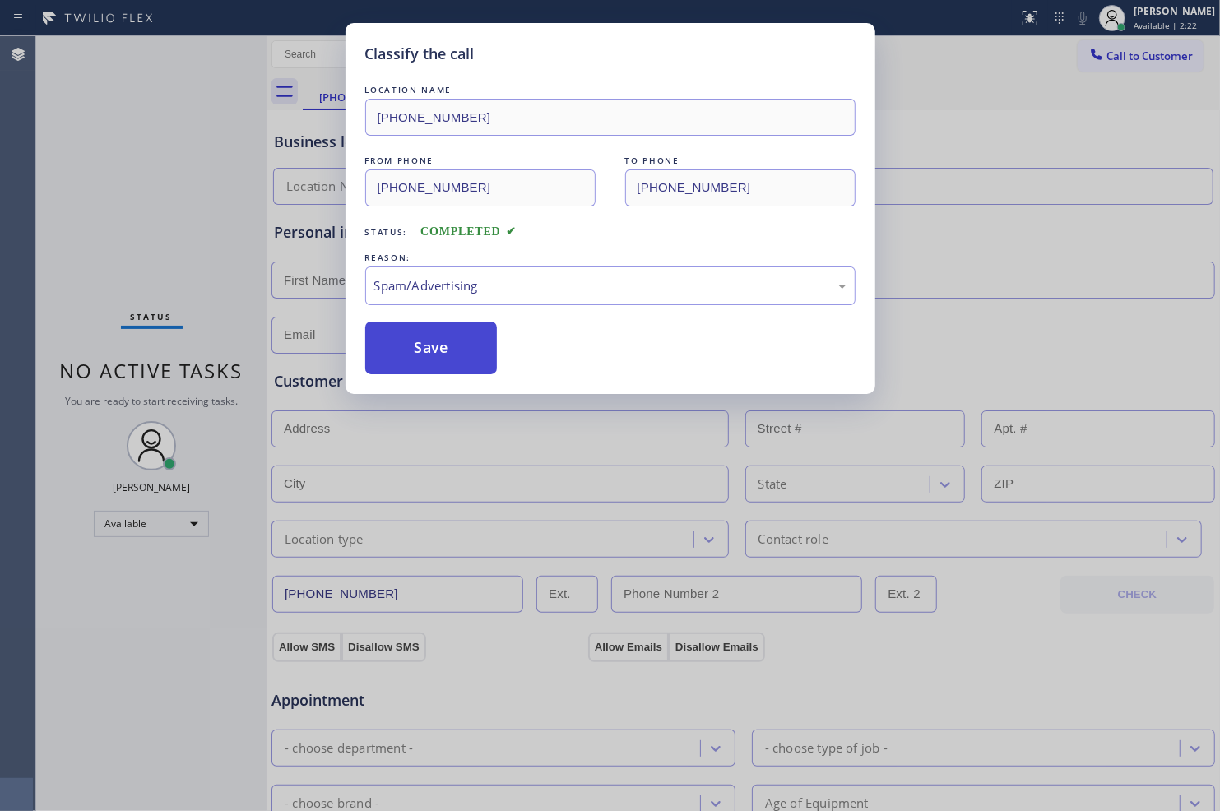
click at [472, 349] on button "Save" at bounding box center [431, 348] width 132 height 53
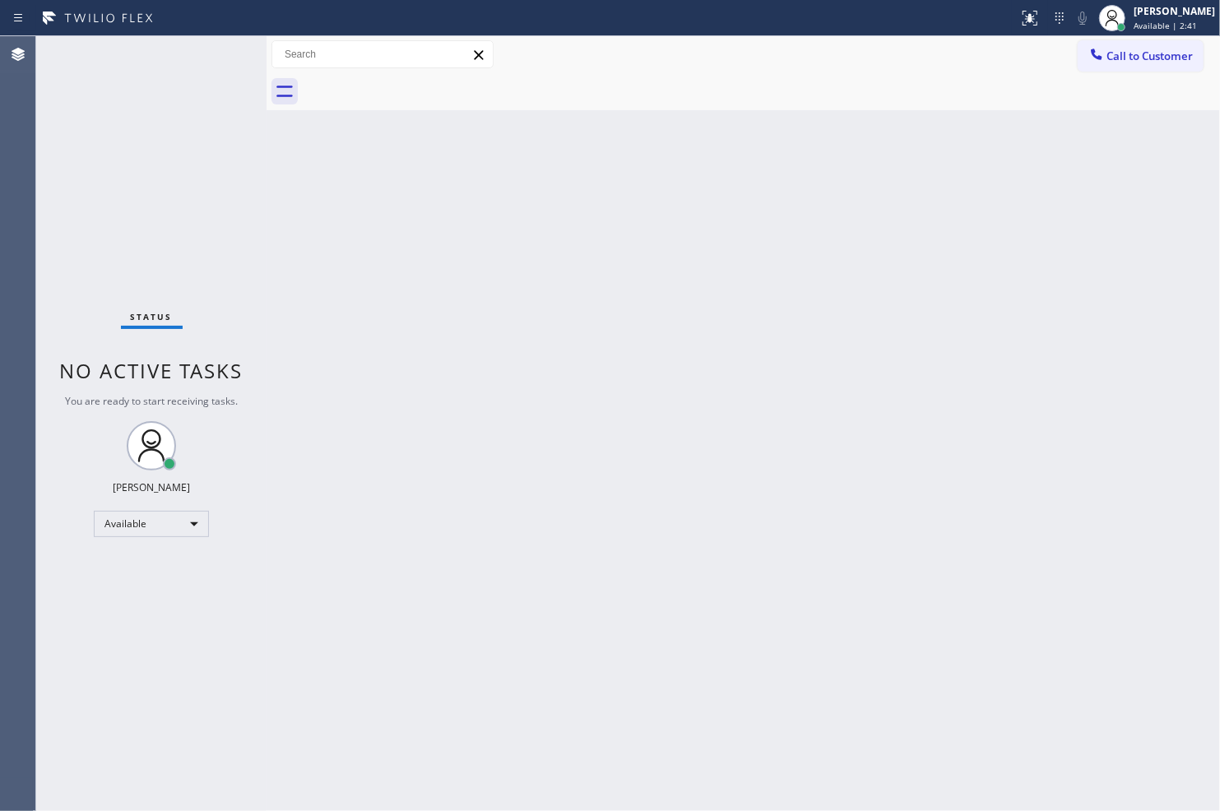
click at [290, 215] on div "Back to Dashboard Change Sender ID Customers Technicians Select a contact Outbo…" at bounding box center [744, 423] width 954 height 775
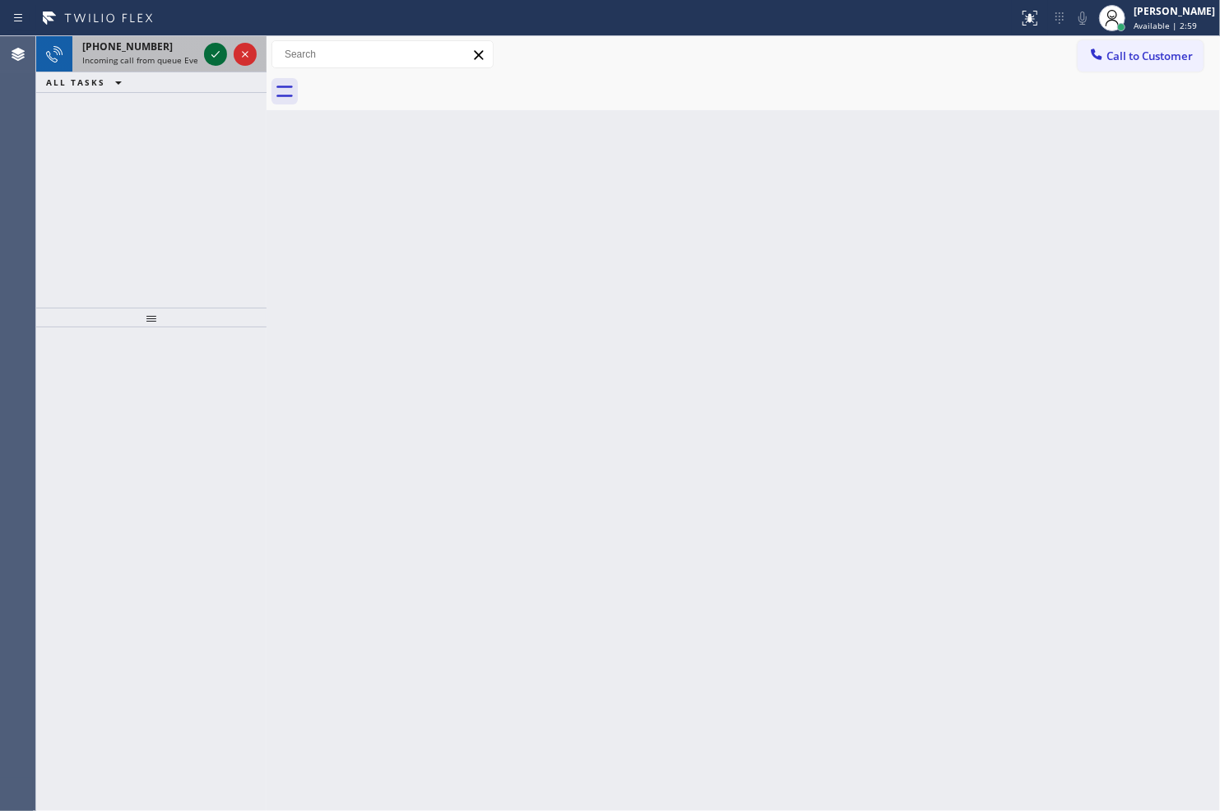
click at [207, 55] on icon at bounding box center [216, 54] width 20 height 20
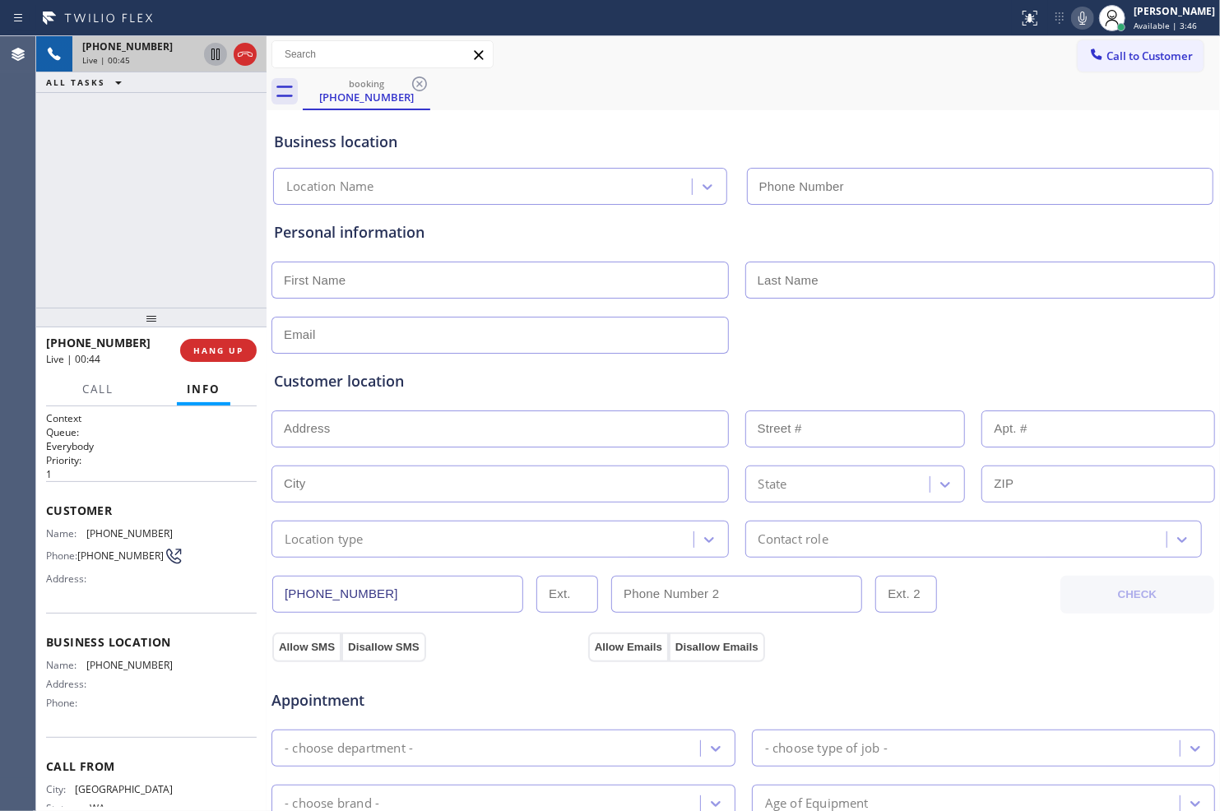
click at [211, 50] on icon at bounding box center [215, 55] width 8 height 12
click at [1073, 12] on icon at bounding box center [1083, 18] width 20 height 20
click at [215, 51] on icon at bounding box center [216, 54] width 20 height 20
click at [1075, 10] on icon at bounding box center [1083, 18] width 20 height 20
click at [1075, 16] on icon at bounding box center [1083, 18] width 20 height 20
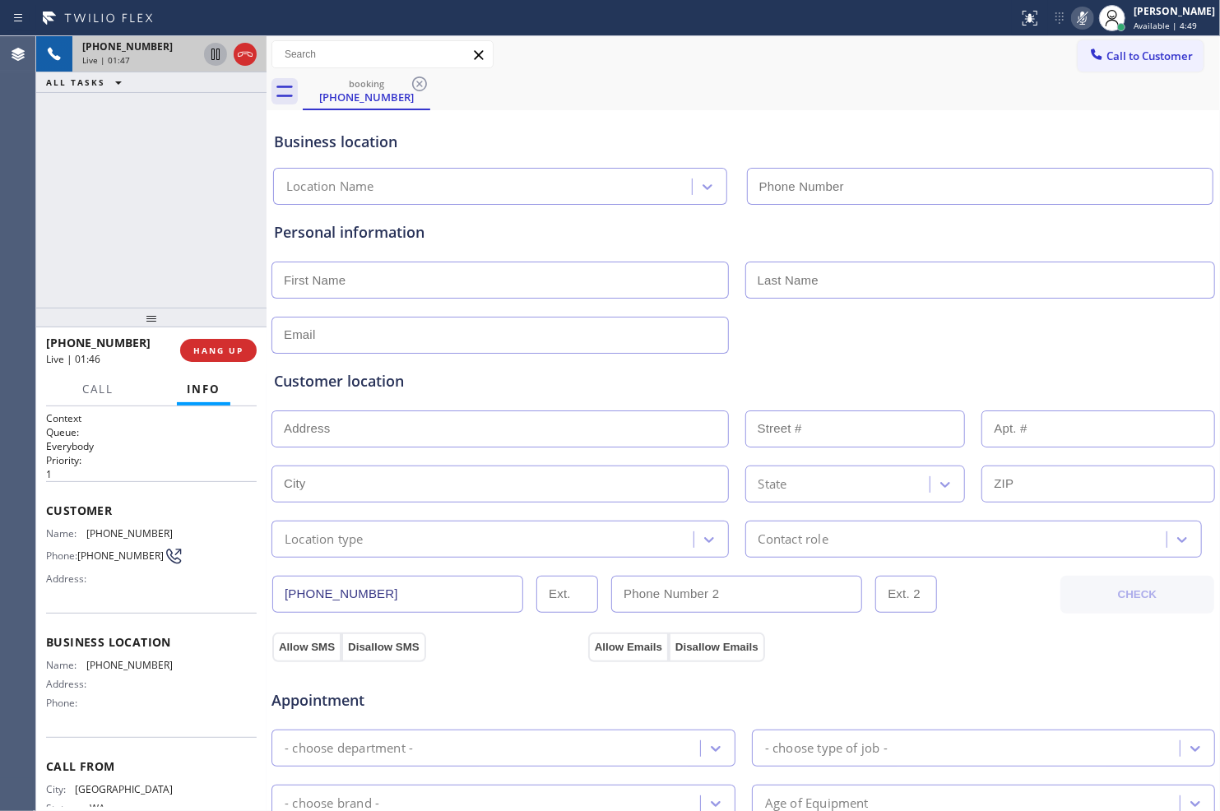
click at [208, 49] on icon at bounding box center [216, 54] width 20 height 20
click at [210, 49] on icon at bounding box center [216, 54] width 20 height 20
click at [1080, 15] on icon at bounding box center [1083, 18] width 20 height 20
click at [212, 56] on icon at bounding box center [216, 54] width 20 height 20
click at [1079, 12] on icon at bounding box center [1083, 18] width 20 height 20
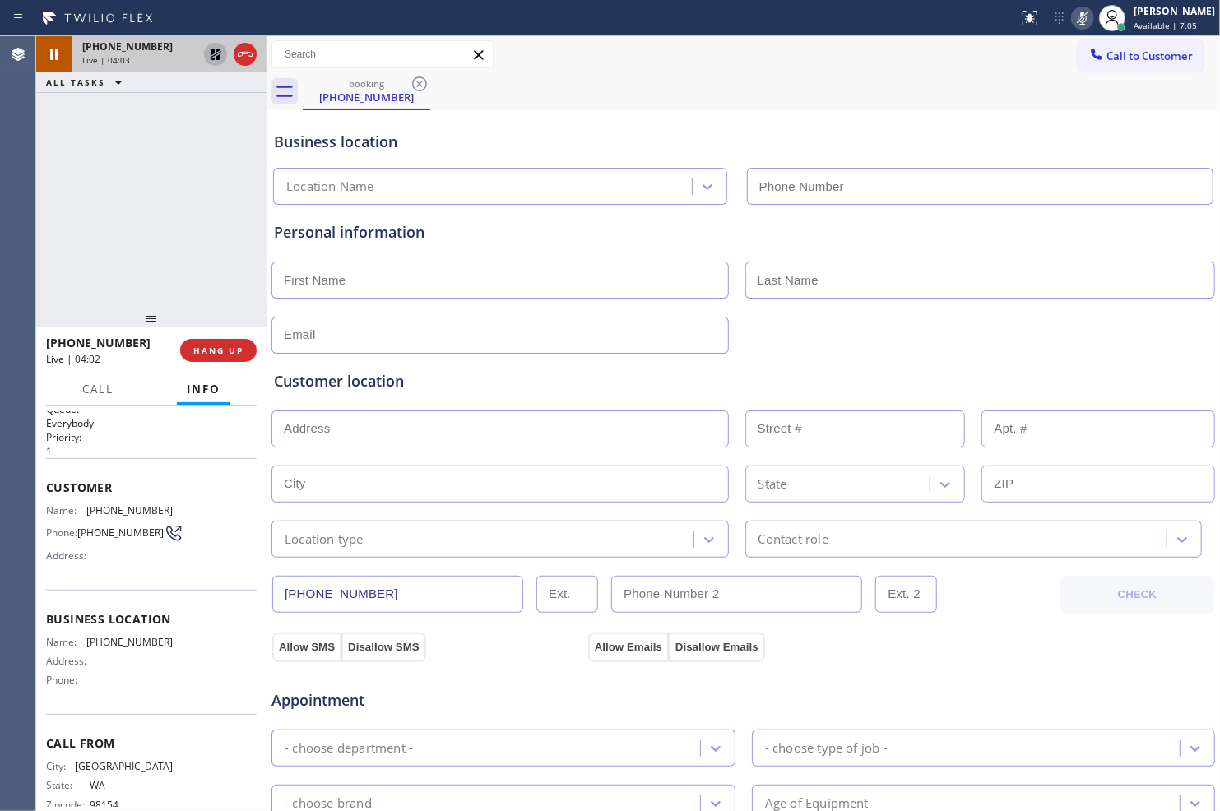
scroll to position [58, 0]
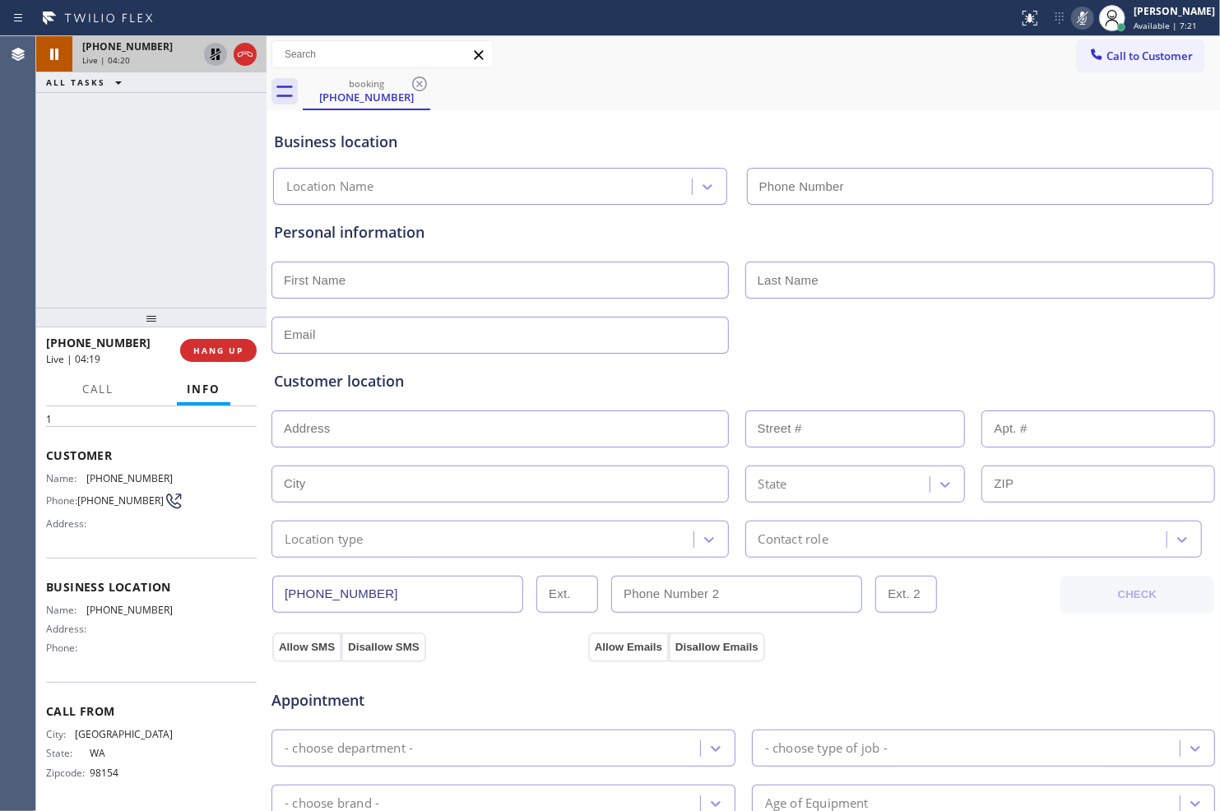
click at [216, 53] on icon at bounding box center [216, 54] width 20 height 20
click at [1079, 18] on icon at bounding box center [1083, 18] width 20 height 20
click at [224, 345] on span "HANG UP" at bounding box center [218, 351] width 50 height 12
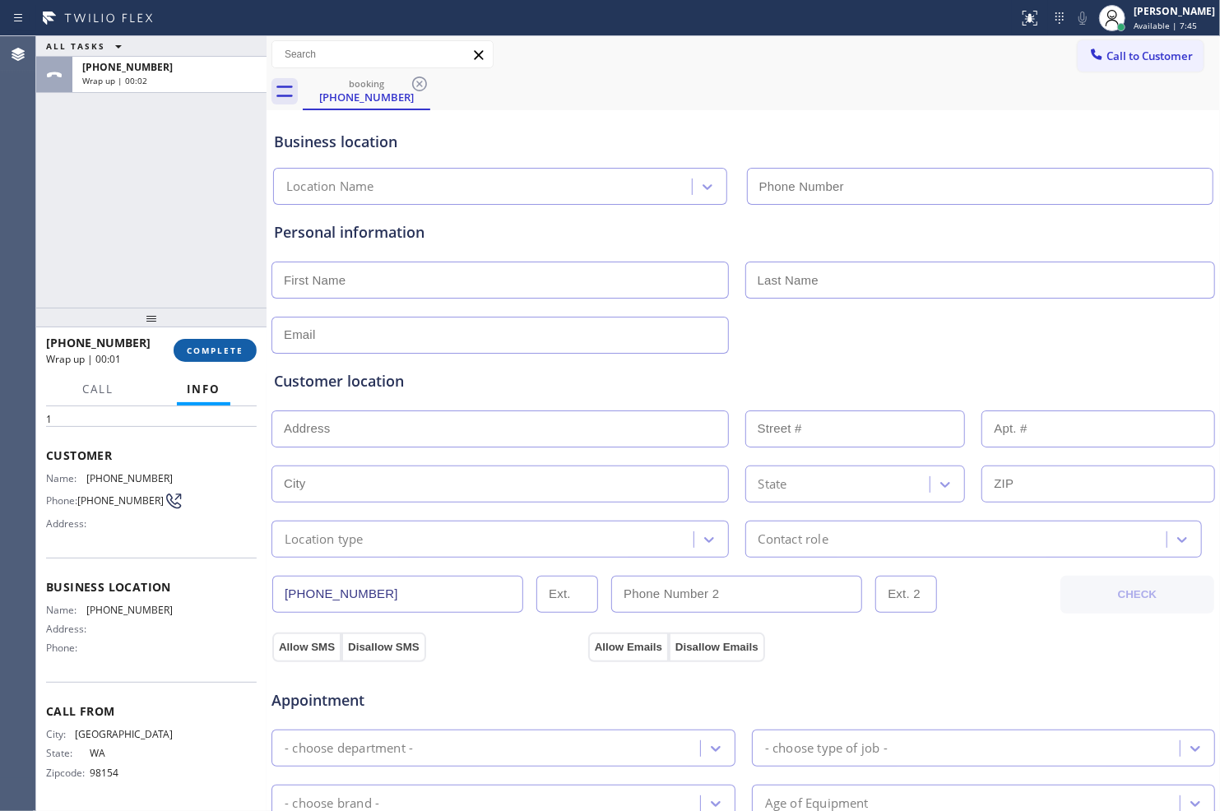
click at [198, 346] on span "COMPLETE" at bounding box center [215, 351] width 57 height 12
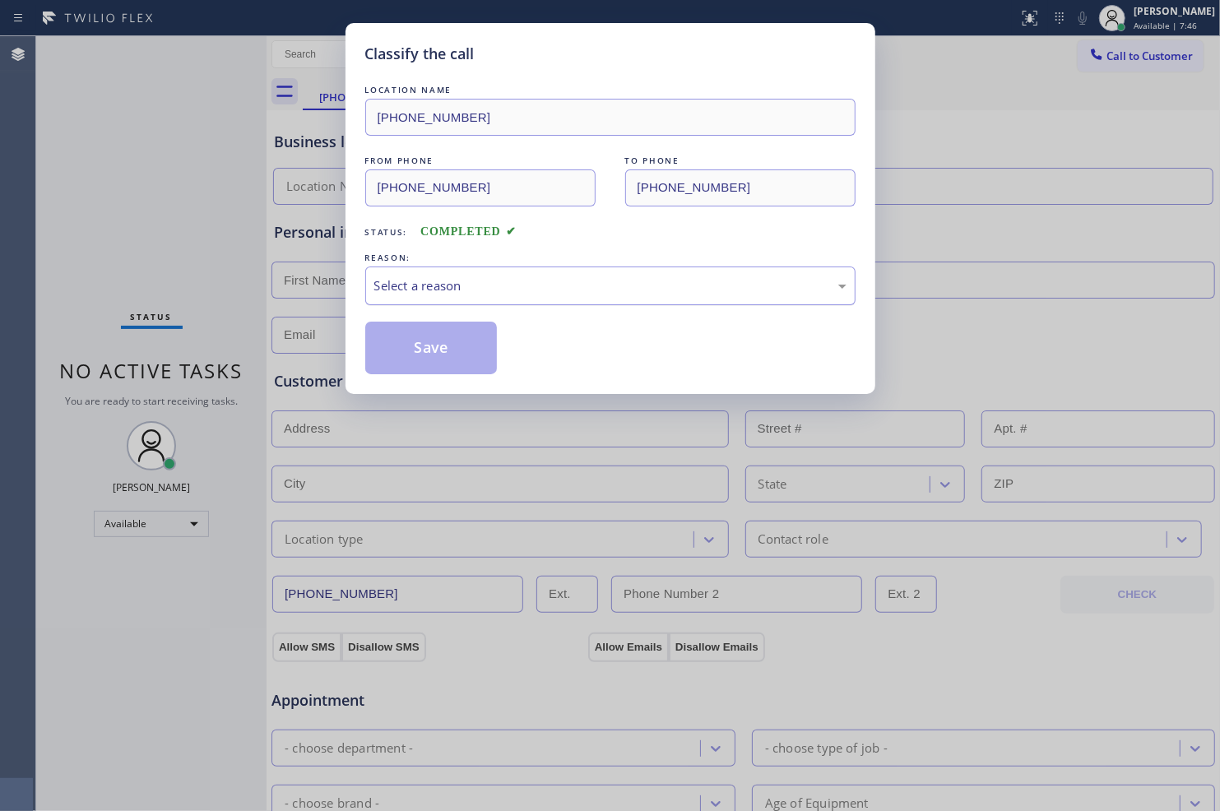
click at [737, 293] on div "Select a reason" at bounding box center [610, 285] width 472 height 19
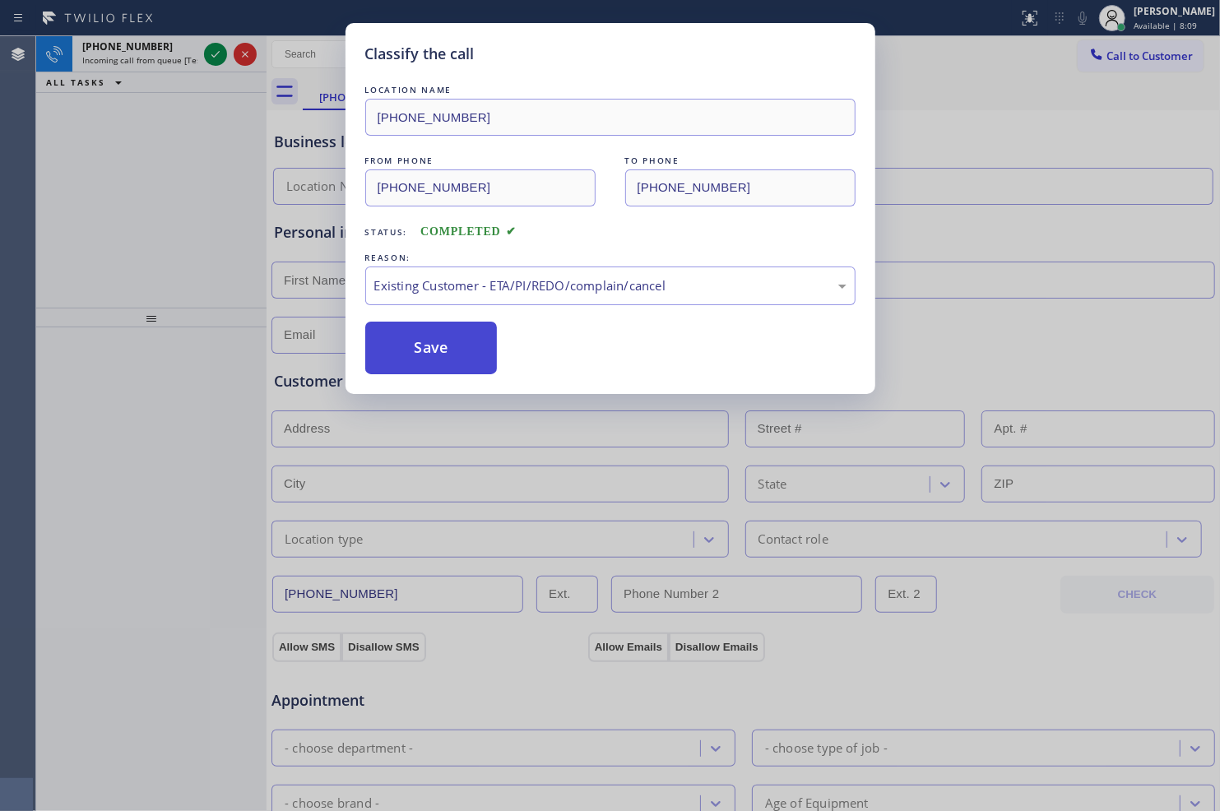
click at [445, 355] on button "Save" at bounding box center [431, 348] width 132 height 53
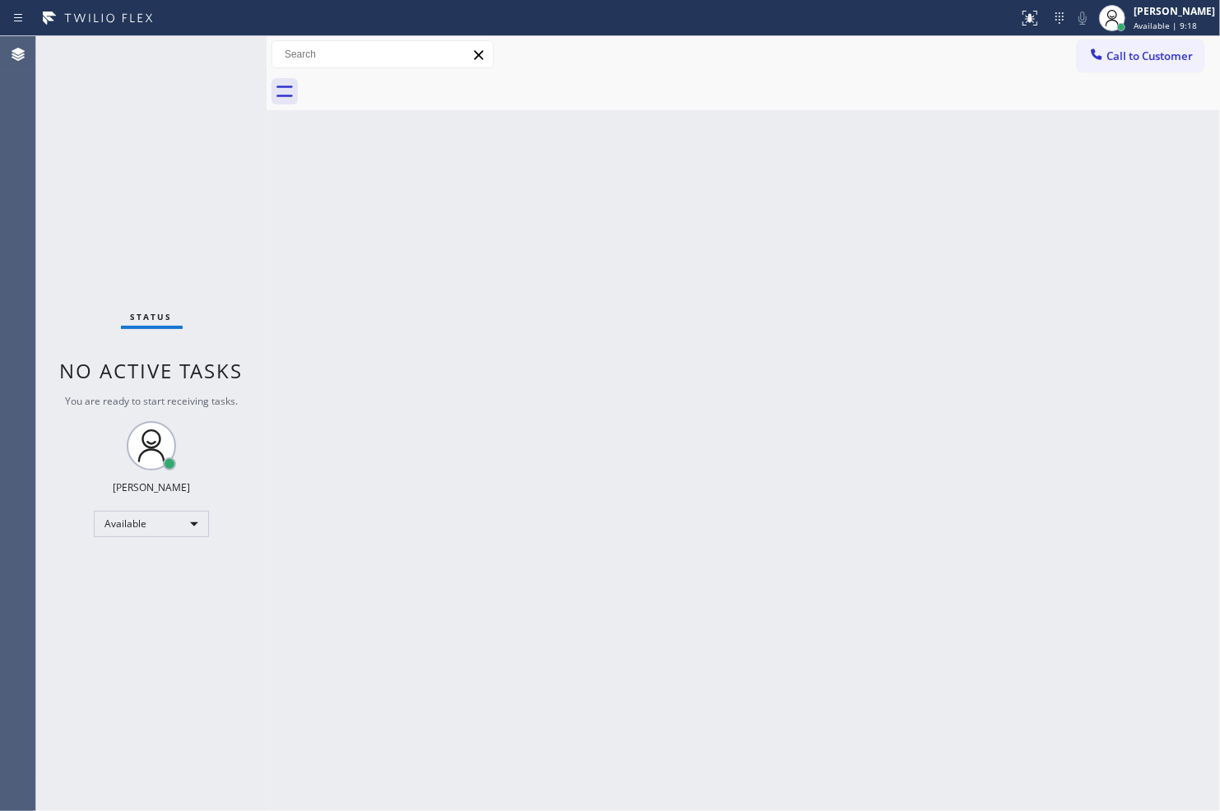
click at [677, 619] on div "Back to Dashboard Change Sender ID Customers Technicians Select a contact Outbo…" at bounding box center [744, 423] width 954 height 775
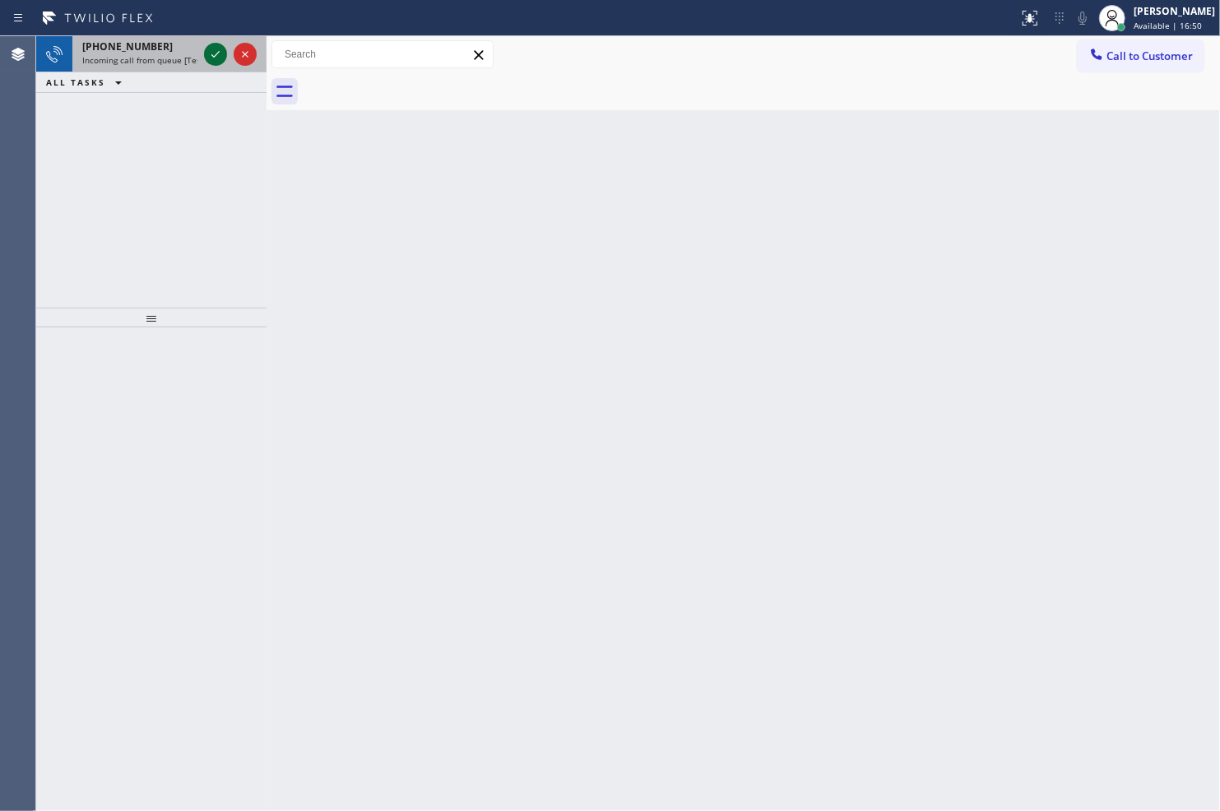
click at [212, 58] on icon at bounding box center [216, 54] width 20 height 20
click at [411, 276] on div "Back to Dashboard Change Sender ID Customers Technicians Select a contact Outbo…" at bounding box center [744, 423] width 954 height 775
click at [211, 47] on icon at bounding box center [216, 54] width 20 height 20
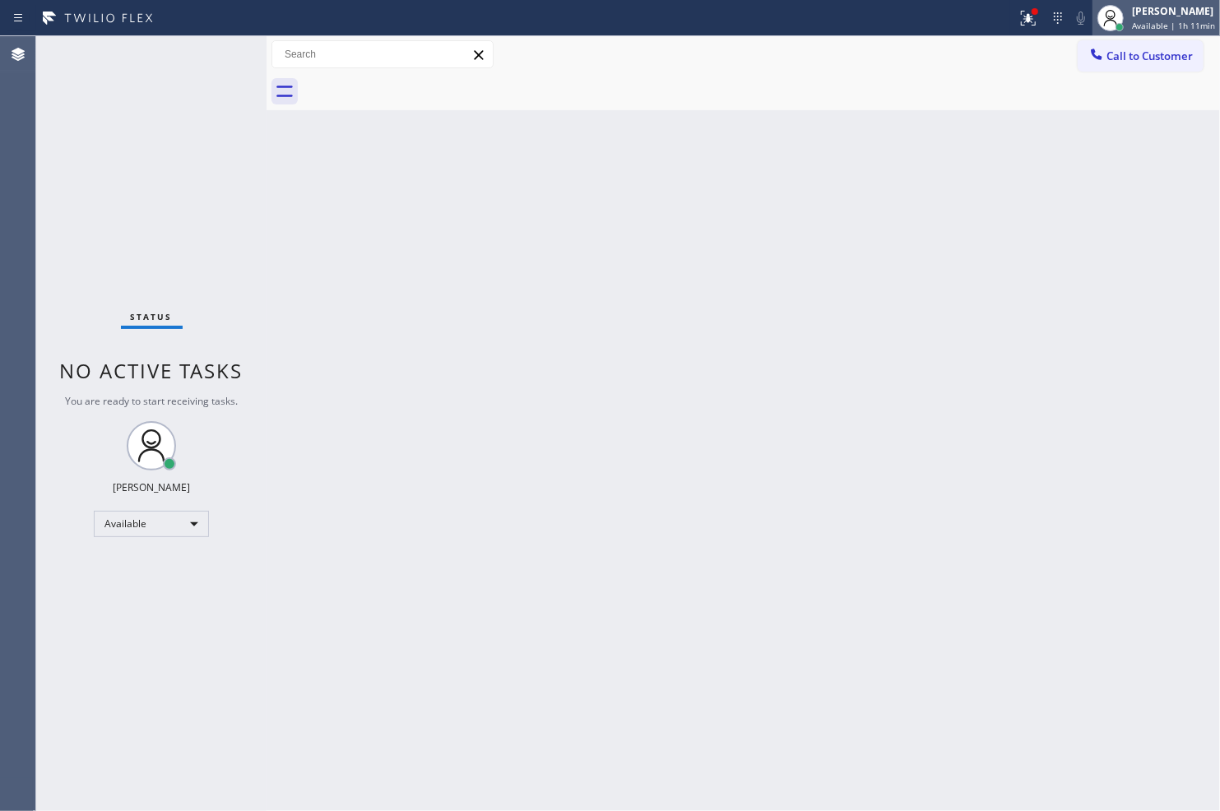
click at [1098, 26] on span "Available | 1h 11min" at bounding box center [1173, 26] width 83 height 12
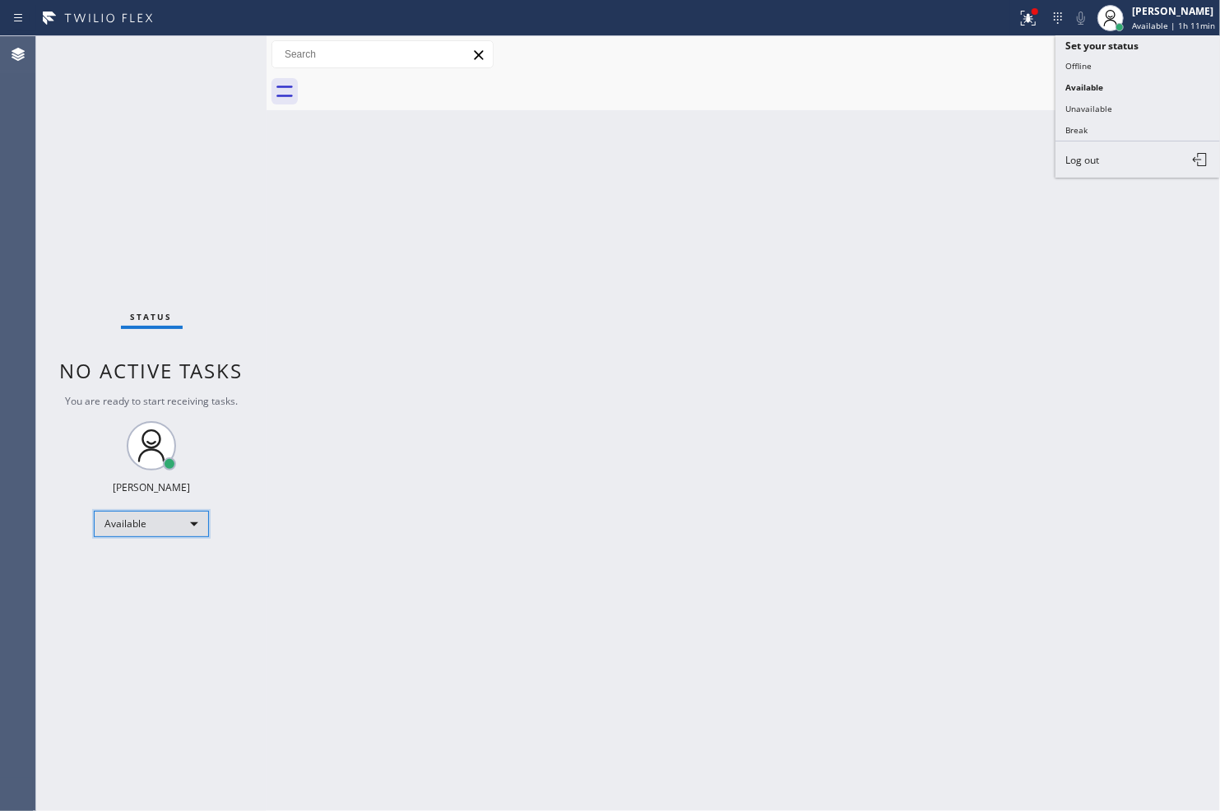
click at [134, 521] on div "Available" at bounding box center [151, 524] width 115 height 26
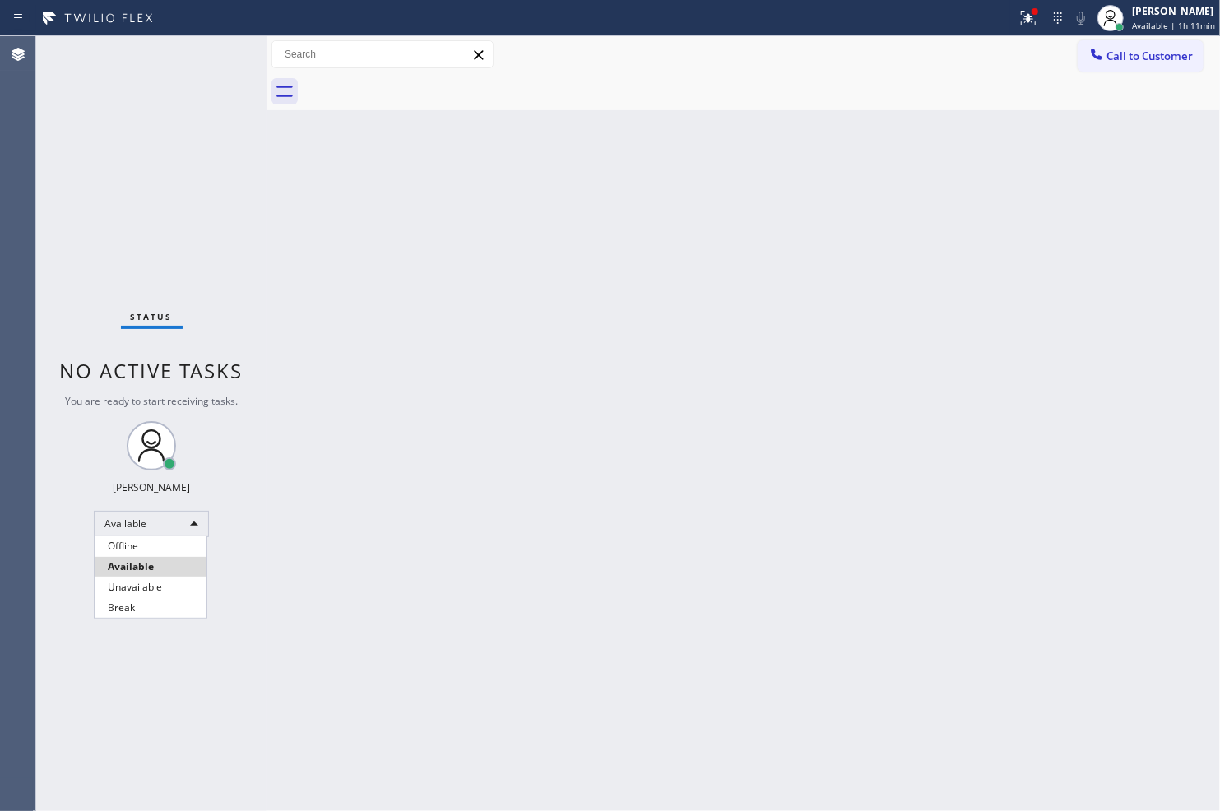
click at [137, 543] on li "Offline" at bounding box center [151, 546] width 112 height 20
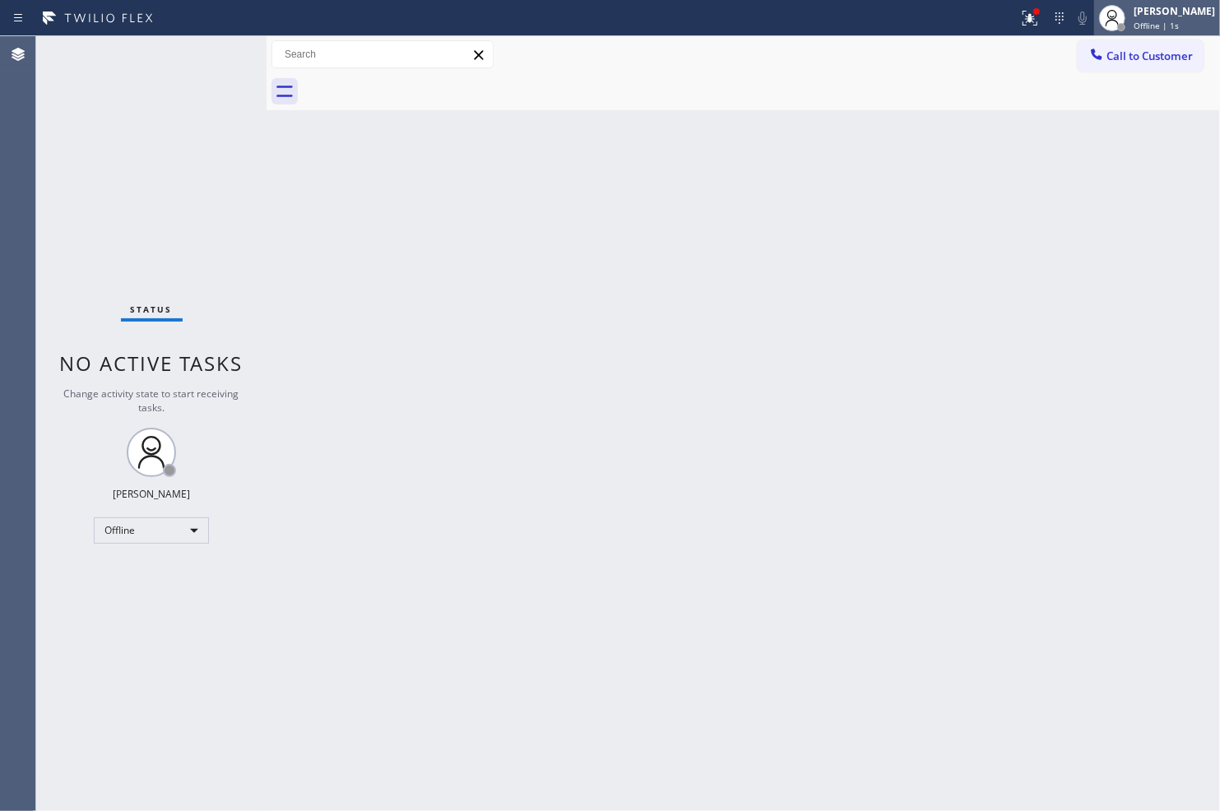
click at [1098, 23] on span "Offline | 1s" at bounding box center [1156, 26] width 45 height 12
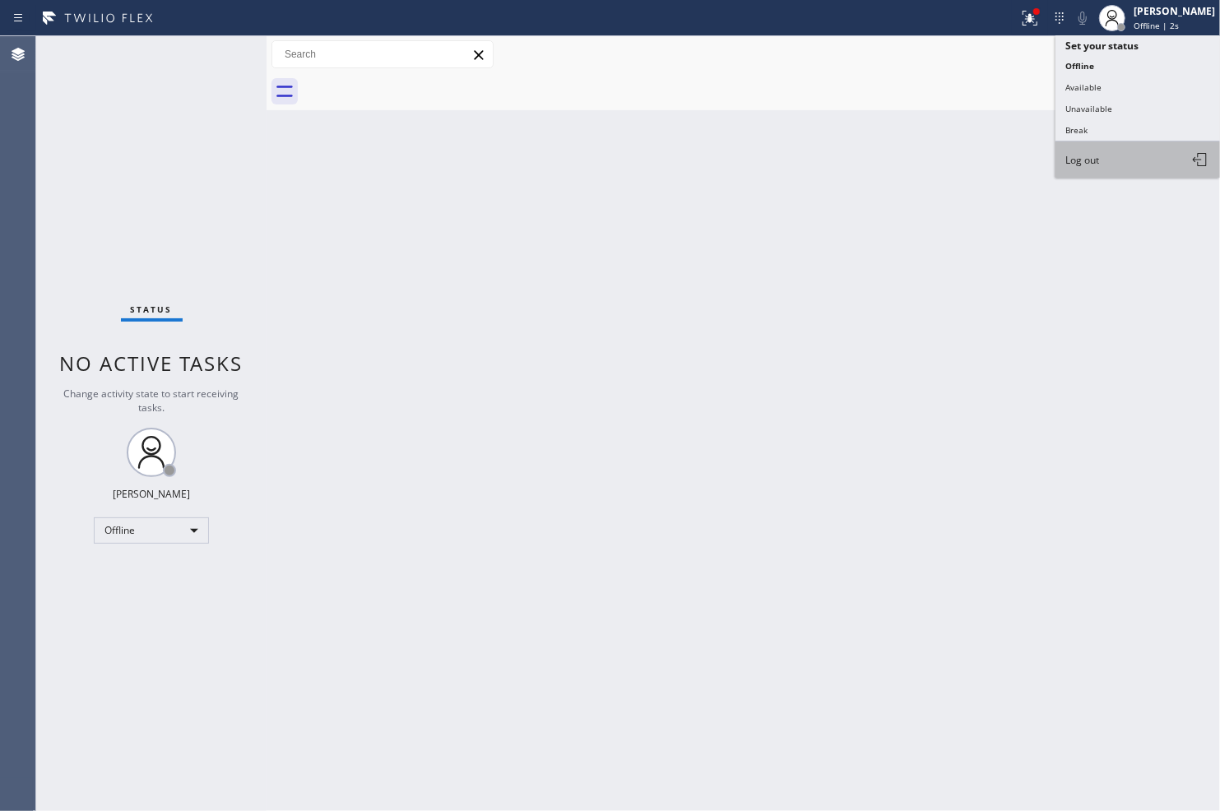
click at [1098, 165] on button "Log out" at bounding box center [1138, 160] width 165 height 36
